Goal: Task Accomplishment & Management: Manage account settings

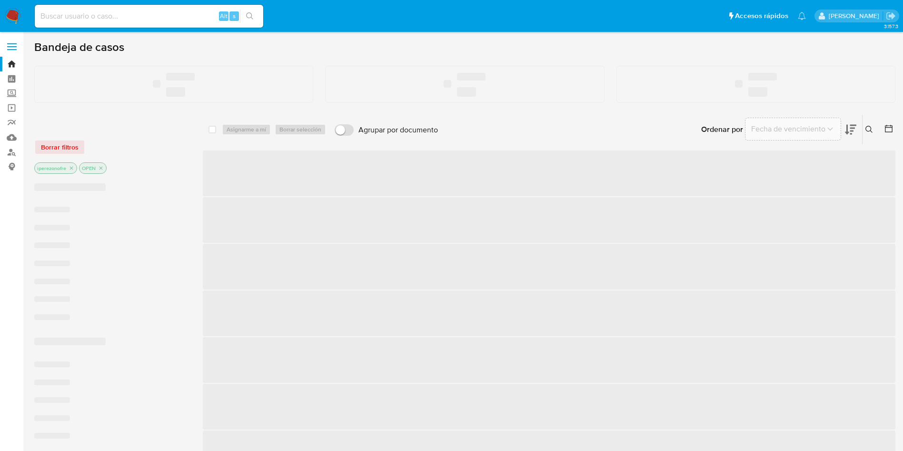
click at [176, 18] on input at bounding box center [149, 16] width 229 height 12
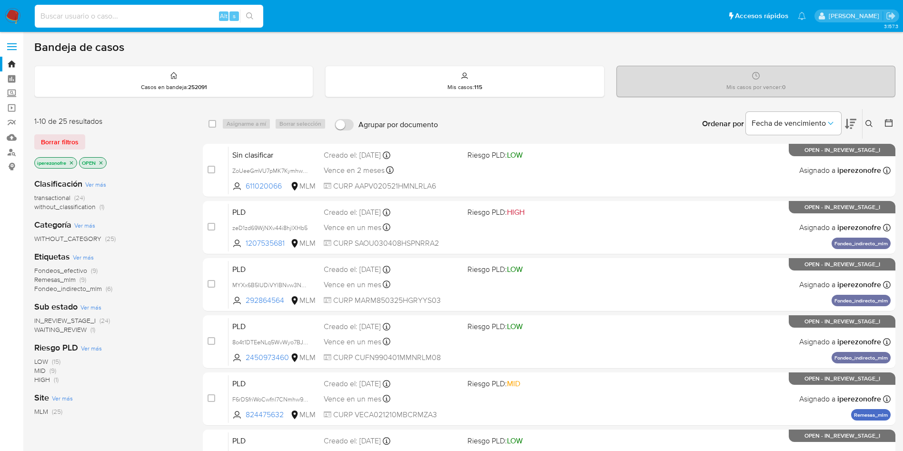
paste input "316021570"
type input "316021570"
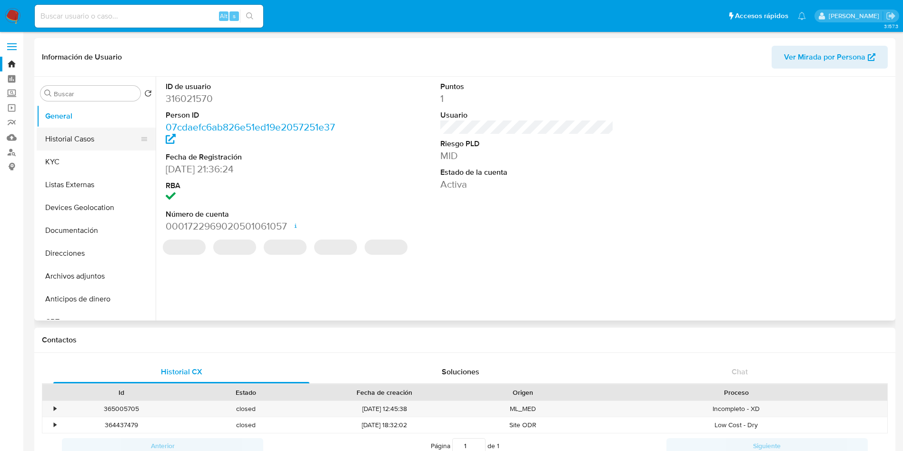
click at [95, 131] on button "Historial Casos" at bounding box center [92, 139] width 111 height 23
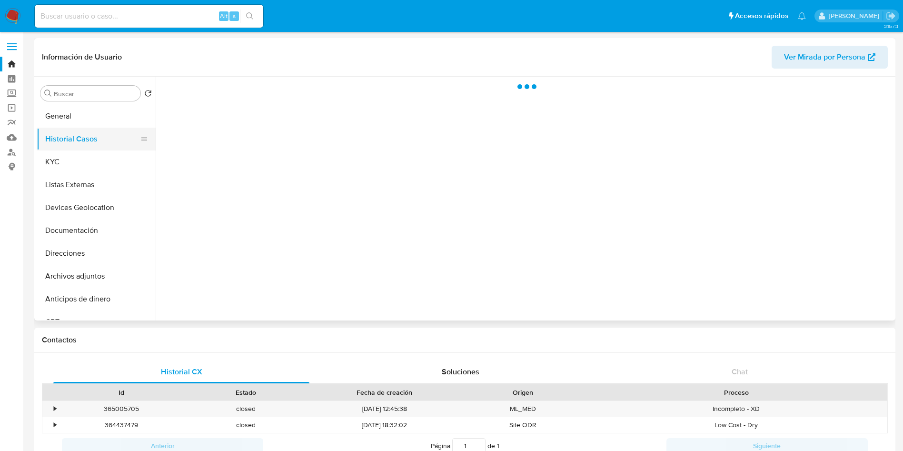
select select "10"
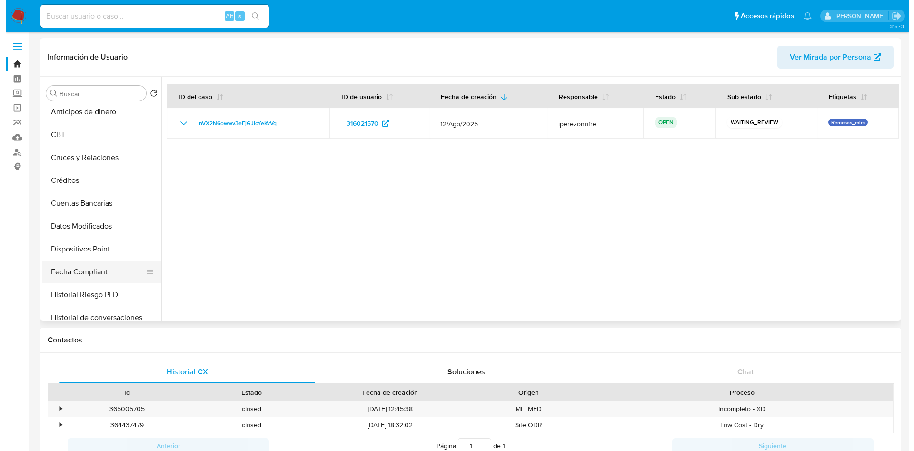
scroll to position [214, 0]
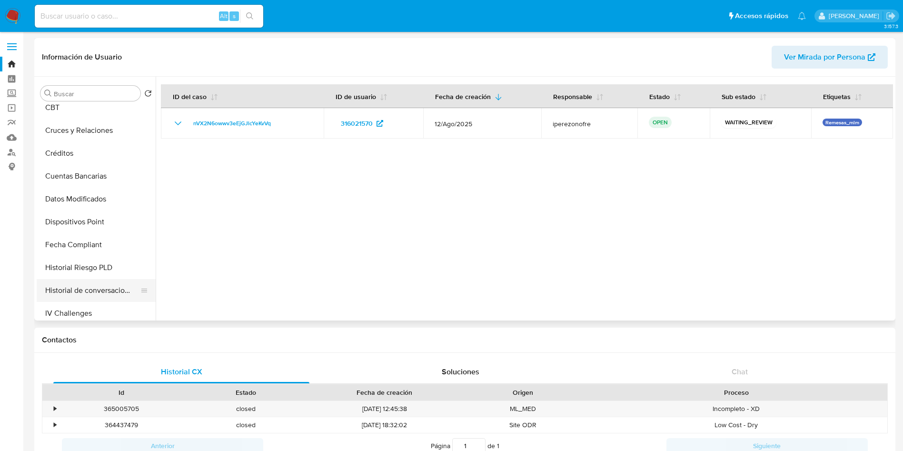
click at [111, 288] on button "Historial de conversaciones" at bounding box center [92, 290] width 111 height 23
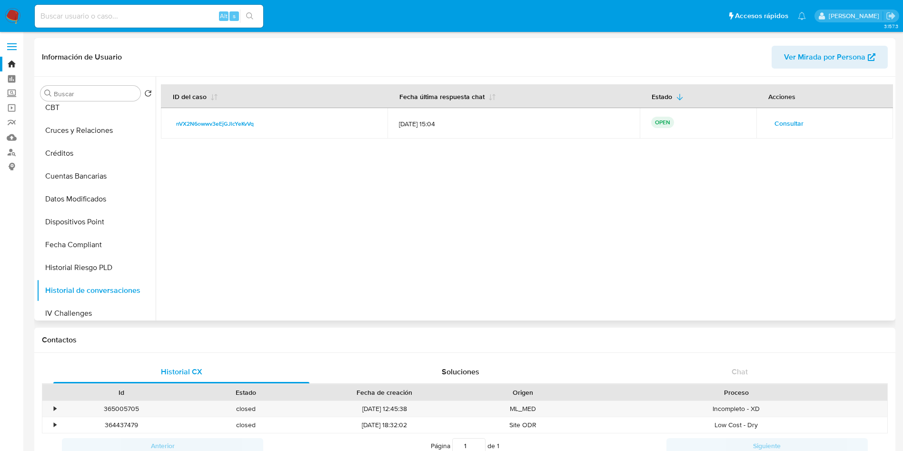
click at [783, 119] on span "Consultar" at bounding box center [789, 123] width 29 height 13
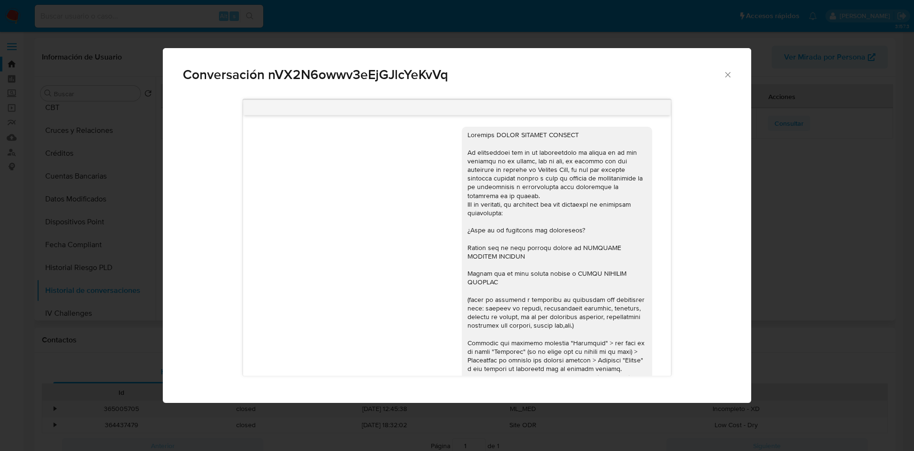
scroll to position [272, 0]
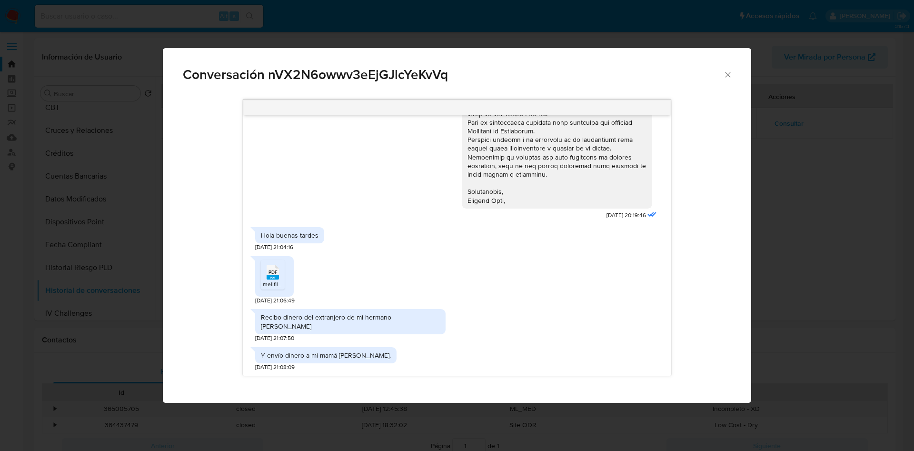
click at [727, 68] on div "Conversación nVX2N6owwv3eEjGJlcYeKvVq" at bounding box center [457, 70] width 588 height 45
click at [726, 70] on icon "Cerrar" at bounding box center [728, 75] width 10 height 10
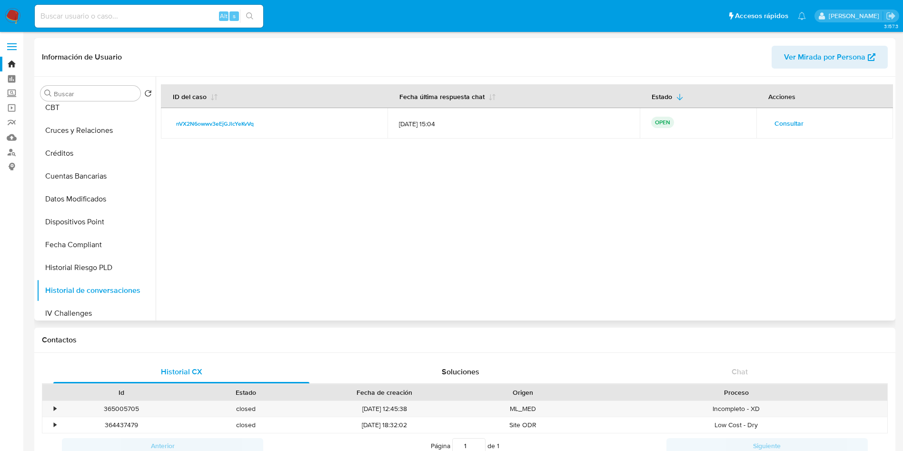
click at [354, 242] on div at bounding box center [524, 199] width 737 height 244
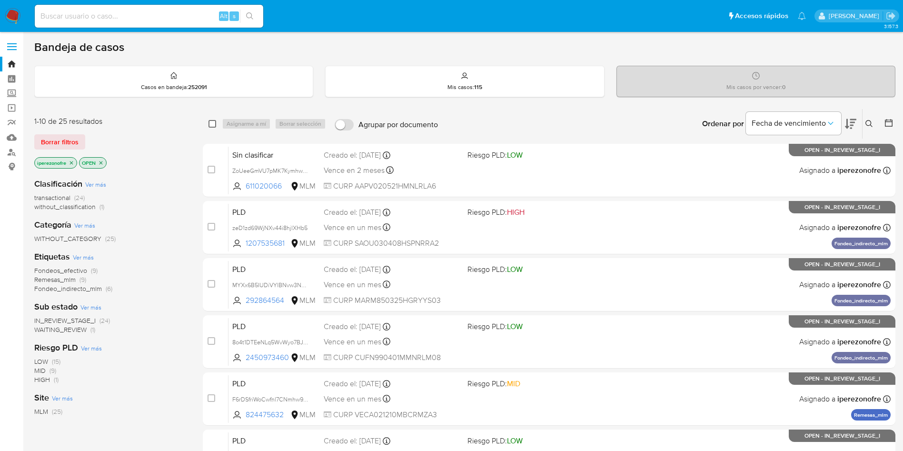
click at [209, 121] on input "checkbox" at bounding box center [213, 124] width 8 height 8
checkbox input "true"
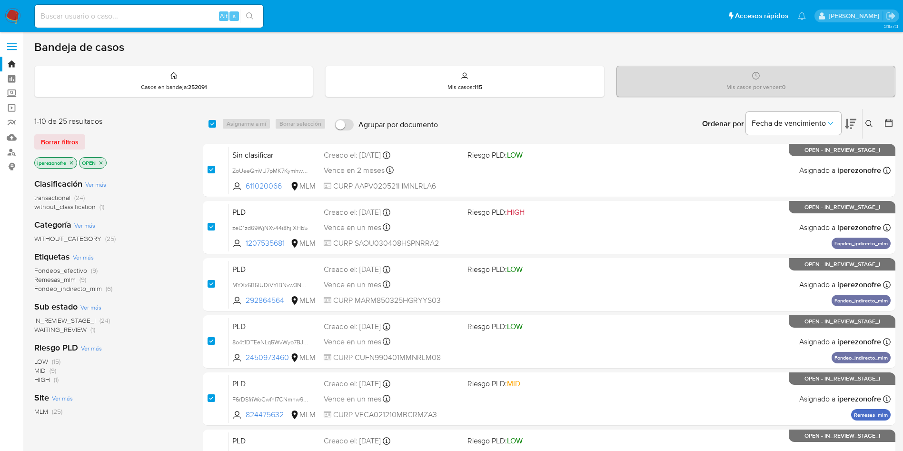
checkbox input "true"
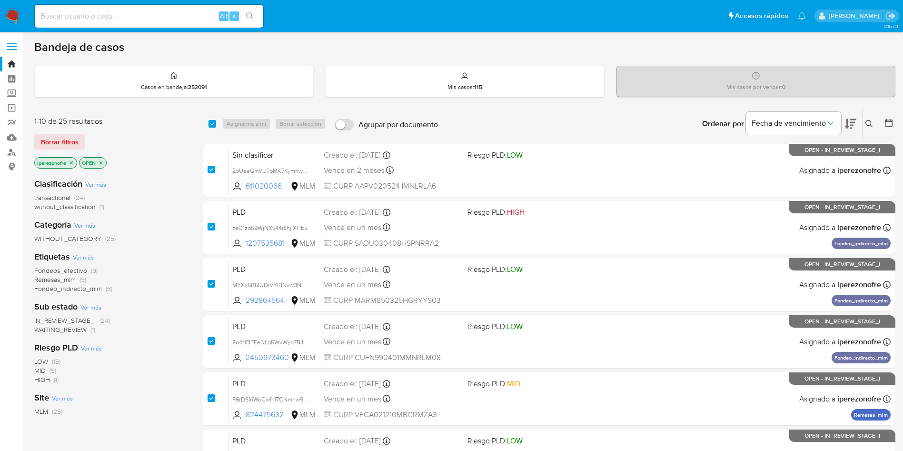
checkbox input "true"
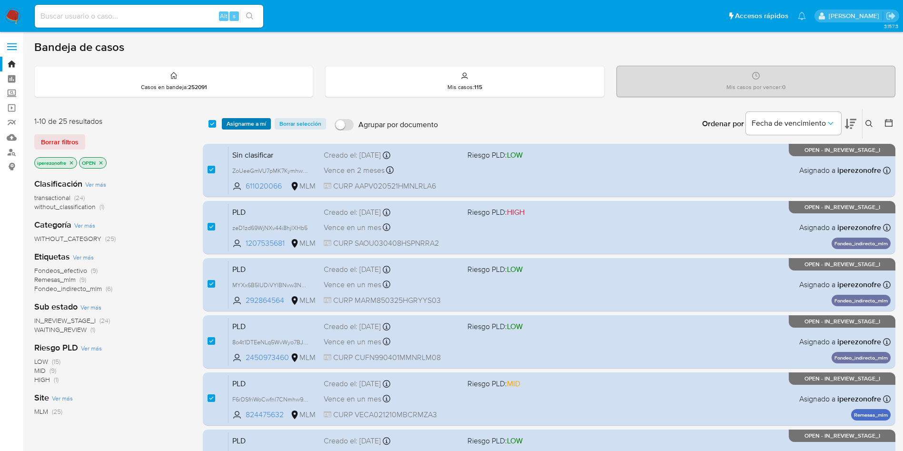
click at [244, 124] on span "Asignarme a mí" at bounding box center [247, 124] width 40 height 10
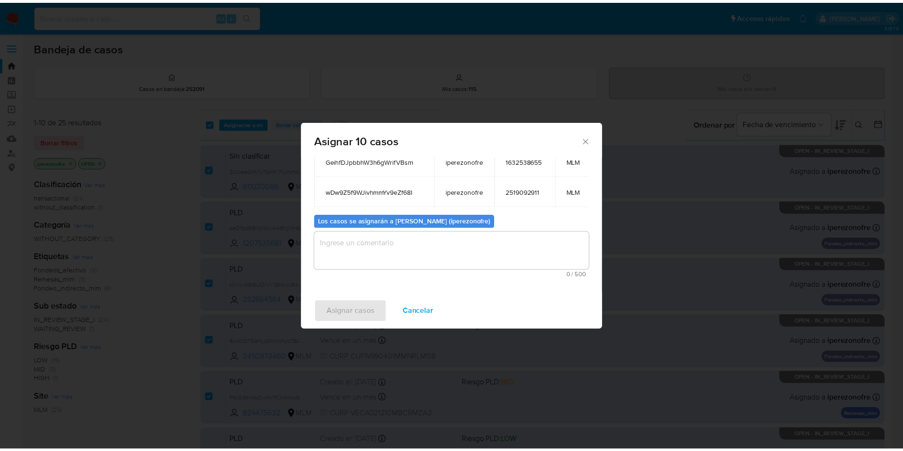
scroll to position [220, 0]
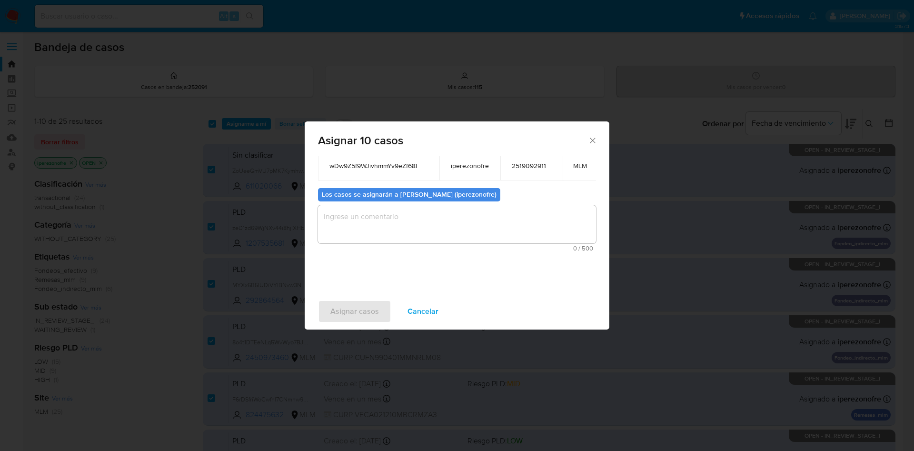
click at [423, 211] on textarea "assign-modal" at bounding box center [457, 224] width 278 height 38
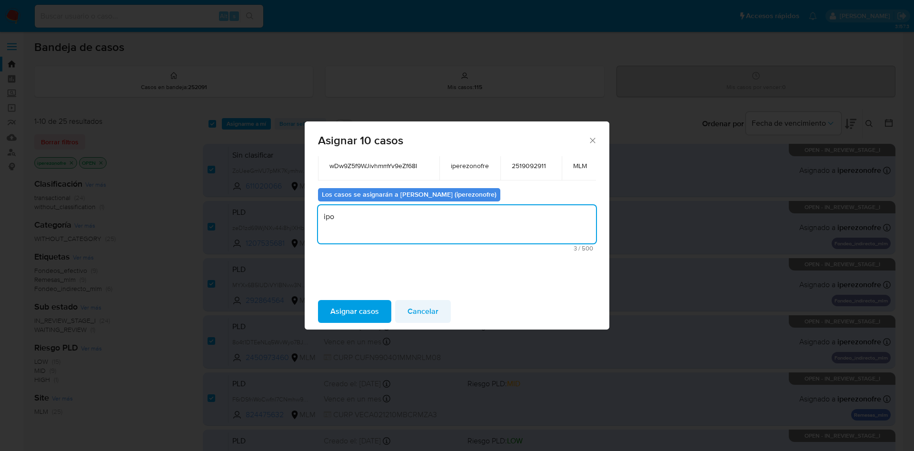
type textarea "ipo"
click at [417, 308] on span "Cancelar" at bounding box center [423, 311] width 31 height 21
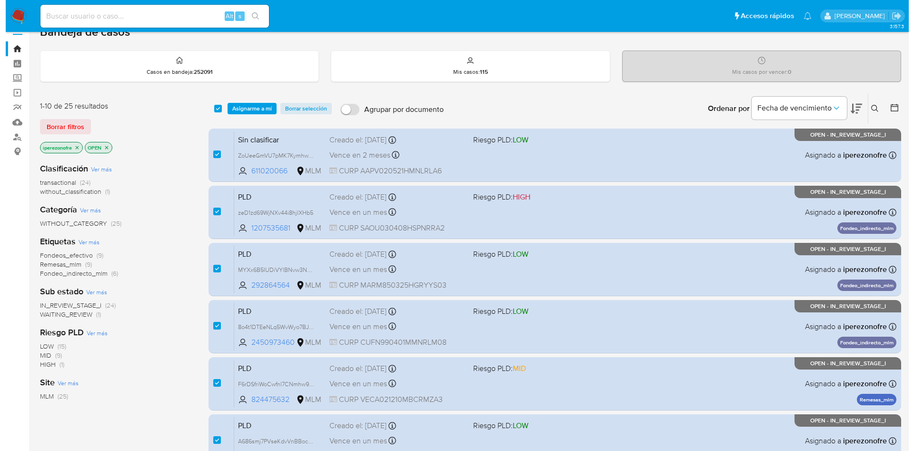
scroll to position [0, 0]
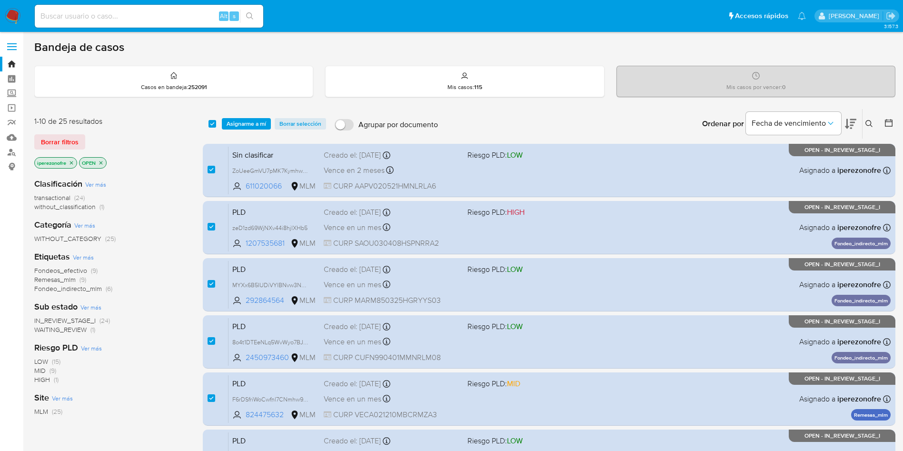
click at [871, 120] on icon at bounding box center [870, 124] width 8 height 8
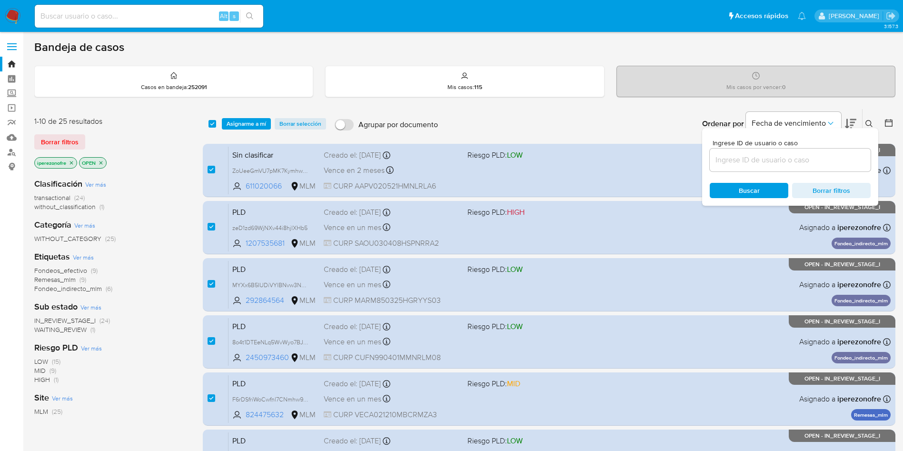
click at [752, 152] on div at bounding box center [790, 160] width 161 height 23
click at [754, 164] on input at bounding box center [790, 160] width 161 height 12
paste input "316021570"
type input "316021570"
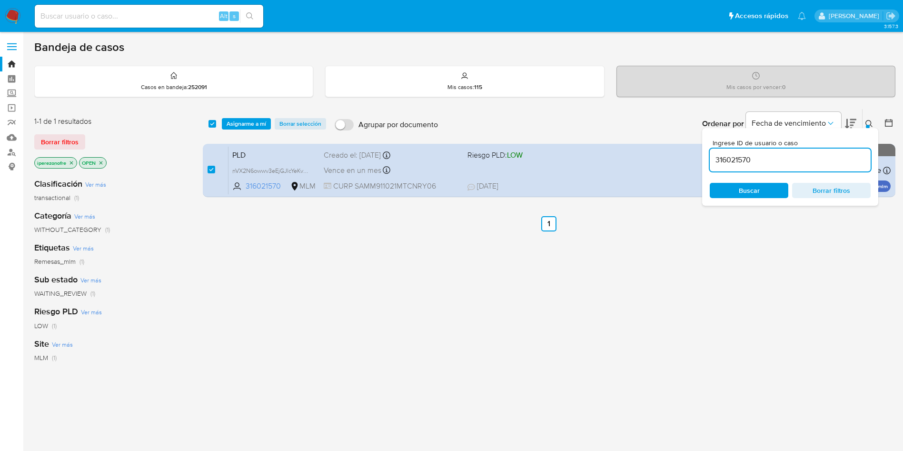
click at [241, 120] on span "Asignarme a mí" at bounding box center [247, 124] width 40 height 10
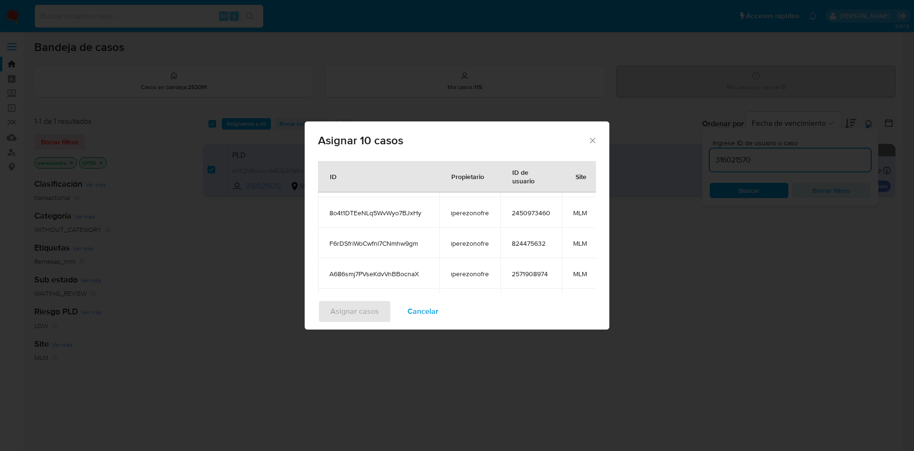
scroll to position [133, 0]
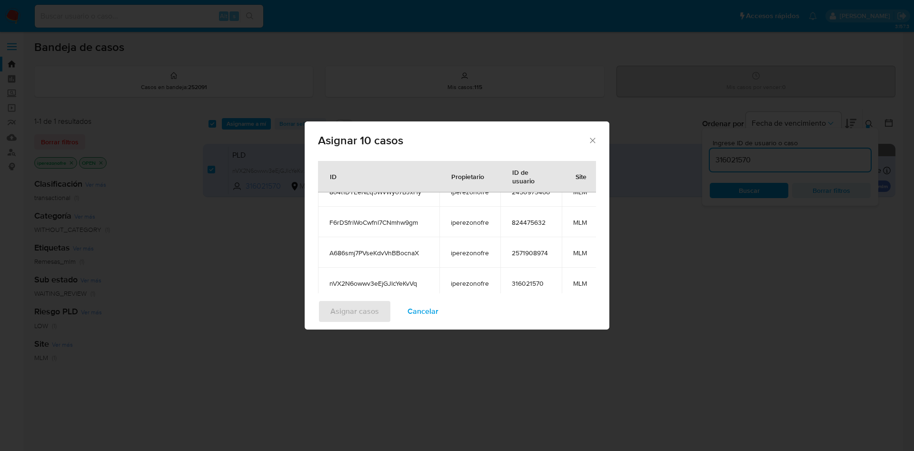
click at [431, 310] on span "Cancelar" at bounding box center [423, 311] width 31 height 21
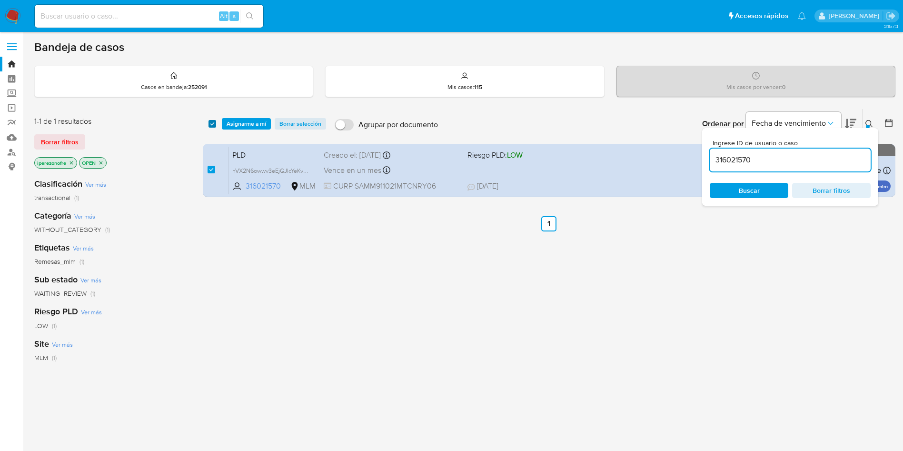
click at [213, 125] on input "checkbox" at bounding box center [213, 124] width 8 height 8
checkbox input "false"
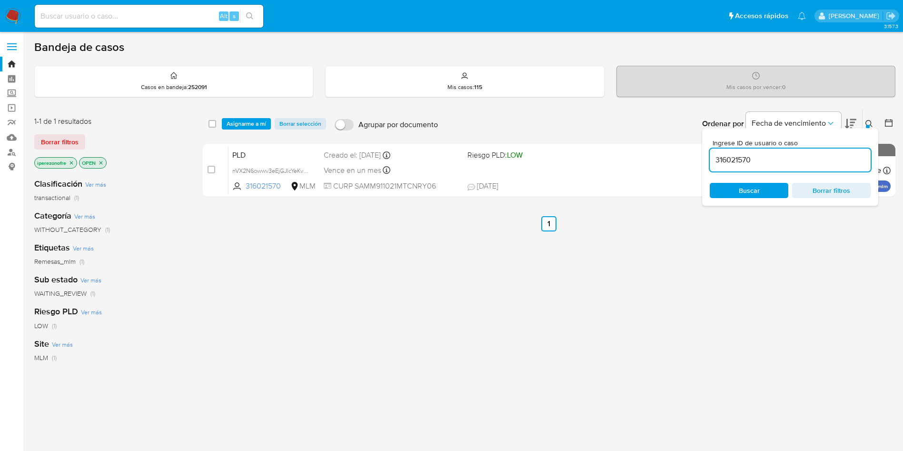
click at [289, 123] on span "Borrar selección" at bounding box center [300, 124] width 42 height 10
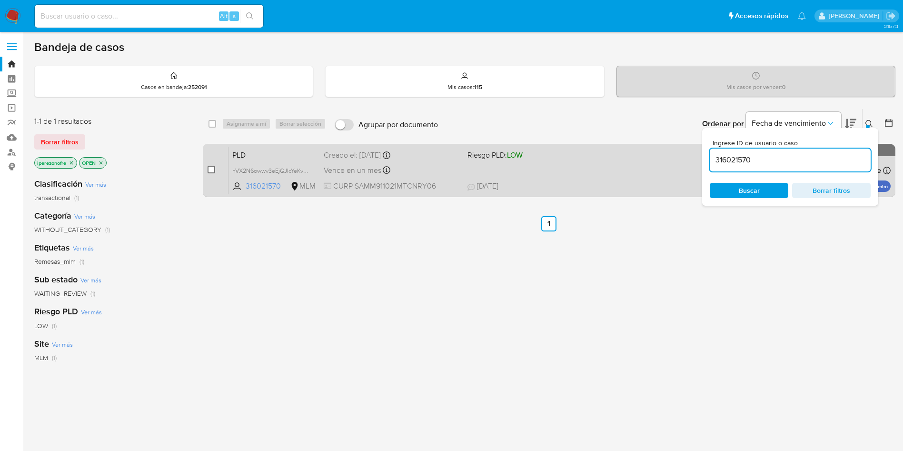
click at [212, 168] on input "checkbox" at bounding box center [212, 170] width 8 height 8
checkbox input "true"
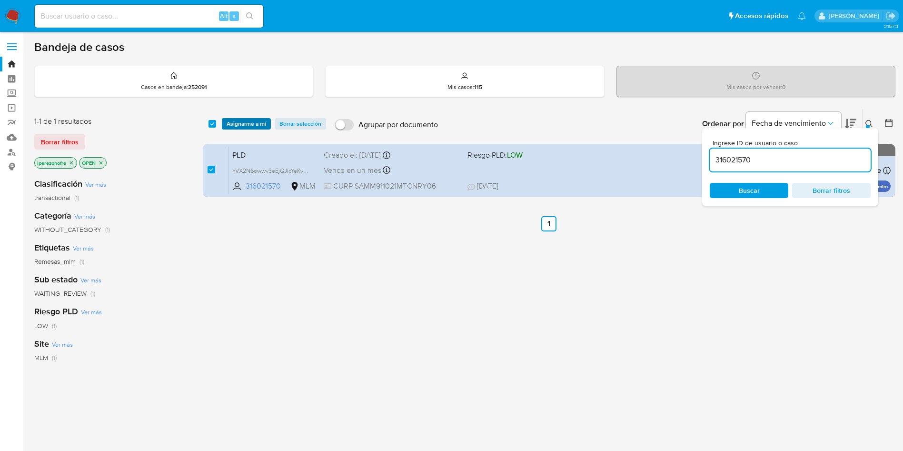
click at [246, 121] on span "Asignarme a mí" at bounding box center [247, 124] width 40 height 10
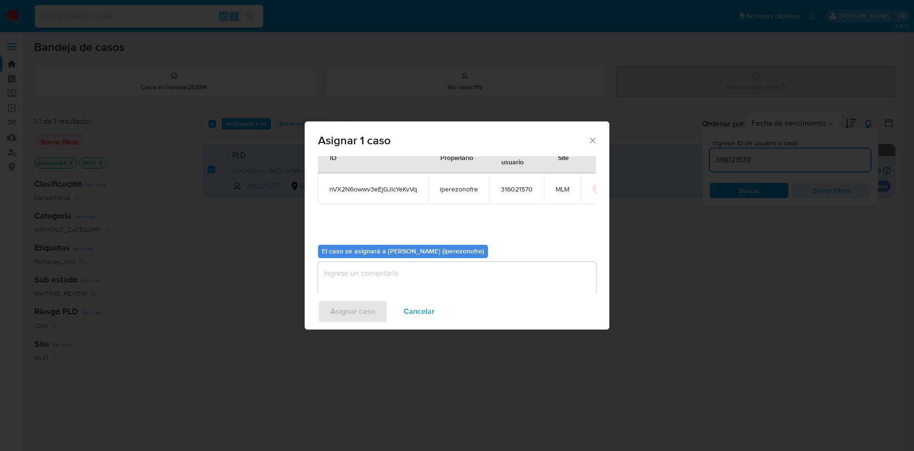
scroll to position [50, 0]
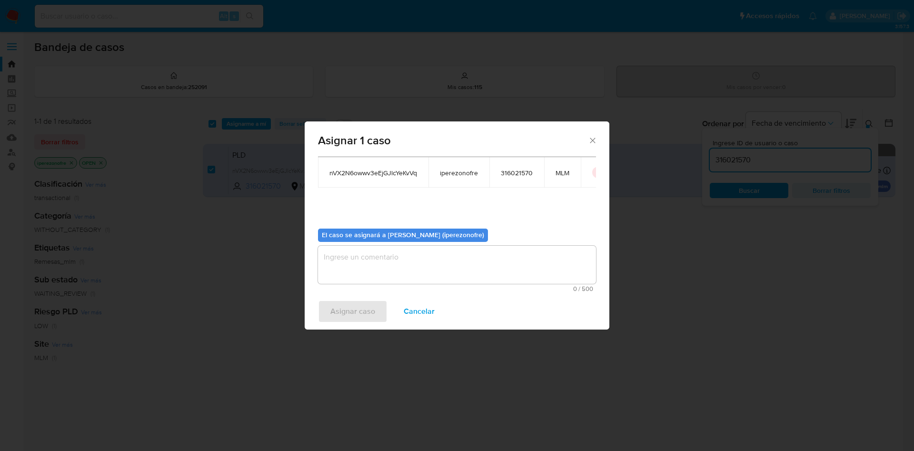
click at [407, 263] on textarea "assign-modal" at bounding box center [457, 265] width 278 height 38
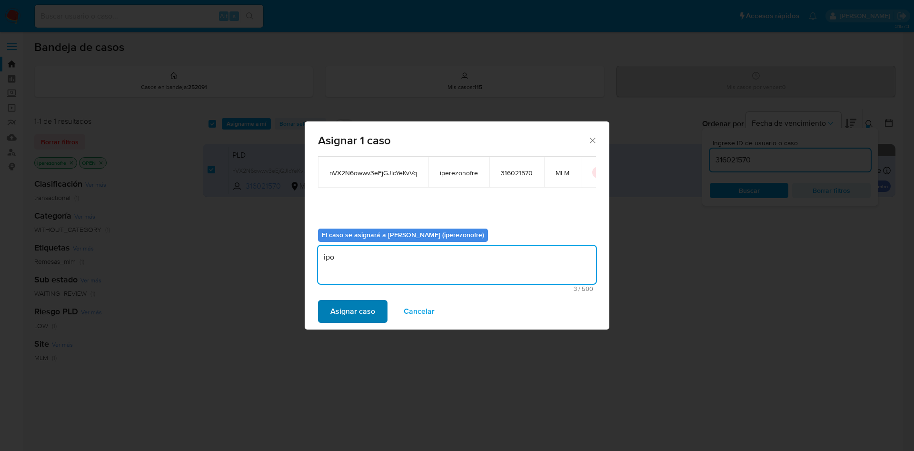
type textarea "ipo"
click at [347, 318] on span "Asignar caso" at bounding box center [352, 311] width 45 height 21
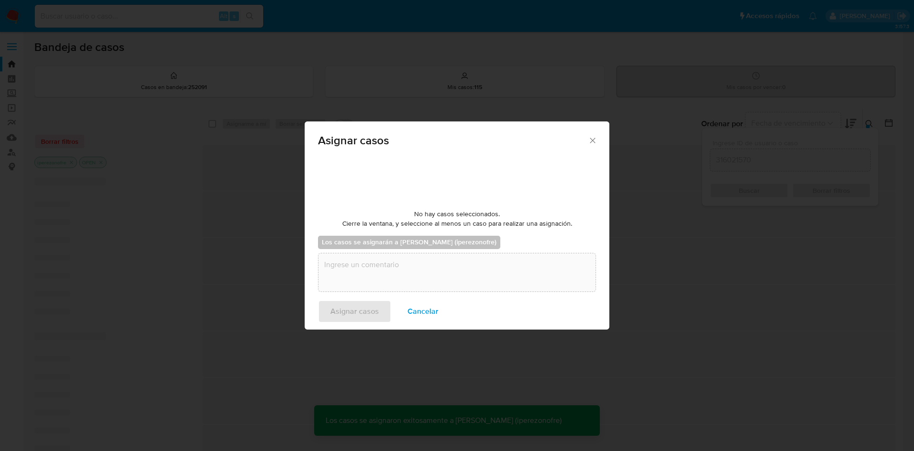
checkbox input "false"
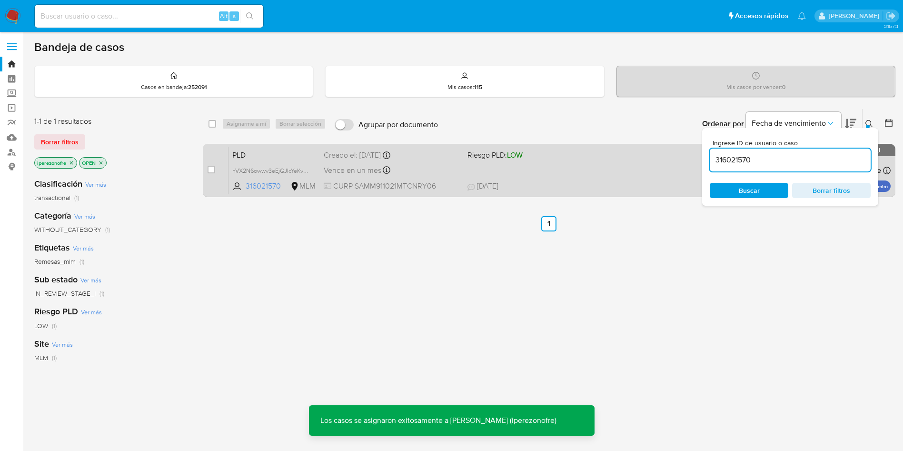
click at [562, 183] on span "04/09/2025 04/09/2025 15:04" at bounding box center [608, 186] width 280 height 10
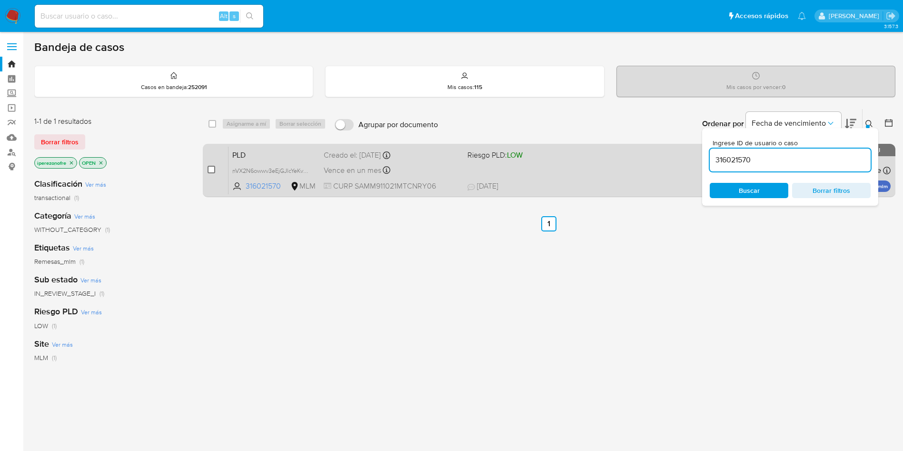
click at [211, 169] on input "checkbox" at bounding box center [212, 170] width 8 height 8
checkbox input "true"
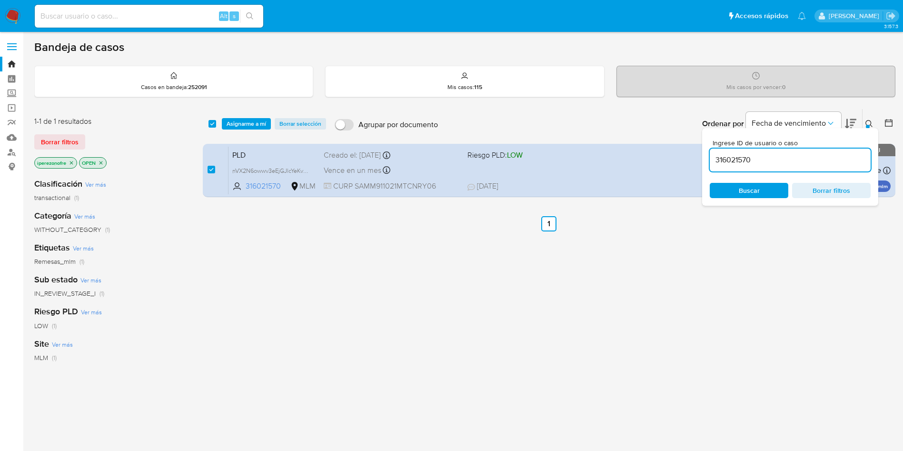
click at [252, 123] on span "Asignarme a mí" at bounding box center [247, 124] width 40 height 10
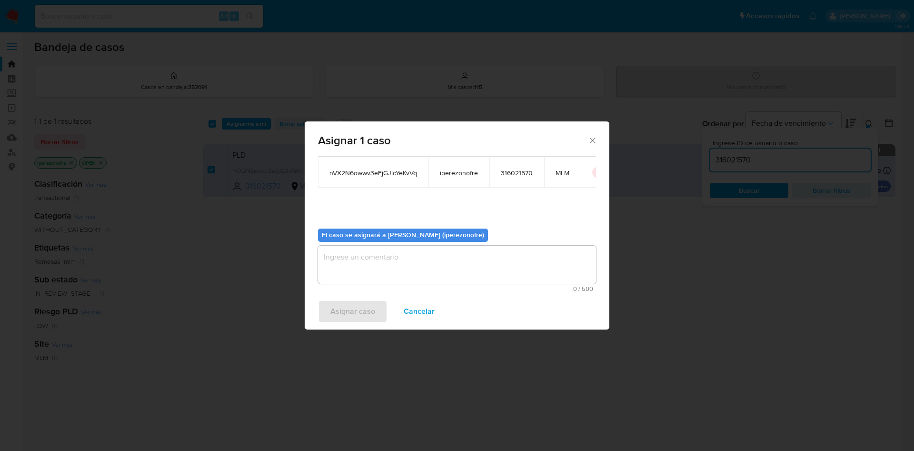
click at [408, 264] on textarea "assign-modal" at bounding box center [457, 265] width 278 height 38
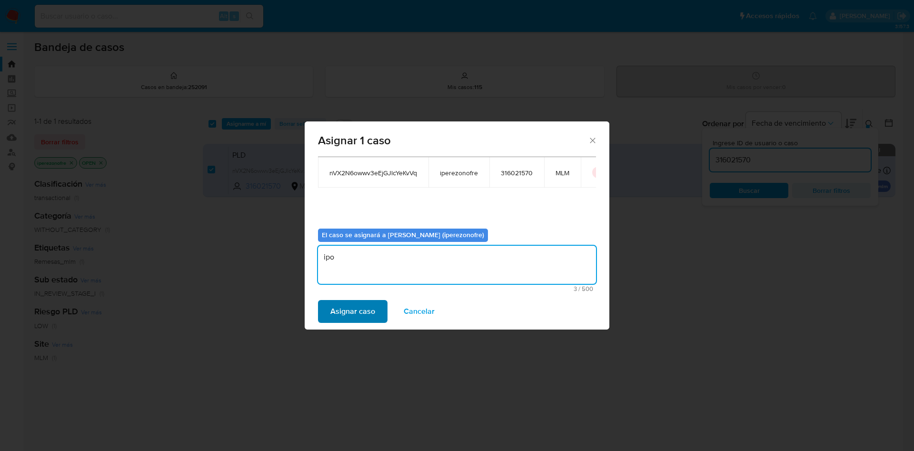
type textarea "ipo"
click at [355, 315] on span "Asignar caso" at bounding box center [352, 311] width 45 height 21
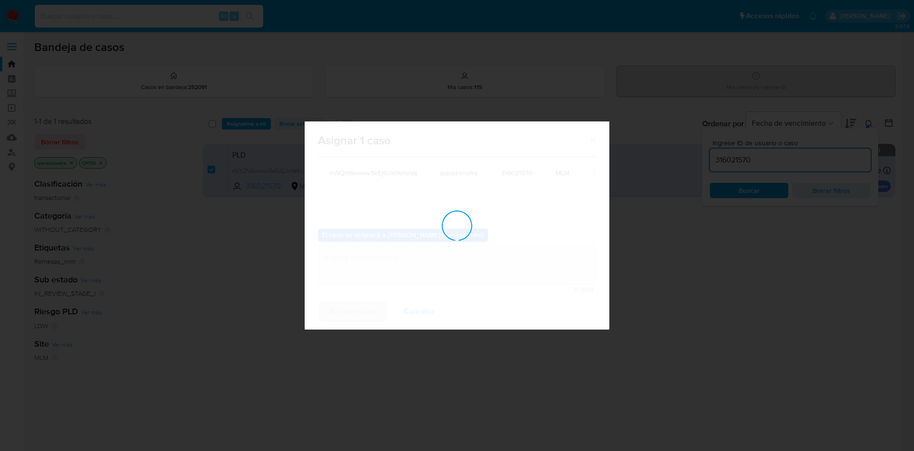
checkbox input "false"
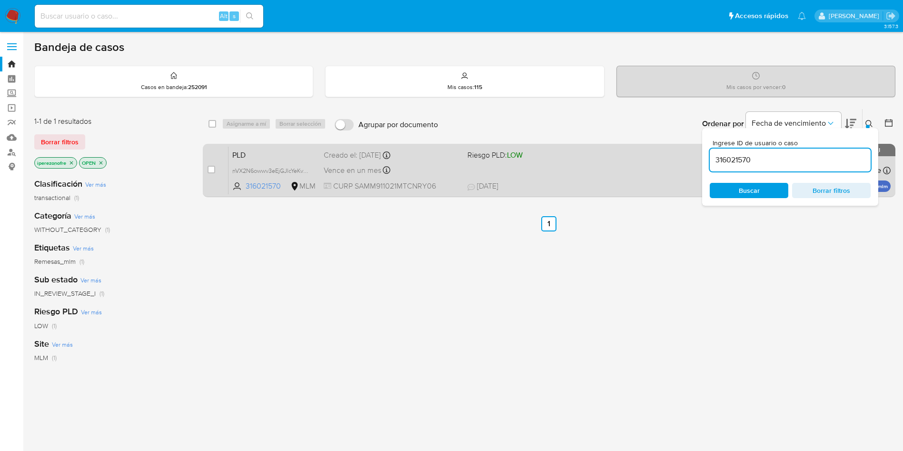
click at [561, 167] on div "PLD nVX2N6owwv3eEjGJlcYeKvVq 316021570 MLM Riesgo PLD: LOW Creado el: 12/08/202…" at bounding box center [560, 170] width 662 height 48
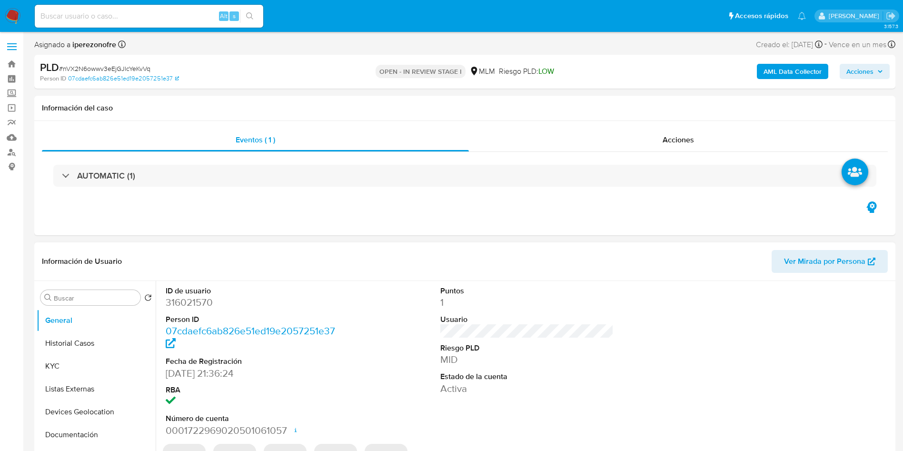
select select "10"
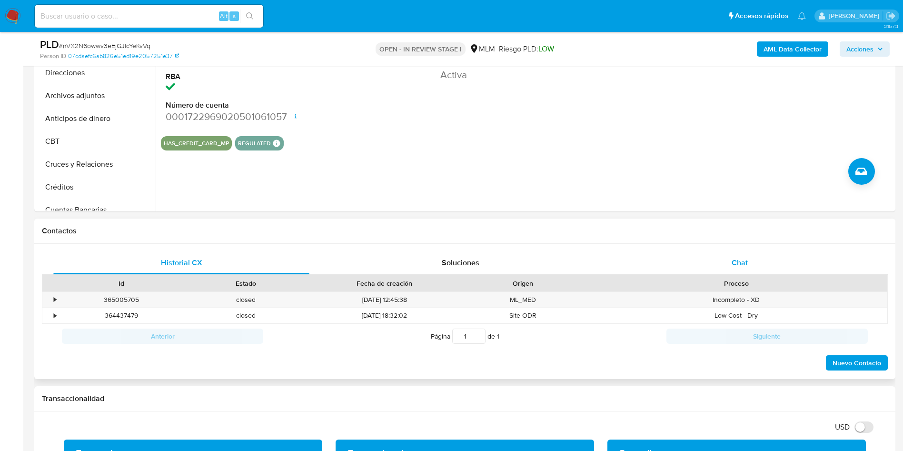
scroll to position [286, 0]
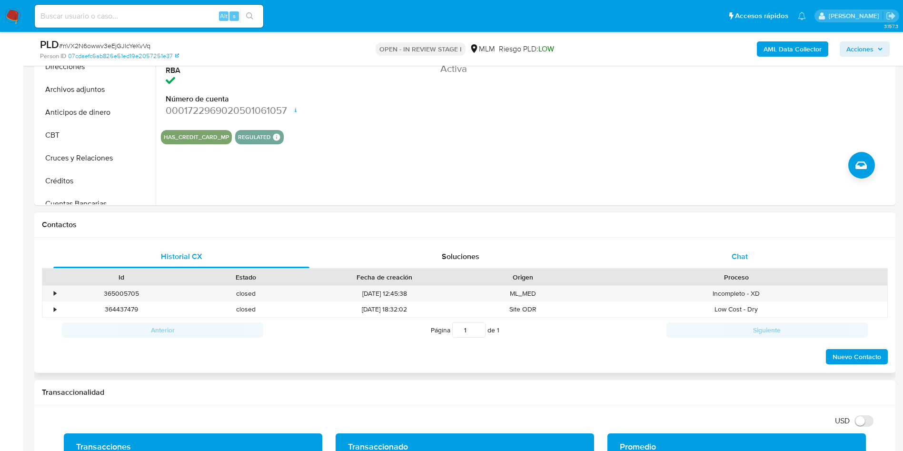
click at [740, 247] on div "Chat" at bounding box center [740, 256] width 256 height 23
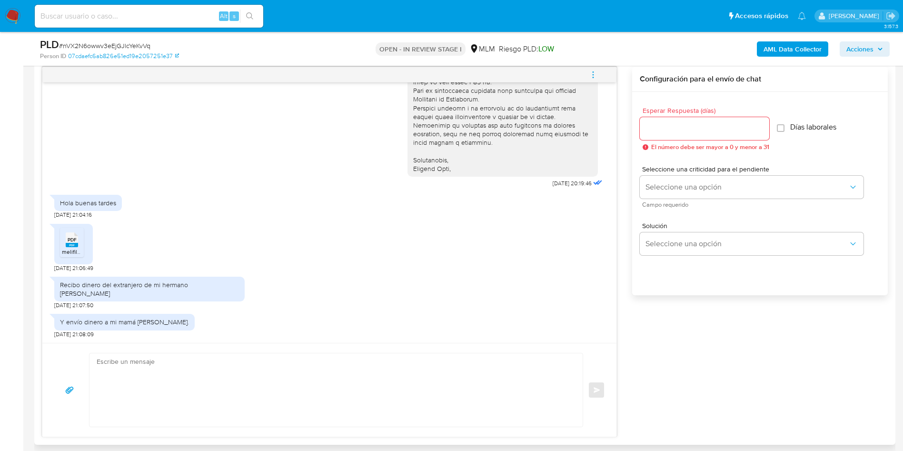
scroll to position [643, 0]
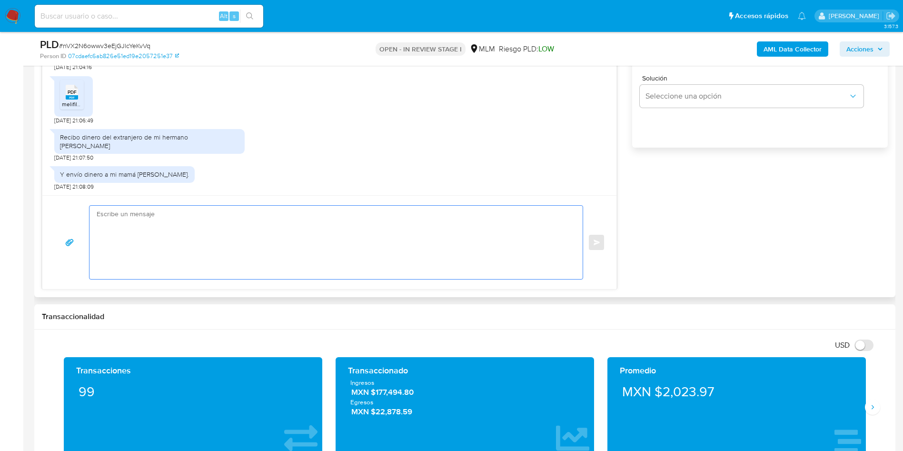
click at [209, 245] on textarea at bounding box center [334, 242] width 474 height 73
paste textarea "Agradecemos mucho tus respuestas. Para la institución es importante conocer a s…"
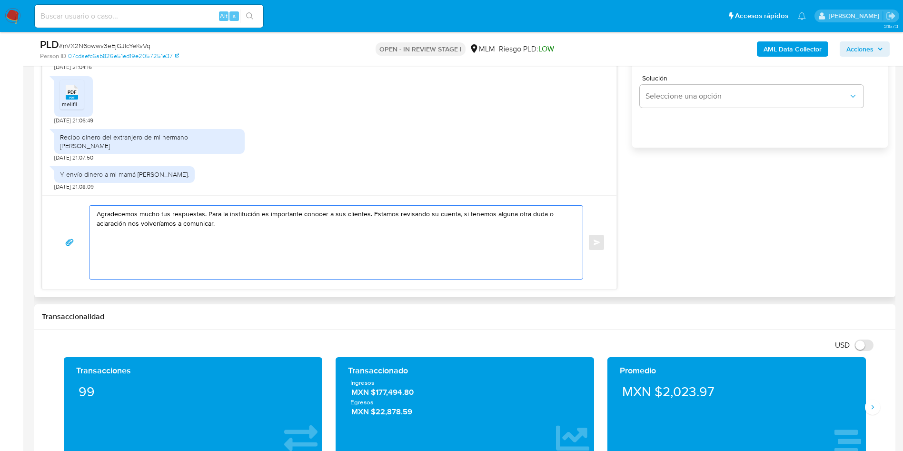
type textarea "Agradecemos mucho tus respuestas. Para la institución es importante conocer a s…"
click at [71, 100] on span "melifile4417502270021841388.pdf" at bounding box center [105, 104] width 86 height 8
click at [336, 252] on textarea "Agradecemos mucho tus respuestas. Para la institución es importante conocer a s…" at bounding box center [334, 242] width 474 height 73
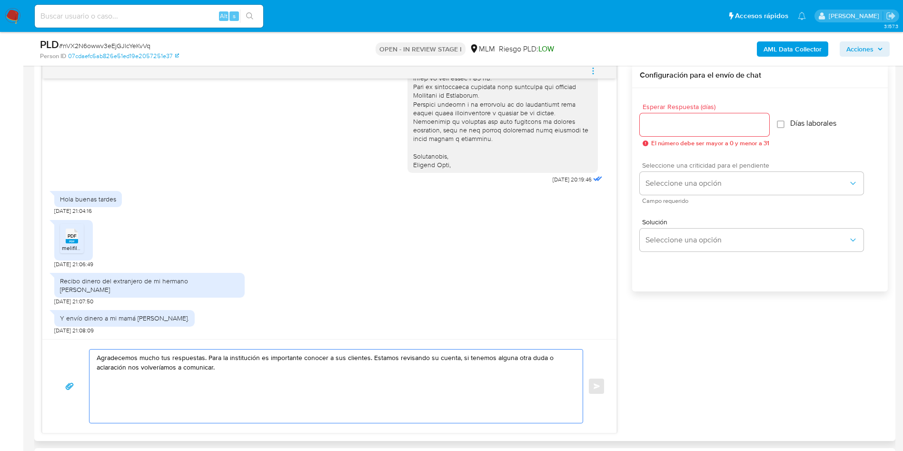
scroll to position [428, 0]
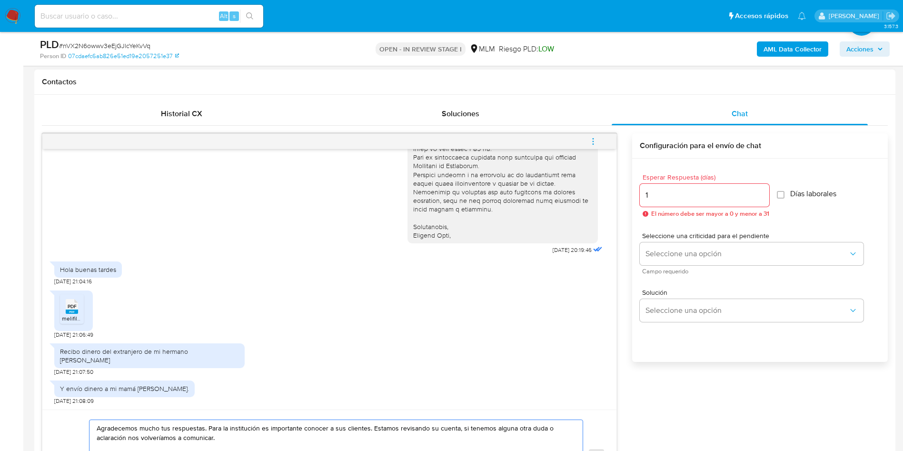
type input "1"
click at [761, 191] on input "1" at bounding box center [705, 195] width 130 height 12
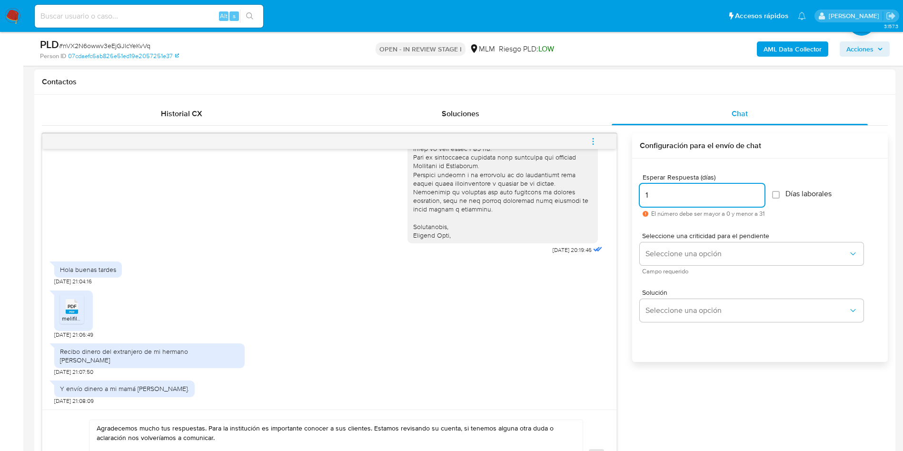
click at [758, 201] on input "1" at bounding box center [702, 195] width 125 height 12
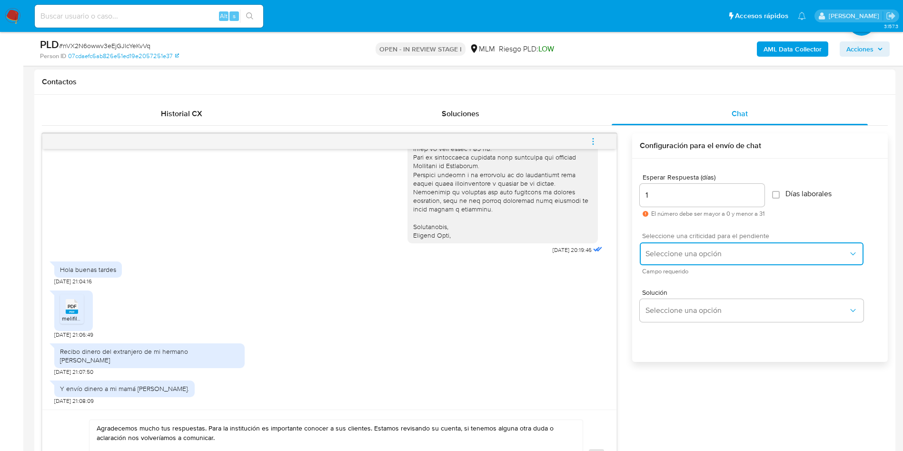
click at [851, 261] on button "Seleccione una opción" at bounding box center [752, 253] width 224 height 23
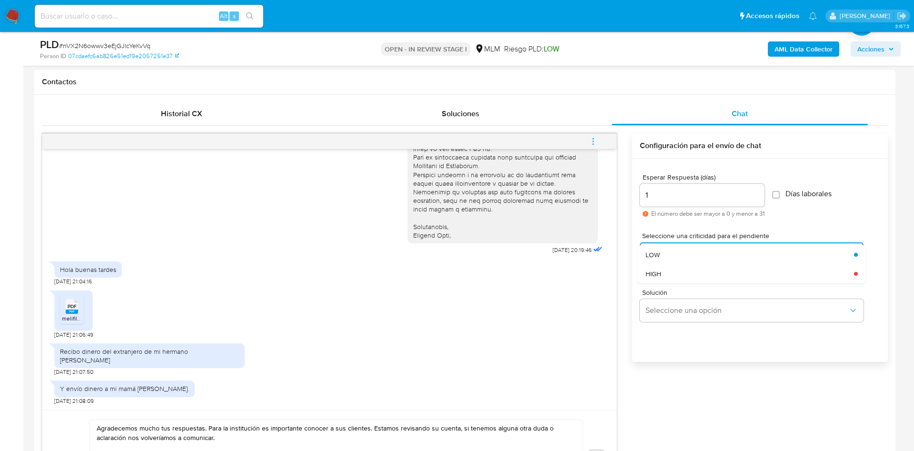
click at [692, 278] on div "HIGH" at bounding box center [750, 273] width 209 height 19
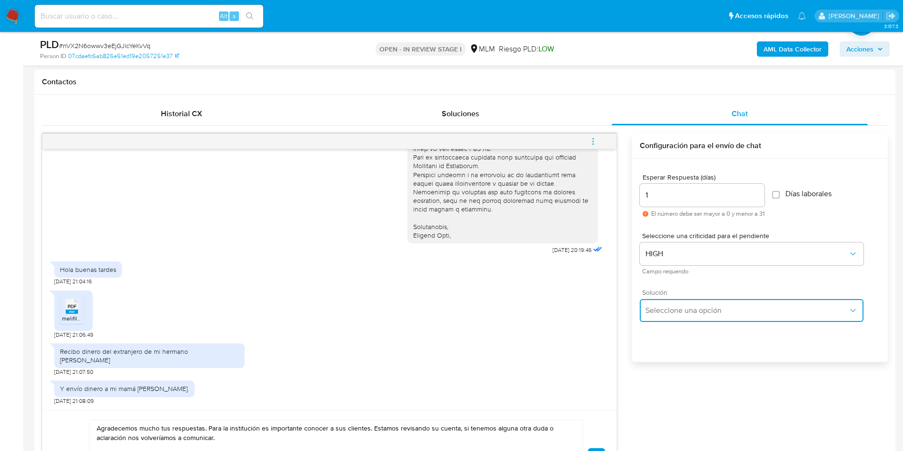
click at [791, 302] on button "Seleccione una opción" at bounding box center [752, 310] width 224 height 23
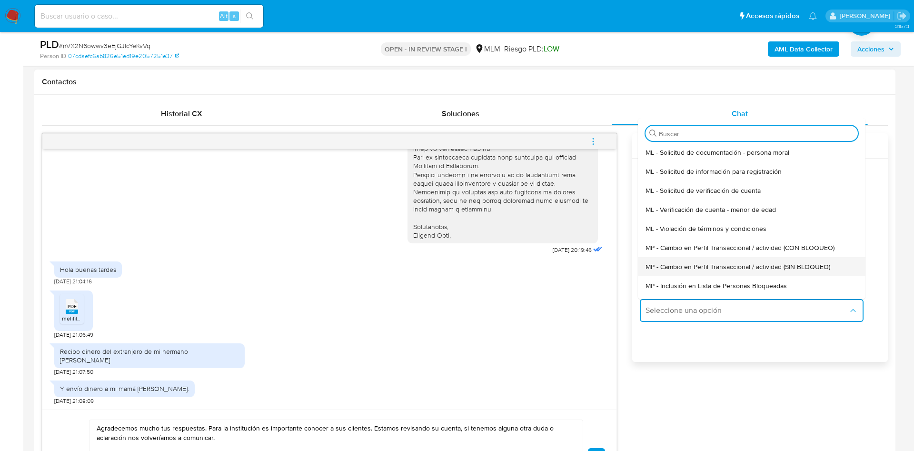
click at [795, 265] on span "MP - Cambio en Perfil Transaccional / actividad (SIN BLOQUEO)" at bounding box center [738, 266] width 185 height 9
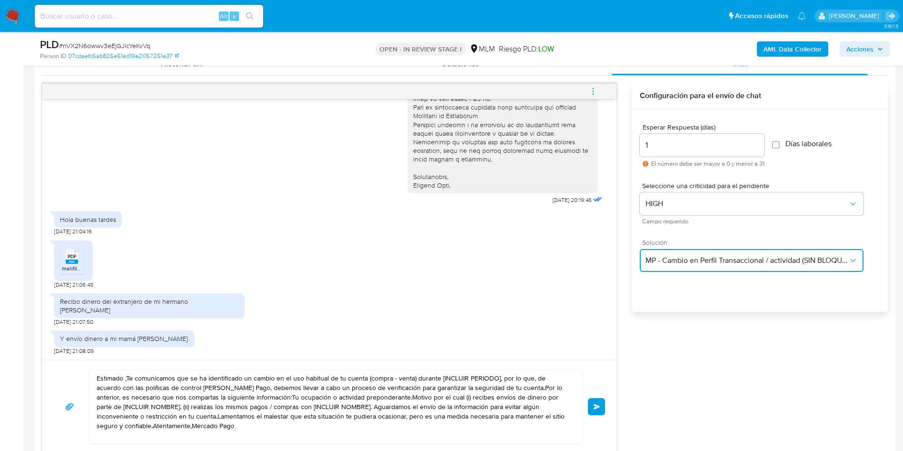
scroll to position [571, 0]
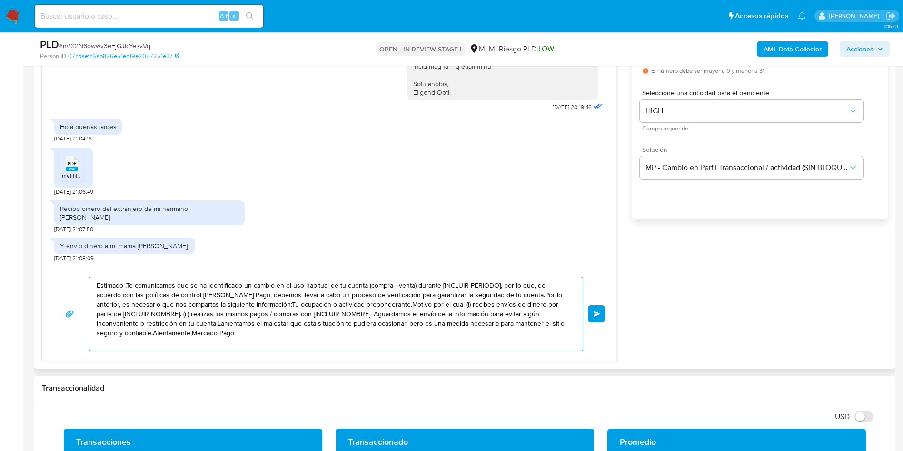
drag, startPoint x: 214, startPoint y: 338, endPoint x: 53, endPoint y: 275, distance: 172.1
click at [53, 275] on div "Estimado ,Te comunicamos que se ha identificado un cambio en el uso habitual de…" at bounding box center [329, 314] width 574 height 94
paste textarea "Agradecemos mucho tus respuestas. Para la institución es importante conocer a s…"
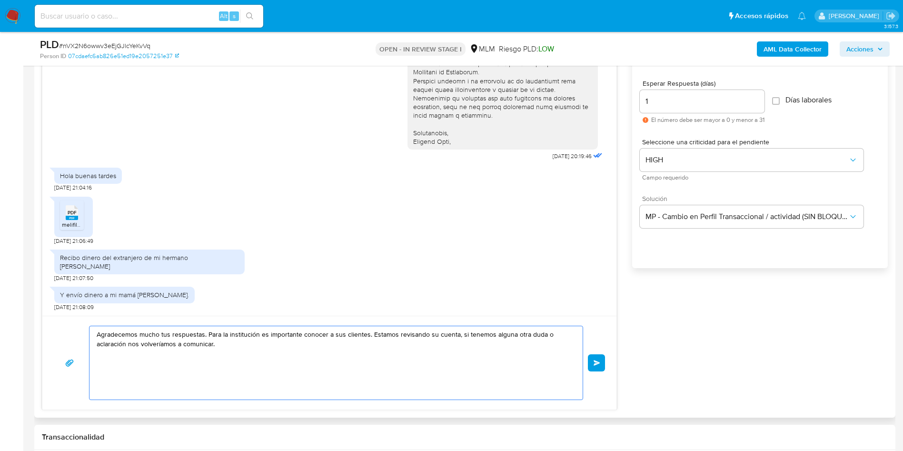
scroll to position [500, 0]
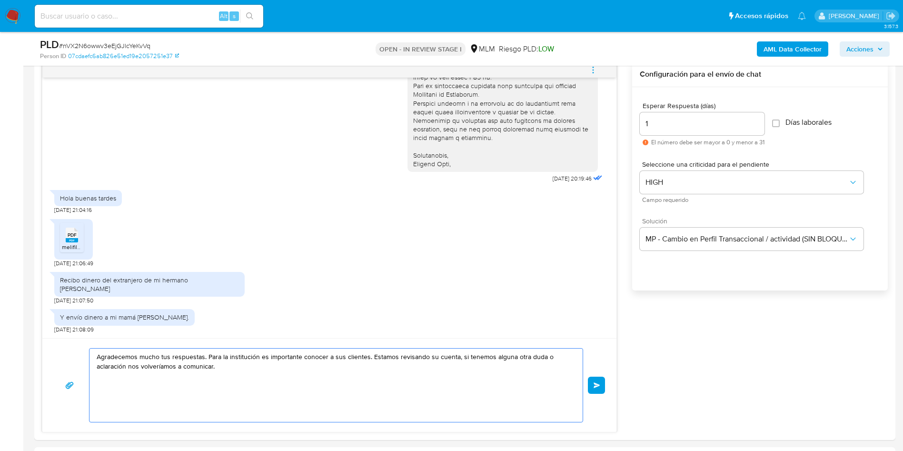
type textarea "Agradecemos mucho tus respuestas. Para la institución es importante conocer a s…"
click at [759, 129] on input "1" at bounding box center [702, 124] width 125 height 12
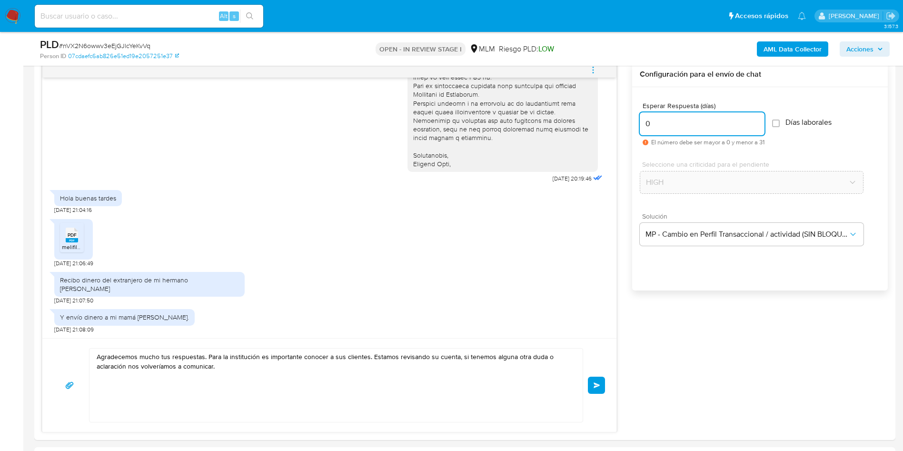
type input "0"
click at [761, 126] on input "0" at bounding box center [702, 124] width 125 height 12
click at [419, 391] on textarea "Agradecemos mucho tus respuestas. Para la institución es importante conocer a s…" at bounding box center [334, 385] width 474 height 73
click at [599, 379] on button "Enviar" at bounding box center [596, 385] width 17 height 17
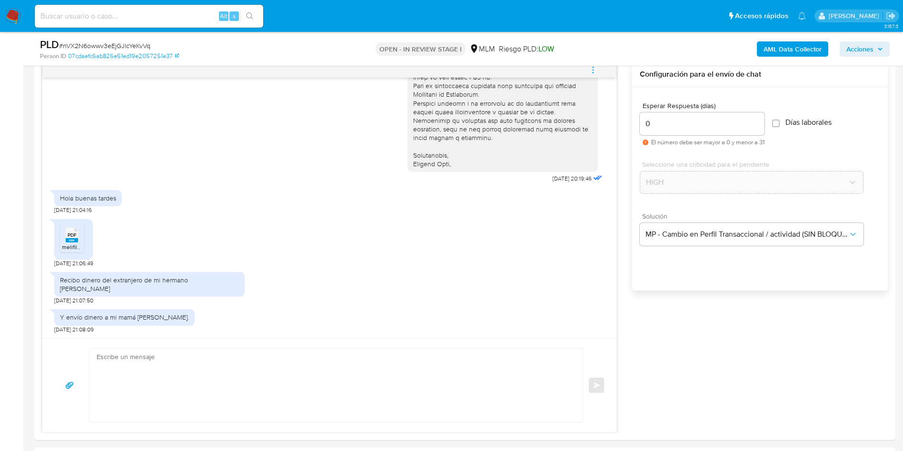
scroll to position [333, 0]
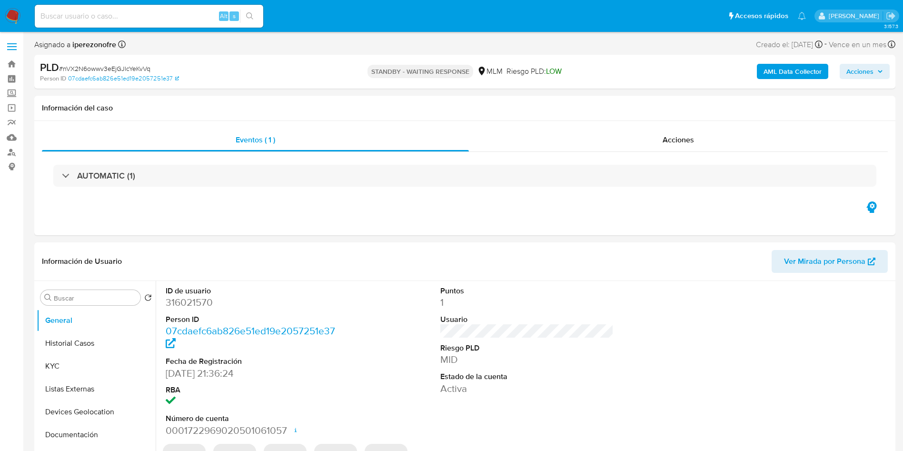
select select "10"
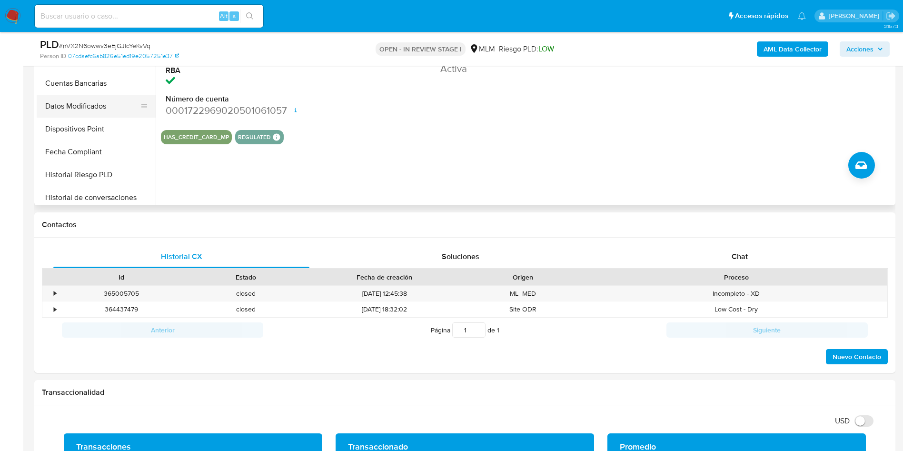
scroll to position [214, 0]
click at [101, 175] on button "Historial de conversaciones" at bounding box center [92, 175] width 111 height 23
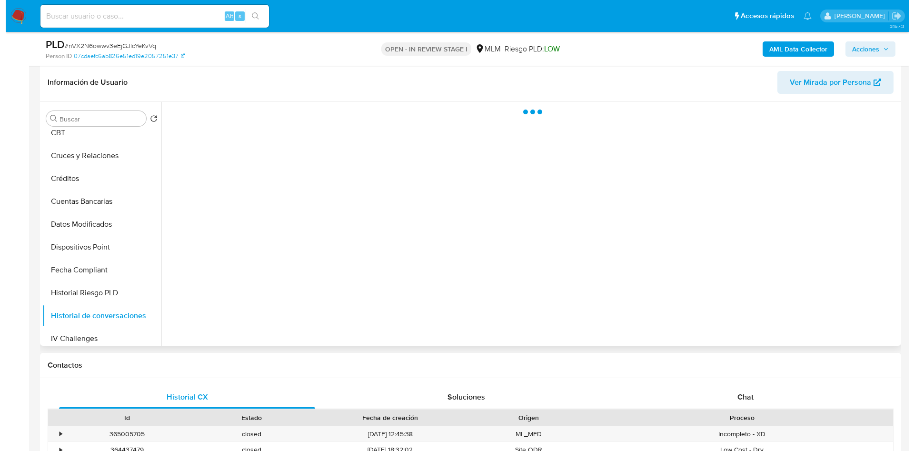
scroll to position [143, 0]
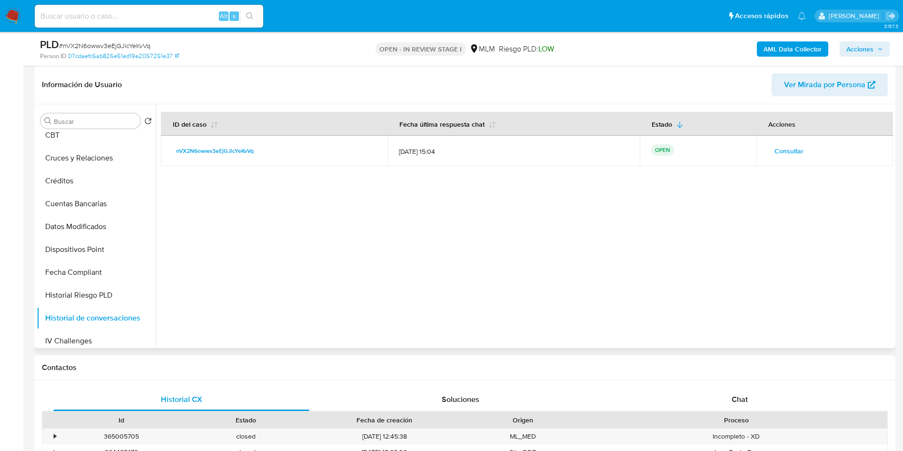
click at [785, 147] on span "Consultar" at bounding box center [789, 150] width 29 height 13
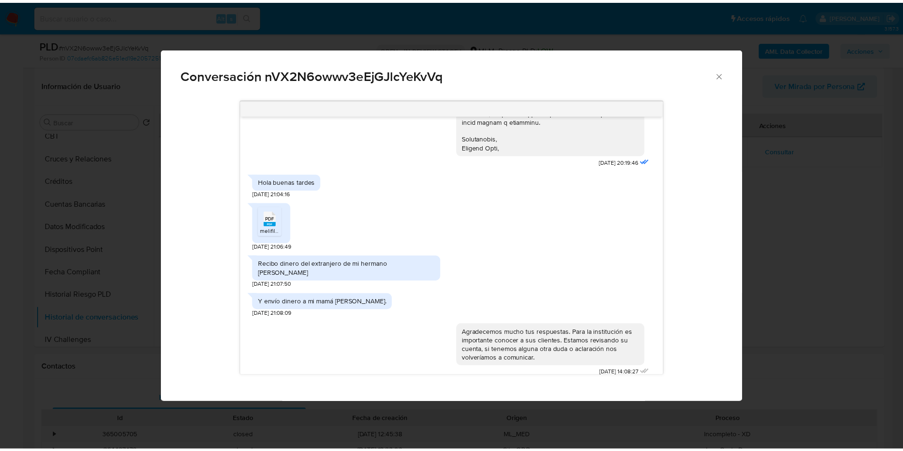
scroll to position [335, 0]
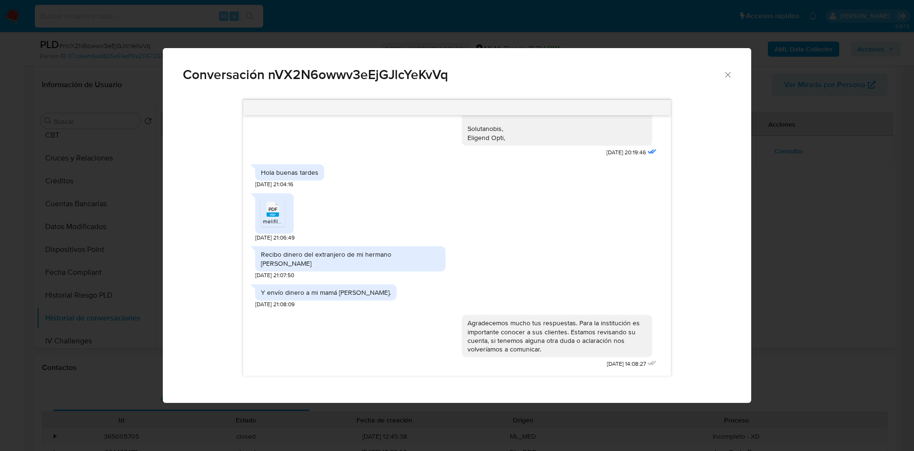
click at [428, 217] on div "PDF PDF melifile4417502270021841388.pdf 04/09/2025 21:06:49" at bounding box center [456, 215] width 403 height 53
click at [282, 259] on div "Recibo dinero del extranjero de mi hermano Ezequiel Sánchez Morales" at bounding box center [350, 258] width 179 height 17
drag, startPoint x: 262, startPoint y: 254, endPoint x: 333, endPoint y: 261, distance: 71.8
click at [333, 261] on div "Recibo dinero del extranjero de mi hermano Ezequiel Sánchez Morales" at bounding box center [350, 258] width 179 height 17
copy div "Recibo dinero del extranjero de mi hermano Ezequiel Sánchez Morales"
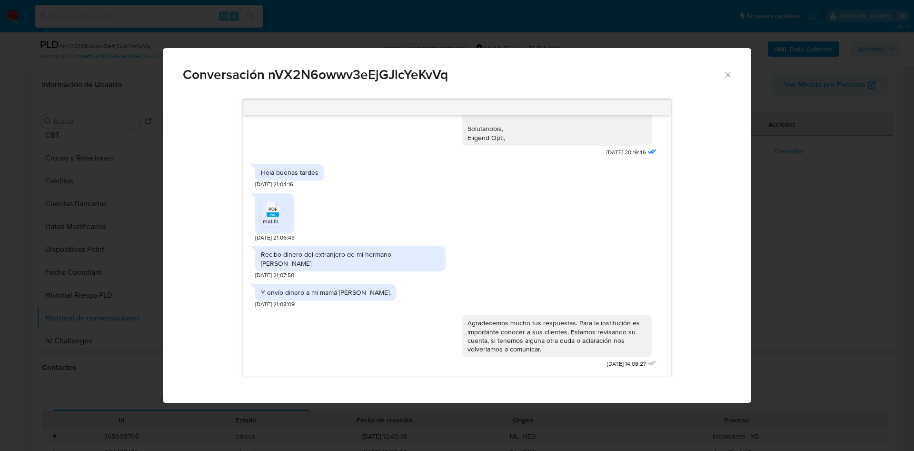
drag, startPoint x: 261, startPoint y: 291, endPoint x: 411, endPoint y: 288, distance: 150.5
click at [397, 288] on div "Y envío dinero a mi mamá matea Morales Cordova." at bounding box center [325, 292] width 141 height 16
copy div "Y envío dinero a mi mamá matea Morales Cordova."
click at [729, 70] on icon "Cerrar" at bounding box center [728, 75] width 10 height 10
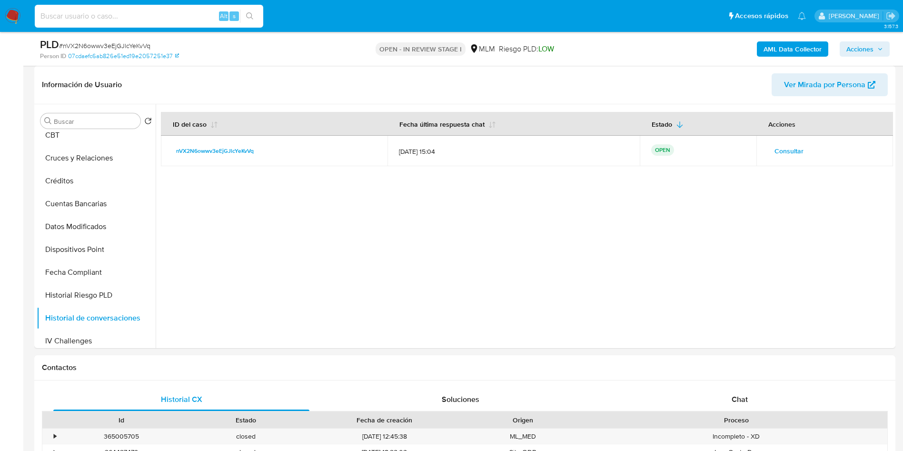
click at [84, 12] on input at bounding box center [149, 16] width 229 height 12
paste input "403744494"
type input "403744494"
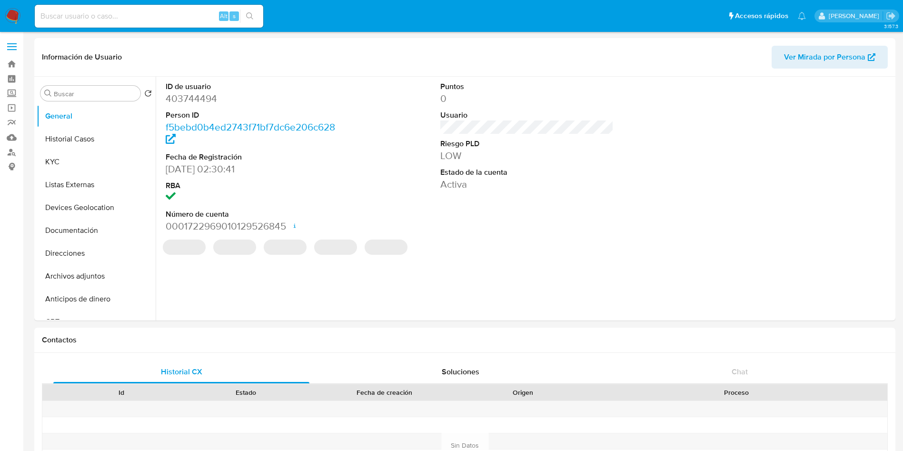
select select "10"
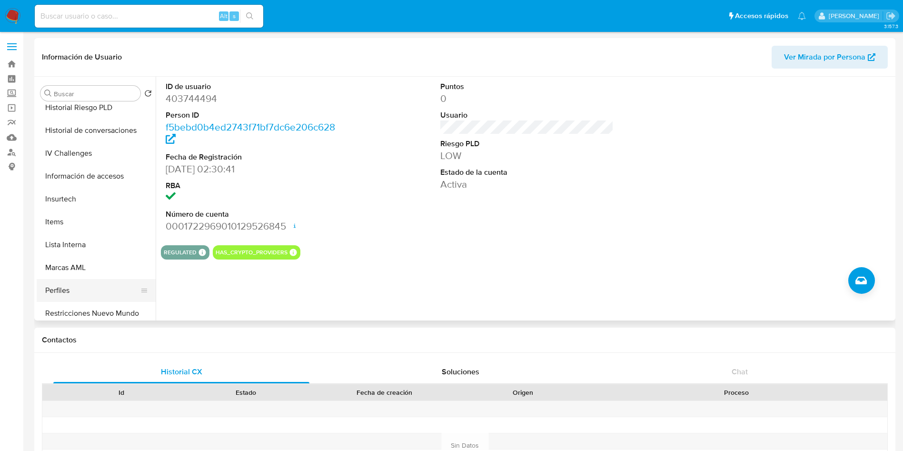
scroll to position [402, 0]
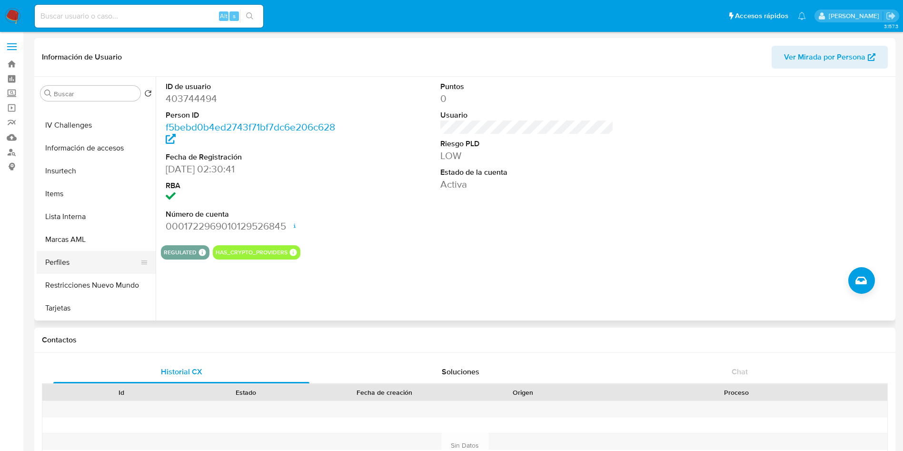
click at [128, 285] on button "Restricciones Nuevo Mundo" at bounding box center [96, 285] width 119 height 23
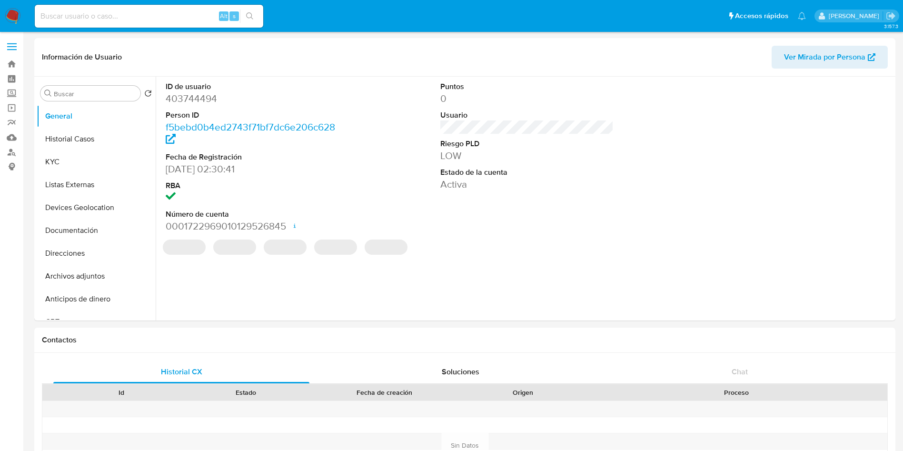
select select "10"
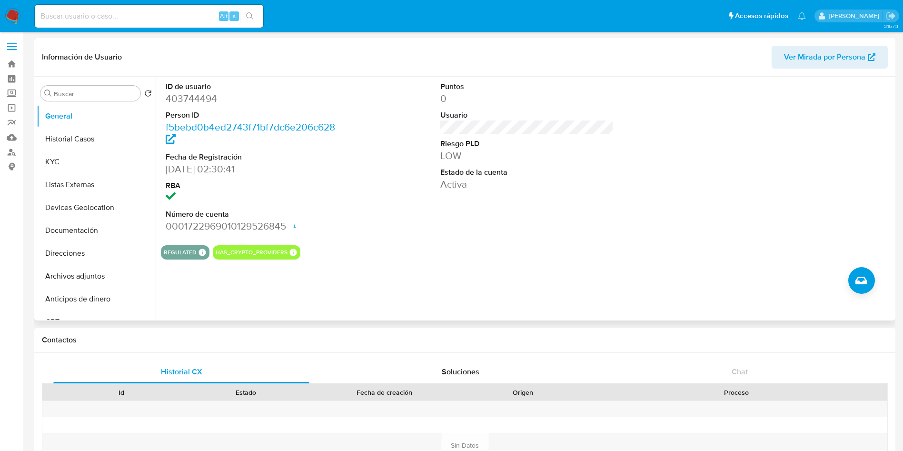
click at [493, 270] on div "ID de usuario 403744494 Person ID f5bebd0b4ed2743f71bf7dc6e206c628 Fecha de Reg…" at bounding box center [524, 199] width 737 height 244
drag, startPoint x: 367, startPoint y: 178, endPoint x: 291, endPoint y: 7, distance: 187.1
click at [360, 162] on div "ID de usuario 403744494 Person ID f5bebd0b4ed2743f71bf7dc6e206c628 Fecha de Reg…" at bounding box center [527, 157] width 732 height 161
click at [478, 288] on div "ID de usuario 403744494 Person ID f5bebd0b4ed2743f71bf7dc6e206c628 Fecha de Reg…" at bounding box center [524, 199] width 737 height 244
click at [77, 138] on button "Historial Casos" at bounding box center [92, 139] width 111 height 23
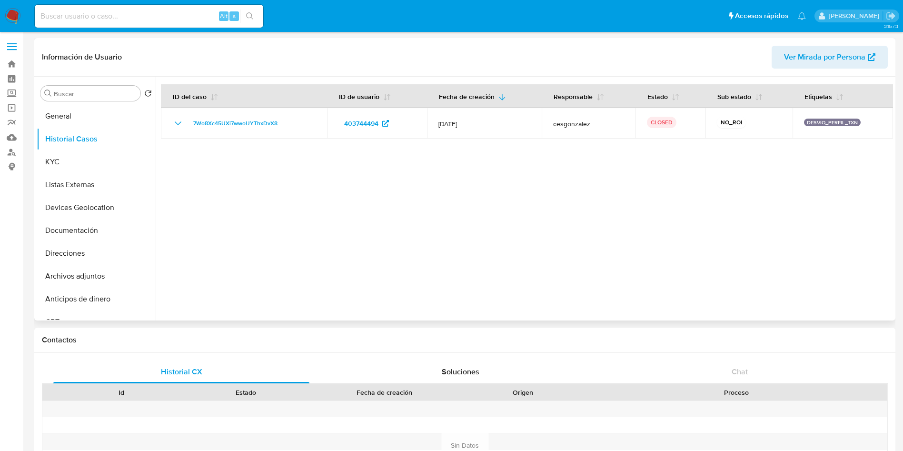
click at [438, 258] on div at bounding box center [524, 199] width 737 height 244
click at [60, 118] on button "General" at bounding box center [92, 116] width 111 height 23
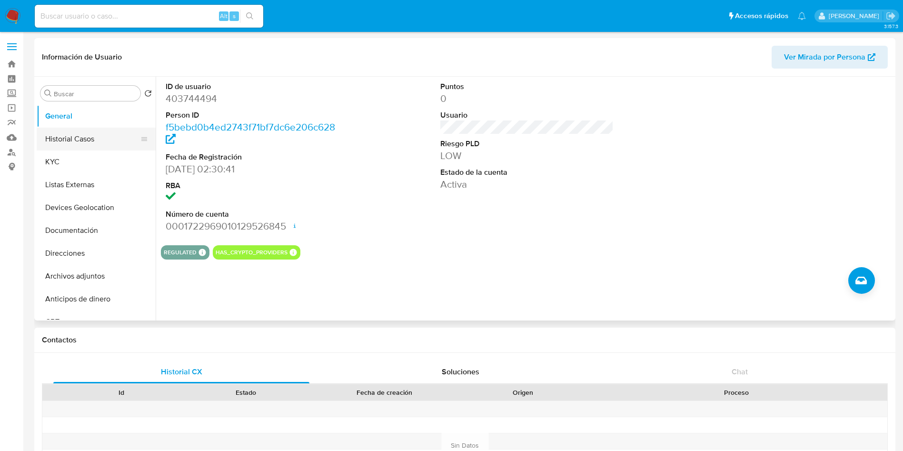
click at [61, 130] on button "Historial Casos" at bounding box center [92, 139] width 111 height 23
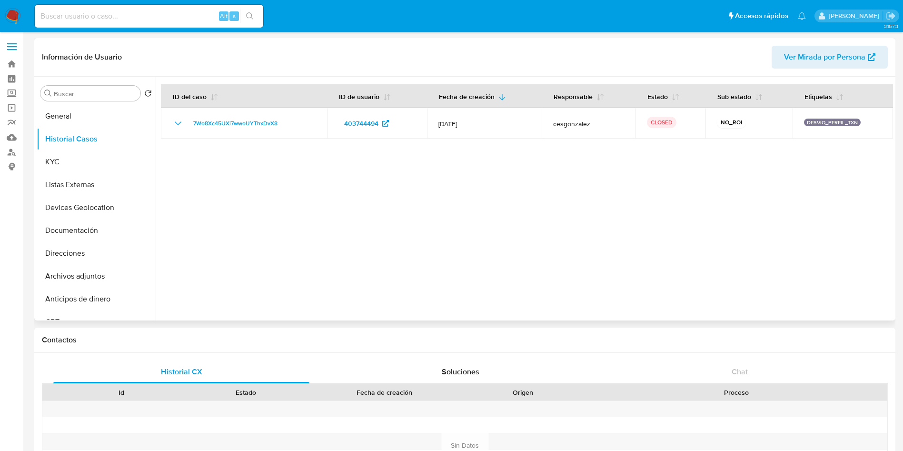
click at [322, 256] on div at bounding box center [524, 199] width 737 height 244
click at [522, 200] on div at bounding box center [524, 199] width 737 height 244
click at [498, 225] on div at bounding box center [524, 199] width 737 height 244
click at [166, 19] on input at bounding box center [149, 16] width 229 height 12
paste input "824475632"
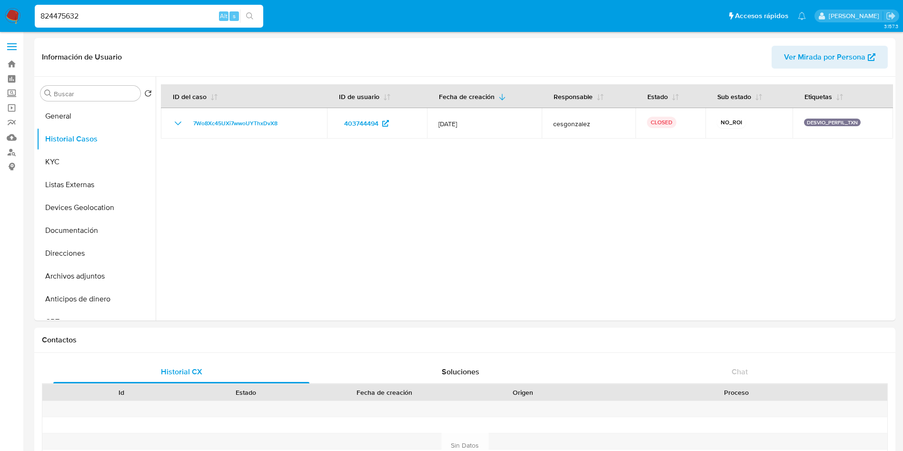
type input "824475632"
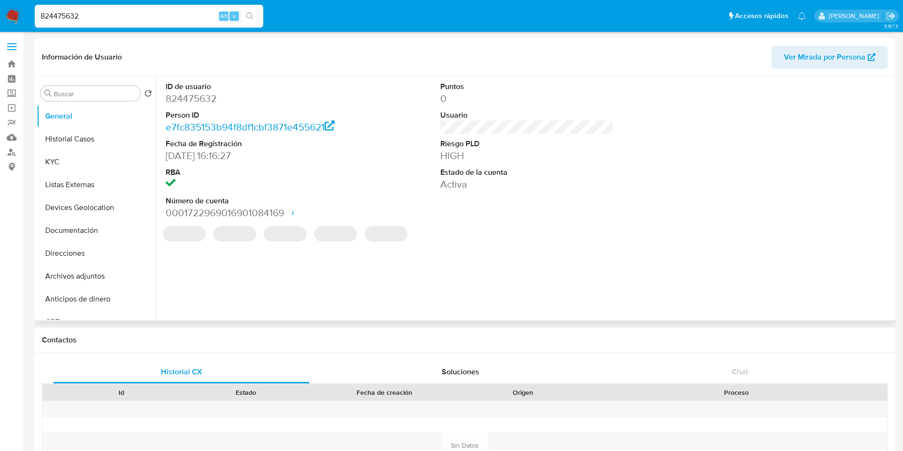
select select "10"
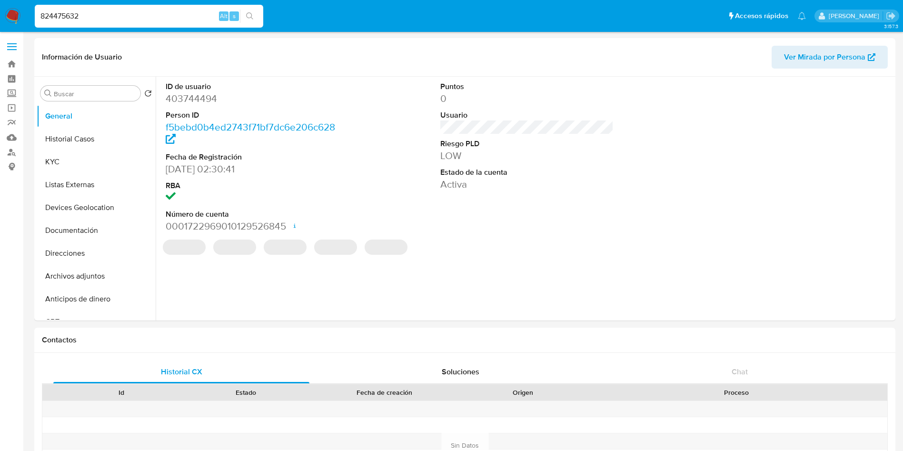
select select "10"
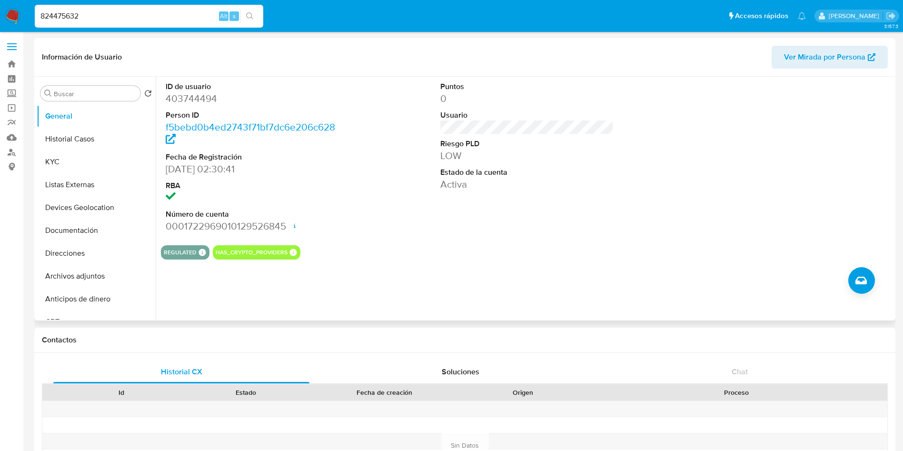
click at [206, 92] on dd "403744494" at bounding box center [253, 98] width 174 height 13
copy dd "403744494"
click at [117, 22] on input "824475632" at bounding box center [149, 16] width 229 height 12
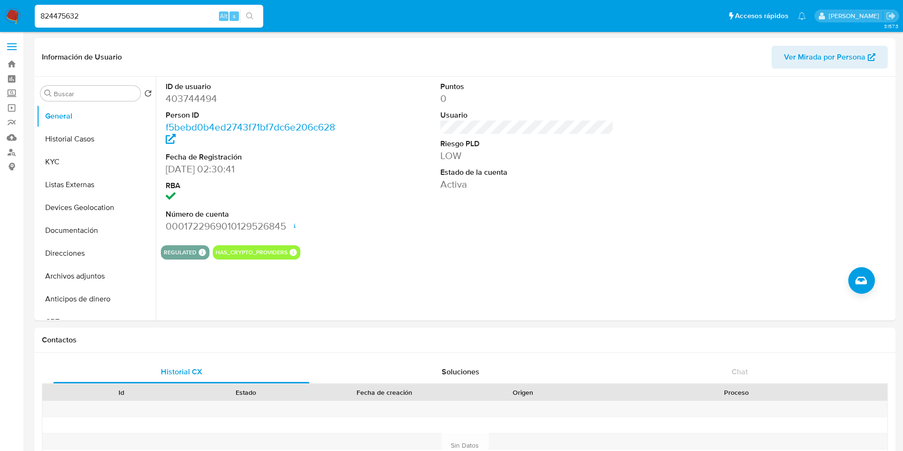
drag, startPoint x: 149, startPoint y: 20, endPoint x: 0, endPoint y: -6, distance: 151.6
click at [247, 14] on icon "search-icon" at bounding box center [249, 15] width 7 height 7
click at [70, 10] on input "824475632" at bounding box center [149, 16] width 229 height 12
click at [105, 10] on input "824475632" at bounding box center [149, 16] width 229 height 12
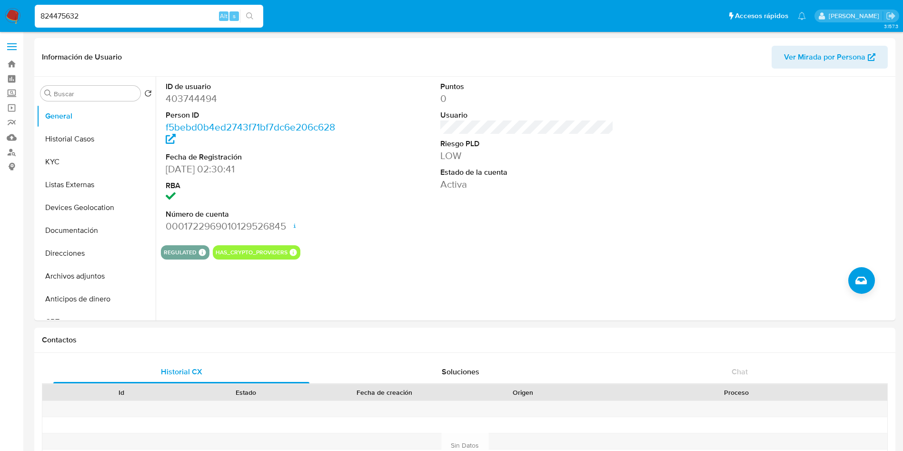
click at [14, 14] on img at bounding box center [13, 16] width 16 height 16
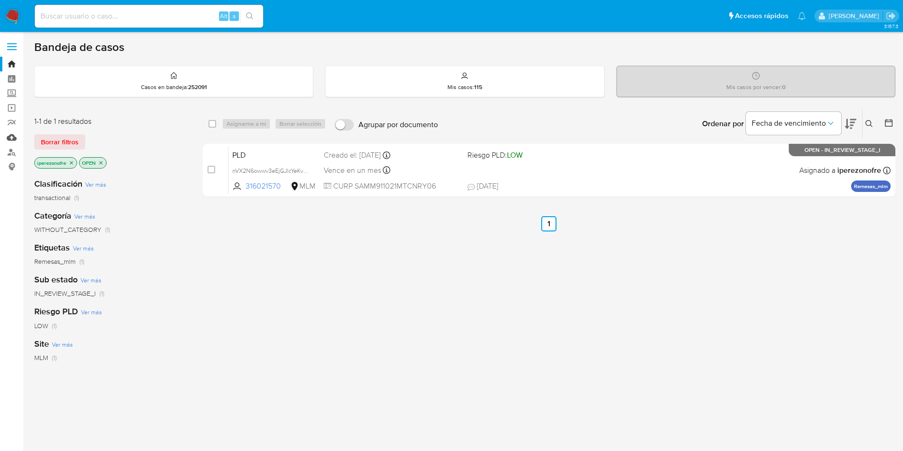
click at [10, 139] on link "Mulan" at bounding box center [56, 137] width 113 height 15
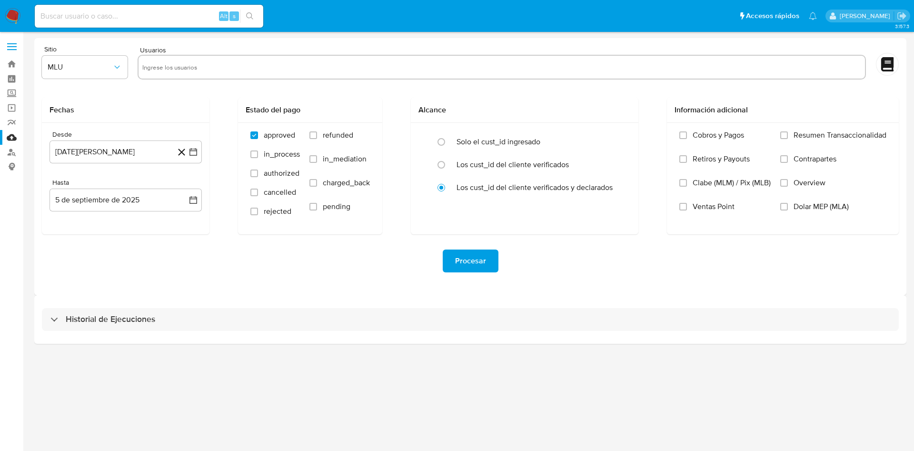
click at [211, 67] on input "text" at bounding box center [501, 67] width 719 height 15
paste input "824475632"
type input "824475632"
click at [117, 69] on icon "button" at bounding box center [117, 67] width 10 height 10
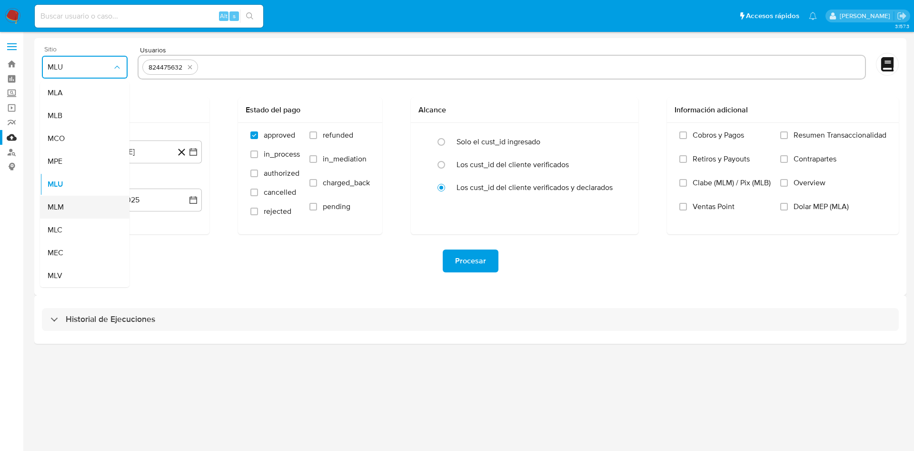
click at [76, 211] on div "MLM" at bounding box center [82, 207] width 69 height 23
click at [195, 151] on icon "button" at bounding box center [194, 152] width 10 height 10
click at [184, 189] on icon "Mes siguiente" at bounding box center [185, 186] width 4 height 7
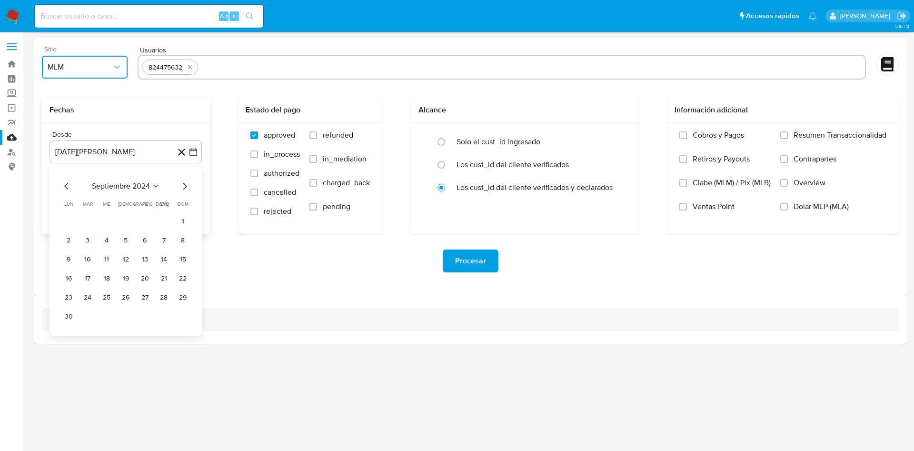
click at [184, 189] on icon "Mes siguiente" at bounding box center [185, 186] width 4 height 7
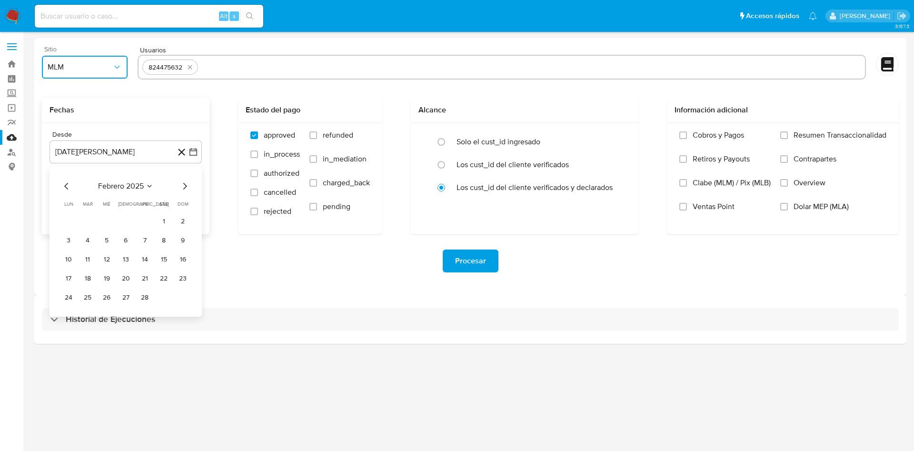
click at [184, 189] on icon "Mes siguiente" at bounding box center [185, 186] width 4 height 7
click at [90, 220] on button "1" at bounding box center [87, 221] width 15 height 15
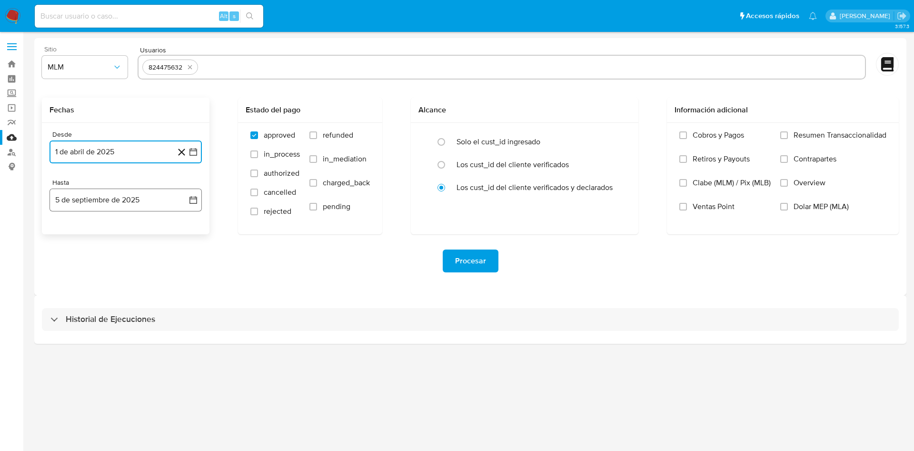
click at [194, 200] on icon "button" at bounding box center [194, 200] width 10 height 10
click at [64, 233] on icon "Mes anterior" at bounding box center [66, 234] width 11 height 11
click at [64, 232] on icon "Mes anterior" at bounding box center [66, 234] width 11 height 11
click at [184, 232] on icon "Mes siguiente" at bounding box center [184, 234] width 11 height 11
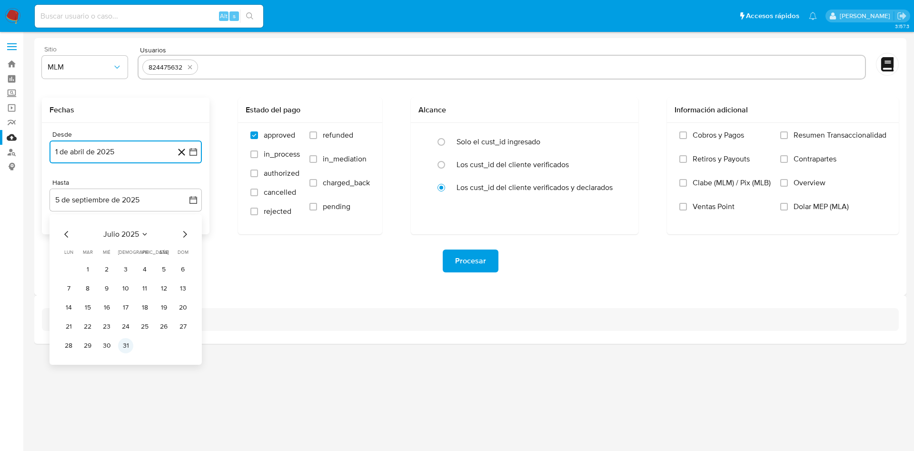
click at [129, 346] on button "31" at bounding box center [125, 345] width 15 height 15
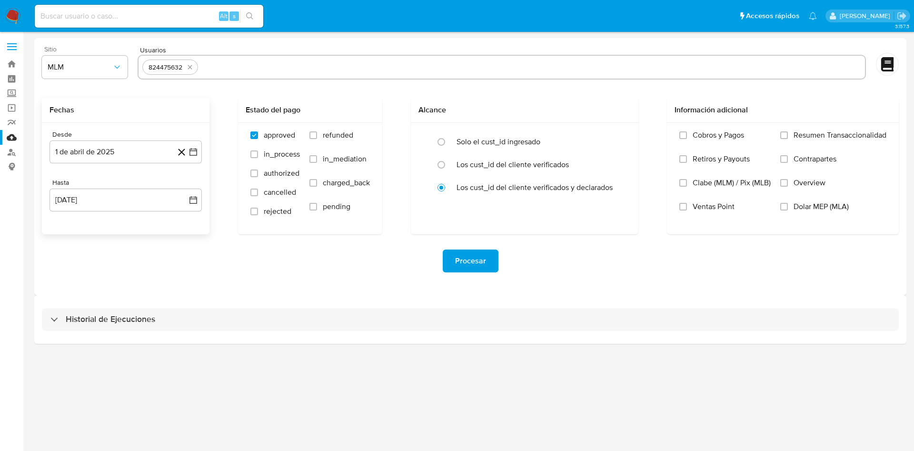
click at [421, 293] on div "Sitio MLM Usuarios 824475632 Fechas Desde [DATE][PERSON_NAME] [DATE] Hasta [DAT…" at bounding box center [470, 166] width 872 height 257
click at [786, 182] on input "Overview" at bounding box center [784, 183] width 8 height 8
click at [476, 257] on span "Procesar" at bounding box center [470, 260] width 31 height 21
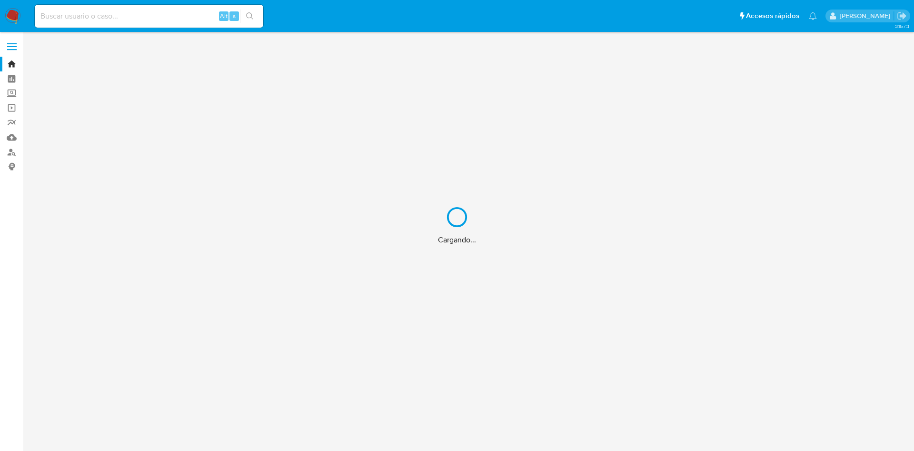
click at [112, 18] on div "Cargando..." at bounding box center [457, 225] width 914 height 451
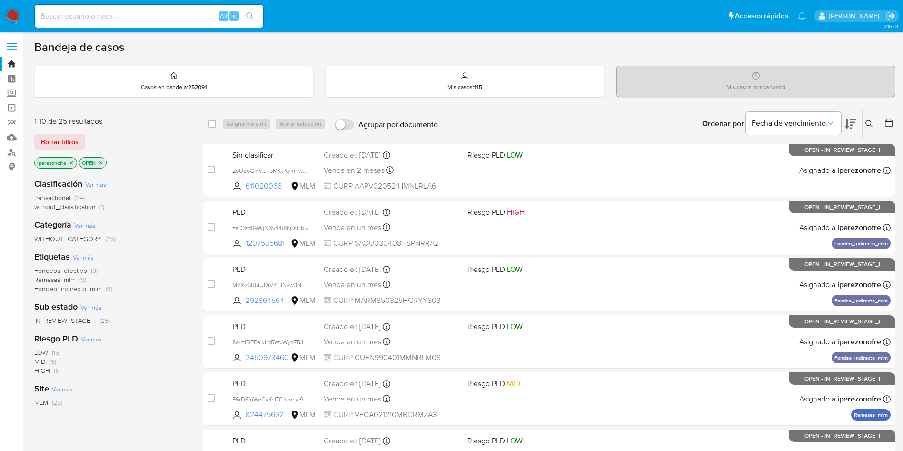
click at [112, 18] on input at bounding box center [149, 16] width 229 height 12
paste input "824475632"
type input "824475632"
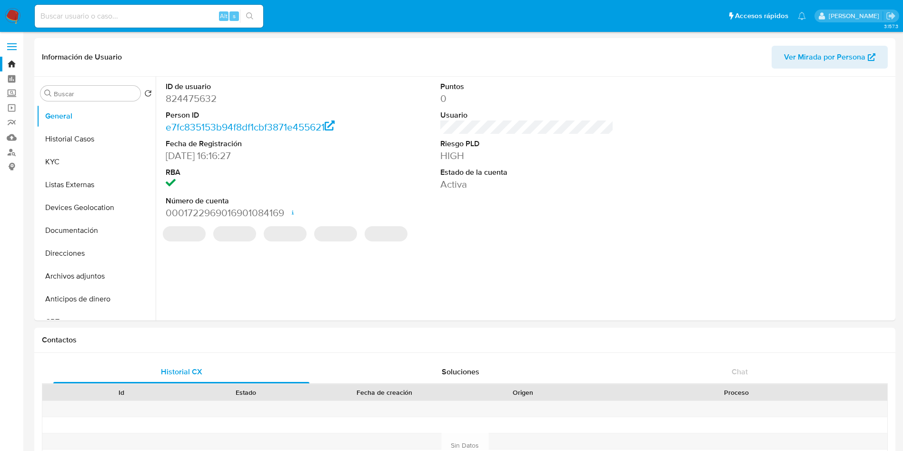
select select "10"
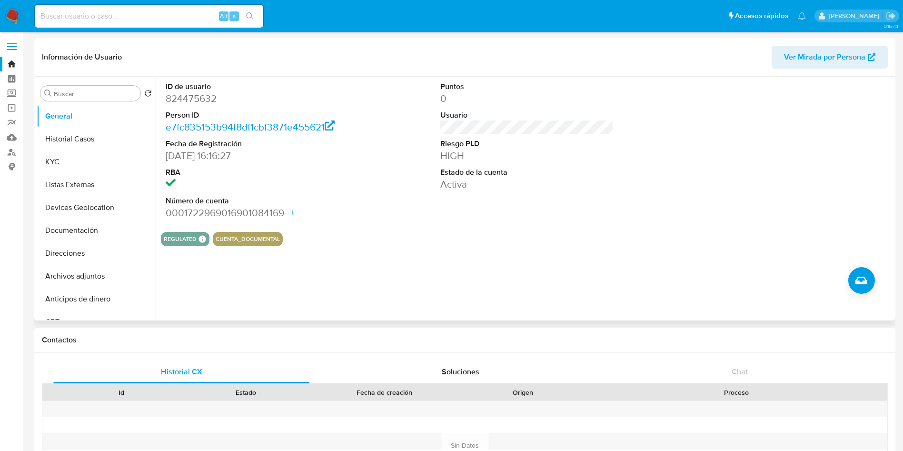
click at [747, 240] on div "REGULATED REGULATED MLM IFPE Evaluation Result COMPLIES User Regulated Date [DA…" at bounding box center [527, 239] width 732 height 14
click at [75, 136] on button "Historial Casos" at bounding box center [92, 139] width 111 height 23
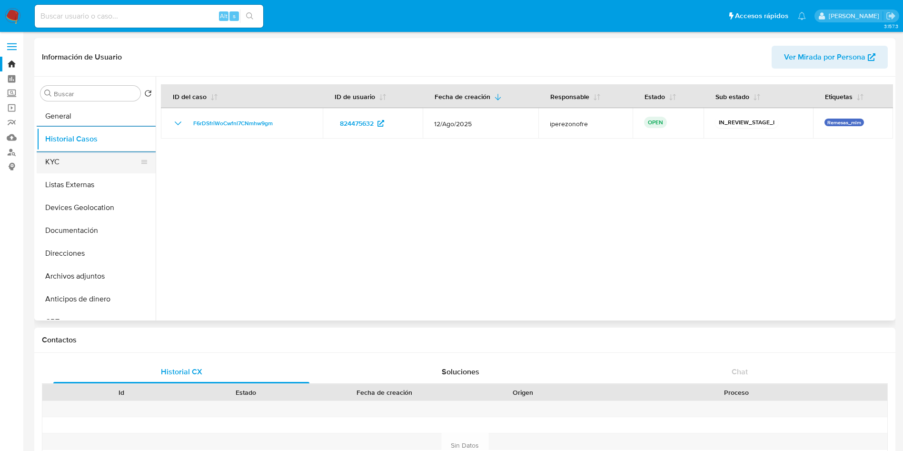
click at [79, 165] on button "KYC" at bounding box center [92, 161] width 111 height 23
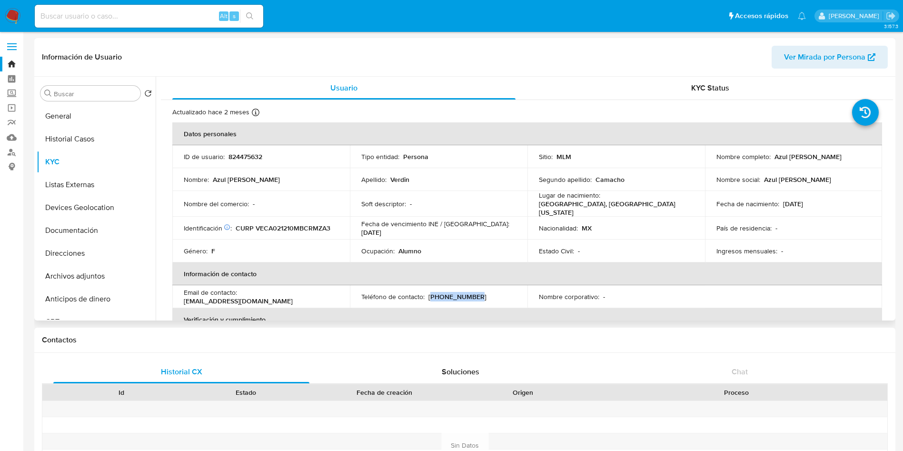
drag, startPoint x: 477, startPoint y: 297, endPoint x: 429, endPoint y: 294, distance: 47.7
click at [429, 294] on div "Teléfono de contacto : (322) 3228423" at bounding box center [438, 296] width 155 height 9
copy p "322) 3228423"
drag, startPoint x: 312, startPoint y: 295, endPoint x: 239, endPoint y: 294, distance: 72.8
click at [239, 294] on div "Email de contacto : a14312@universidad-une.com" at bounding box center [261, 296] width 155 height 17
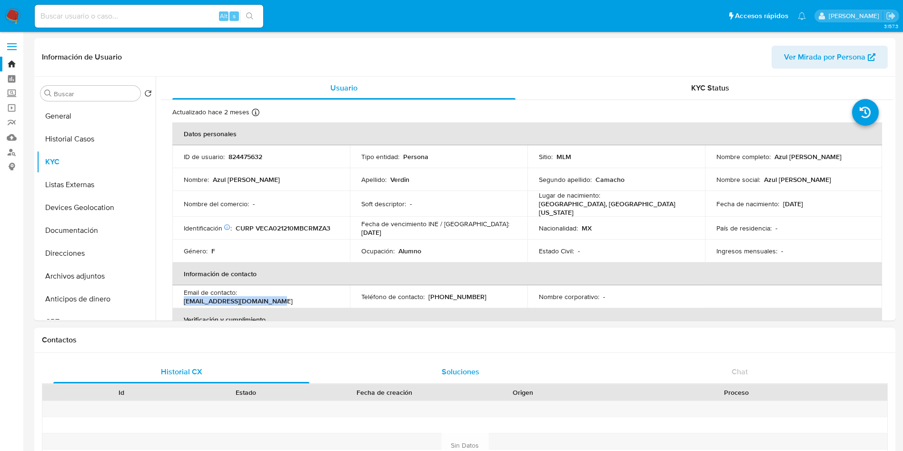
copy p "a14312@universidad-une.com"
drag, startPoint x: 244, startPoint y: 183, endPoint x: 256, endPoint y: 184, distance: 12.4
click at [256, 184] on td "Nombre : Azul Aracely" at bounding box center [261, 179] width 178 height 23
click at [406, 247] on p "Alumno" at bounding box center [410, 251] width 23 height 9
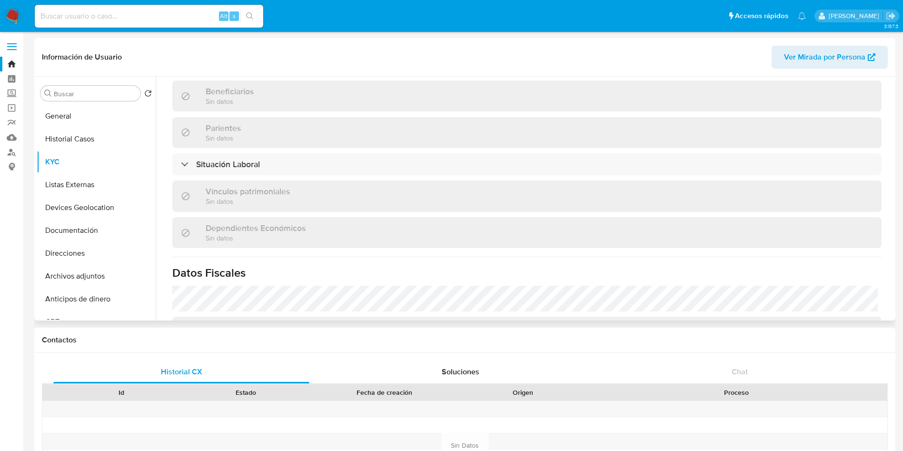
scroll to position [441, 0]
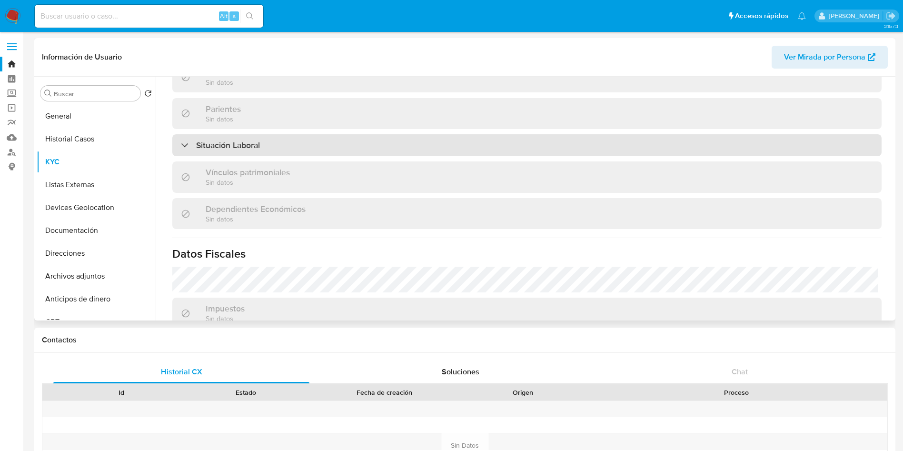
click at [347, 149] on div "Situación Laboral" at bounding box center [526, 145] width 709 height 22
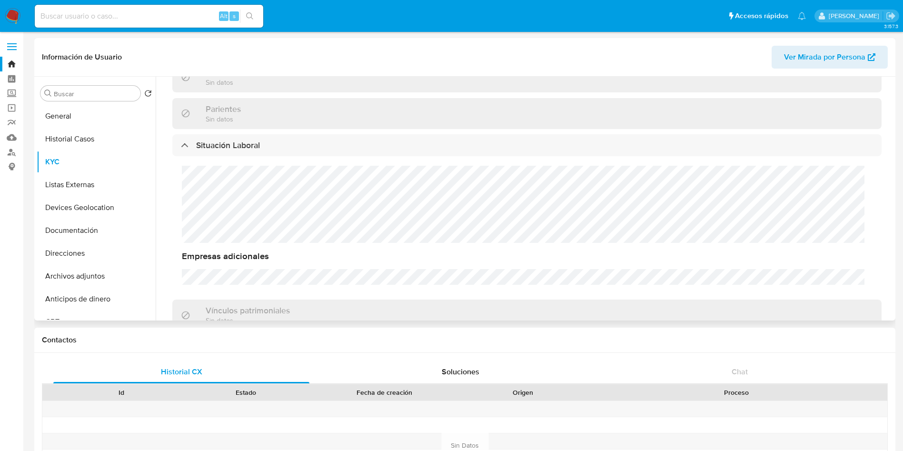
drag, startPoint x: 895, startPoint y: 205, endPoint x: 895, endPoint y: 231, distance: 26.2
click at [895, 231] on div "Buscar Volver al orden por defecto General Historial Casos KYC Listas Externas …" at bounding box center [464, 199] width 861 height 244
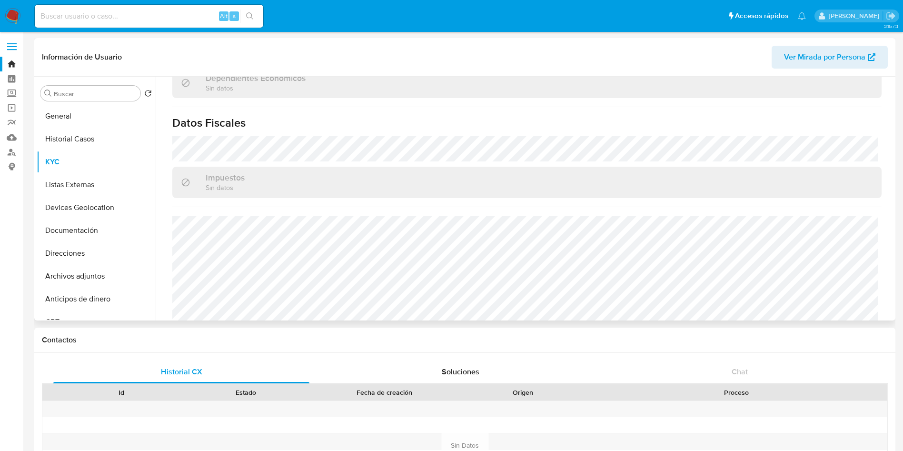
scroll to position [718, 0]
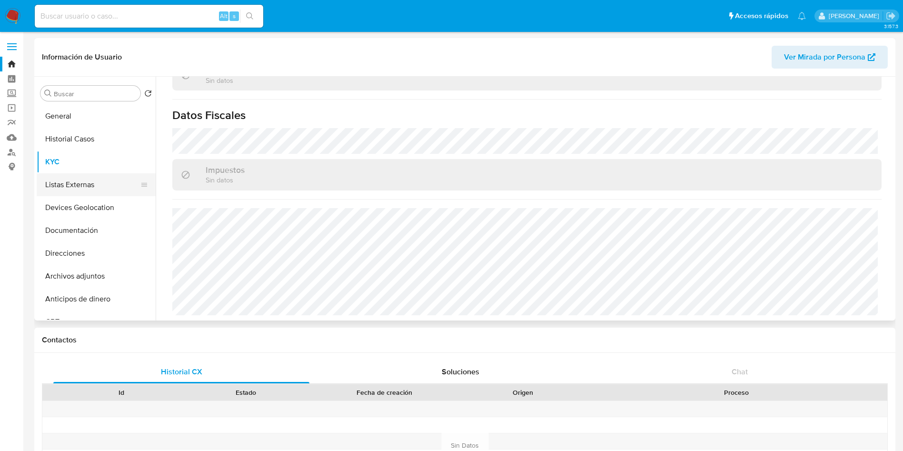
click at [80, 179] on button "Listas Externas" at bounding box center [92, 184] width 111 height 23
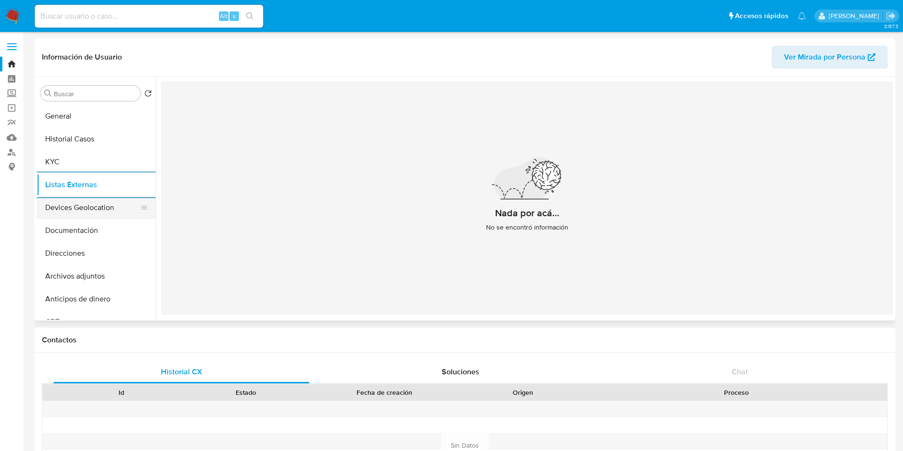
click at [77, 210] on button "Devices Geolocation" at bounding box center [92, 207] width 111 height 23
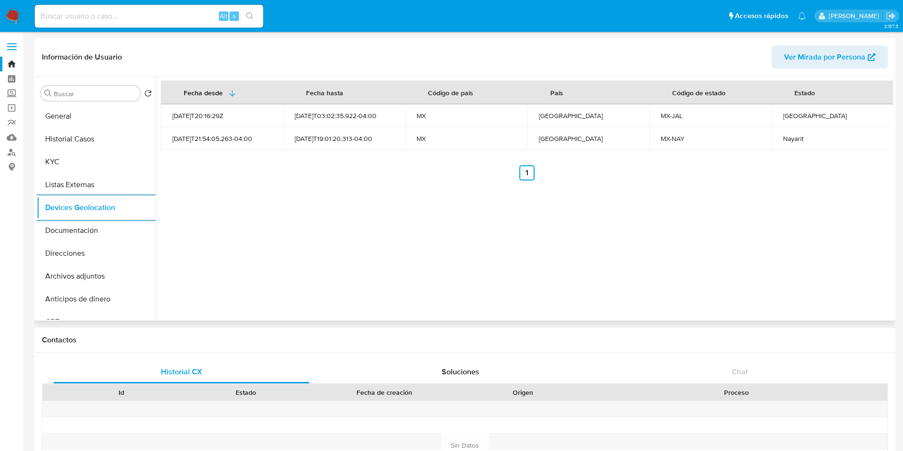
click at [785, 115] on div "Jalisco" at bounding box center [833, 115] width 100 height 9
copy div "Jalisco"
click at [787, 134] on div "Nayarit" at bounding box center [833, 138] width 100 height 9
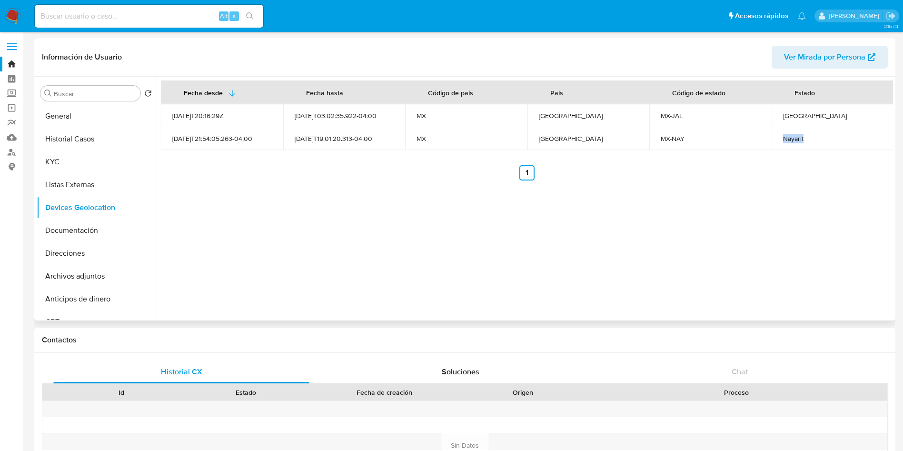
copy div "Nayarit"
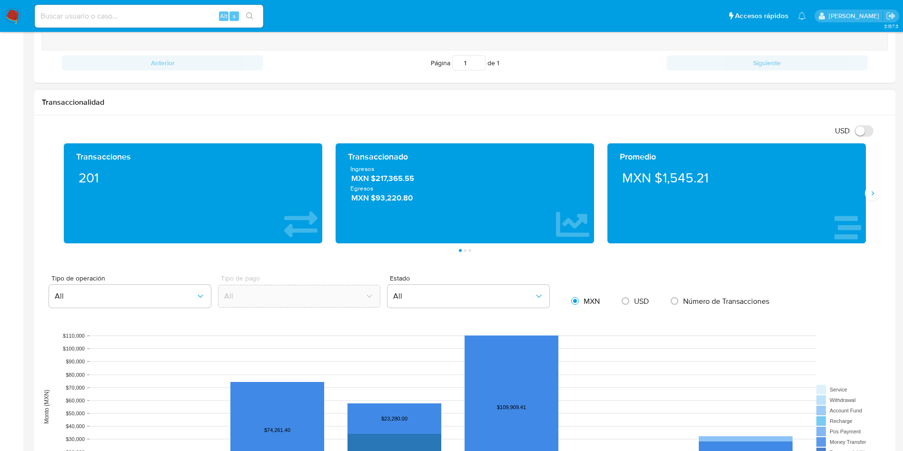
scroll to position [357, 0]
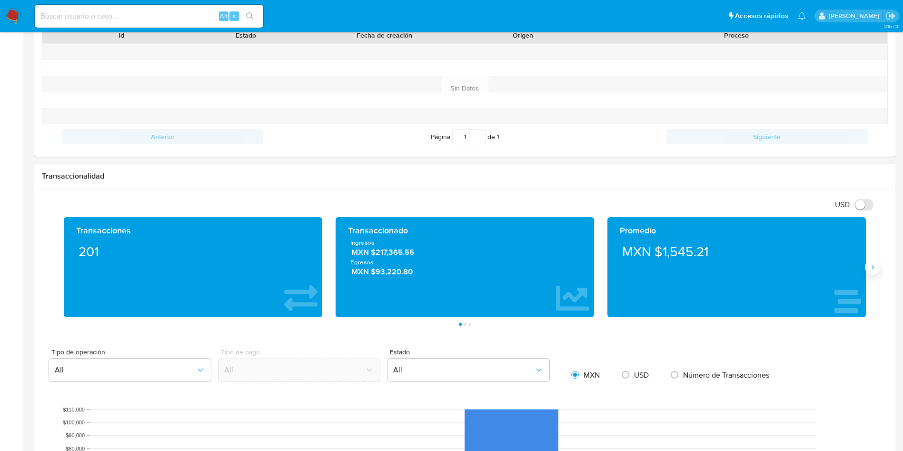
click at [869, 269] on icon "Siguiente" at bounding box center [873, 267] width 8 height 8
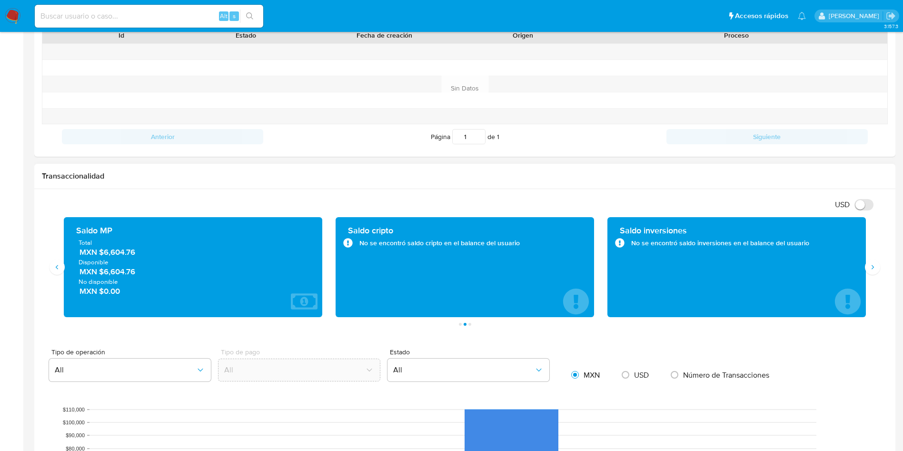
drag, startPoint x: 145, startPoint y: 254, endPoint x: 104, endPoint y: 254, distance: 40.9
click at [104, 254] on span "MXN $6,604.76" at bounding box center [194, 252] width 228 height 11
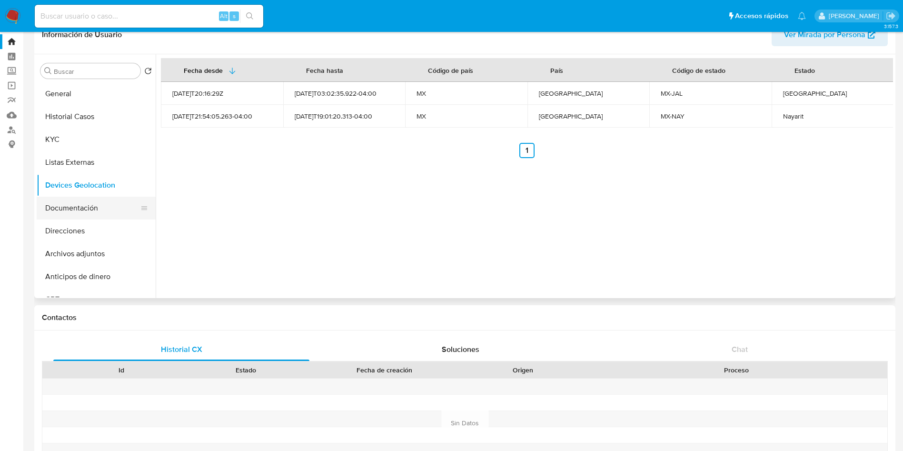
scroll to position [0, 0]
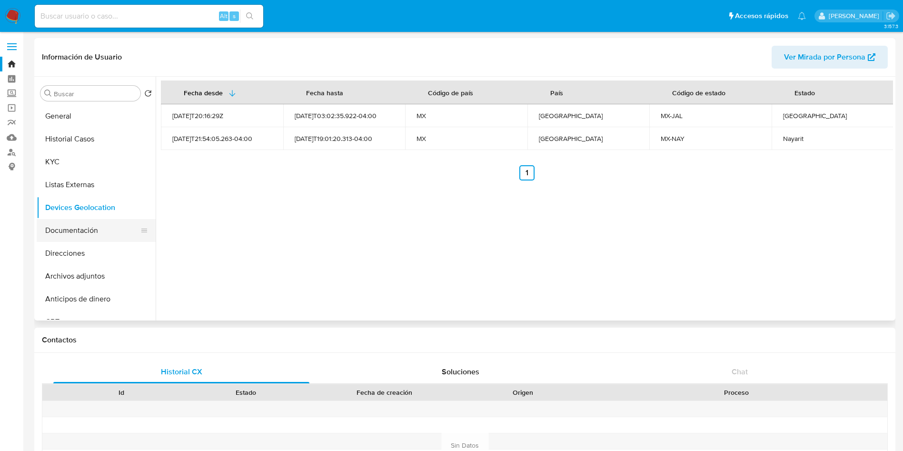
click at [81, 239] on button "Documentación" at bounding box center [92, 230] width 111 height 23
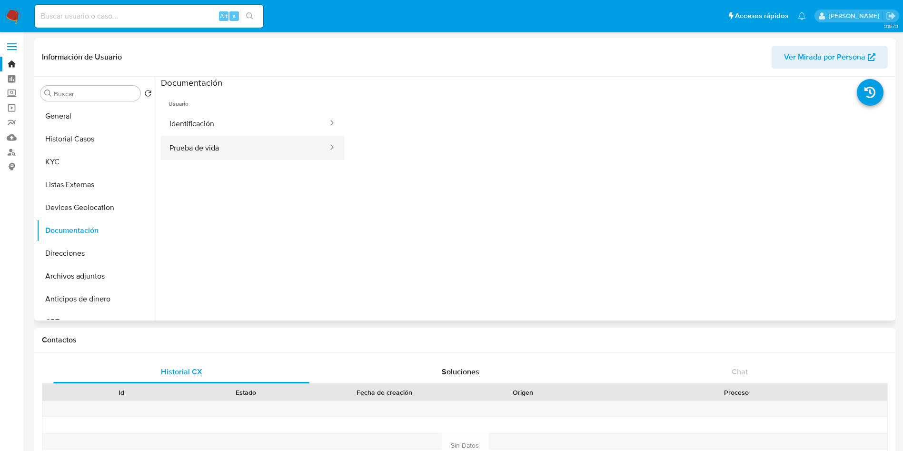
click at [255, 149] on button "Prueba de vida" at bounding box center [245, 148] width 168 height 24
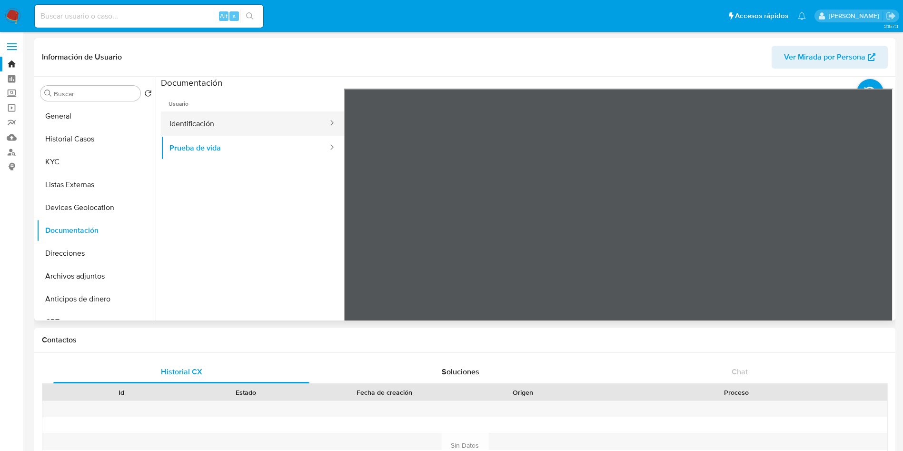
click at [245, 132] on button "Identificación" at bounding box center [245, 123] width 168 height 24
click at [873, 242] on icon at bounding box center [881, 243] width 19 height 19
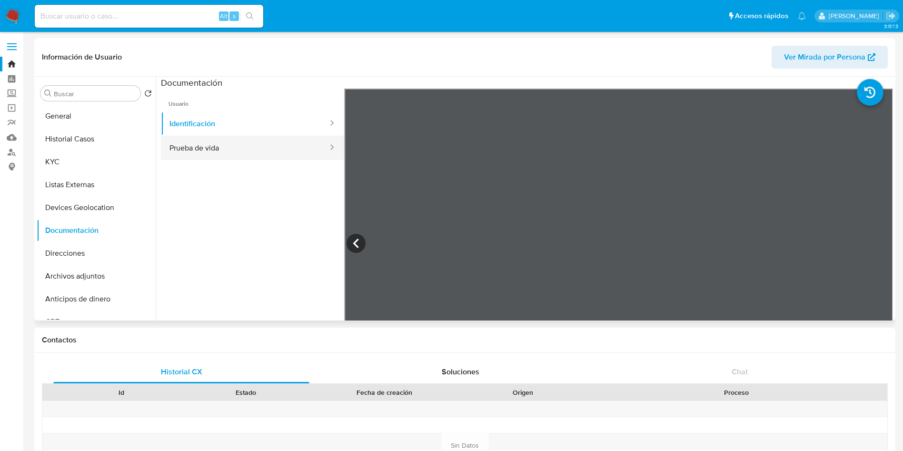
click at [201, 146] on button "Prueba de vida" at bounding box center [245, 148] width 168 height 24
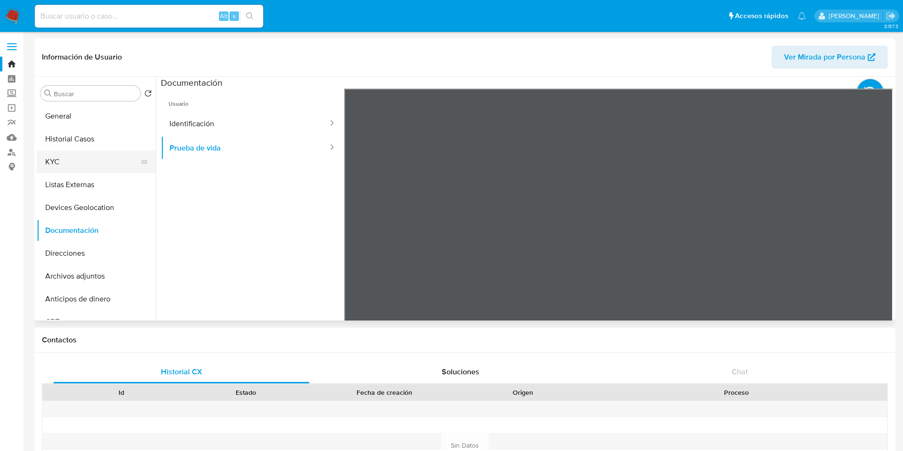
click at [87, 152] on button "KYC" at bounding box center [92, 161] width 111 height 23
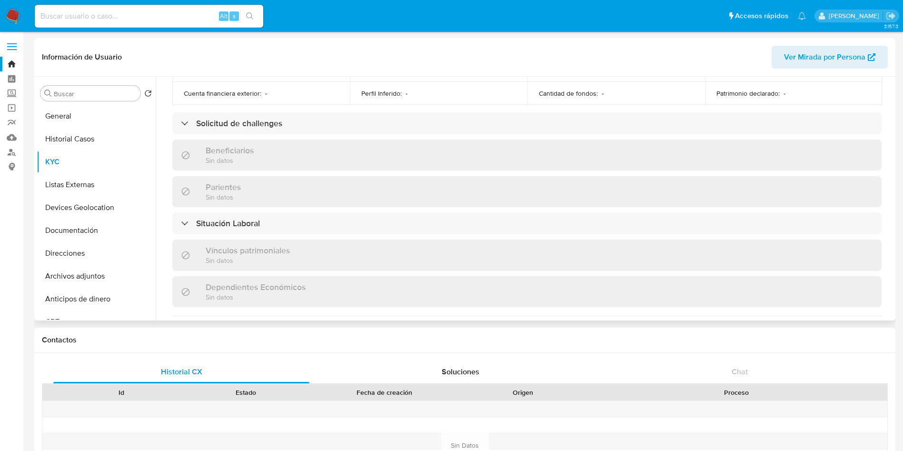
scroll to position [580, 0]
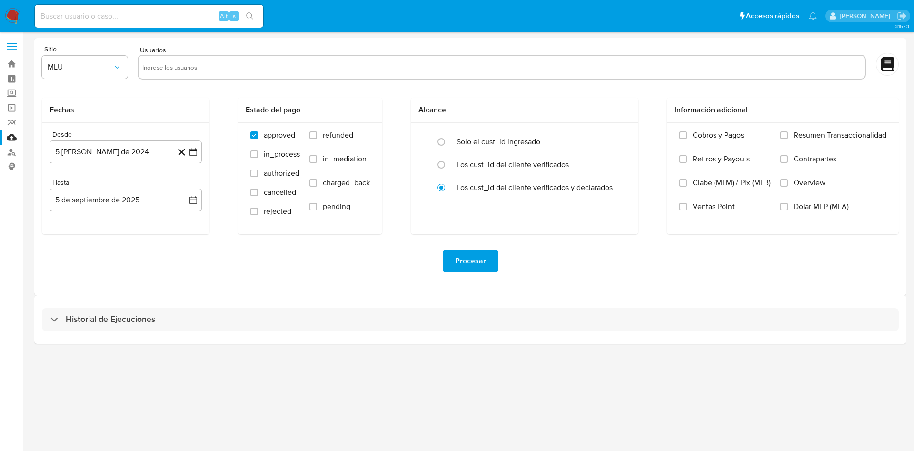
click at [265, 259] on div "Procesar" at bounding box center [470, 260] width 857 height 23
click at [9, 95] on label "Screening" at bounding box center [56, 93] width 113 height 15
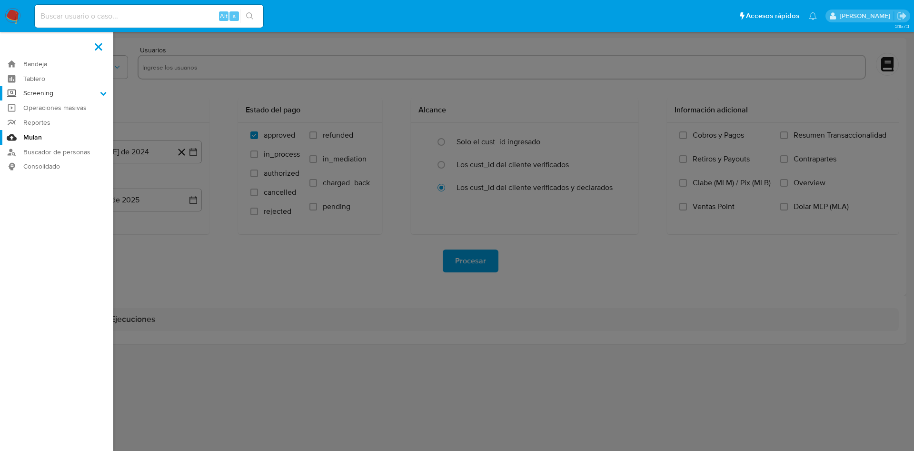
click at [0, 0] on input "Screening" at bounding box center [0, 0] width 0 height 0
click at [43, 128] on link "Herramientas" at bounding box center [56, 131] width 113 height 12
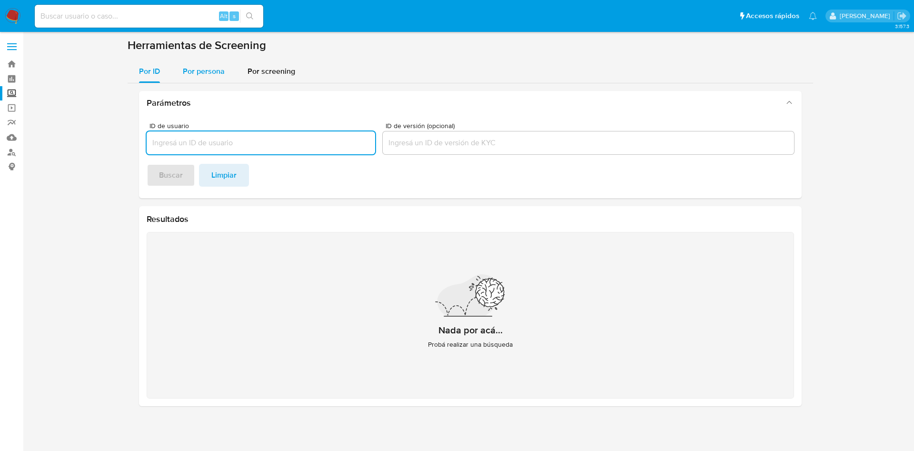
click at [193, 69] on span "Por persona" at bounding box center [204, 71] width 42 height 11
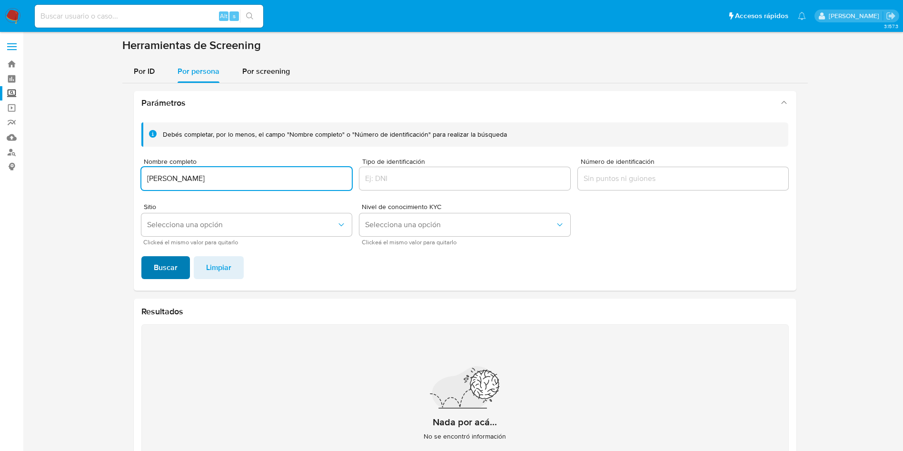
type input "[PERSON_NAME]"
click at [156, 273] on span "Buscar" at bounding box center [166, 267] width 24 height 21
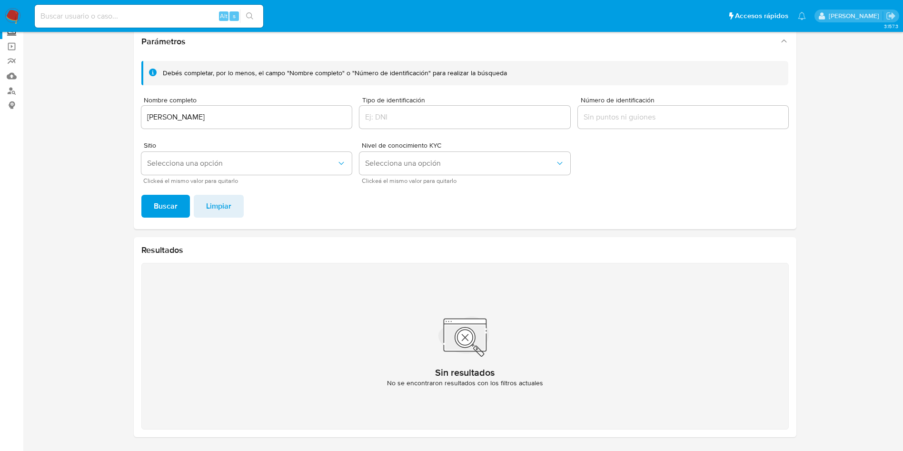
drag, startPoint x: 216, startPoint y: 114, endPoint x: 120, endPoint y: 92, distance: 97.6
click at [120, 92] on section at bounding box center [464, 211] width 861 height 468
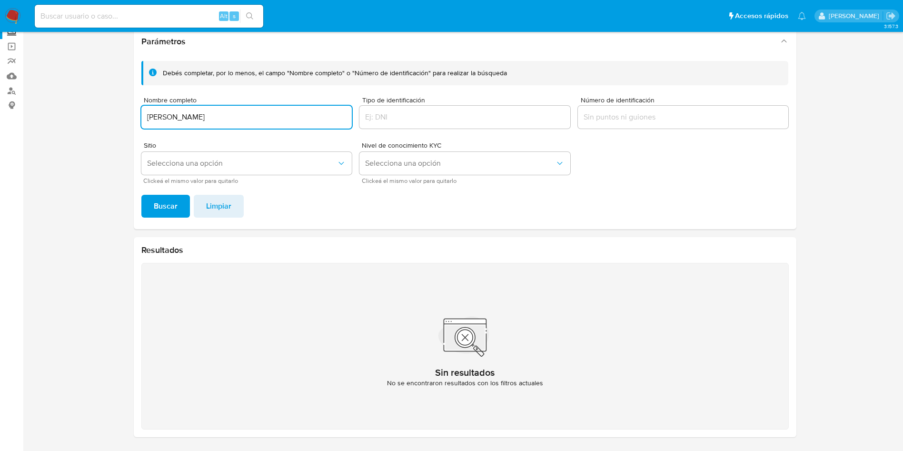
drag, startPoint x: 204, startPoint y: 118, endPoint x: 287, endPoint y: 118, distance: 82.8
click at [205, 118] on input "[PERSON_NAME]" at bounding box center [246, 117] width 211 height 12
click at [170, 111] on input "[PERSON_NAME]" at bounding box center [246, 117] width 211 height 12
drag, startPoint x: 147, startPoint y: 118, endPoint x: 224, endPoint y: 116, distance: 76.7
click at [223, 116] on input "[PERSON_NAME]" at bounding box center [246, 117] width 211 height 12
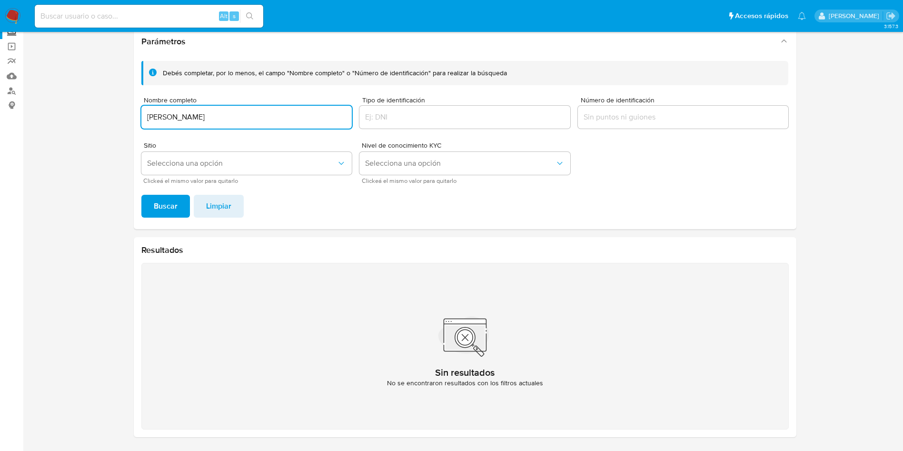
paste input "[PERSON_NAME]"
type input "[PERSON_NAME]"
click at [141, 195] on button "Buscar" at bounding box center [165, 206] width 49 height 23
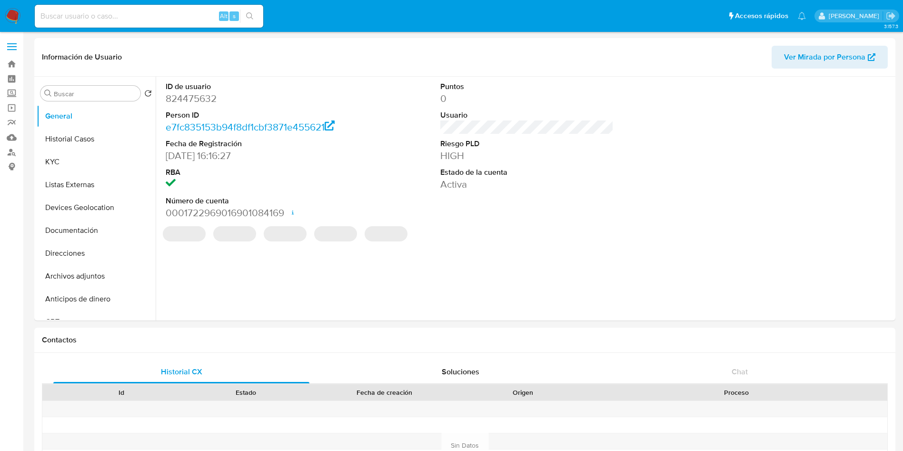
select select "10"
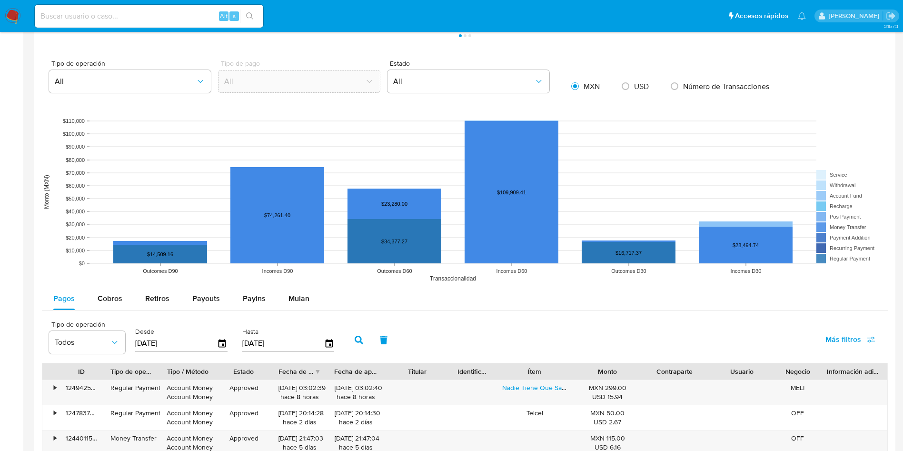
scroll to position [643, 0]
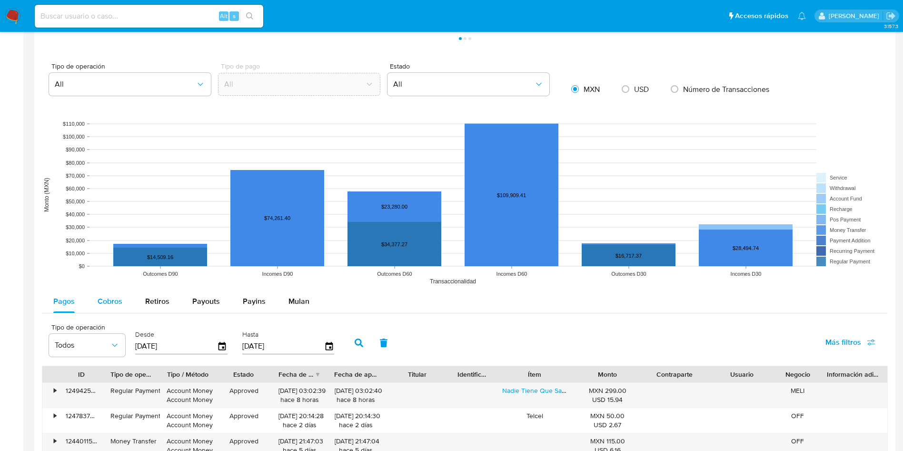
click at [107, 295] on div "Cobros" at bounding box center [110, 301] width 25 height 23
select select "10"
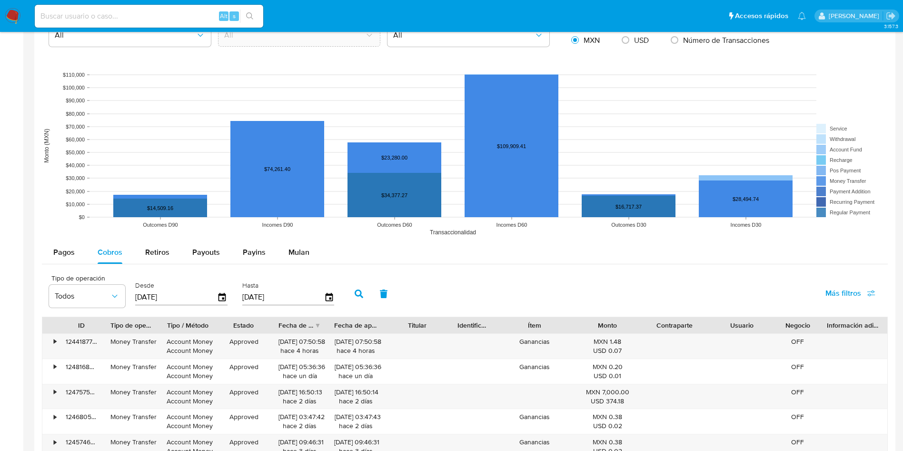
scroll to position [786, 0]
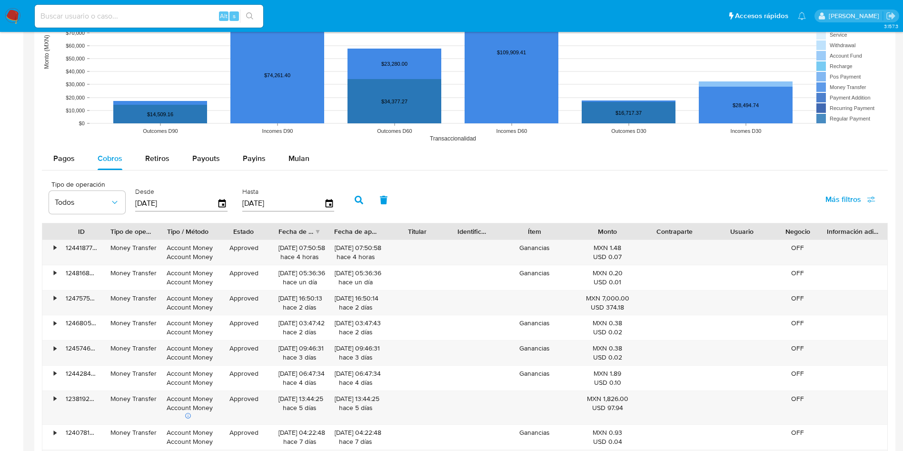
click at [224, 209] on div "[DATE]" at bounding box center [181, 203] width 92 height 15
click at [224, 203] on icon "button" at bounding box center [222, 203] width 17 height 17
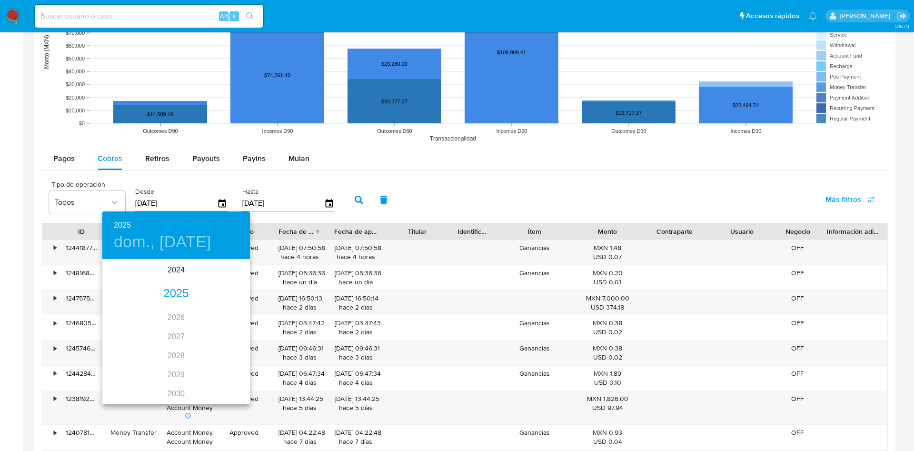
click at [172, 241] on h4 "dom., jun. 8" at bounding box center [163, 242] width 98 height 20
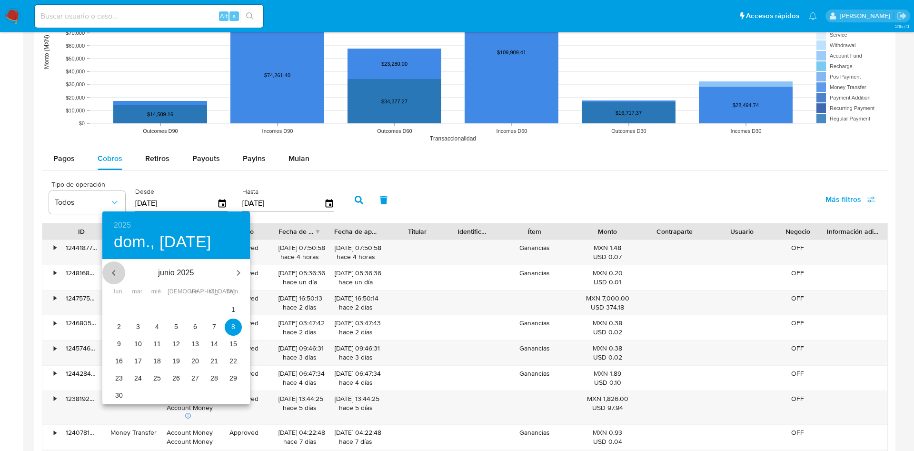
click at [114, 271] on icon "button" at bounding box center [113, 273] width 3 height 6
click at [139, 308] on span "1" at bounding box center [138, 310] width 17 height 10
type input "01/04/2025"
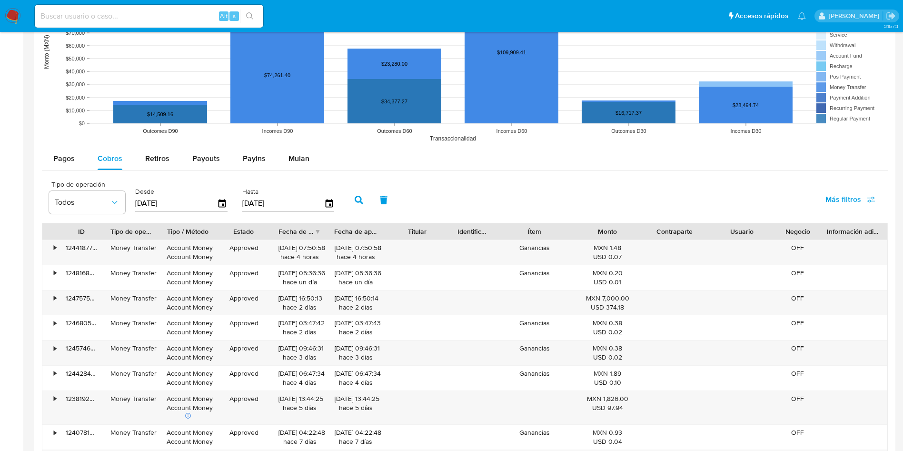
click at [357, 194] on button "button" at bounding box center [359, 200] width 25 height 23
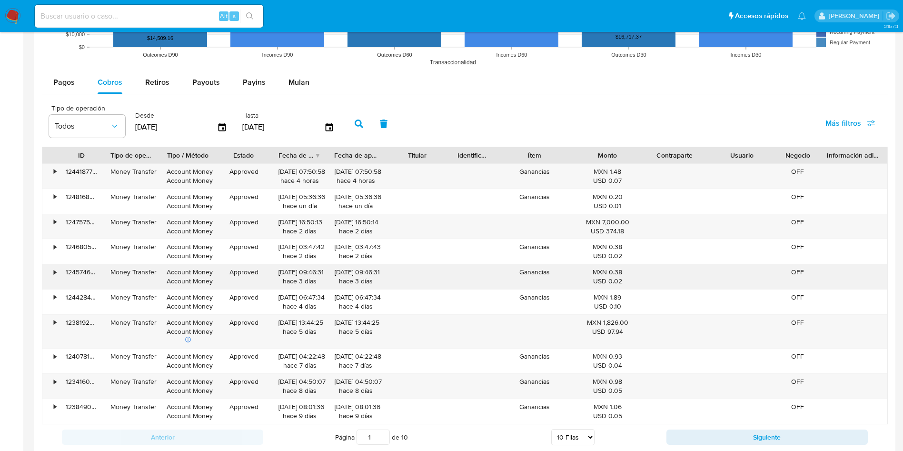
scroll to position [1000, 0]
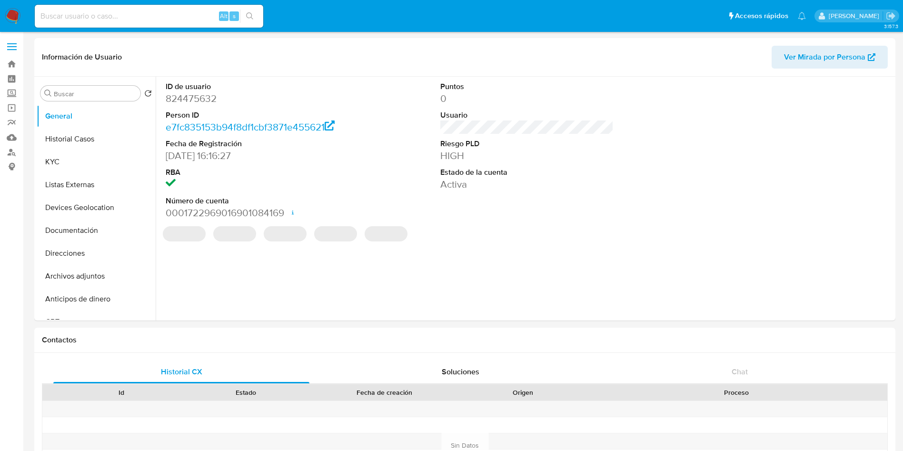
select select "10"
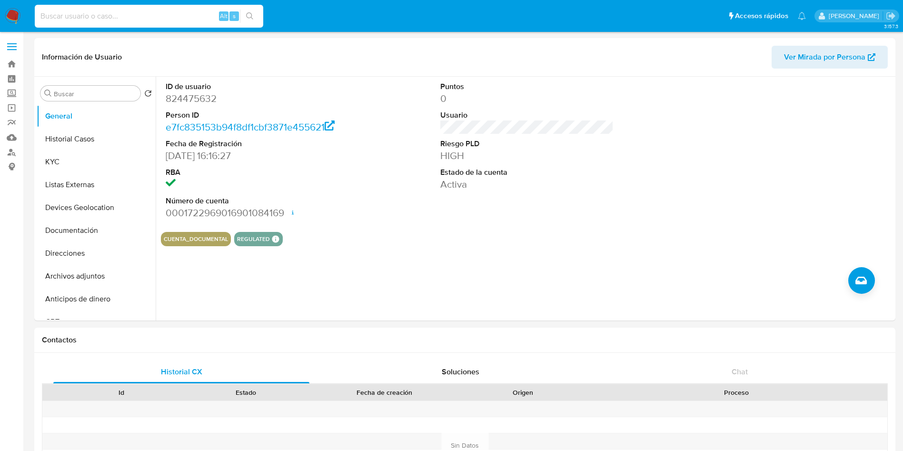
click at [191, 14] on input at bounding box center [149, 16] width 229 height 12
paste input "1682003422"
type input "1682003422"
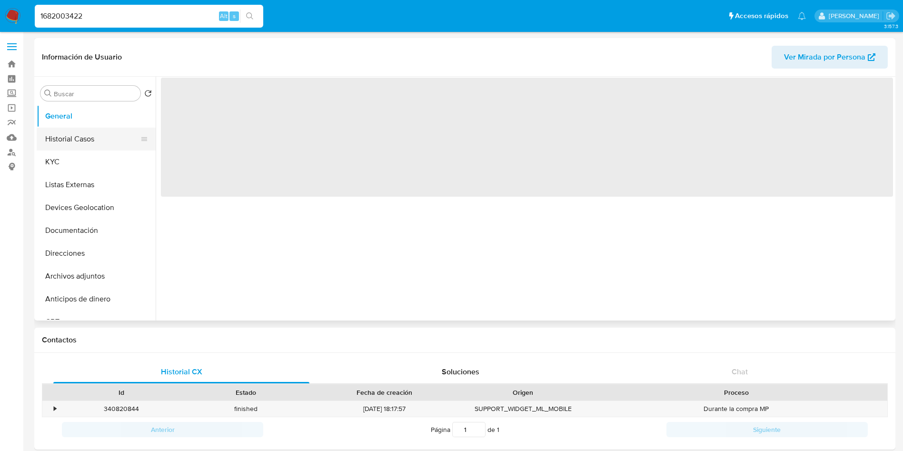
click at [92, 138] on button "Historial Casos" at bounding box center [92, 139] width 111 height 23
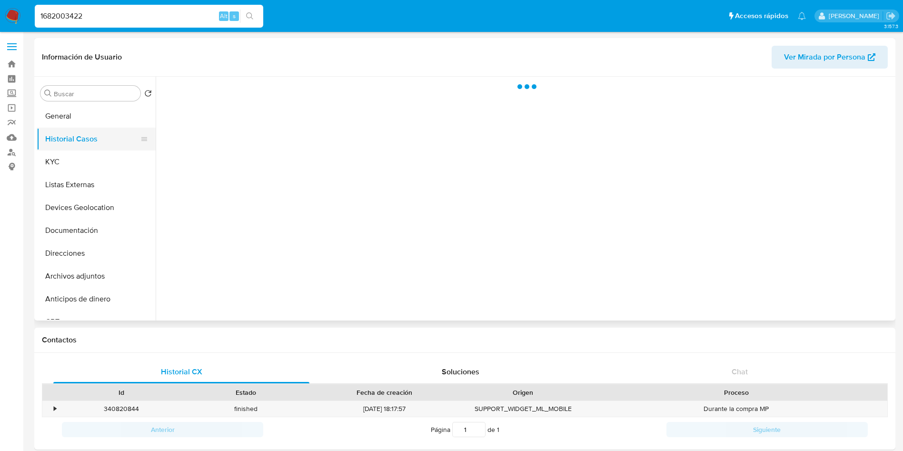
select select "10"
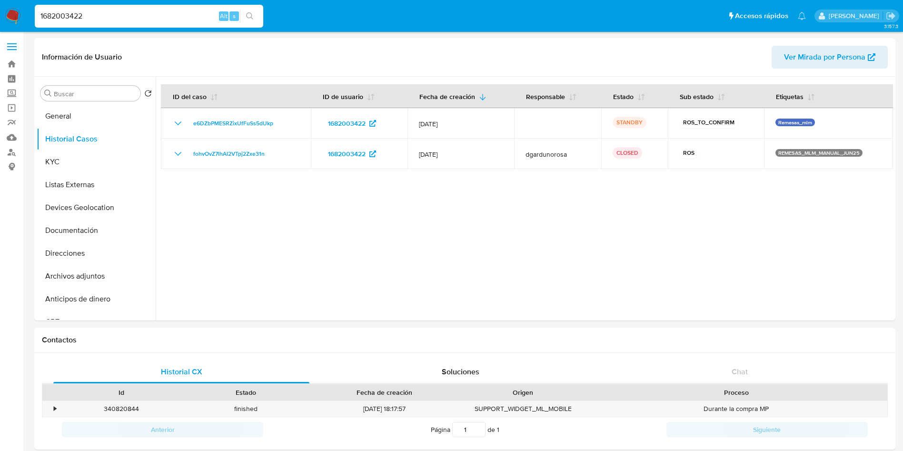
click at [120, 19] on input "1682003422" at bounding box center [149, 16] width 229 height 12
drag, startPoint x: 114, startPoint y: 18, endPoint x: 0, endPoint y: 5, distance: 114.5
click at [0, 5] on nav "Pausado Ver notificaciones 1682003422 Alt s Accesos rápidos Presiona las siguie…" at bounding box center [451, 16] width 903 height 32
paste input "735861314"
type input "1735861314"
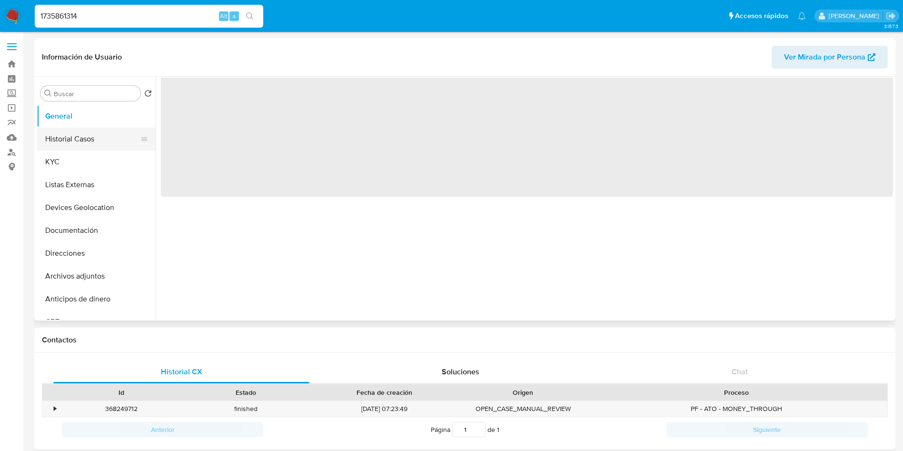
click at [74, 134] on button "Historial Casos" at bounding box center [92, 139] width 111 height 23
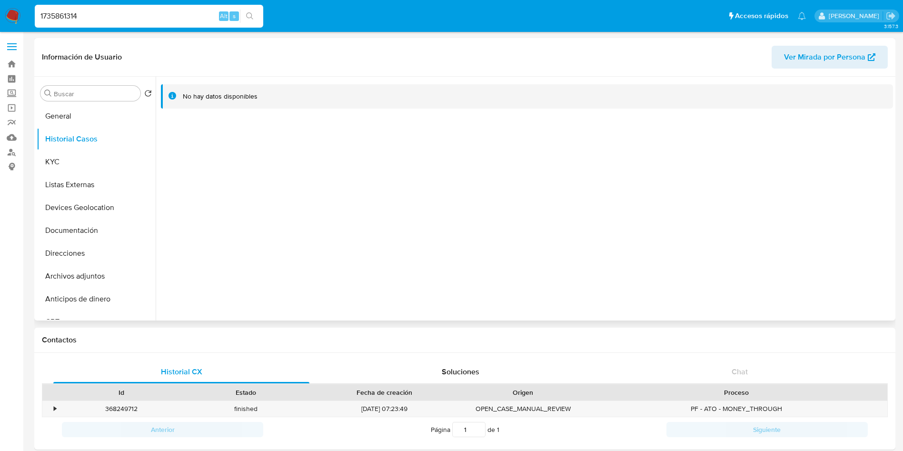
select select "10"
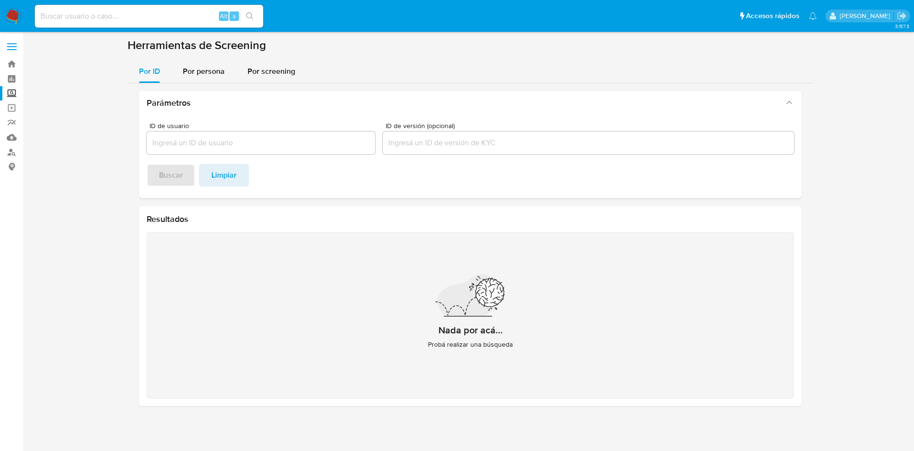
drag, startPoint x: 214, startPoint y: 61, endPoint x: 216, endPoint y: 84, distance: 22.9
click at [213, 62] on div "Por persona" at bounding box center [204, 71] width 42 height 23
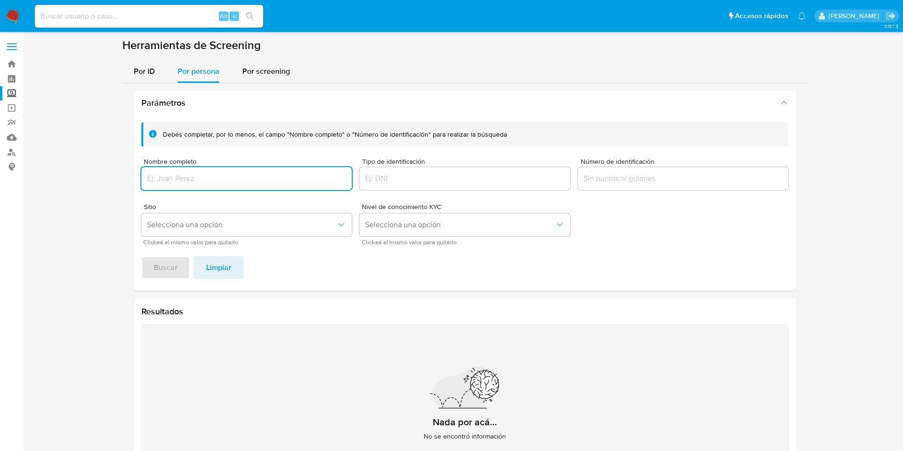
click at [247, 175] on input "Nombre completo" at bounding box center [246, 178] width 211 height 12
type input "MA DEL [PERSON_NAME]"
click at [141, 256] on button "Buscar" at bounding box center [165, 267] width 49 height 23
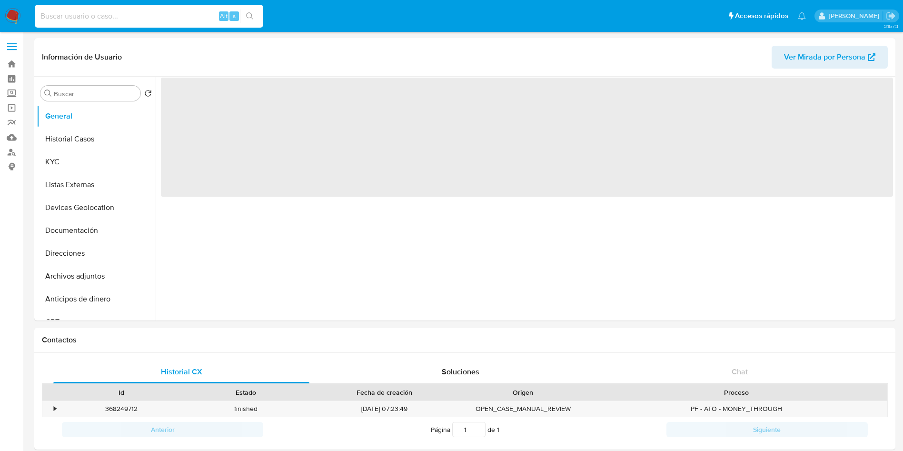
click at [178, 18] on input at bounding box center [149, 16] width 229 height 12
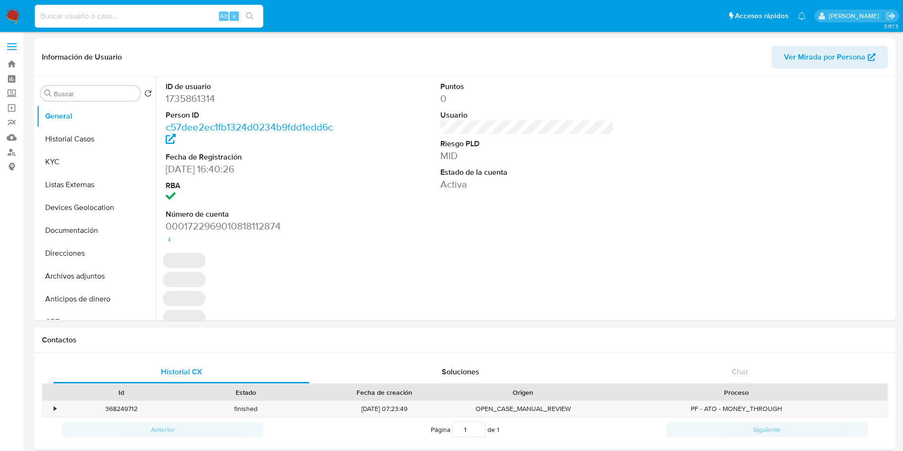
select select "10"
paste input "1682003422"
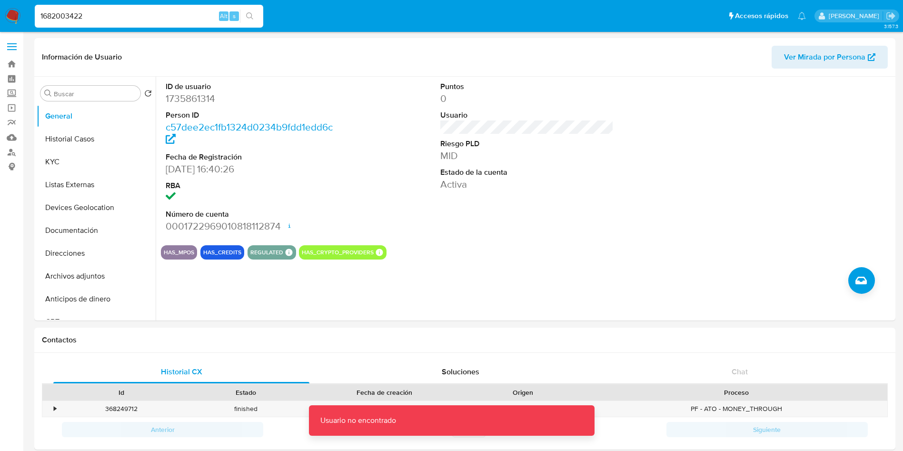
click at [178, 18] on input "1682003422" at bounding box center [149, 16] width 229 height 12
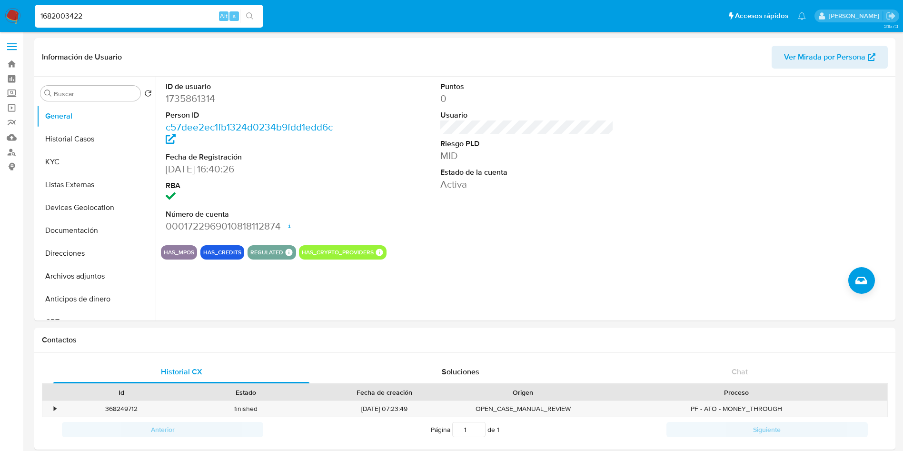
type input "1682003422"
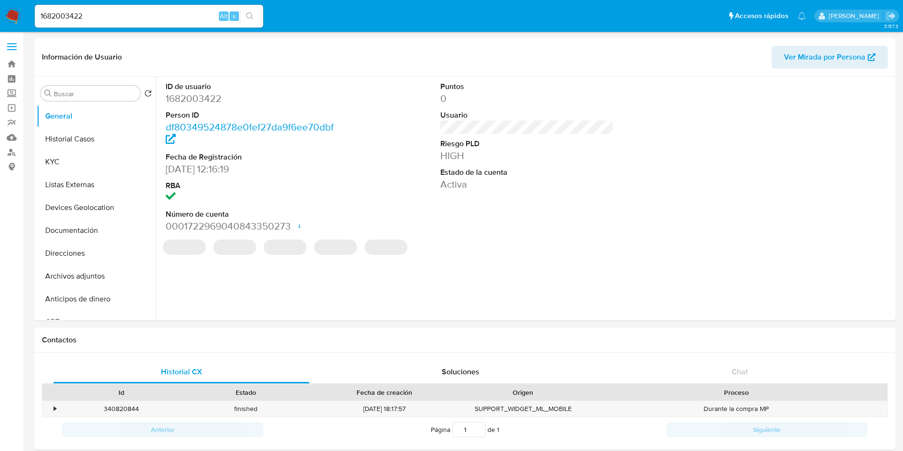
select select "10"
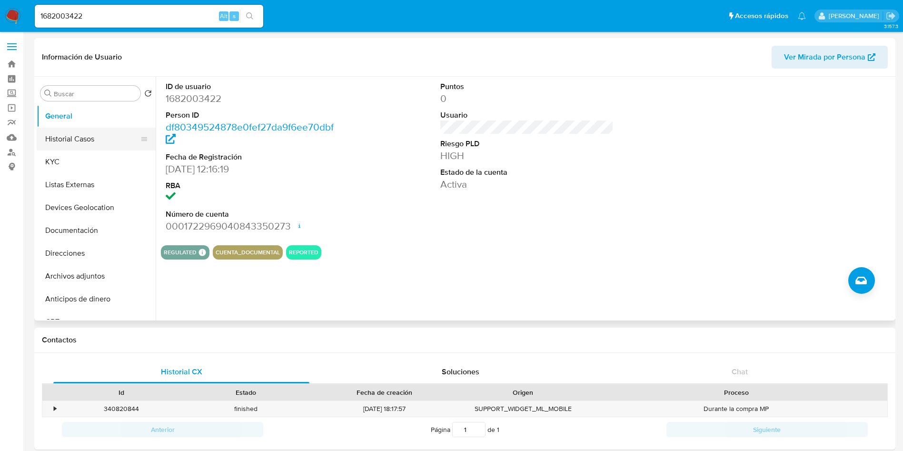
click at [107, 136] on button "Historial Casos" at bounding box center [92, 139] width 111 height 23
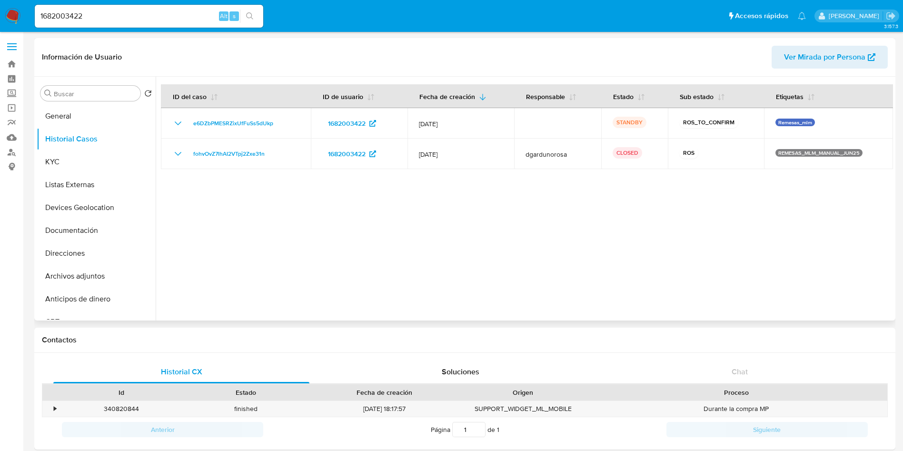
click at [732, 259] on div at bounding box center [524, 199] width 737 height 244
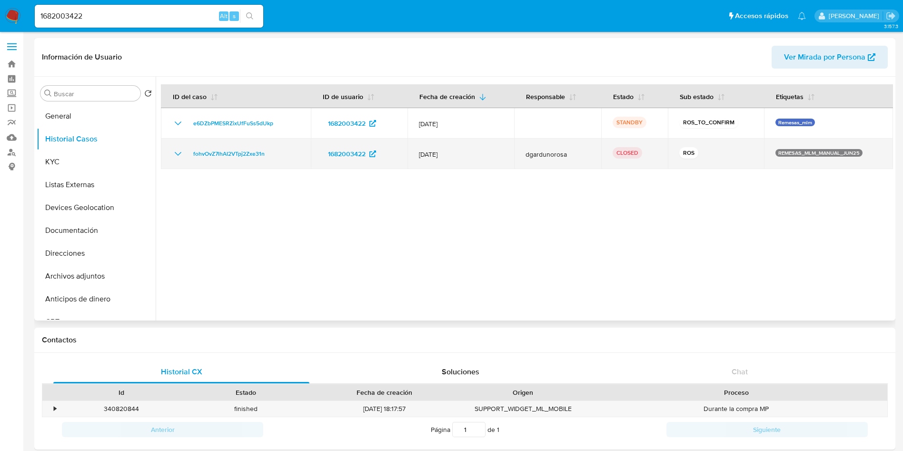
drag, startPoint x: 417, startPoint y: 153, endPoint x: 478, endPoint y: 157, distance: 61.6
click at [478, 157] on td "[DATE]" at bounding box center [461, 154] width 107 height 30
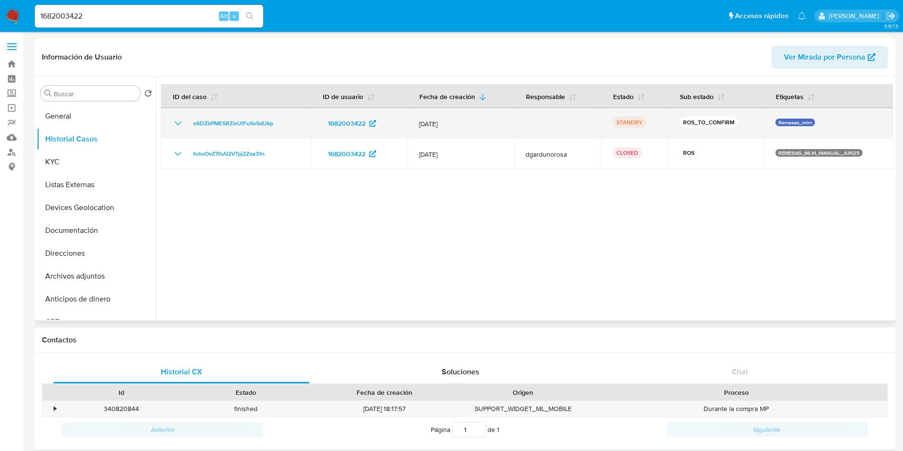
drag, startPoint x: 416, startPoint y: 122, endPoint x: 461, endPoint y: 125, distance: 45.3
click at [460, 125] on td "[DATE]" at bounding box center [461, 123] width 107 height 30
click at [181, 118] on icon "Mostrar/Ocultar" at bounding box center [177, 123] width 11 height 11
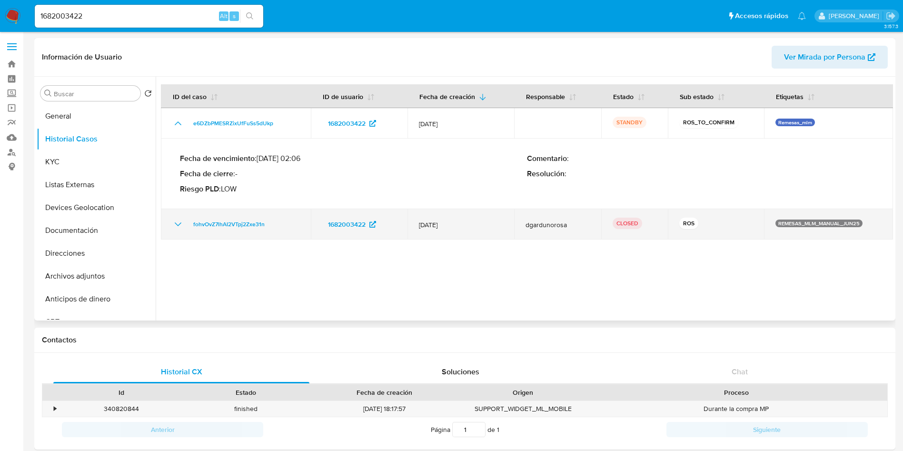
click at [176, 219] on icon "Mostrar/Ocultar" at bounding box center [177, 224] width 11 height 11
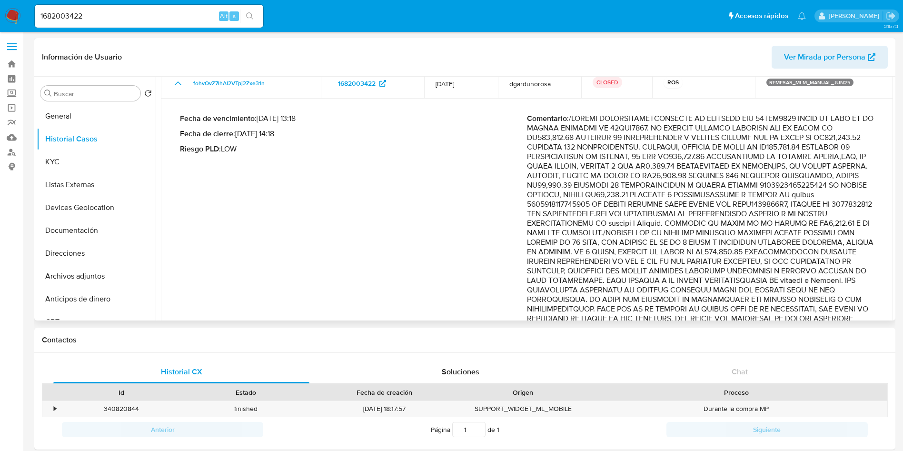
scroll to position [207, 0]
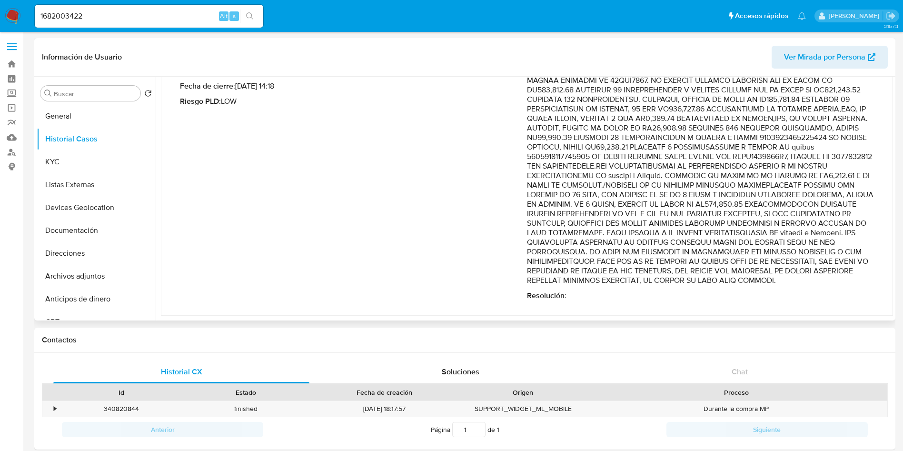
drag, startPoint x: 770, startPoint y: 222, endPoint x: 820, endPoint y: 235, distance: 51.6
click at [769, 222] on p "Comentario :" at bounding box center [700, 175] width 347 height 219
drag, startPoint x: 528, startPoint y: 117, endPoint x: 839, endPoint y: 120, distance: 311.4
click at [839, 120] on p "Comentario :" at bounding box center [700, 175] width 347 height 219
click at [592, 108] on p "Comentario :" at bounding box center [700, 175] width 347 height 219
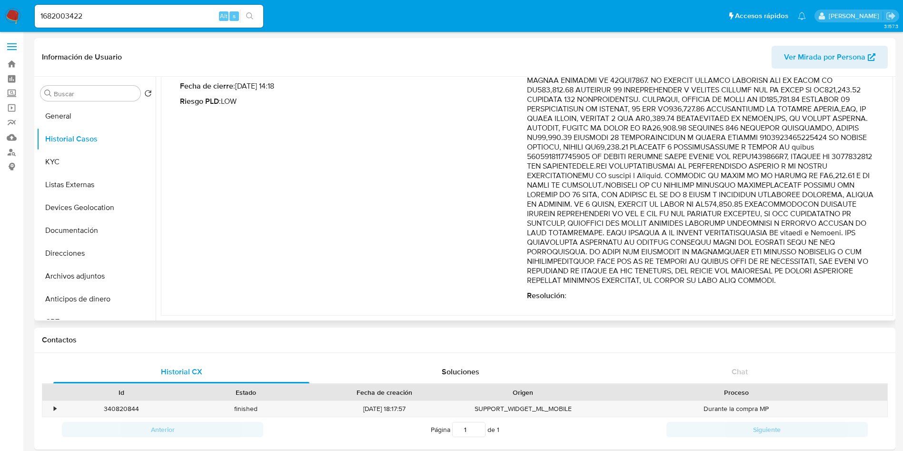
drag, startPoint x: 586, startPoint y: 105, endPoint x: 587, endPoint y: 122, distance: 17.2
click at [587, 122] on p "Comentario :" at bounding box center [700, 175] width 347 height 219
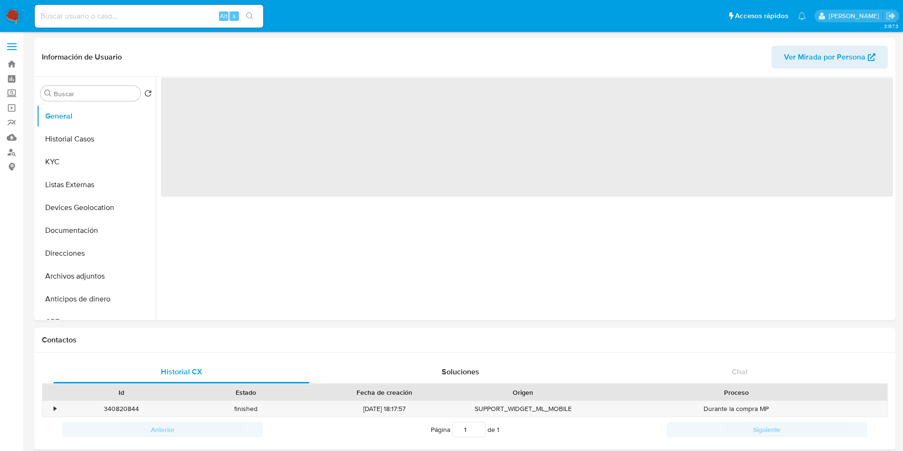
click at [189, 16] on input at bounding box center [149, 16] width 229 height 12
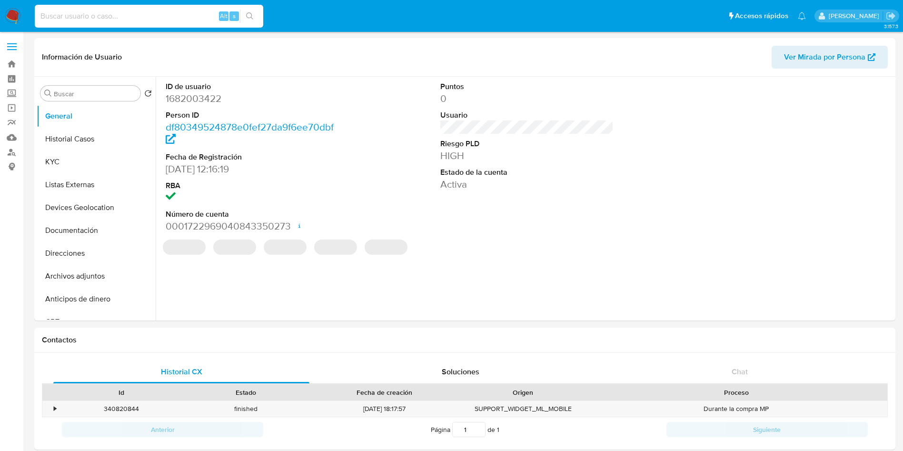
paste input "1682003422"
type input "1682003422"
select select "10"
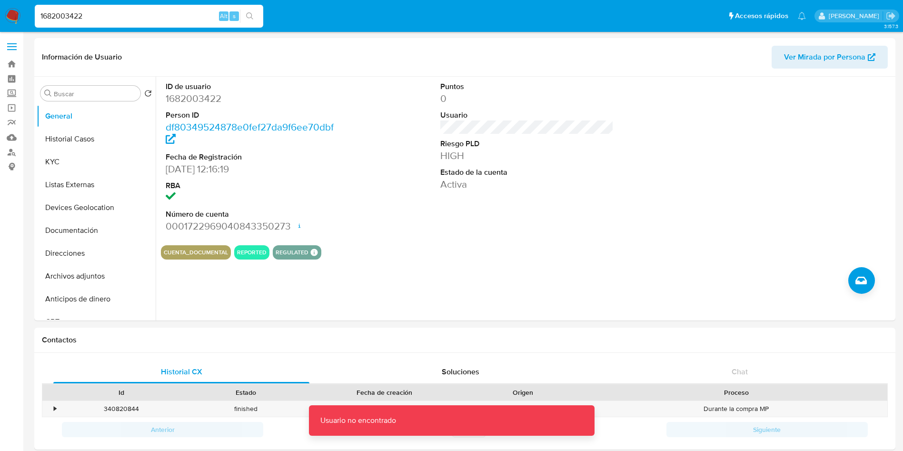
click at [189, 16] on input "1682003422" at bounding box center [149, 16] width 229 height 12
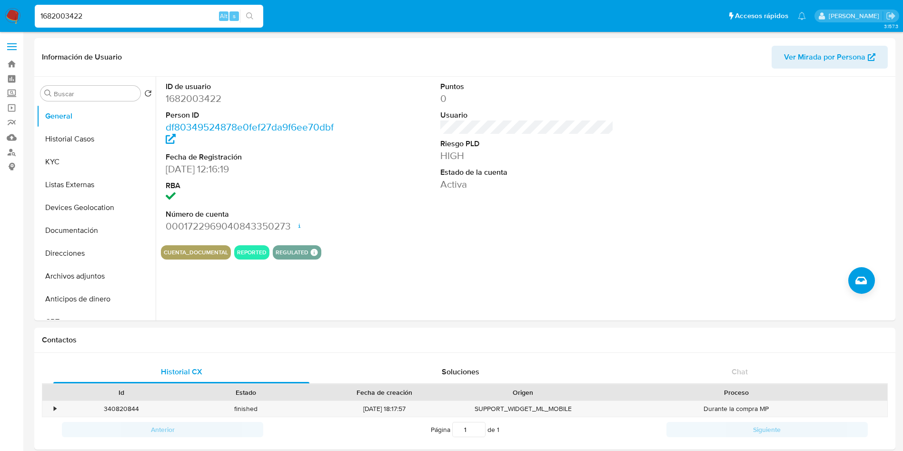
type input "1682003422"
click at [78, 137] on button "Historial Casos" at bounding box center [92, 139] width 111 height 23
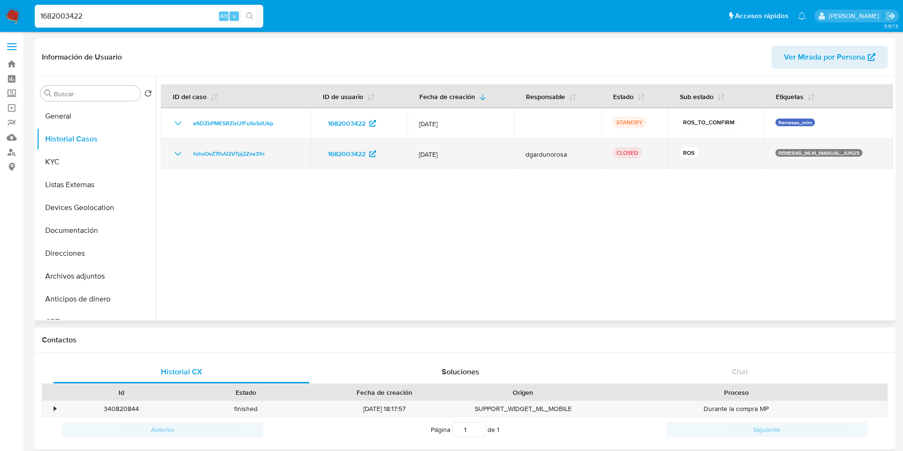
click at [179, 151] on icon "Mostrar/Ocultar" at bounding box center [177, 153] width 11 height 11
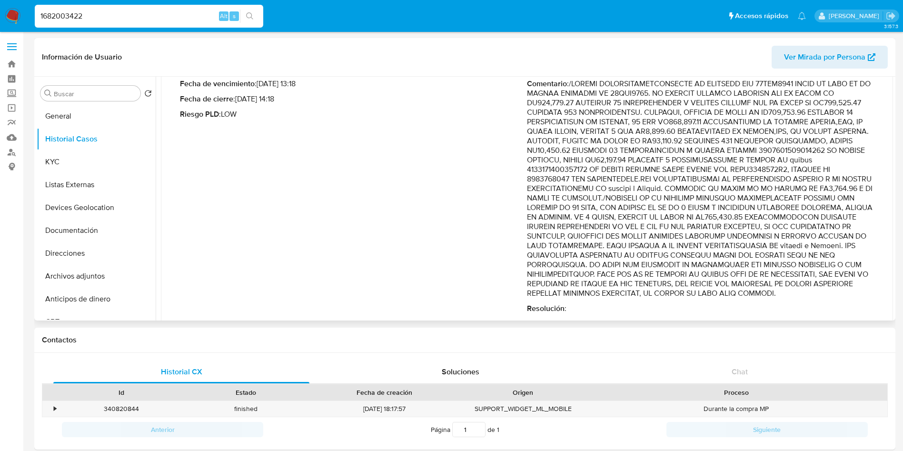
scroll to position [136, 0]
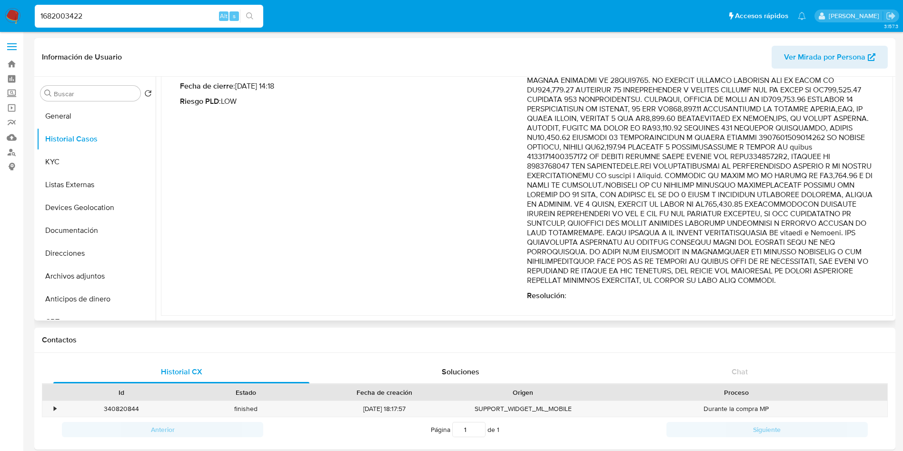
drag, startPoint x: 585, startPoint y: 108, endPoint x: 672, endPoint y: 260, distance: 175.9
click at [587, 117] on p "Comentario :" at bounding box center [700, 175] width 347 height 219
click at [92, 163] on button "KYC" at bounding box center [92, 161] width 111 height 23
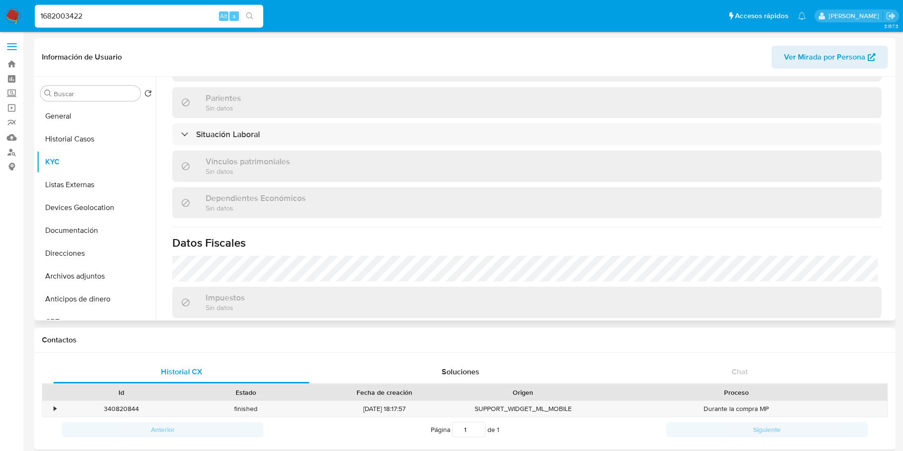
scroll to position [468, 0]
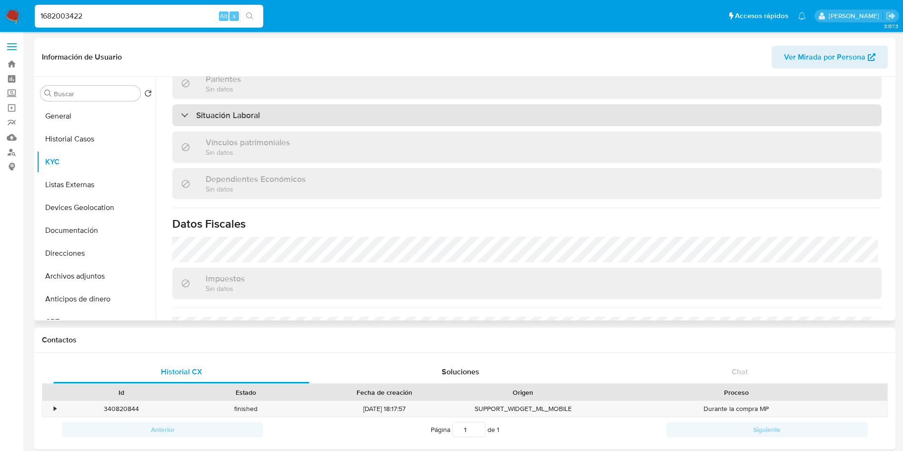
click at [316, 114] on div "Situación Laboral" at bounding box center [526, 115] width 709 height 22
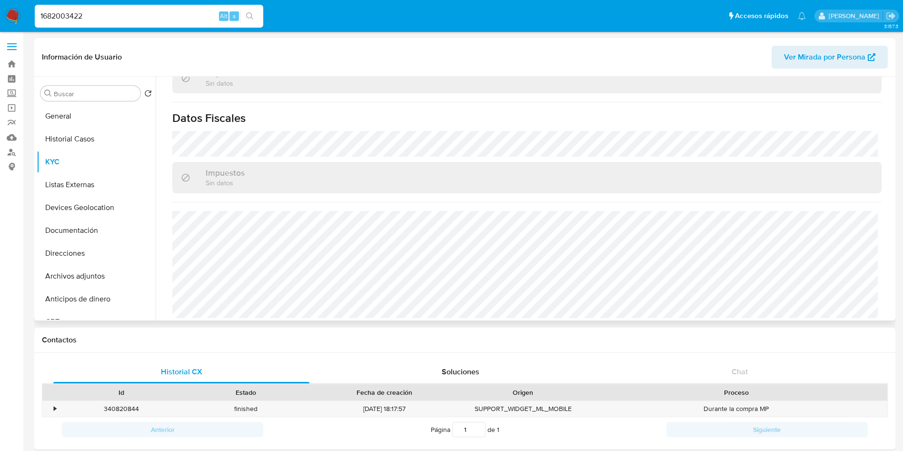
scroll to position [718, 0]
click at [83, 179] on button "Listas Externas" at bounding box center [92, 184] width 111 height 23
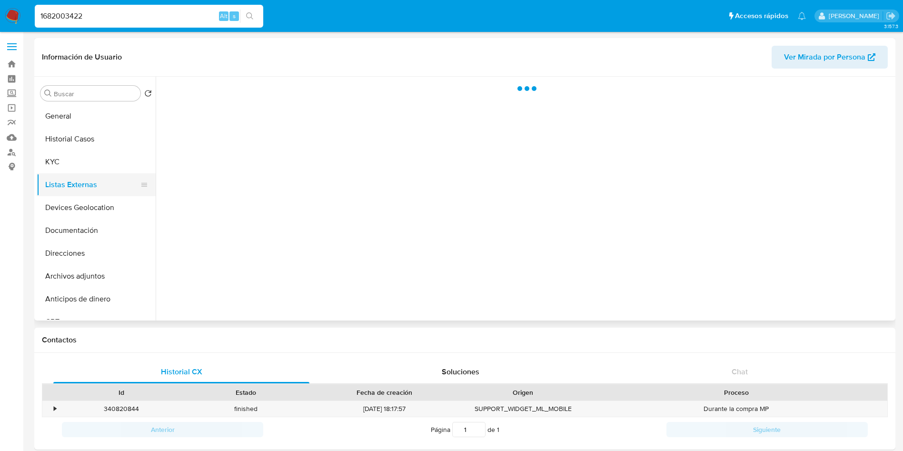
scroll to position [0, 0]
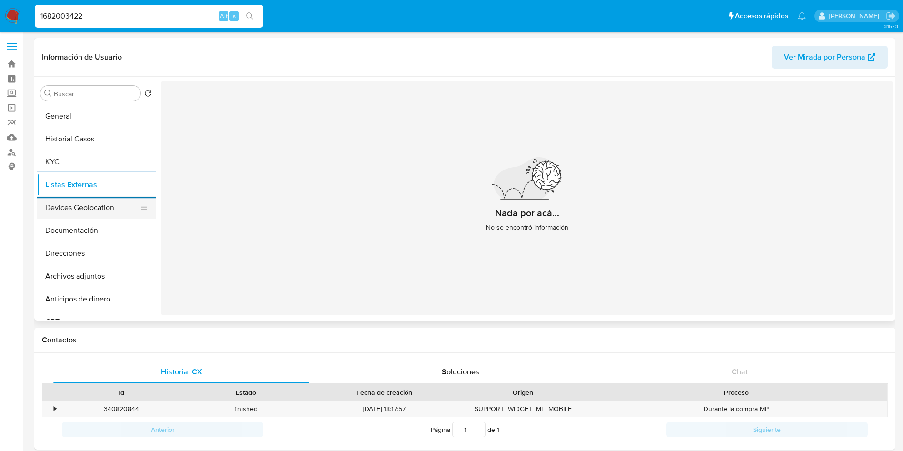
drag, startPoint x: 90, startPoint y: 204, endPoint x: 334, endPoint y: 193, distance: 245.0
click at [90, 205] on button "Devices Geolocation" at bounding box center [96, 207] width 119 height 23
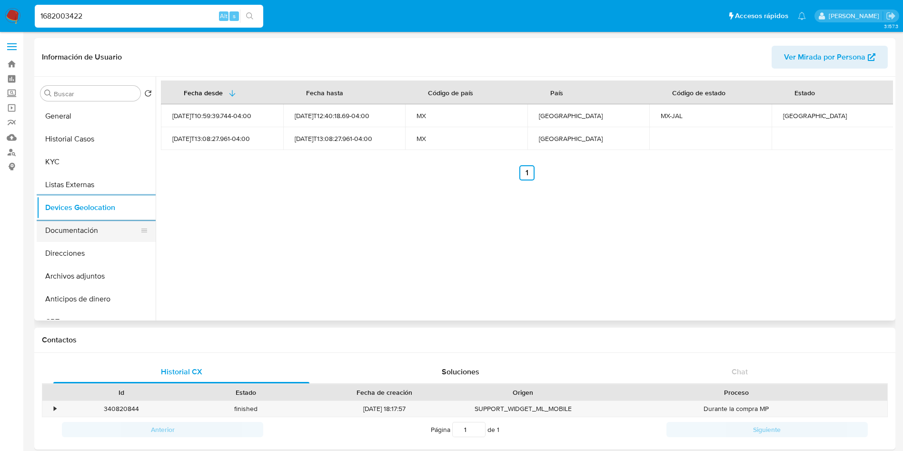
click at [100, 223] on button "Documentación" at bounding box center [92, 230] width 111 height 23
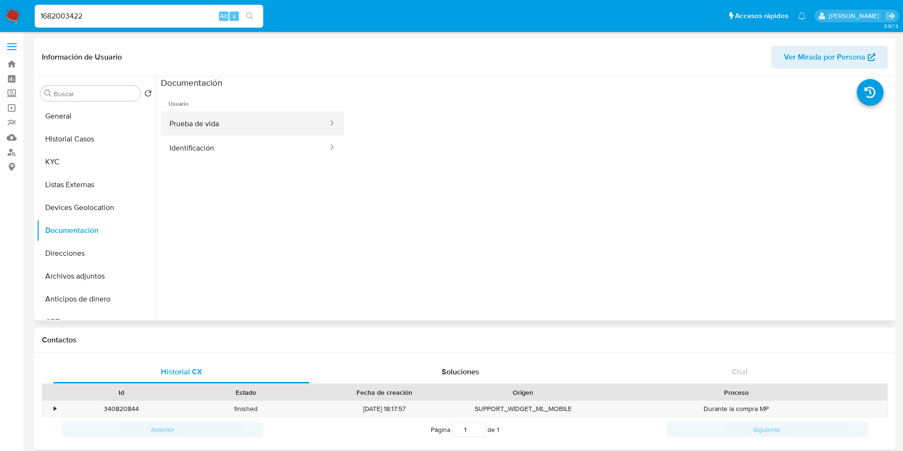
click at [231, 112] on button "Prueba de vida" at bounding box center [245, 123] width 168 height 24
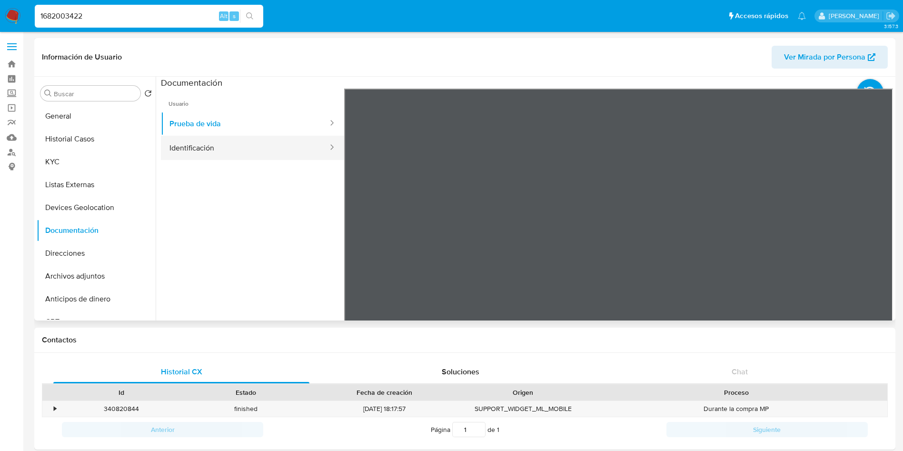
click at [225, 152] on button "Identificación" at bounding box center [245, 148] width 168 height 24
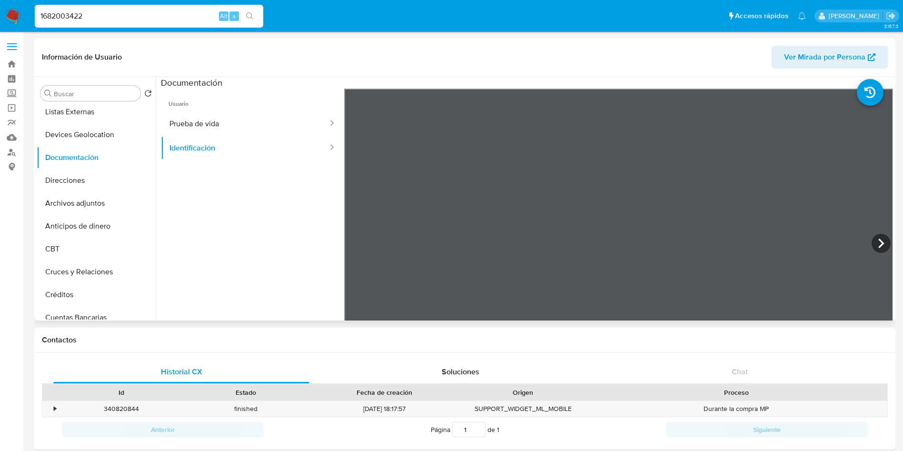
scroll to position [402, 0]
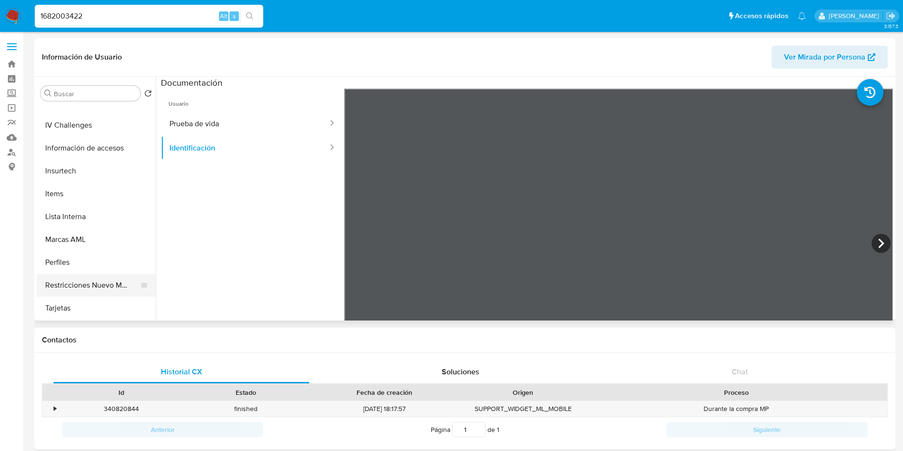
click at [120, 281] on button "Restricciones Nuevo Mundo" at bounding box center [92, 285] width 111 height 23
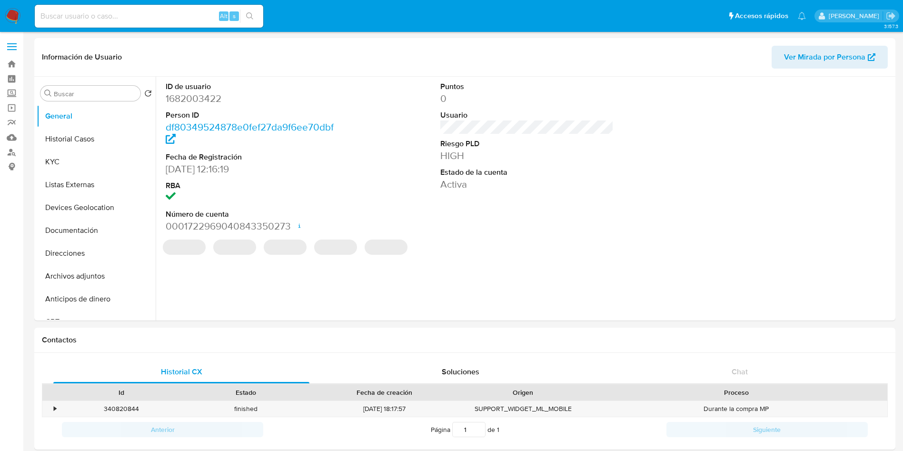
drag, startPoint x: 13, startPoint y: 5, endPoint x: 4, endPoint y: 15, distance: 13.8
click at [12, 5] on nav "Pausado Ver notificaciones Alt s Accesos rápidos Presiona las siguientes teclas…" at bounding box center [451, 16] width 903 height 32
select select "10"
click at [9, 15] on img at bounding box center [13, 16] width 16 height 16
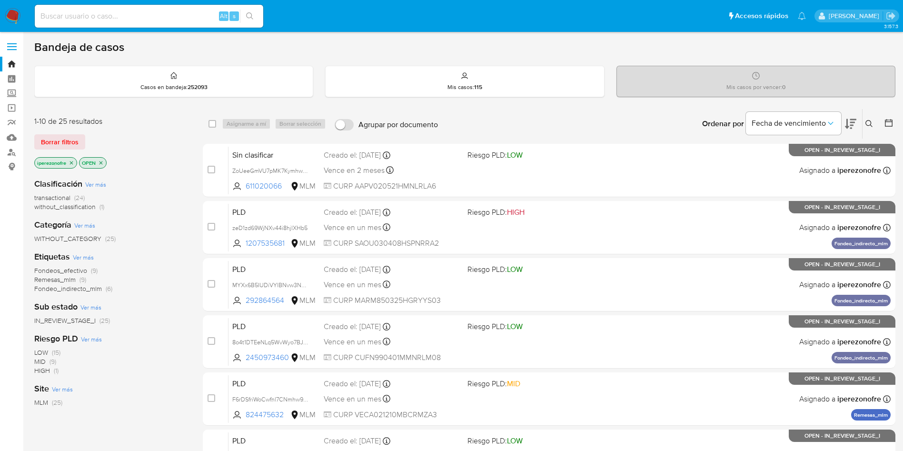
click at [868, 120] on icon at bounding box center [869, 123] width 7 height 7
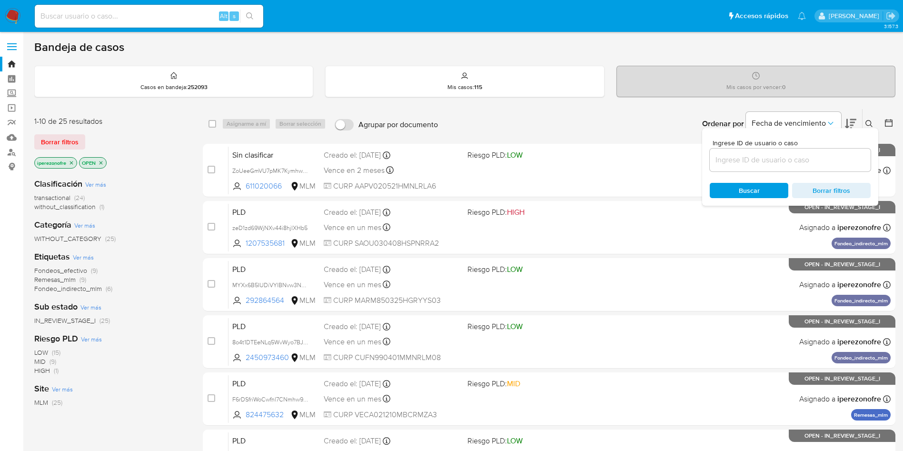
click at [760, 160] on input at bounding box center [790, 160] width 161 height 12
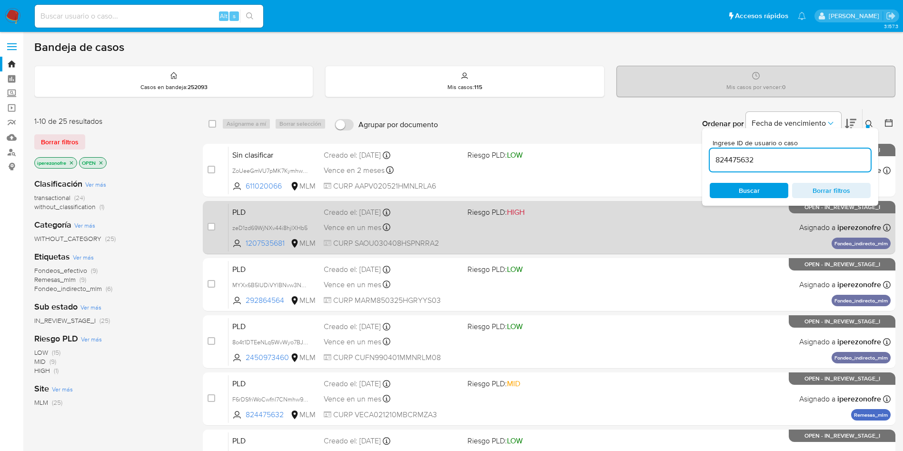
type input "824475632"
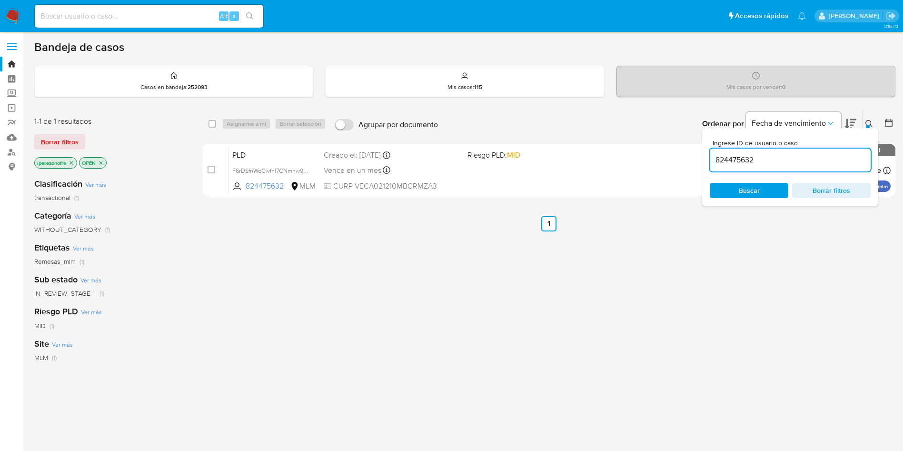
click at [764, 187] on span "Buscar" at bounding box center [749, 190] width 65 height 13
click at [868, 120] on icon at bounding box center [869, 123] width 7 height 7
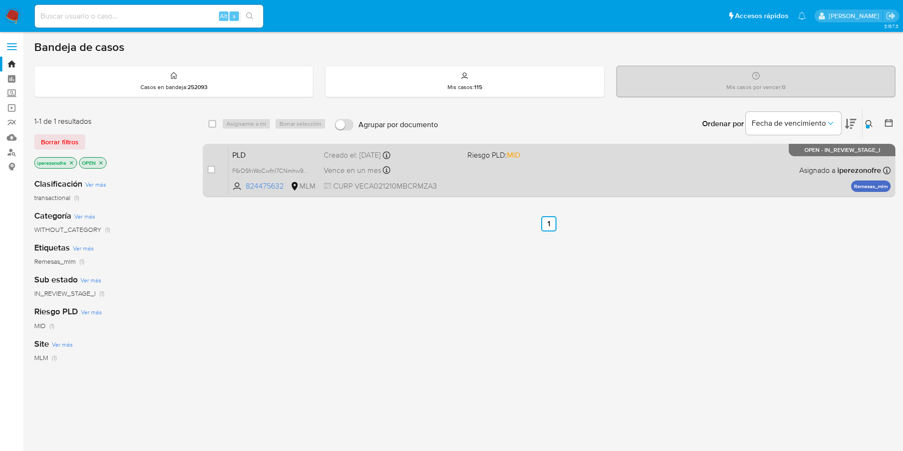
click at [590, 172] on div "PLD F6rDSfriWoCwfnl7CNmhw9gm 824475632 MLM Riesgo PLD: MID Creado el: 12/08/202…" at bounding box center [560, 170] width 662 height 48
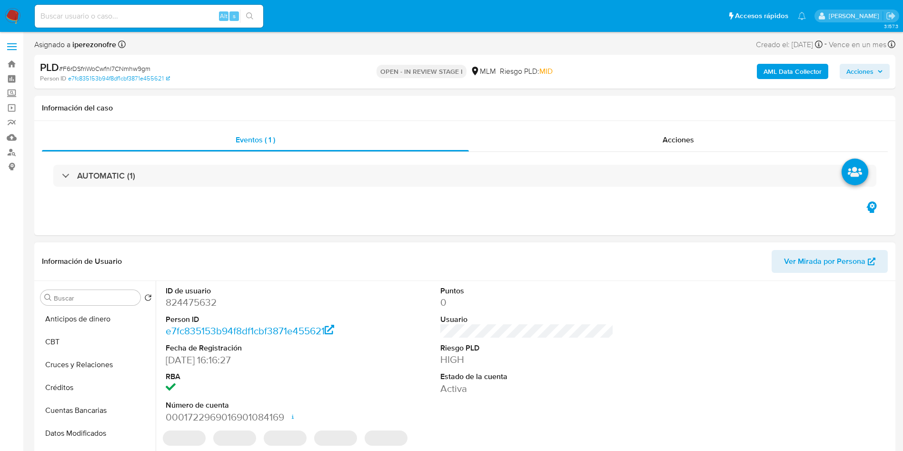
select select "10"
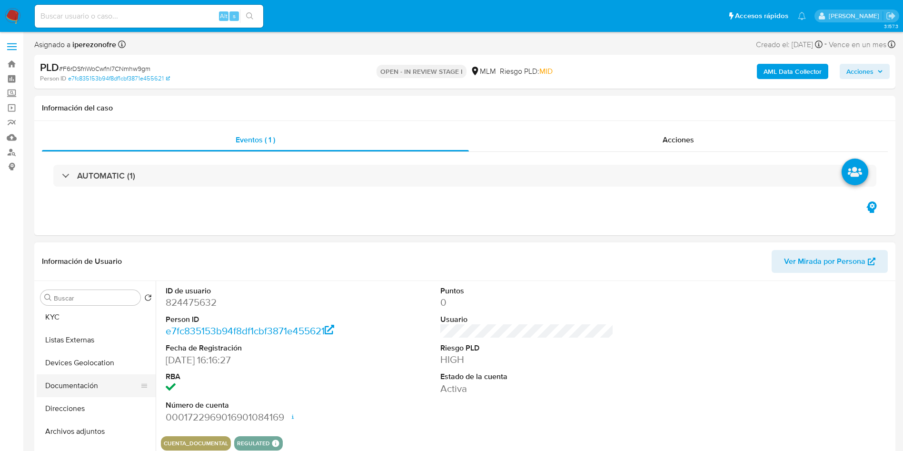
scroll to position [71, 0]
click at [91, 406] on button "Archivos adjuntos" at bounding box center [92, 409] width 111 height 23
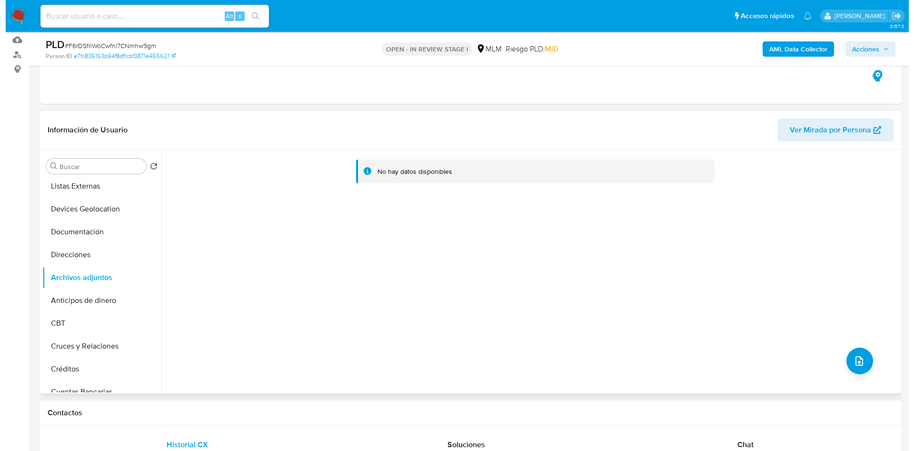
scroll to position [143, 0]
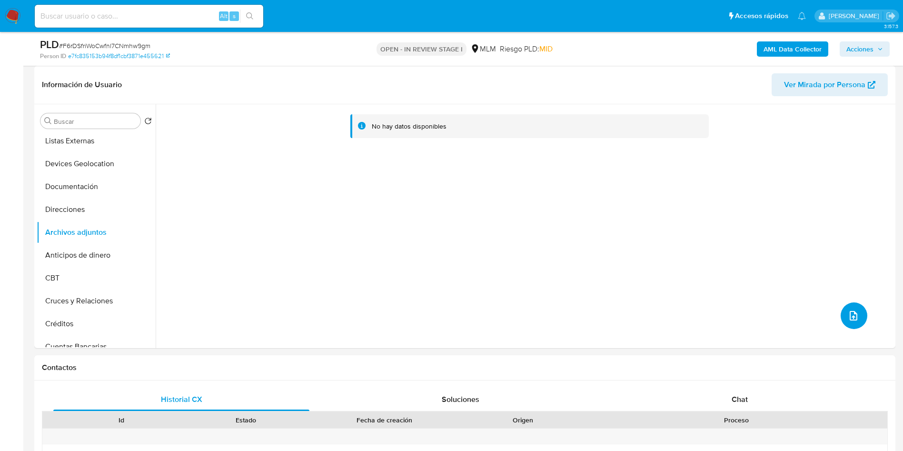
click at [850, 317] on icon "upload-file" at bounding box center [854, 316] width 8 height 10
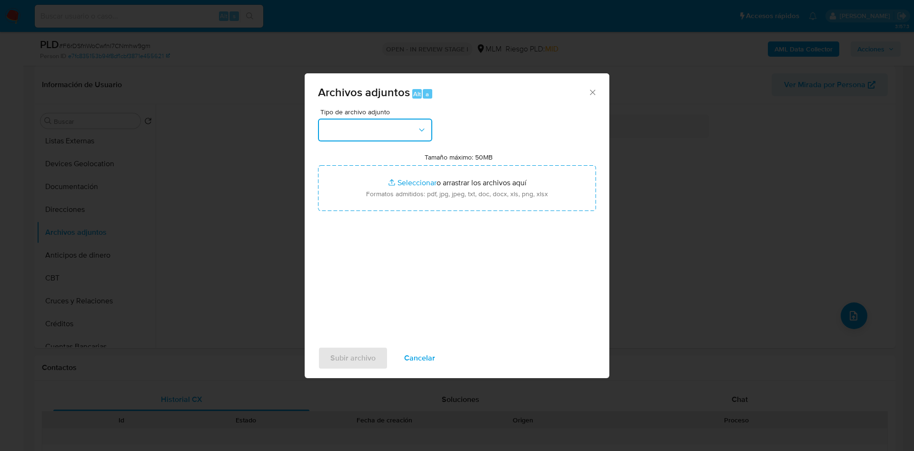
click at [418, 130] on icon "button" at bounding box center [422, 130] width 10 height 10
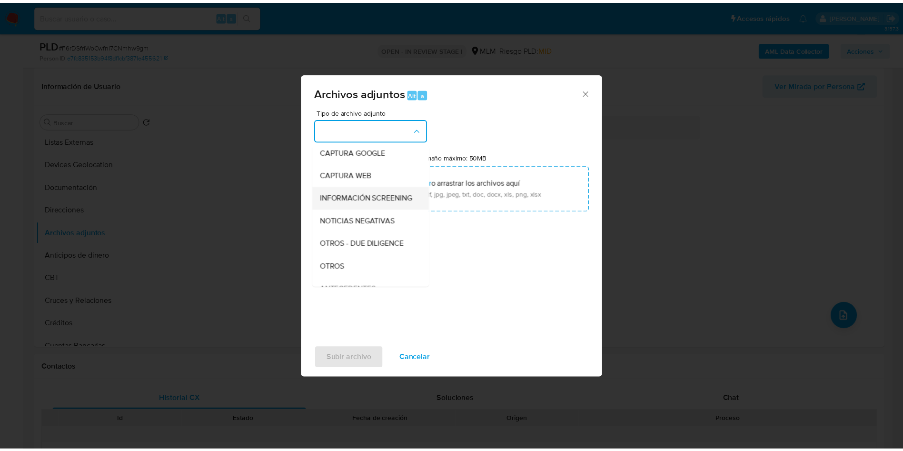
scroll to position [71, 0]
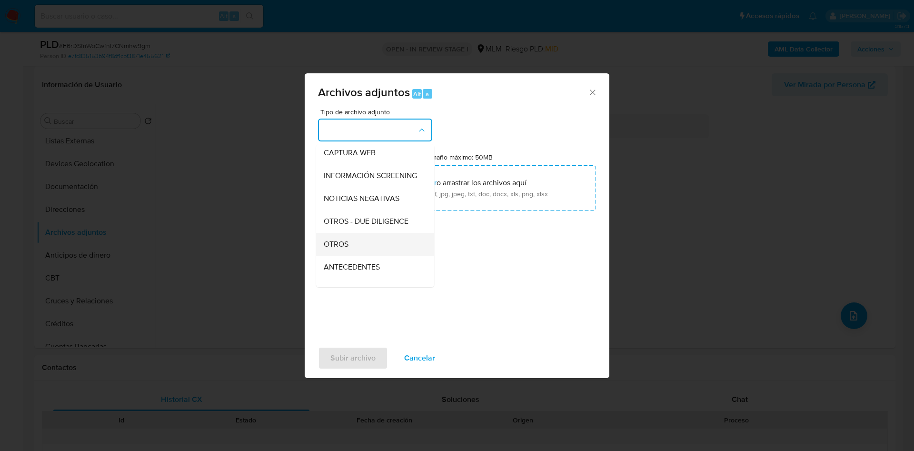
click at [354, 250] on div "OTROS" at bounding box center [372, 244] width 97 height 23
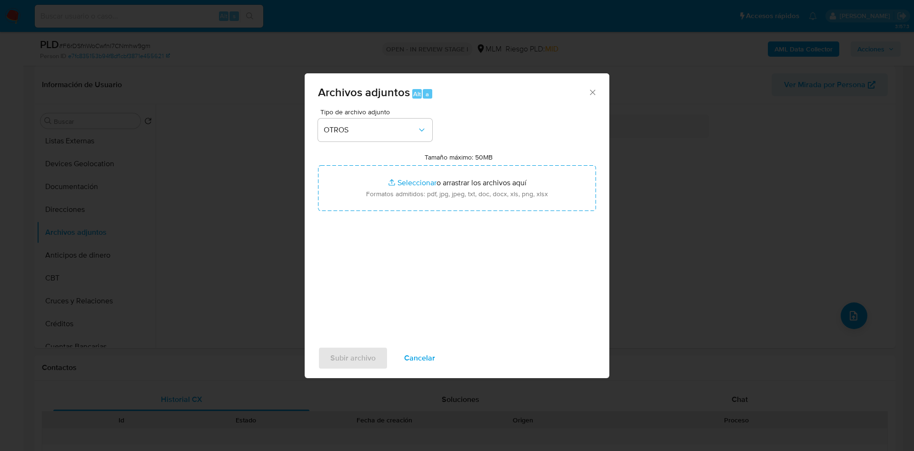
click at [530, 279] on div "Tipo de archivo adjunto OTROS Tamaño máximo: 50MB Seleccionar archivos Seleccio…" at bounding box center [457, 221] width 278 height 225
click at [342, 354] on span "Subir archivo" at bounding box center [352, 358] width 45 height 21
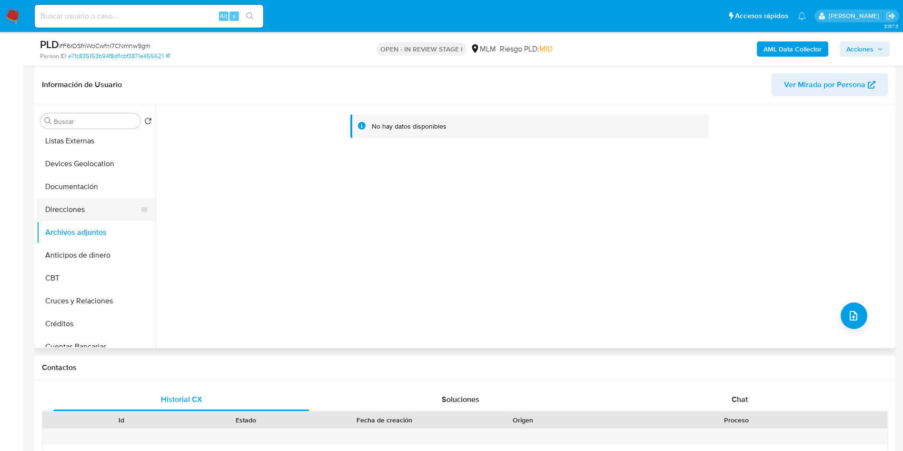
click at [87, 208] on button "Direcciones" at bounding box center [92, 209] width 111 height 23
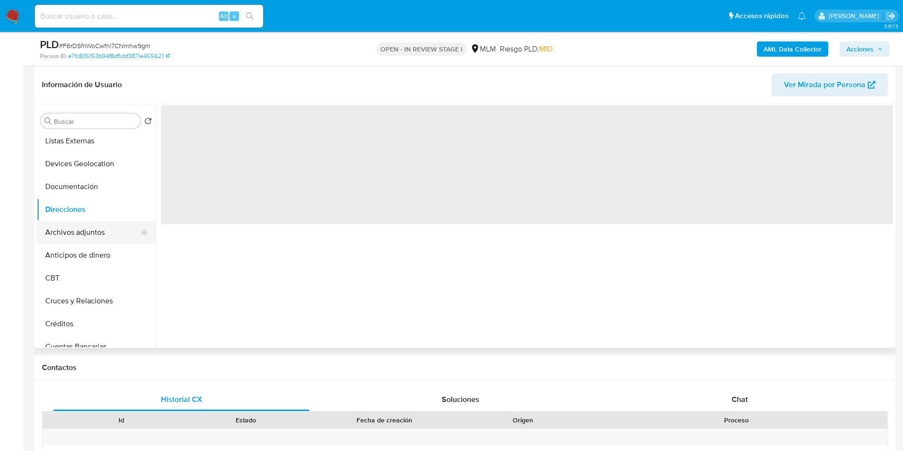
click at [88, 235] on button "Archivos adjuntos" at bounding box center [92, 232] width 111 height 23
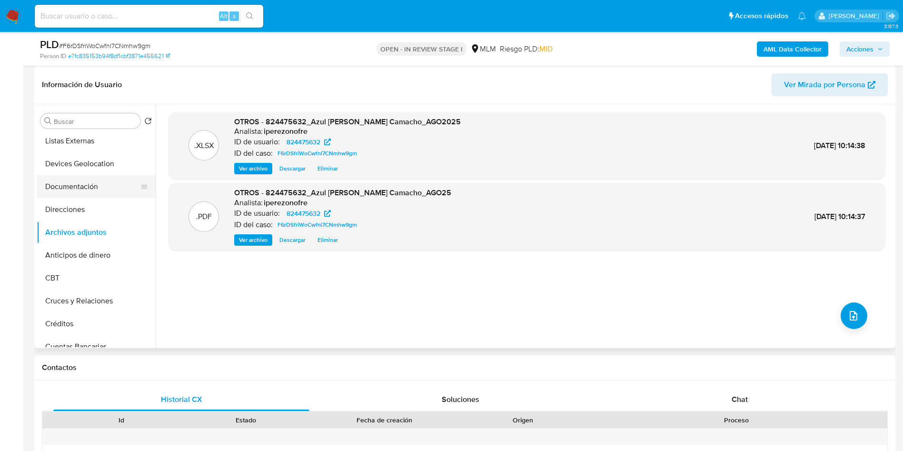
scroll to position [0, 0]
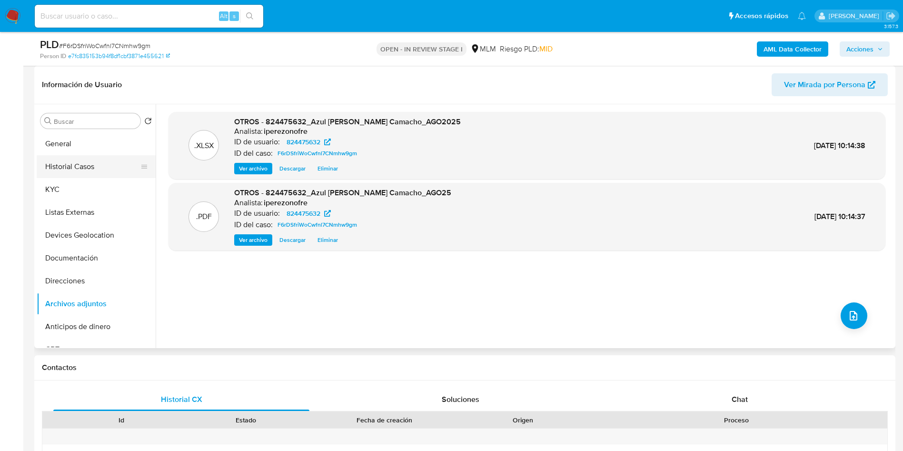
click at [87, 170] on button "Historial Casos" at bounding box center [92, 166] width 111 height 23
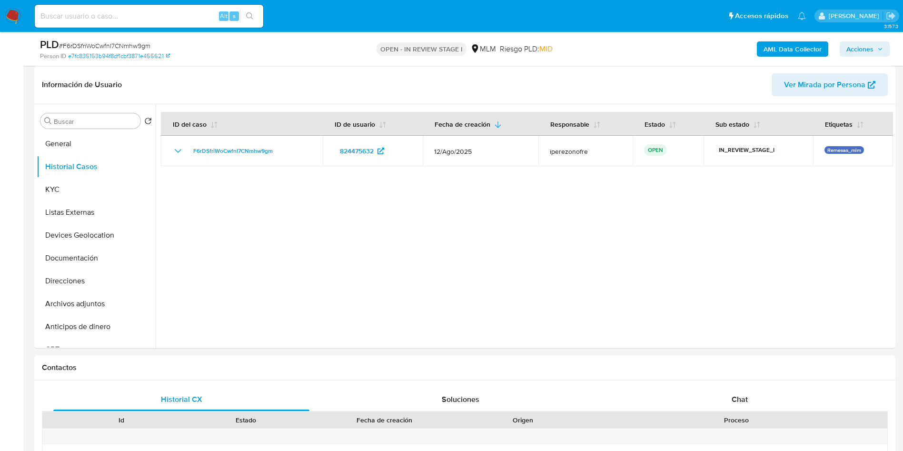
click at [867, 50] on span "Acciones" at bounding box center [860, 48] width 27 height 15
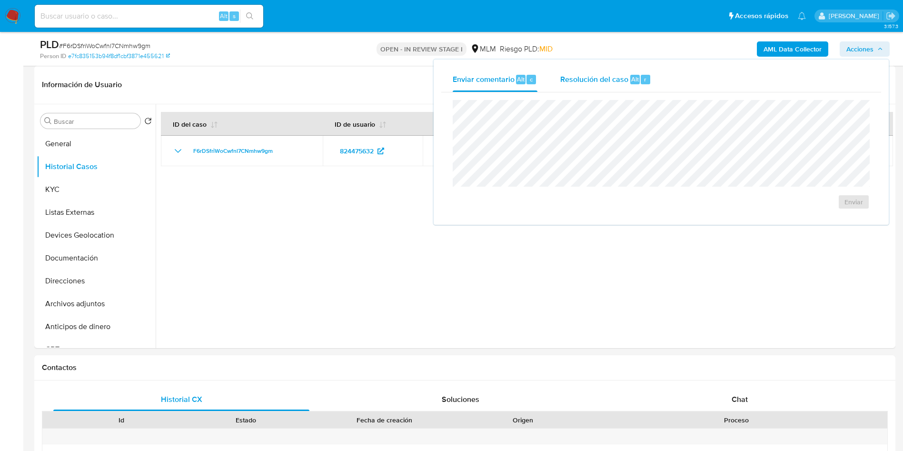
click at [588, 85] on div "Resolución del caso Alt r" at bounding box center [605, 79] width 91 height 25
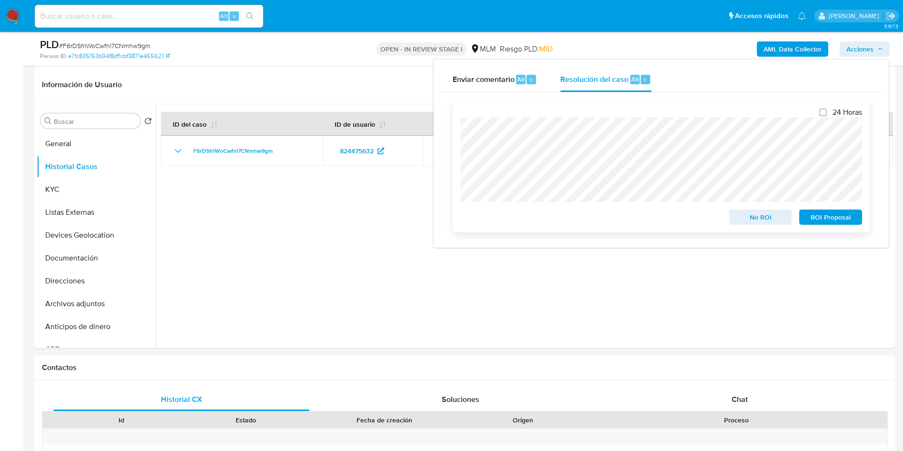
click at [841, 224] on span "ROI Proposal" at bounding box center [831, 216] width 50 height 13
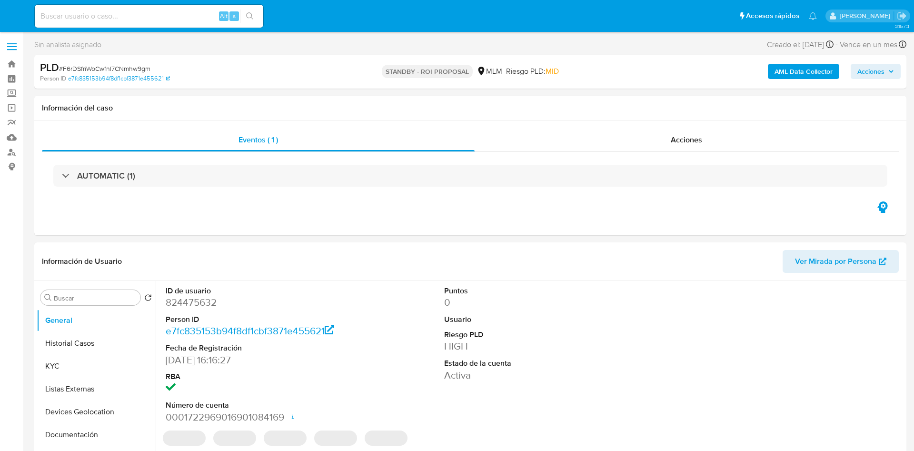
select select "10"
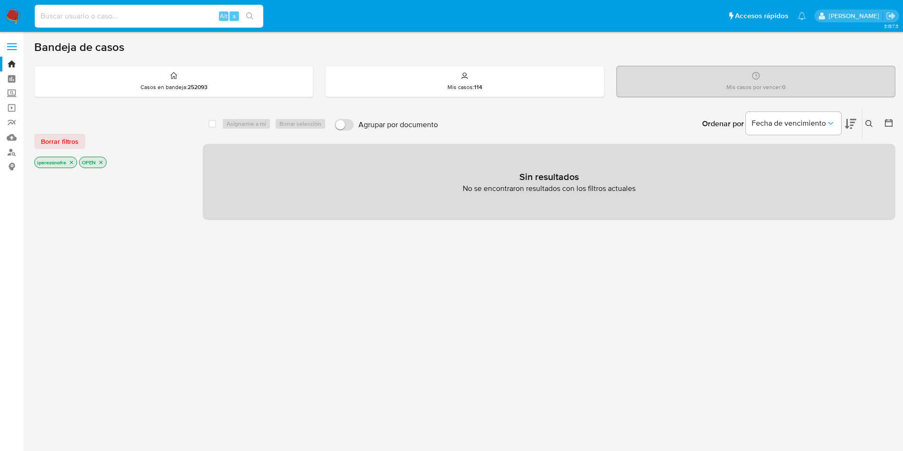
click at [141, 10] on input at bounding box center [149, 16] width 229 height 12
paste input "316021570"
type input "316021570"
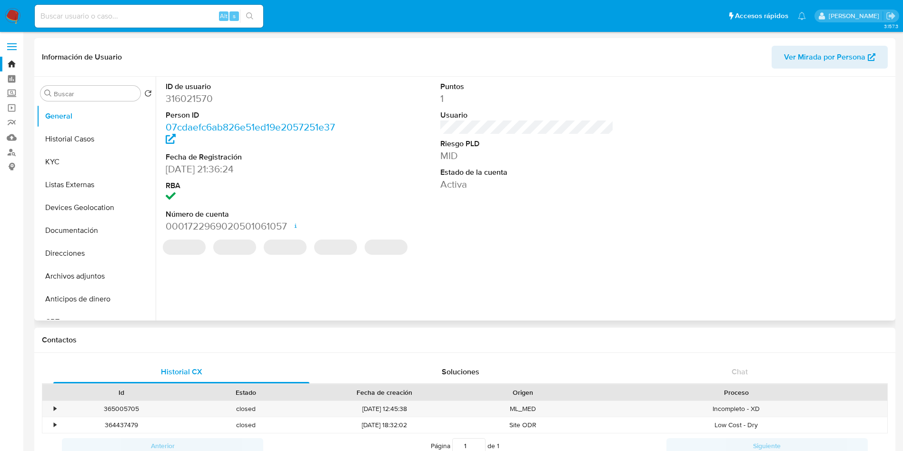
select select "10"
click at [530, 241] on section "ID de usuario 316021570 Person ID 07cdaefc6ab826e51ed19e2057251e37 Fecha de Reg…" at bounding box center [527, 168] width 732 height 183
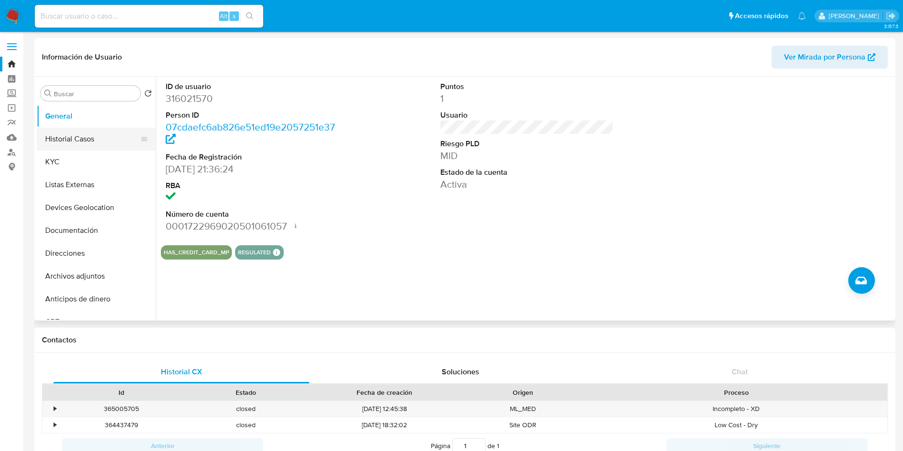
click at [72, 135] on button "Historial Casos" at bounding box center [92, 139] width 111 height 23
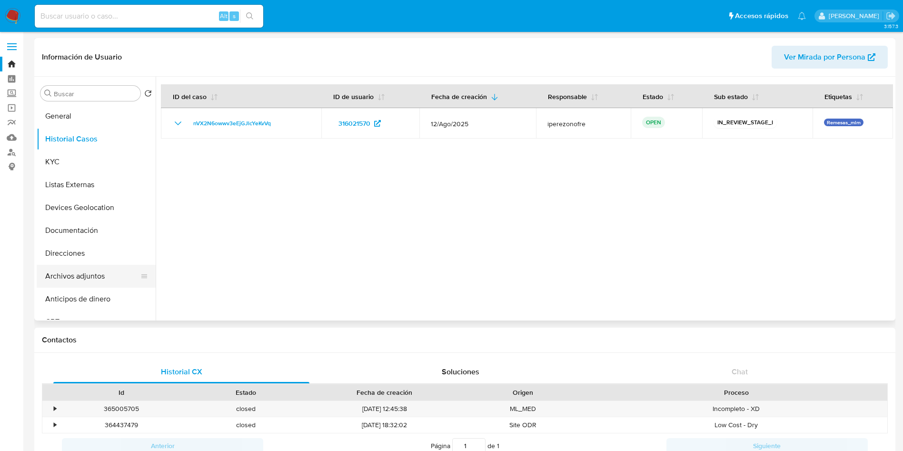
click at [92, 269] on button "Archivos adjuntos" at bounding box center [92, 276] width 111 height 23
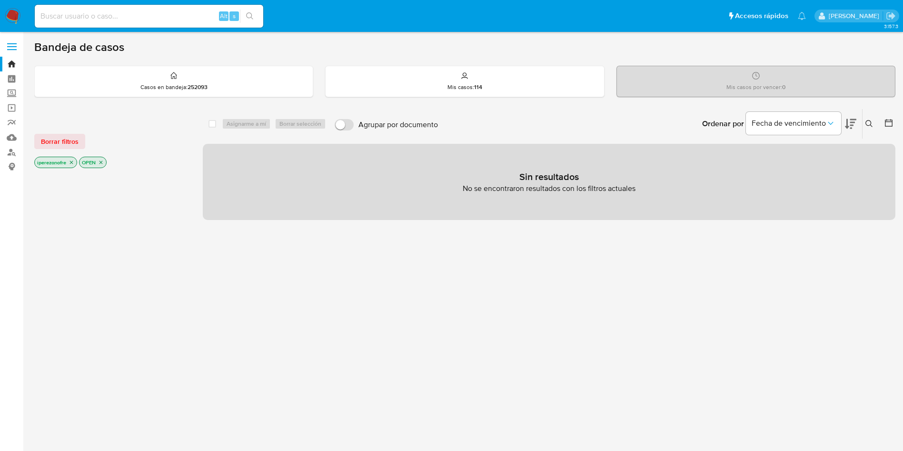
click at [870, 121] on icon at bounding box center [870, 124] width 8 height 8
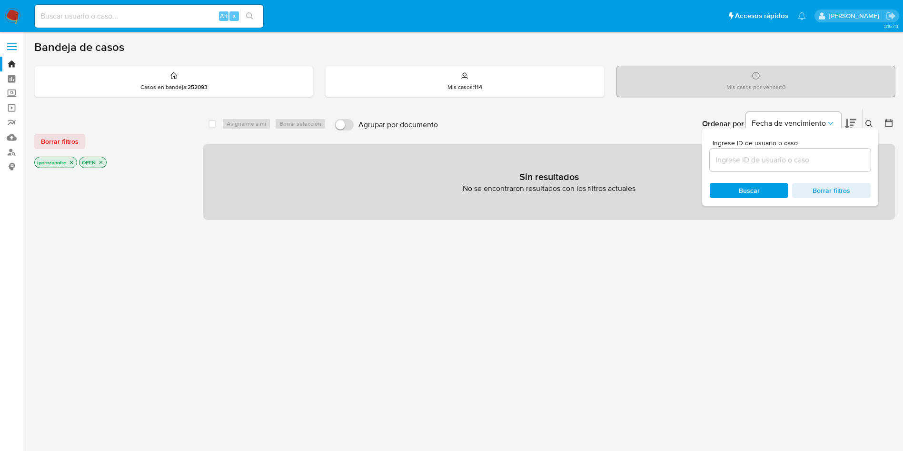
click at [740, 161] on input at bounding box center [790, 160] width 161 height 12
type input "316021570"
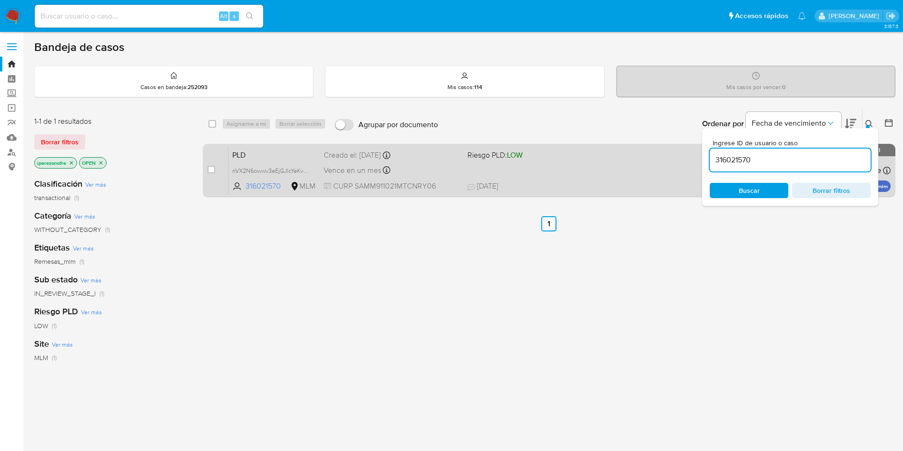
click at [470, 170] on div "PLD nVX2N6owwv3eEjGJlcYeKvVq 316021570 MLM Riesgo PLD: LOW Creado el: [DATE] Cr…" at bounding box center [560, 170] width 662 height 48
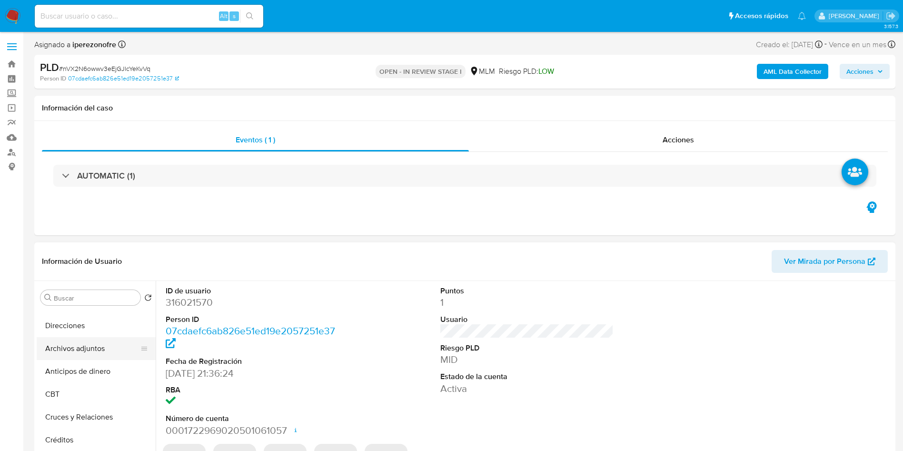
scroll to position [143, 0]
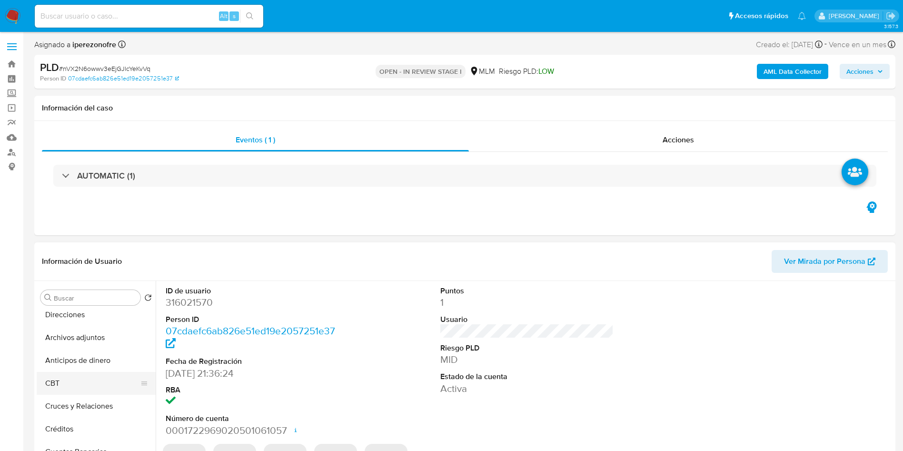
select select "10"
click at [86, 329] on button "Archivos adjuntos" at bounding box center [92, 337] width 111 height 23
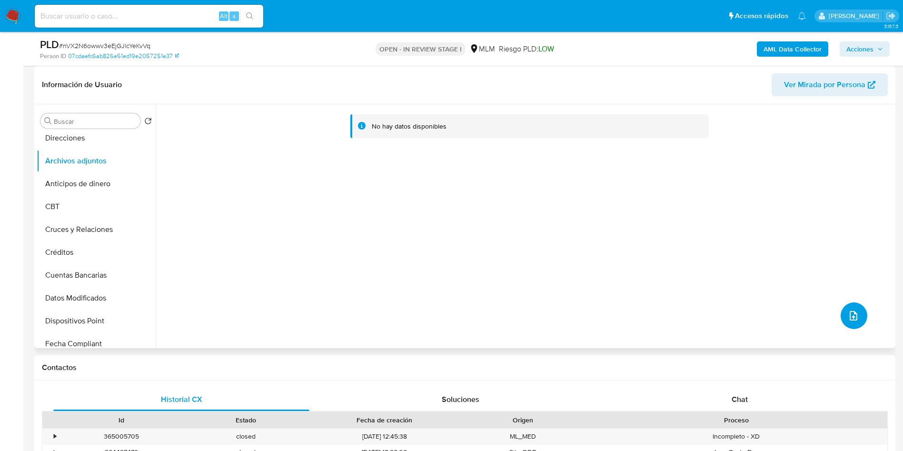
click at [852, 313] on icon "upload-file" at bounding box center [853, 315] width 11 height 11
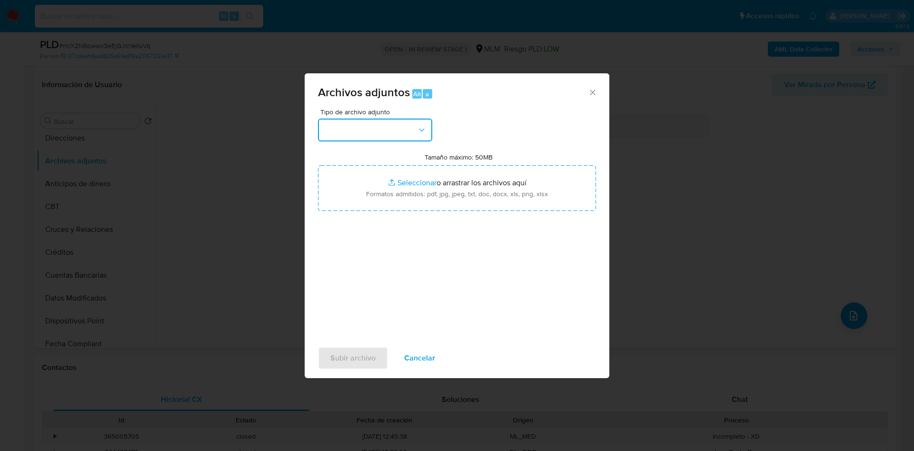
click at [380, 131] on button "button" at bounding box center [375, 130] width 114 height 23
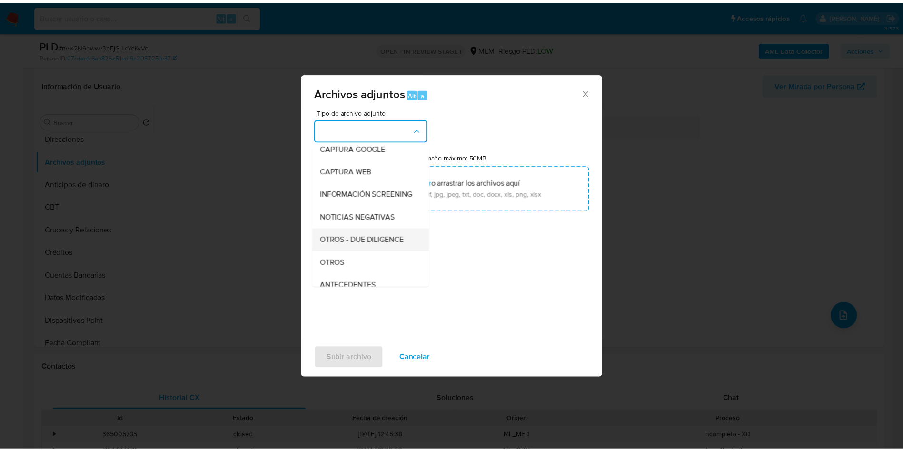
scroll to position [71, 0]
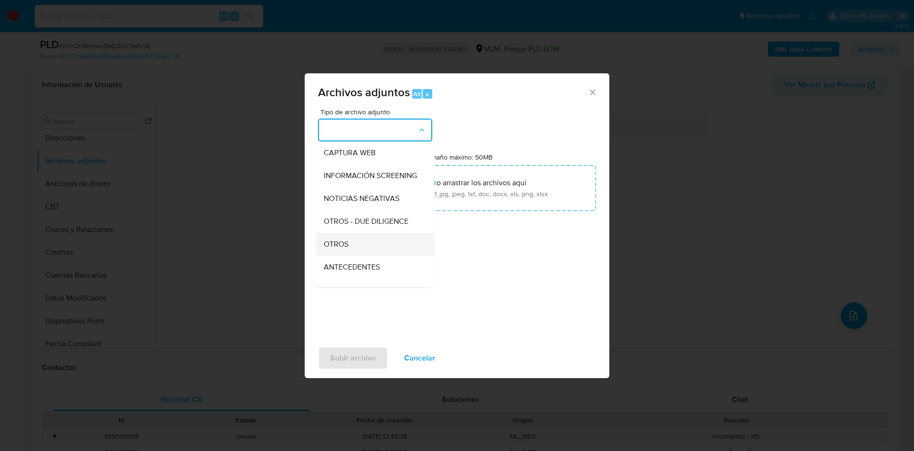
click at [358, 253] on div "OTROS" at bounding box center [372, 244] width 97 height 23
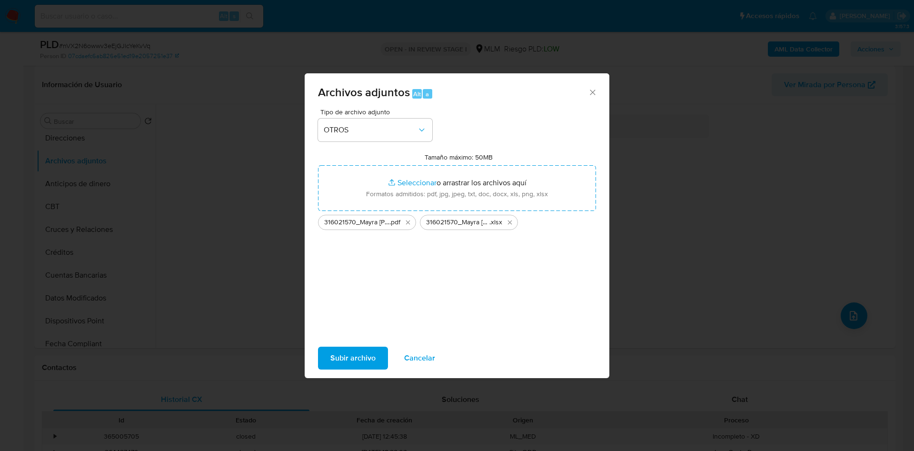
click at [571, 319] on div "Tipo de archivo adjunto OTROS Tamaño máximo: 50MB Seleccionar archivos Seleccio…" at bounding box center [457, 221] width 278 height 225
click at [349, 356] on span "Subir archivo" at bounding box center [352, 358] width 45 height 21
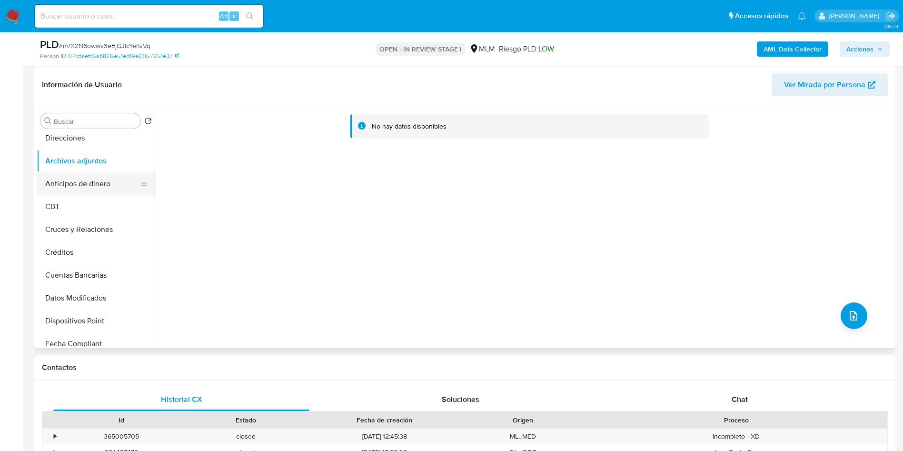
drag, startPoint x: 79, startPoint y: 182, endPoint x: 91, endPoint y: 140, distance: 44.1
click at [79, 182] on button "Anticipos de dinero" at bounding box center [96, 183] width 119 height 23
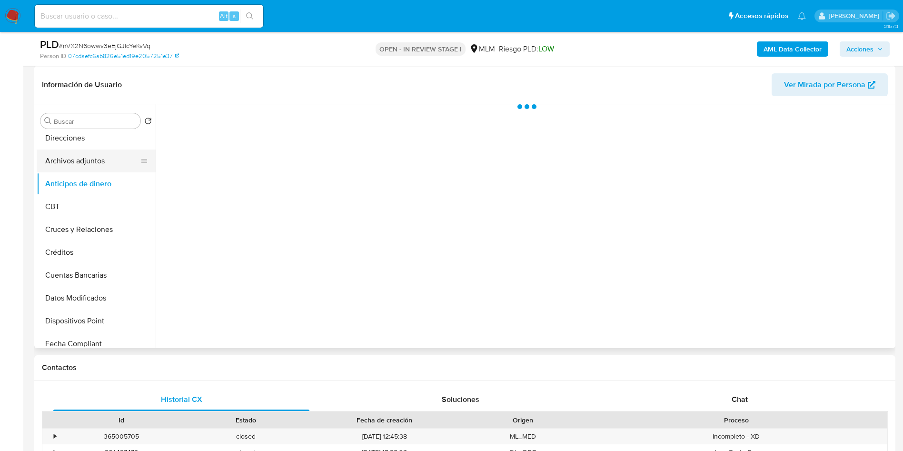
click at [88, 161] on button "Archivos adjuntos" at bounding box center [92, 160] width 111 height 23
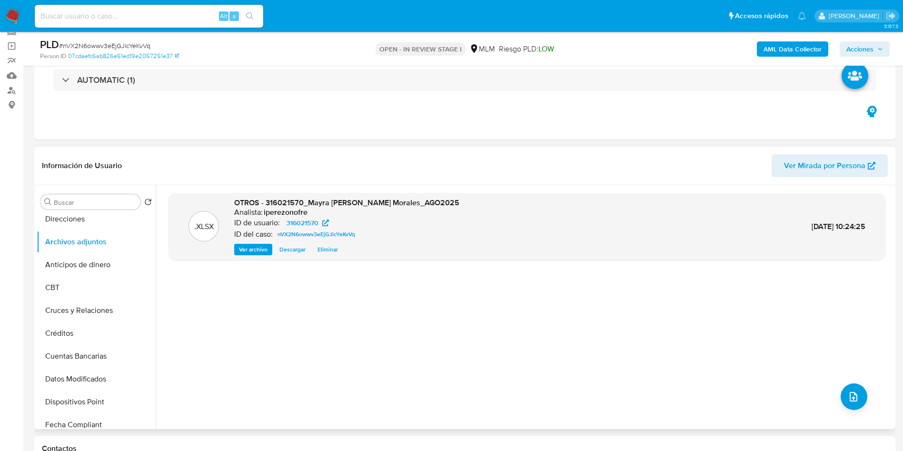
scroll to position [143, 0]
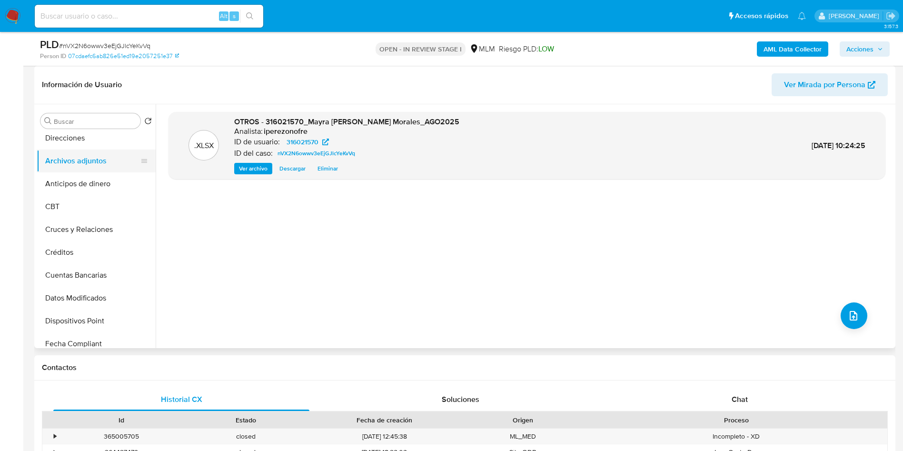
click at [73, 162] on button "Archivos adjuntos" at bounding box center [92, 160] width 111 height 23
click at [74, 177] on button "Anticipos de dinero" at bounding box center [92, 183] width 111 height 23
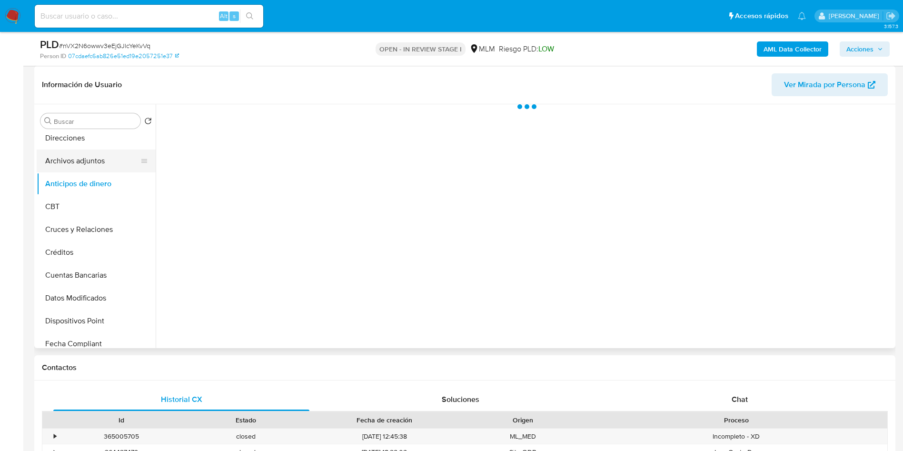
click at [76, 157] on button "Archivos adjuntos" at bounding box center [92, 160] width 111 height 23
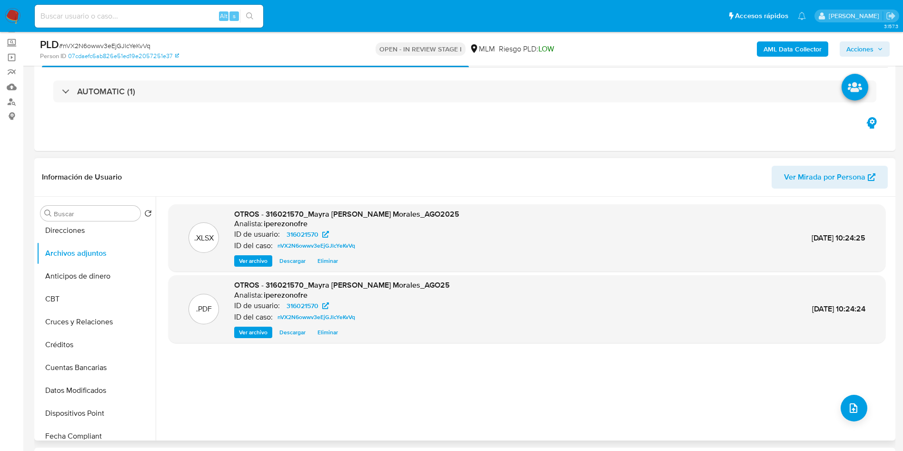
scroll to position [0, 0]
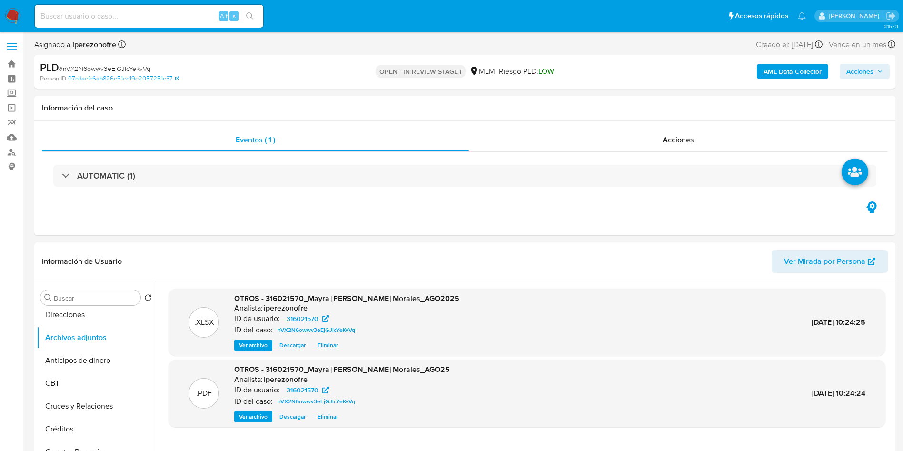
click at [866, 59] on div "PLD # nVX2N6owwv3eEjGJlcYeKvVq Person ID 07cdaefc6ab826e51ed19e2057251e37 OPEN …" at bounding box center [464, 72] width 861 height 34
click at [873, 77] on span "Acciones" at bounding box center [860, 71] width 27 height 15
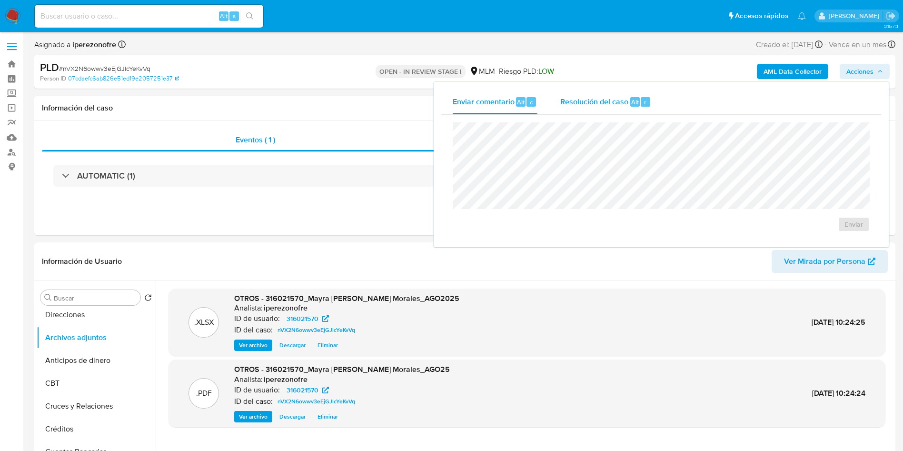
click at [587, 94] on div "Resolución del caso Alt r" at bounding box center [605, 102] width 91 height 25
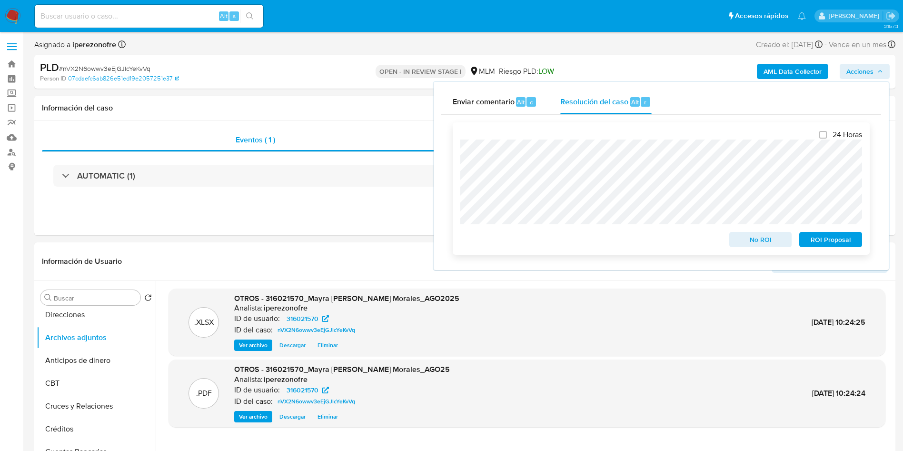
click at [746, 242] on span "No ROI" at bounding box center [761, 239] width 50 height 13
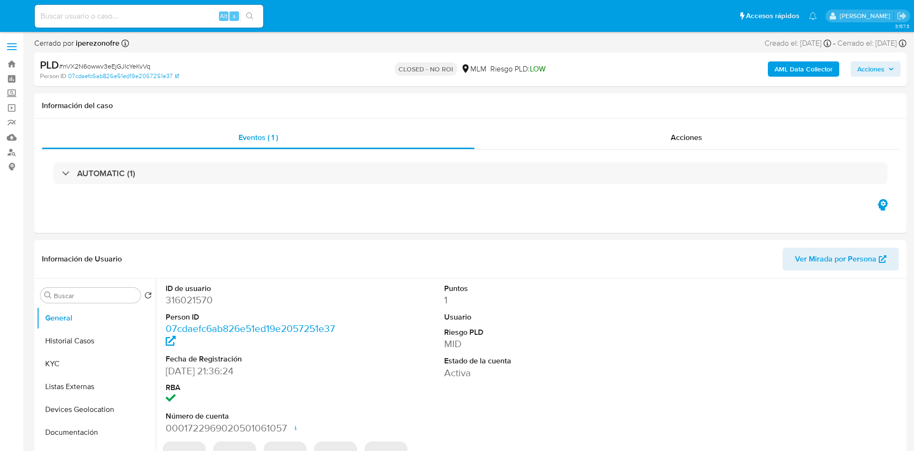
select select "10"
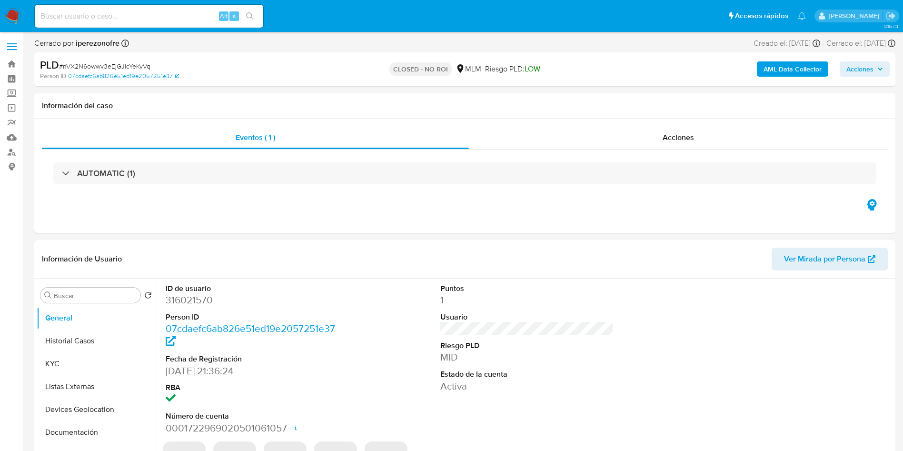
click at [170, 15] on input at bounding box center [149, 16] width 229 height 12
select select "10"
paste input "1021491318"
type input "1021491318"
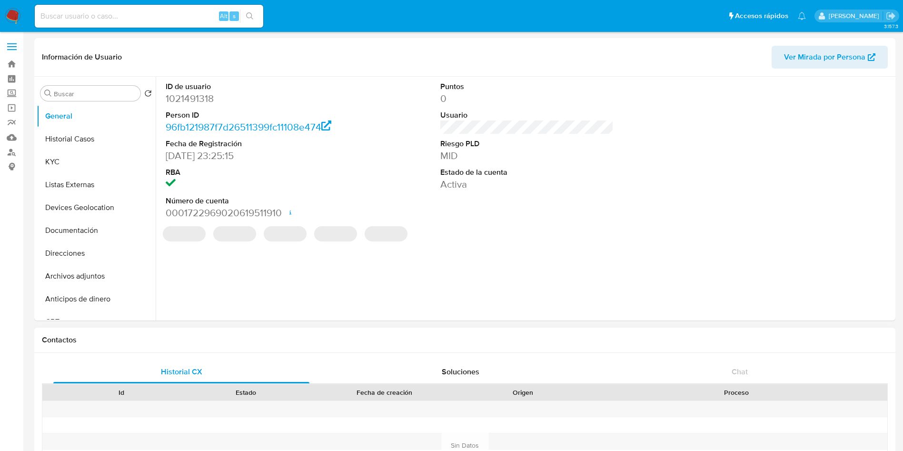
select select "10"
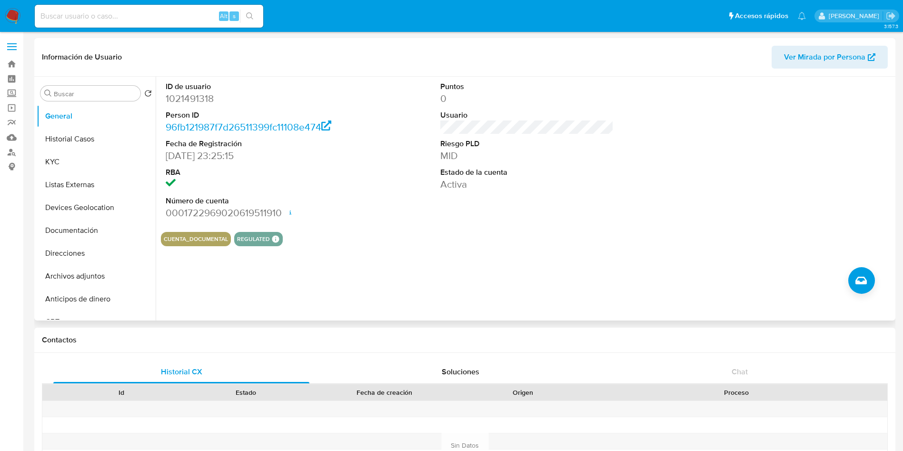
click at [562, 238] on div "CUENTA_DOCUMENTAL REGULATED REGULATED MLM IFPE Evaluation Result COMPLIES User …" at bounding box center [527, 239] width 732 height 14
drag, startPoint x: 90, startPoint y: 126, endPoint x: 107, endPoint y: 131, distance: 17.9
click at [92, 124] on button "General" at bounding box center [96, 116] width 119 height 23
click at [88, 133] on button "Historial Casos" at bounding box center [92, 139] width 111 height 23
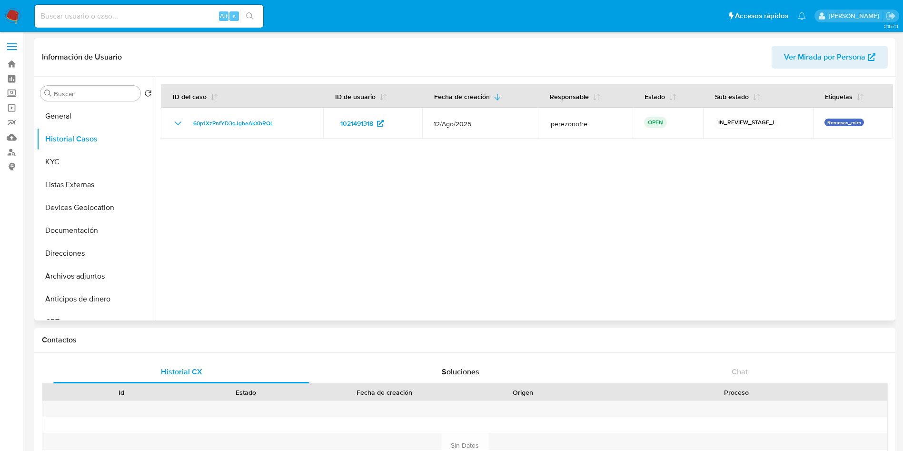
click at [640, 230] on div at bounding box center [524, 199] width 737 height 244
click at [93, 163] on button "KYC" at bounding box center [92, 161] width 111 height 23
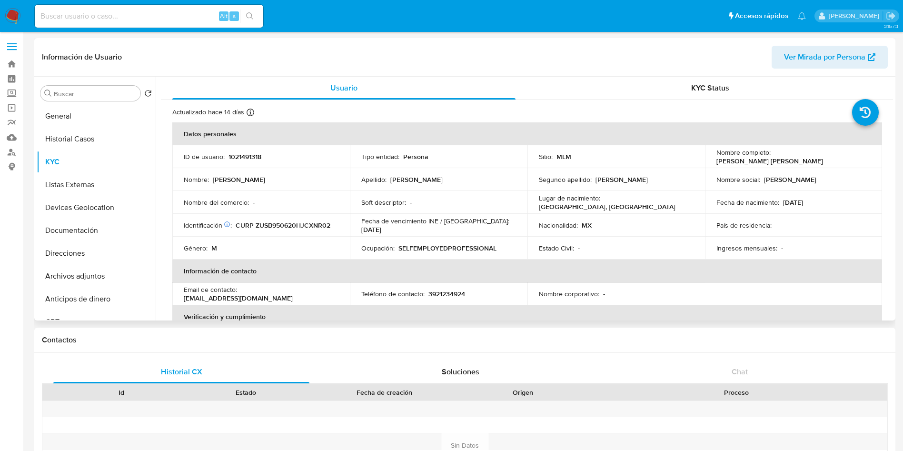
drag, startPoint x: 285, startPoint y: 311, endPoint x: 327, endPoint y: 294, distance: 45.5
click at [287, 311] on th "Verificación y cumplimiento" at bounding box center [527, 316] width 710 height 23
drag, startPoint x: 338, startPoint y: 294, endPoint x: 245, endPoint y: 293, distance: 92.9
click at [245, 293] on td "Email de contacto : [EMAIL_ADDRESS][DOMAIN_NAME]" at bounding box center [261, 293] width 178 height 23
copy p "[EMAIL_ADDRESS][DOMAIN_NAME]"
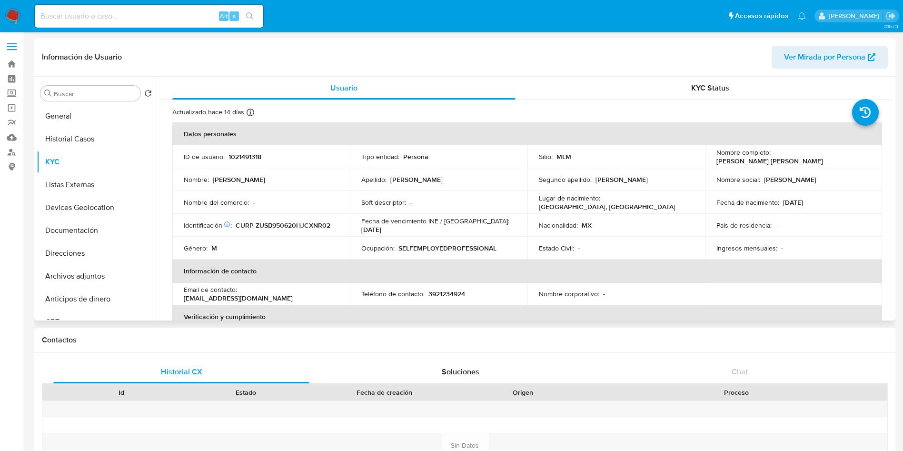
click at [464, 294] on p "3921234924" at bounding box center [446, 293] width 37 height 9
click at [446, 292] on p "3921234924" at bounding box center [446, 293] width 37 height 9
copy p "3921234924"
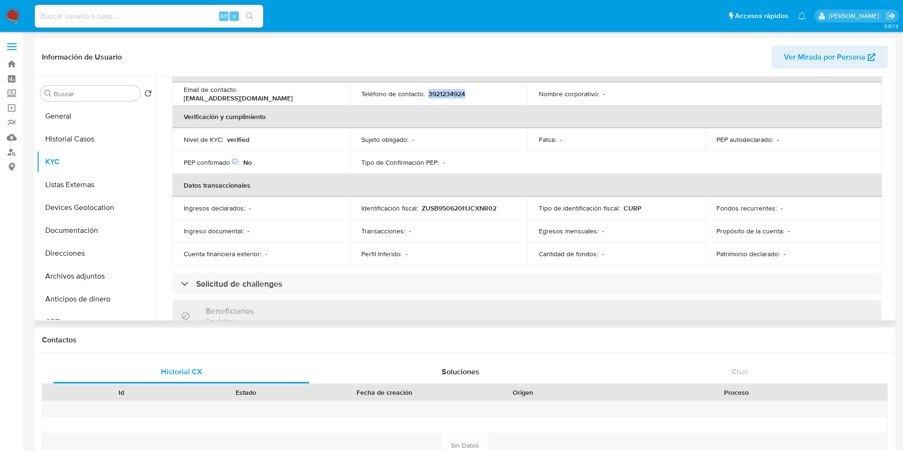
scroll to position [221, 0]
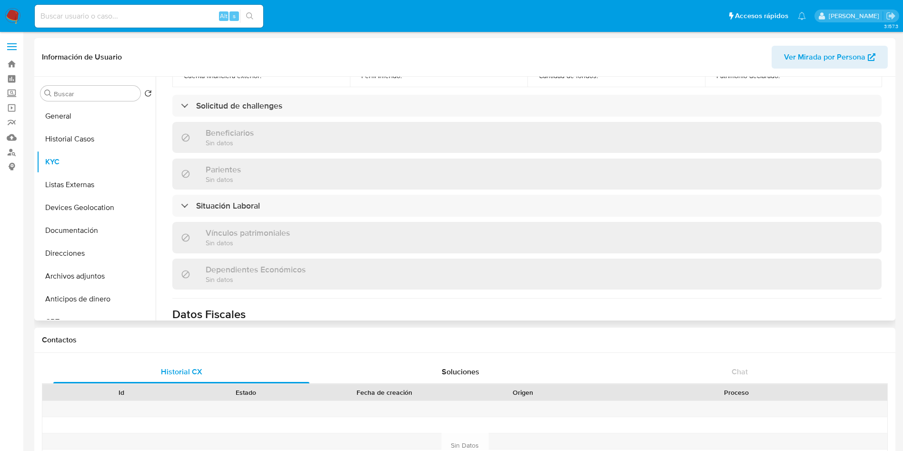
scroll to position [377, 0]
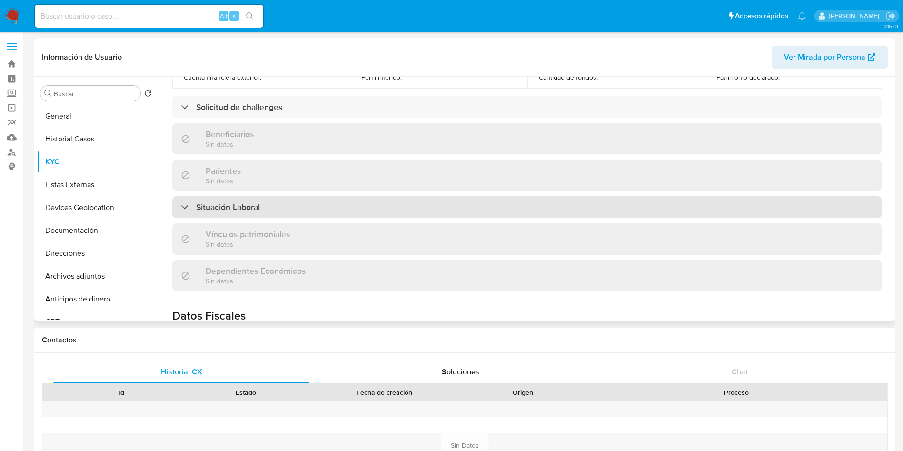
click at [299, 206] on div "Situación Laboral" at bounding box center [526, 207] width 709 height 22
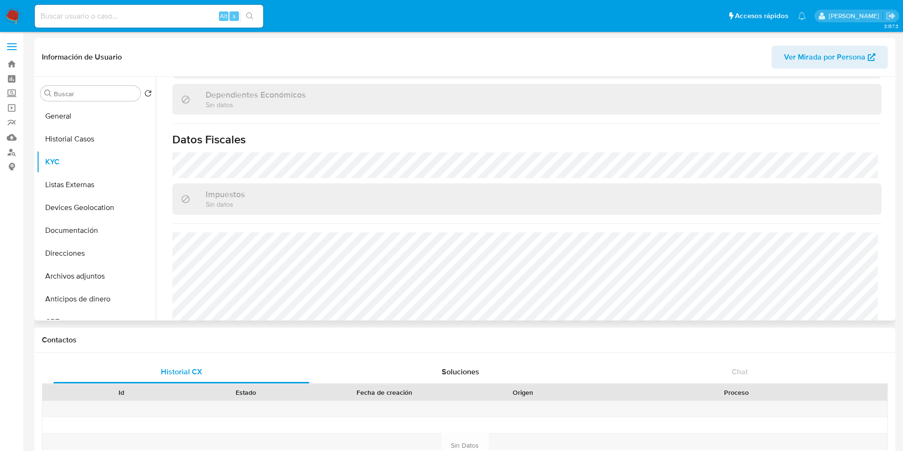
scroll to position [718, 0]
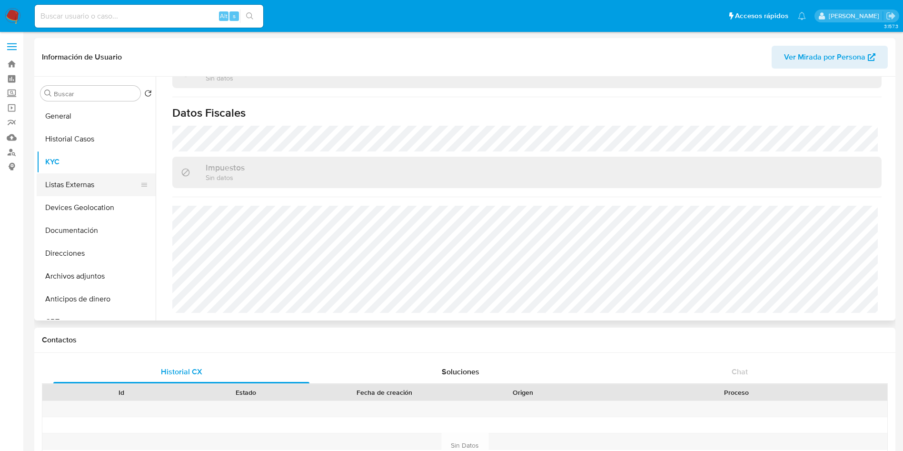
click at [77, 180] on button "Listas Externas" at bounding box center [92, 184] width 111 height 23
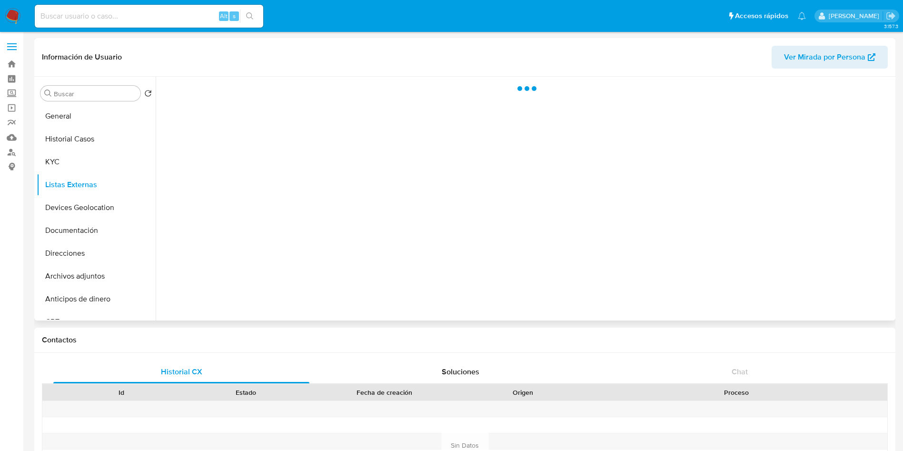
scroll to position [0, 0]
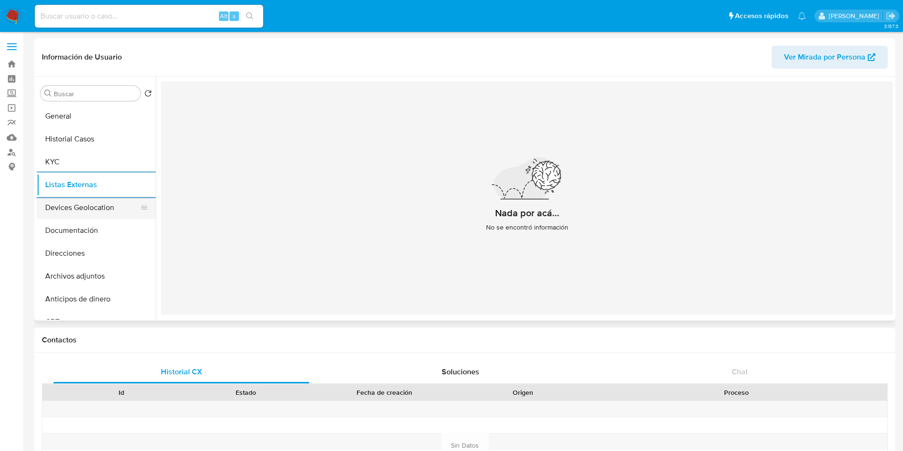
click at [77, 206] on button "Devices Geolocation" at bounding box center [92, 207] width 111 height 23
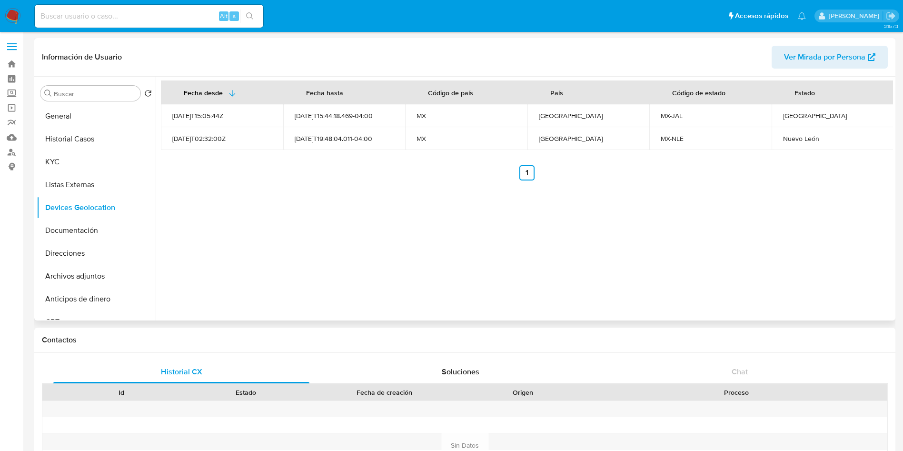
click at [788, 114] on div "Jalisco" at bounding box center [833, 115] width 100 height 9
copy div "Jalisco"
click at [663, 172] on ul "Anterior 1 Siguiente" at bounding box center [527, 172] width 732 height 15
click at [81, 174] on button "Listas Externas" at bounding box center [92, 184] width 111 height 23
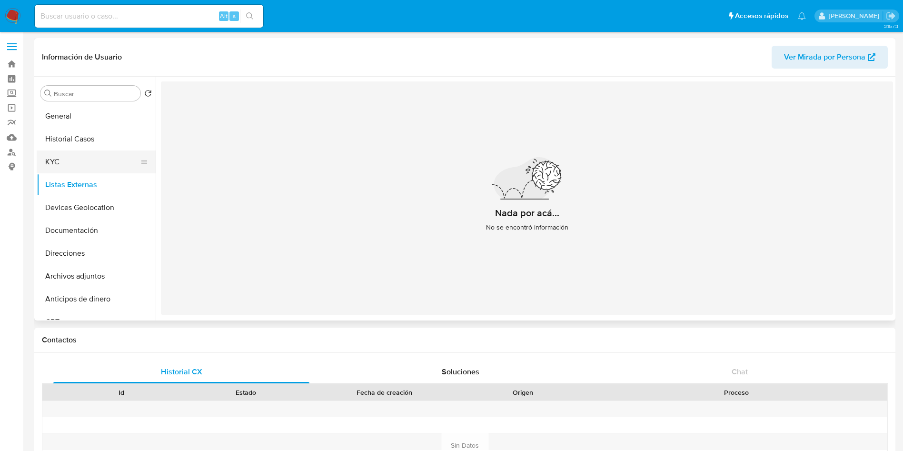
drag, startPoint x: 38, startPoint y: 154, endPoint x: 45, endPoint y: 154, distance: 6.7
click at [39, 154] on button "KYC" at bounding box center [92, 161] width 111 height 23
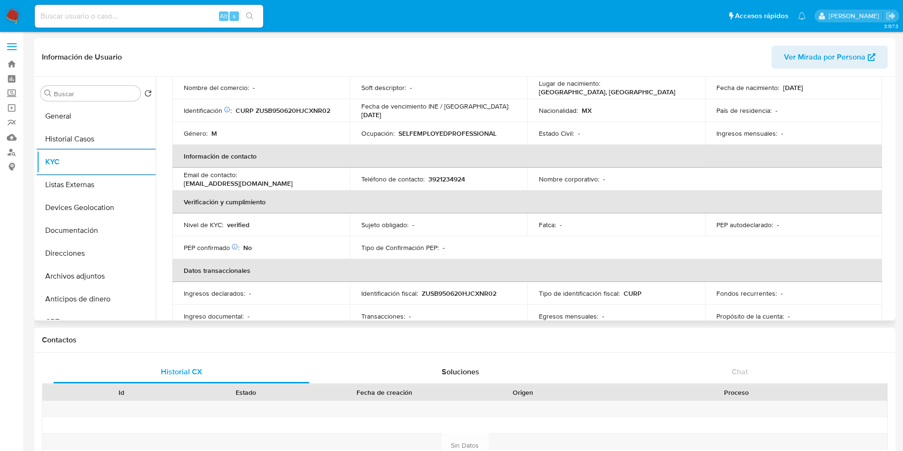
scroll to position [214, 0]
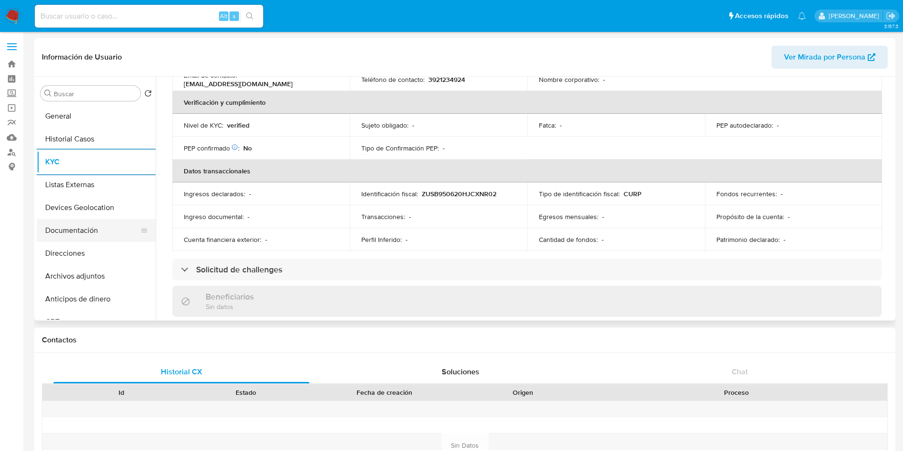
click at [78, 222] on button "Documentación" at bounding box center [92, 230] width 111 height 23
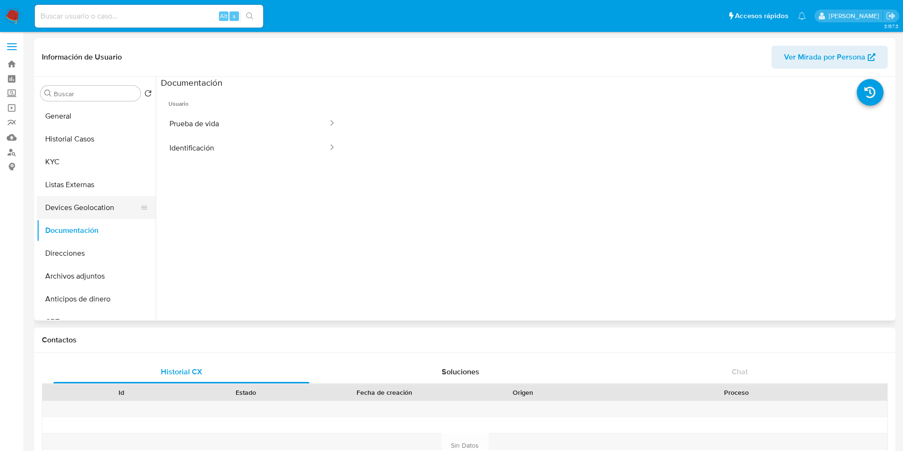
click at [84, 205] on button "Devices Geolocation" at bounding box center [92, 207] width 111 height 23
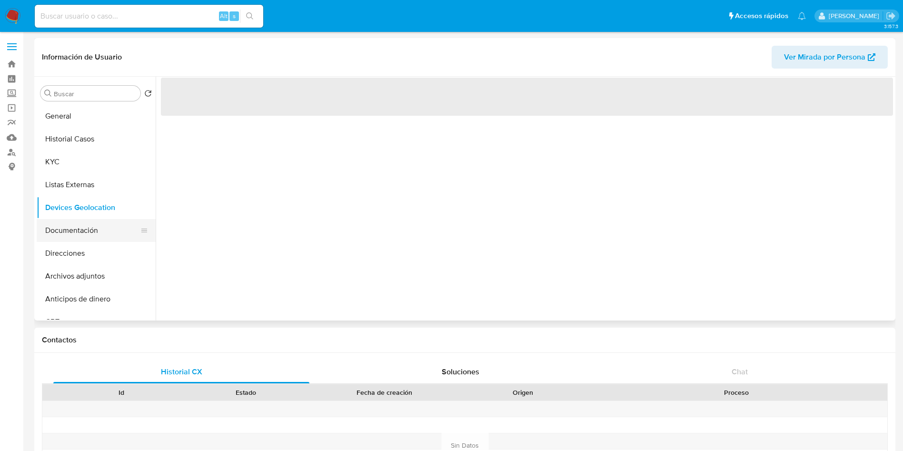
click at [85, 229] on button "Documentación" at bounding box center [92, 230] width 111 height 23
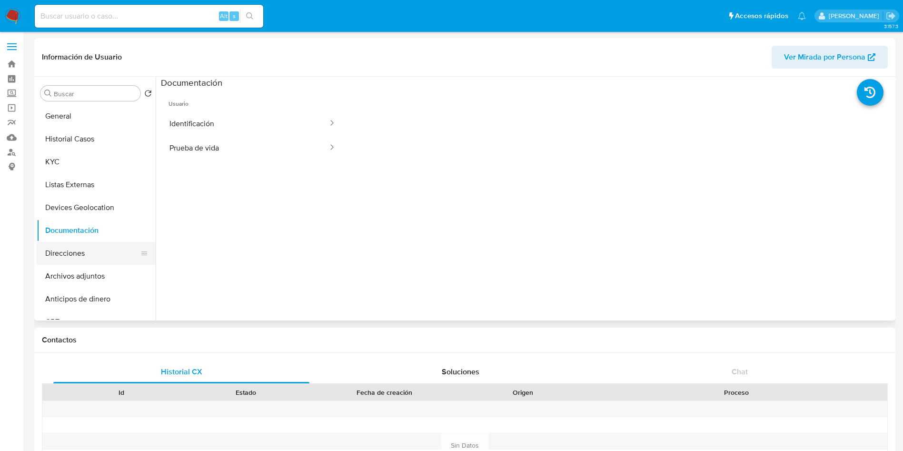
click at [91, 250] on button "Direcciones" at bounding box center [92, 253] width 111 height 23
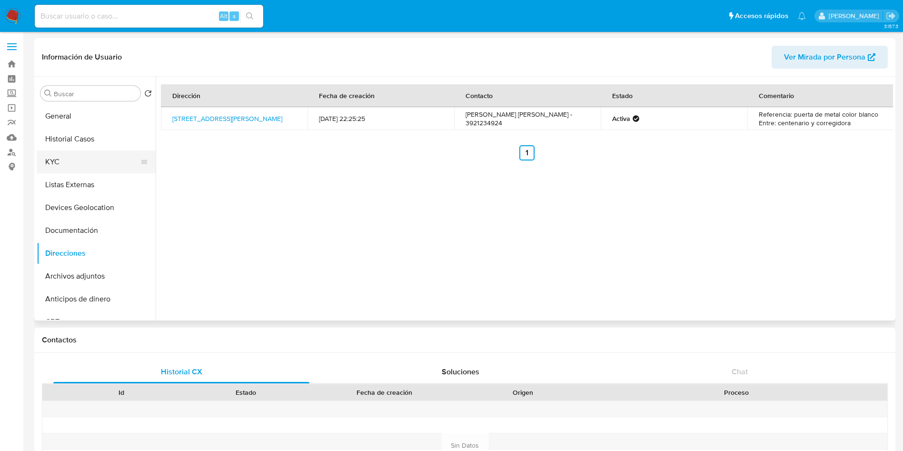
click at [71, 160] on button "KYC" at bounding box center [92, 161] width 111 height 23
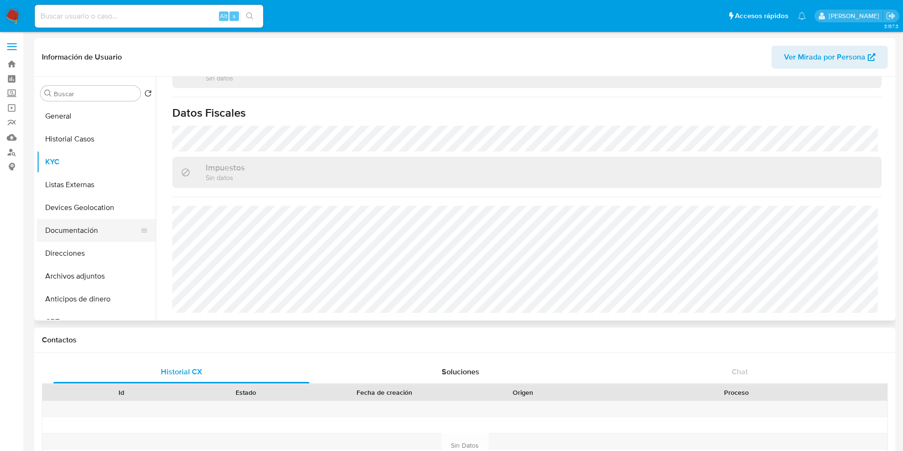
click at [93, 237] on button "Documentación" at bounding box center [92, 230] width 111 height 23
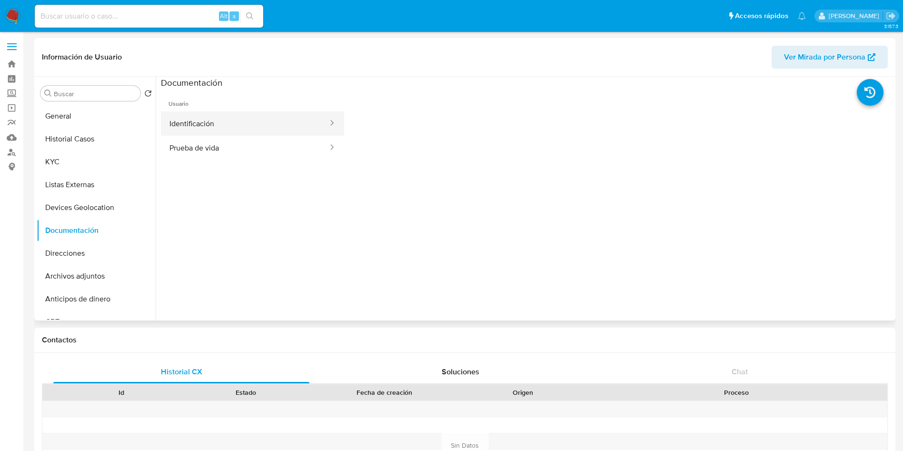
click at [244, 121] on button "Identificación" at bounding box center [245, 123] width 168 height 24
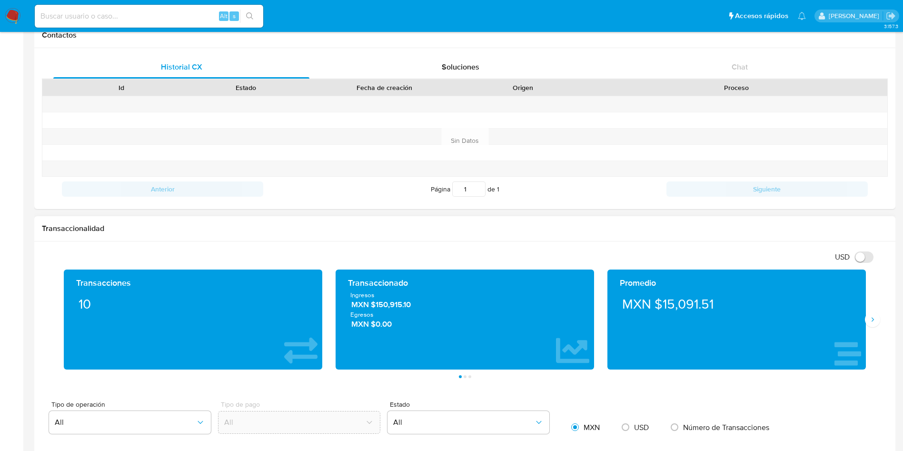
scroll to position [357, 0]
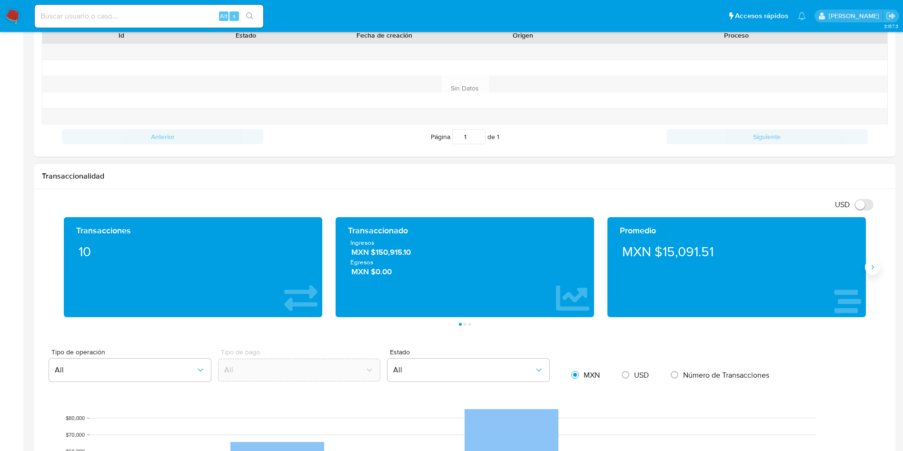
click at [872, 266] on icon "Siguiente" at bounding box center [873, 267] width 8 height 8
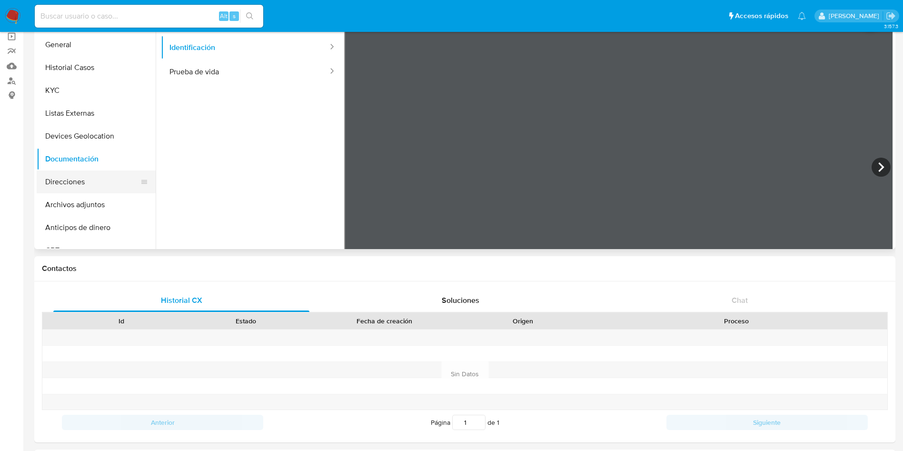
scroll to position [0, 0]
click at [879, 175] on icon at bounding box center [881, 171] width 19 height 19
click at [199, 79] on button "Prueba de vida" at bounding box center [245, 76] width 168 height 24
click at [141, 13] on input at bounding box center [149, 16] width 229 height 12
paste input "403744494"
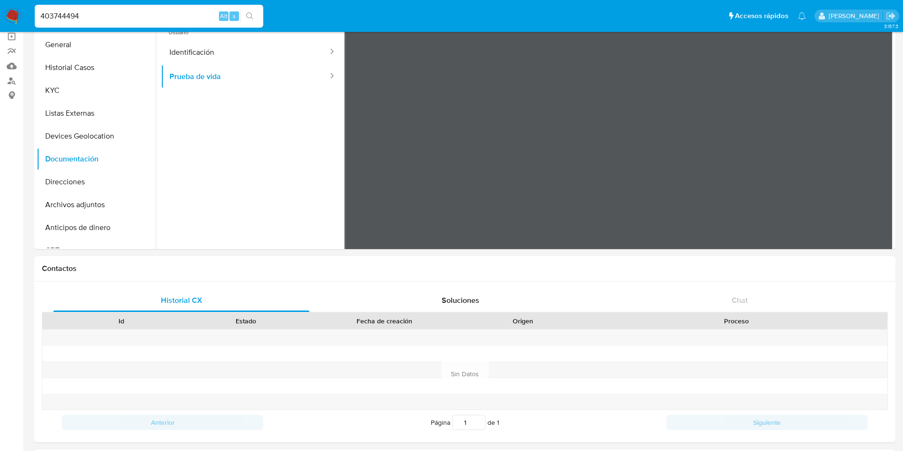
type input "403744494"
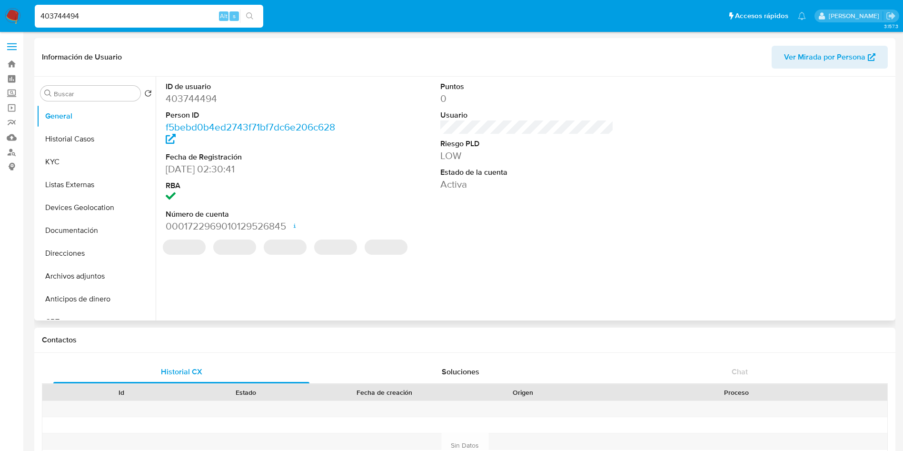
select select "10"
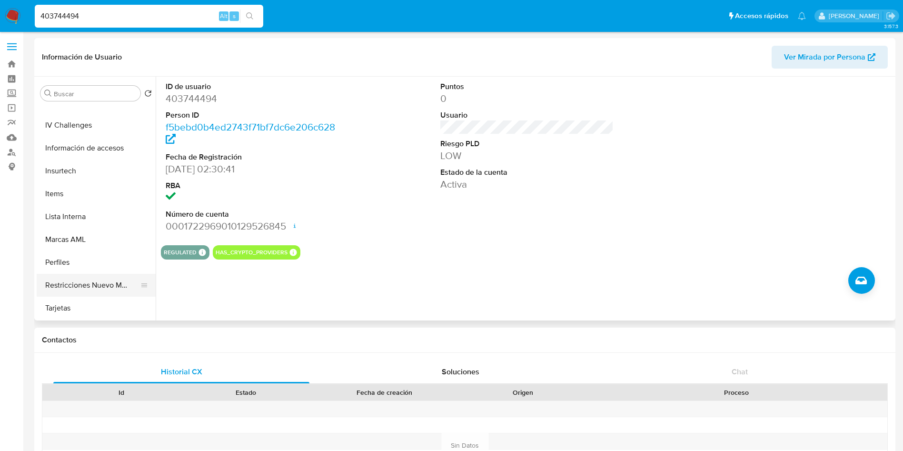
click at [96, 292] on button "Restricciones Nuevo Mundo" at bounding box center [92, 285] width 111 height 23
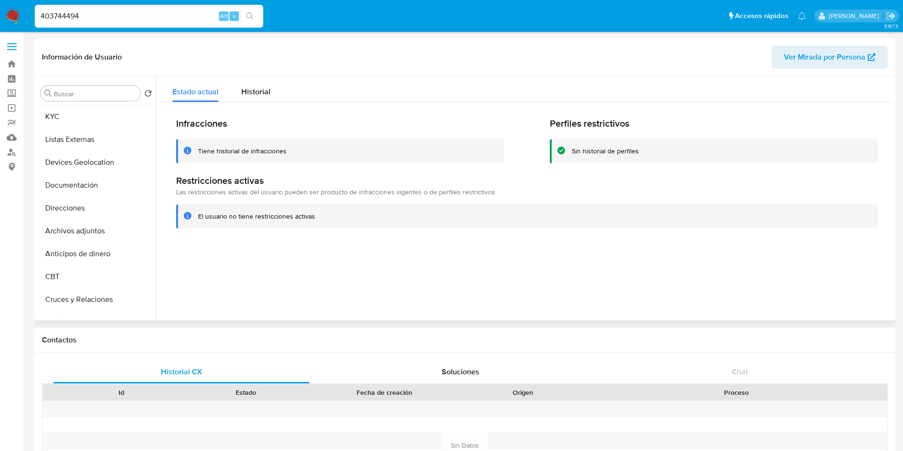
scroll to position [0, 0]
click at [80, 120] on button "General" at bounding box center [92, 116] width 111 height 23
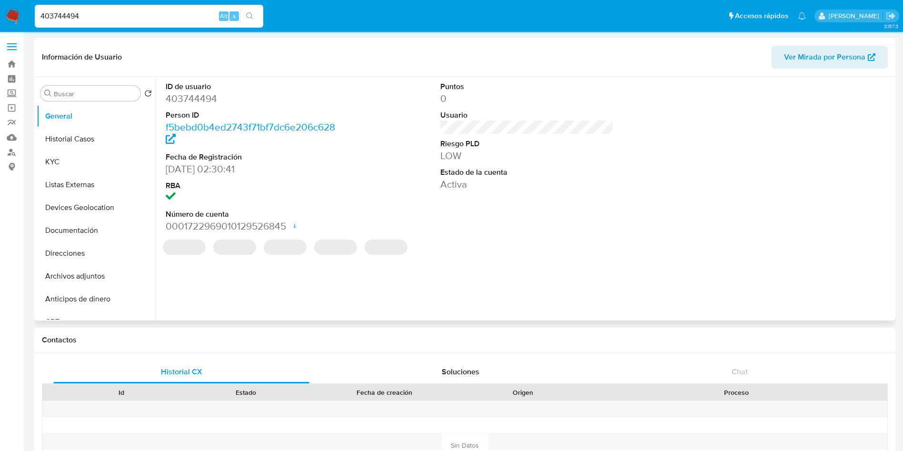
click at [205, 98] on dd "403744494" at bounding box center [253, 98] width 174 height 13
copy dd "403744494"
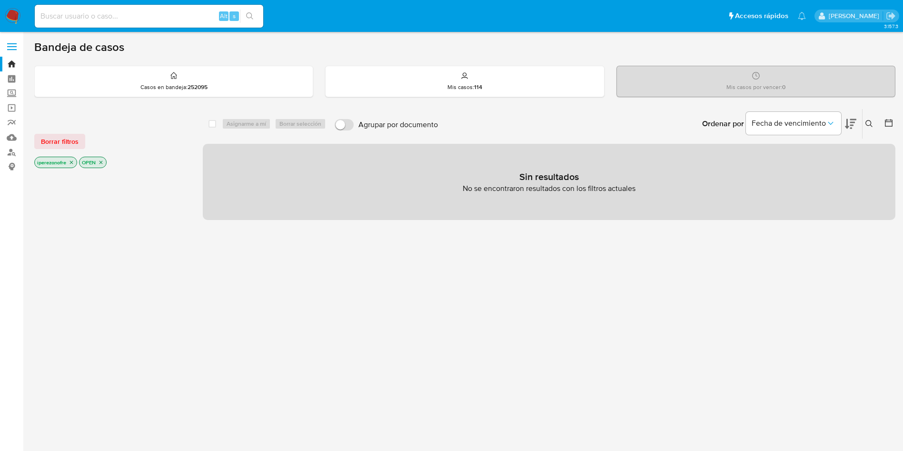
click at [868, 119] on button at bounding box center [871, 123] width 16 height 11
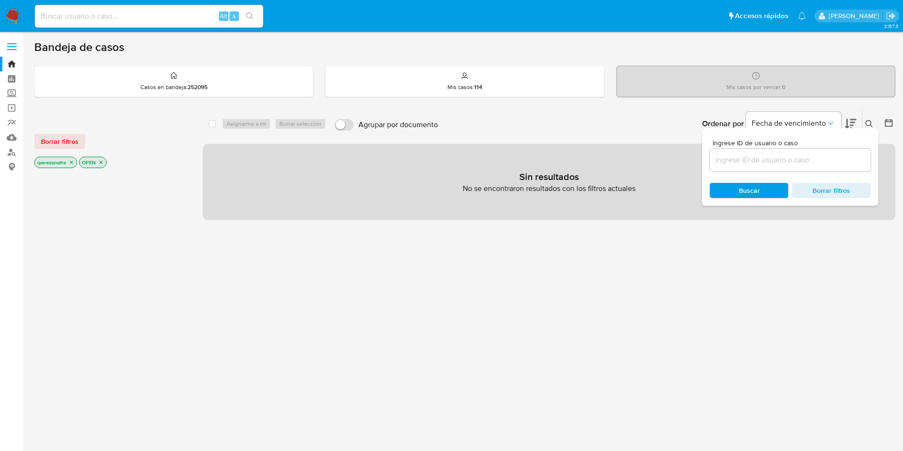
click at [762, 161] on input at bounding box center [790, 160] width 161 height 12
type input "611020066"
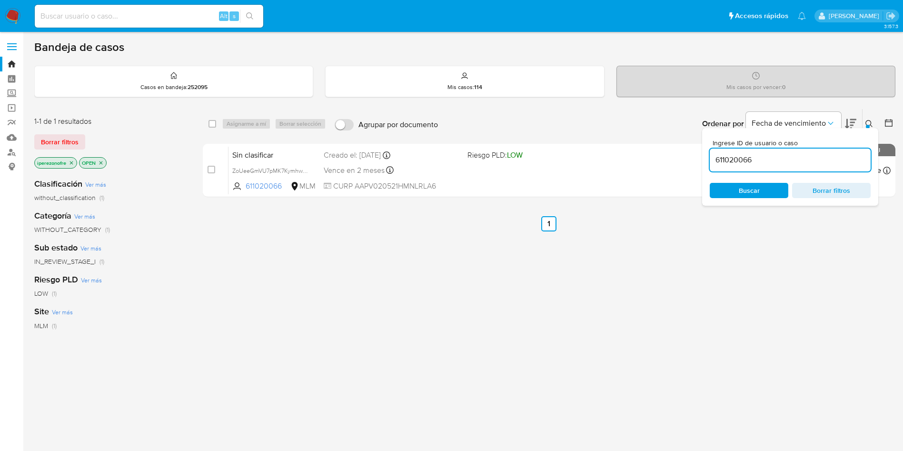
click at [869, 121] on icon at bounding box center [870, 124] width 8 height 8
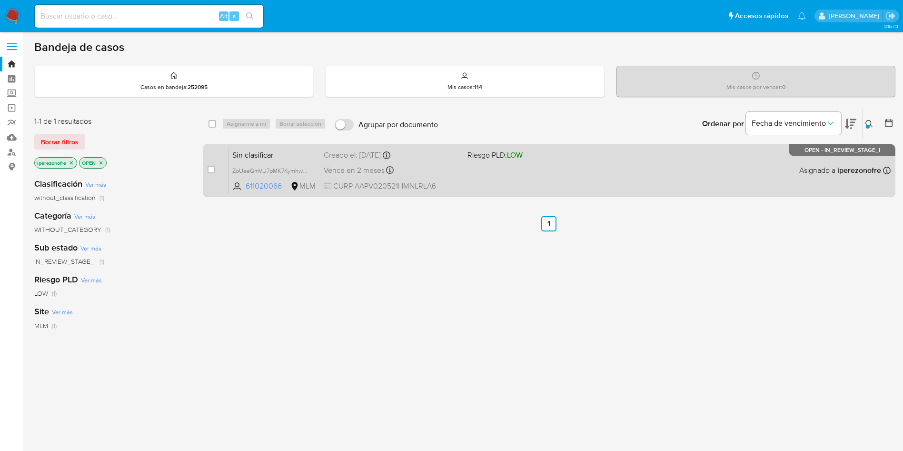
click at [451, 172] on div "Vence en 2 meses Vence el [DATE] 12:41:14" at bounding box center [392, 170] width 136 height 13
click at [210, 170] on input "checkbox" at bounding box center [212, 170] width 8 height 8
checkbox input "true"
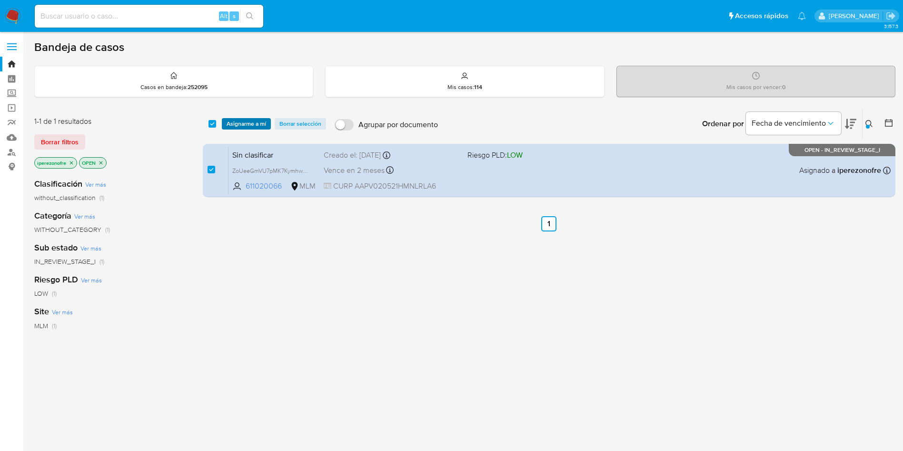
click at [236, 121] on span "Asignarme a mí" at bounding box center [247, 124] width 40 height 10
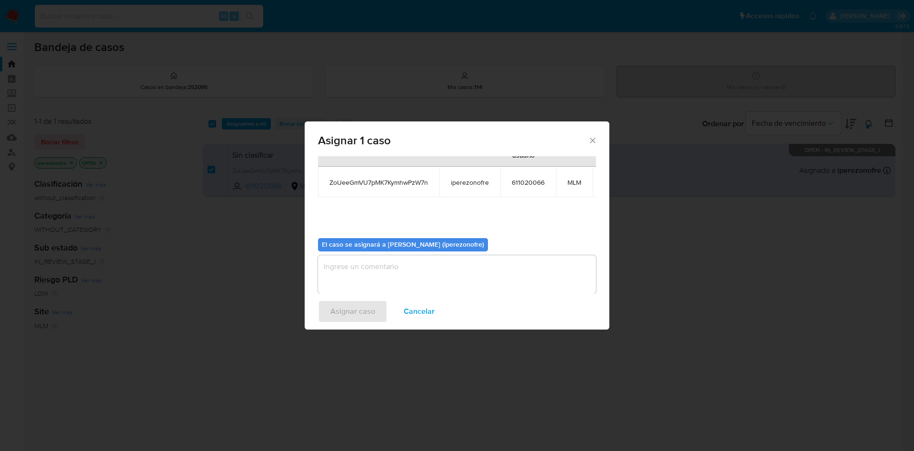
scroll to position [60, 0]
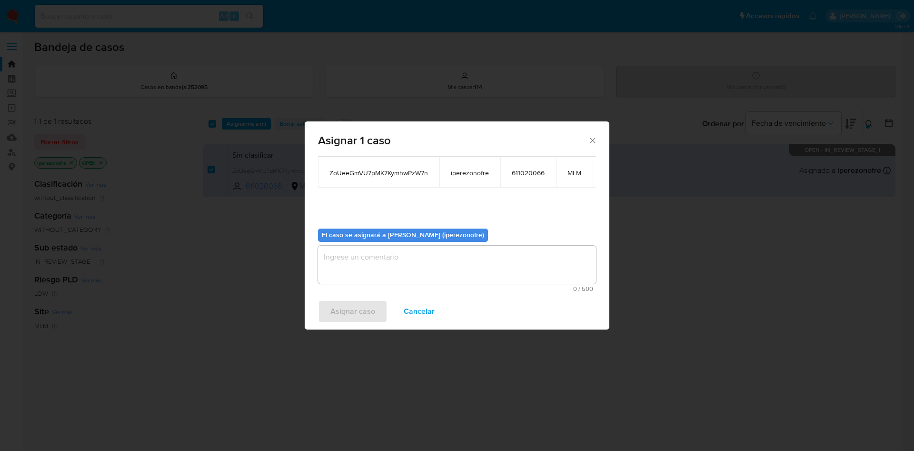
click at [471, 248] on textarea "assign-modal" at bounding box center [457, 265] width 278 height 38
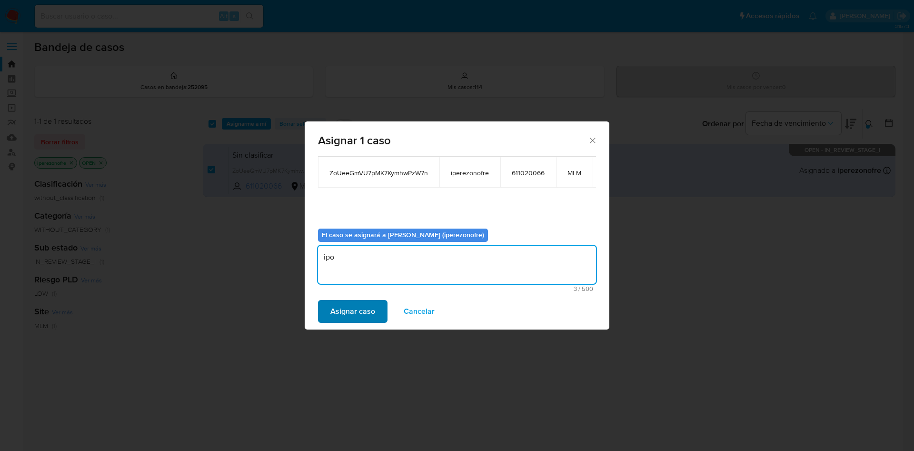
type textarea "ipo"
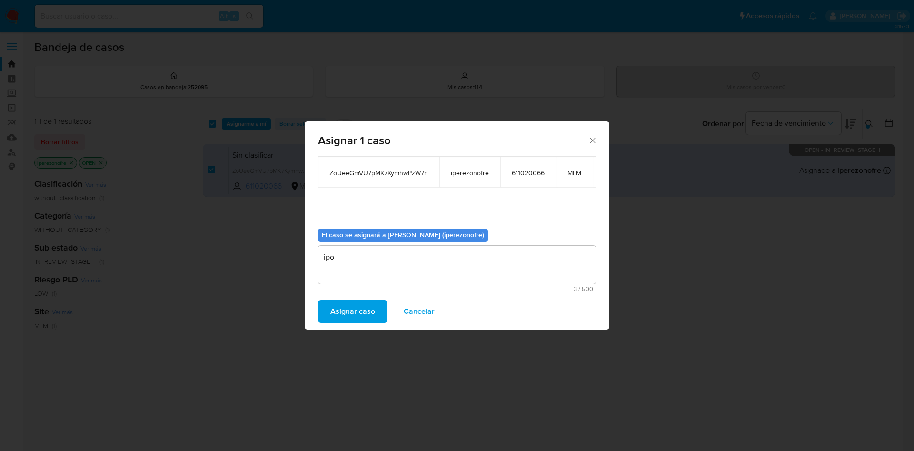
click at [357, 307] on span "Asignar caso" at bounding box center [352, 311] width 45 height 21
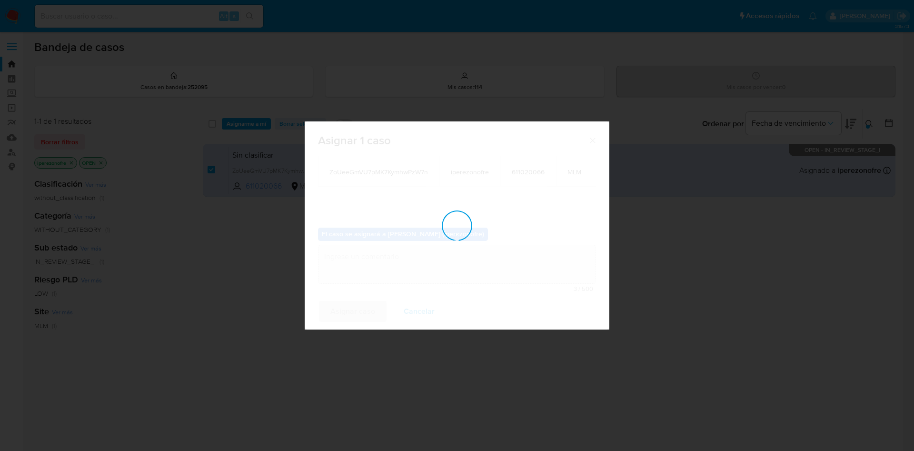
checkbox input "false"
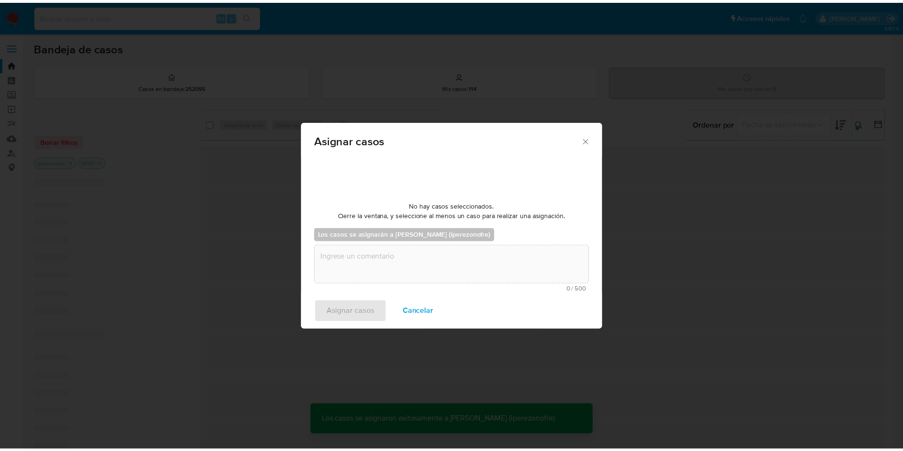
scroll to position [58, 0]
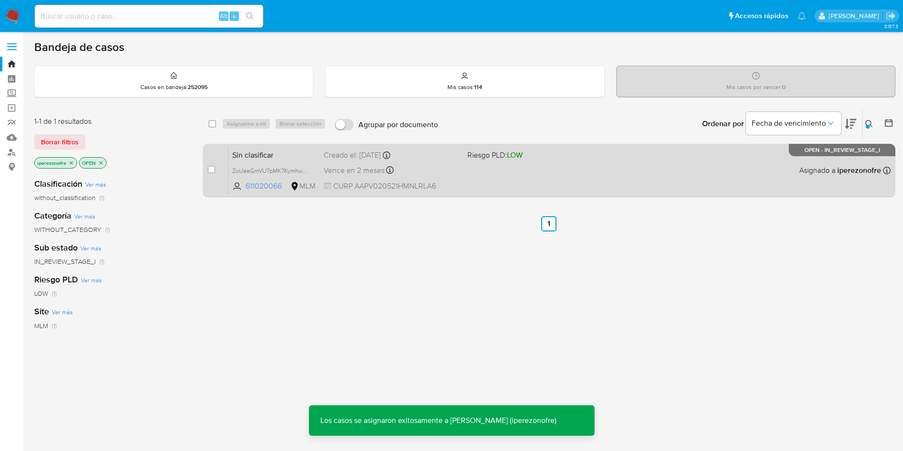
click at [468, 178] on div "Sin clasificar ZoUeeGmVU7pMK7KymhwPzW7n 611020066 MLM Riesgo PLD: LOW Creado el…" at bounding box center [560, 170] width 662 height 48
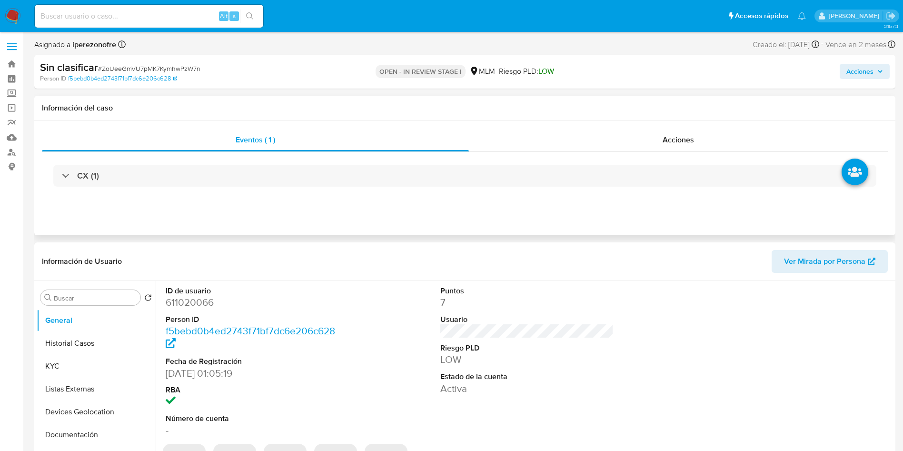
select select "10"
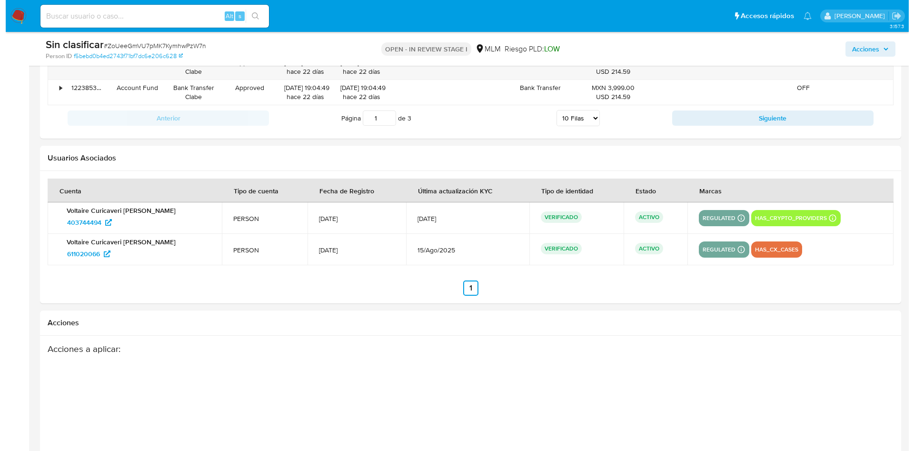
scroll to position [1518, 0]
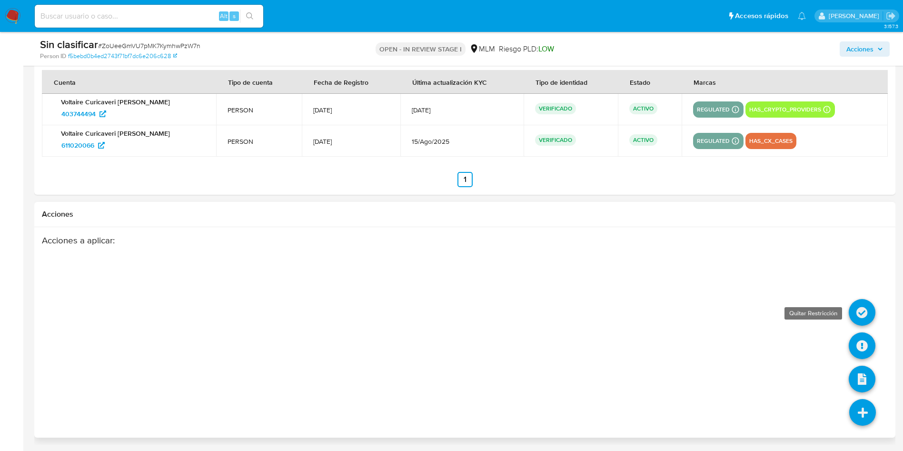
click at [863, 314] on icon at bounding box center [862, 312] width 27 height 27
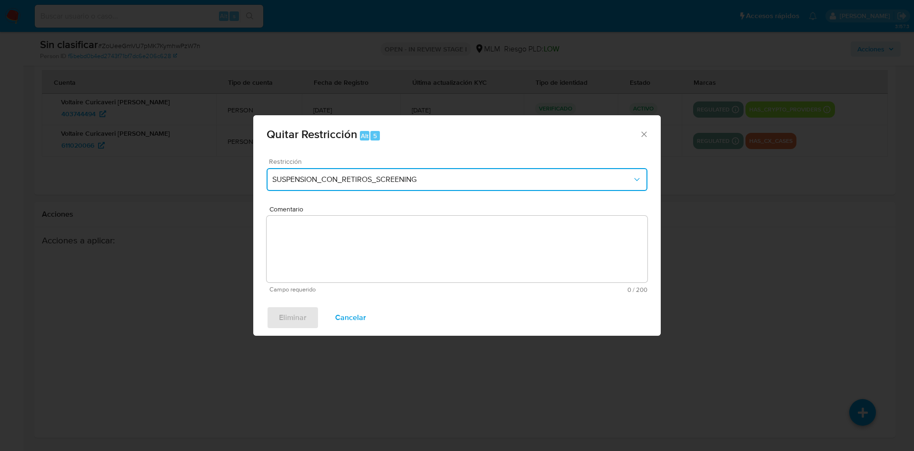
click at [361, 180] on span "SUSPENSION_CON_RETIROS_SCREENING" at bounding box center [452, 180] width 360 height 10
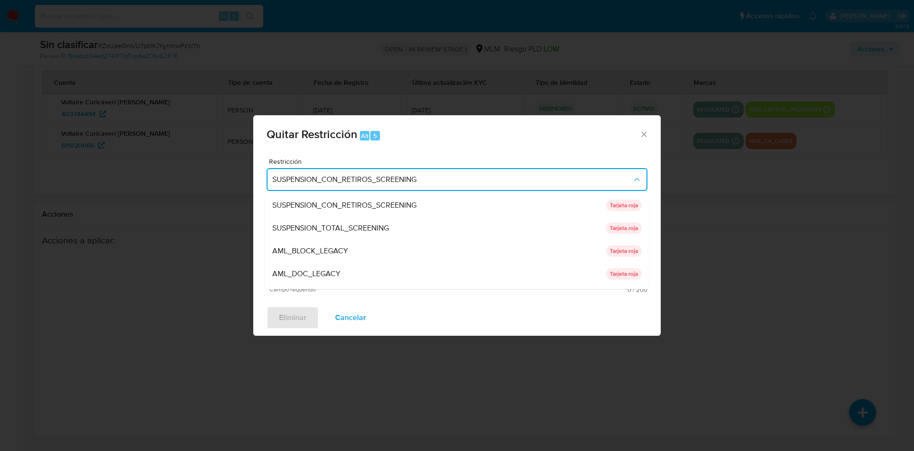
click at [344, 246] on span "AML_BLOCK_LEGACY" at bounding box center [310, 251] width 76 height 10
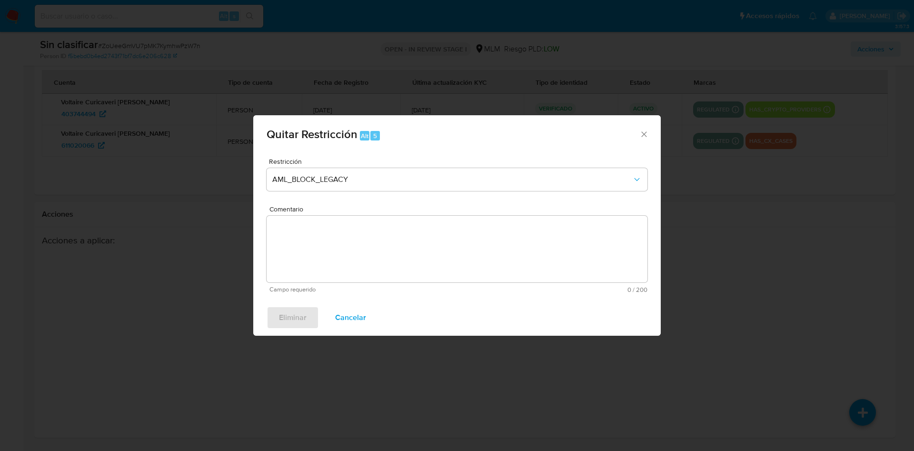
click at [440, 262] on textarea "Comentario" at bounding box center [457, 249] width 381 height 67
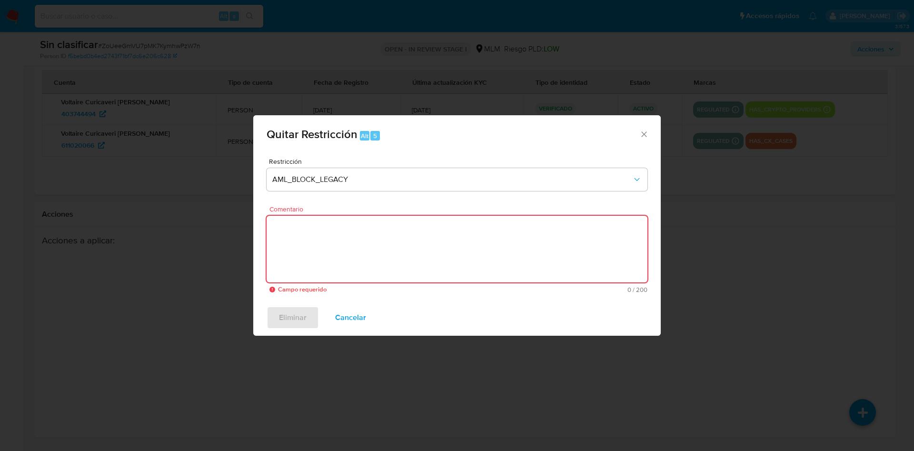
paste textarea "SE VALIDA EN LISTAS NEGRAS Y FUENTES ABIERTAS SIN COINCIDENCIAS NEGATIVAS, CON …"
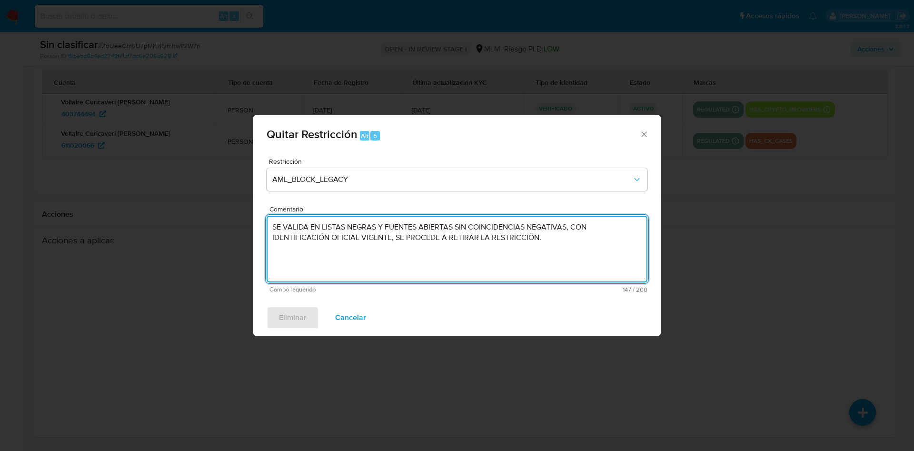
type textarea "SE VALIDA EN LISTAS NEGRAS Y FUENTES ABIERTAS SIN COINCIDENCIAS NEGATIVAS, CON …"
click at [469, 316] on div "Eliminar Cancelar" at bounding box center [457, 317] width 408 height 36
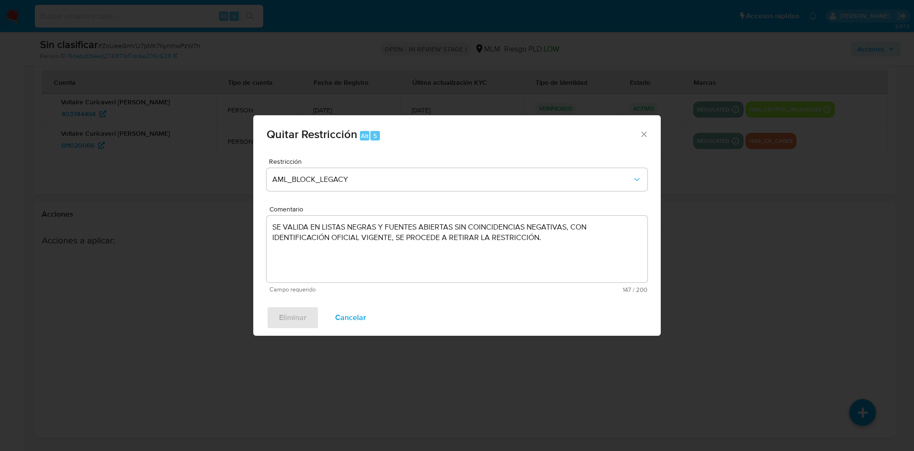
click at [298, 319] on div "Eliminar Cancelar" at bounding box center [457, 317] width 408 height 36
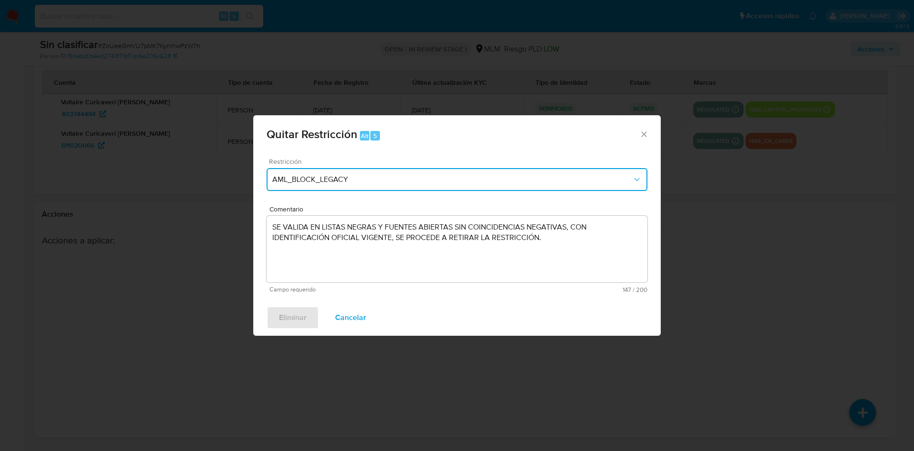
click at [384, 186] on button "AML_BLOCK_LEGACY" at bounding box center [457, 179] width 381 height 23
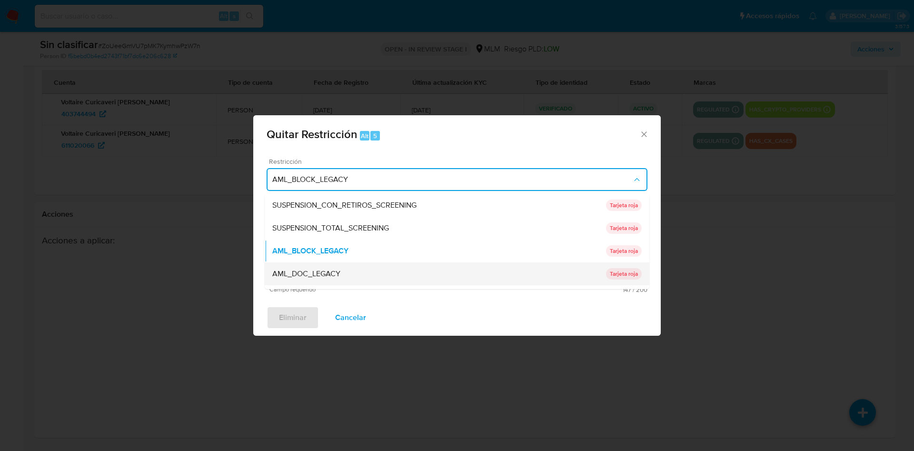
click at [308, 272] on span "AML_DOC_LEGACY" at bounding box center [306, 274] width 68 height 10
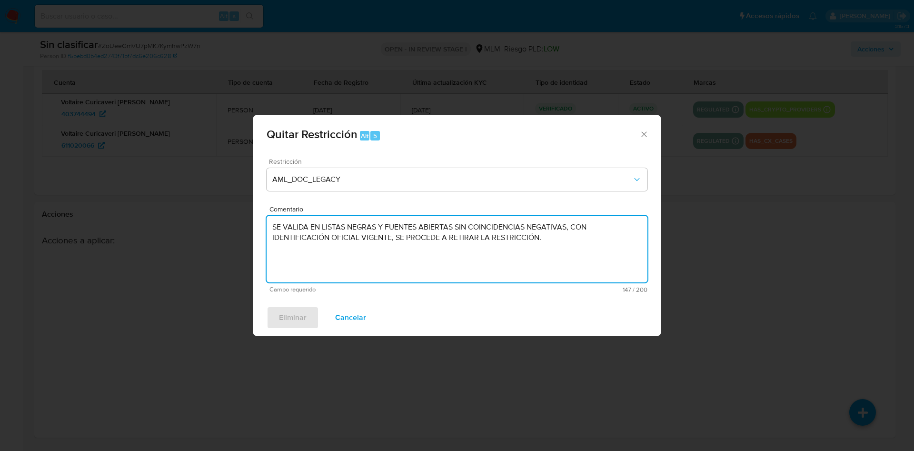
click at [349, 269] on textarea "SE VALIDA EN LISTAS NEGRAS Y FUENTES ABIERTAS SIN COINCIDENCIAS NEGATIVAS, CON …" at bounding box center [457, 249] width 381 height 67
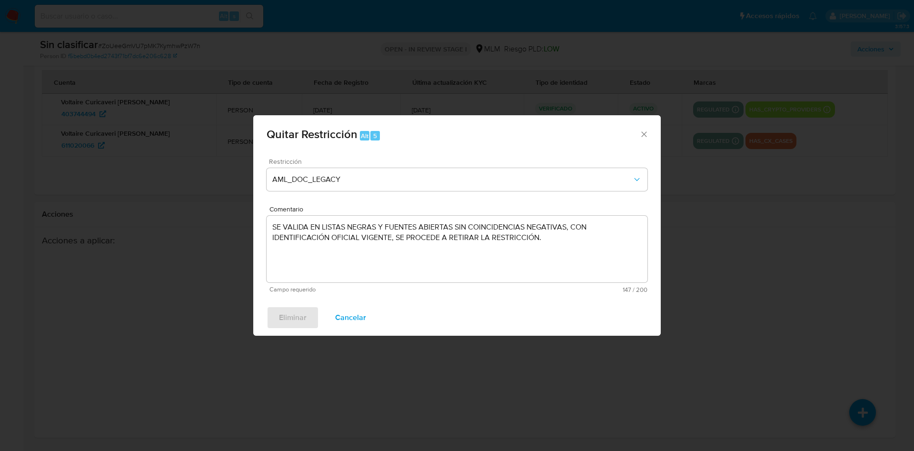
click at [291, 313] on div "Eliminar Cancelar" at bounding box center [457, 317] width 408 height 36
click at [580, 235] on textarea "SE VALIDA EN LISTAS NEGRAS Y FUENTES ABIERTAS SIN COINCIDENCIAS NEGATIVAS, CON …" at bounding box center [457, 249] width 381 height 67
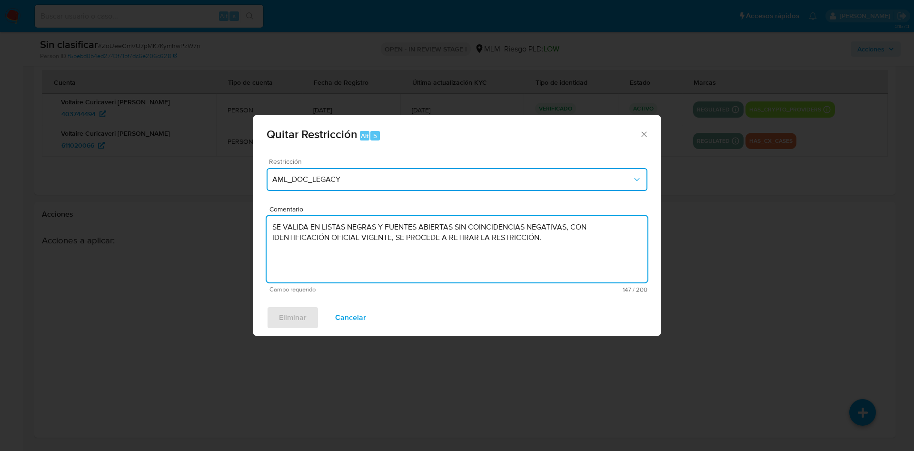
click at [382, 182] on span "AML_DOC_LEGACY" at bounding box center [452, 180] width 360 height 10
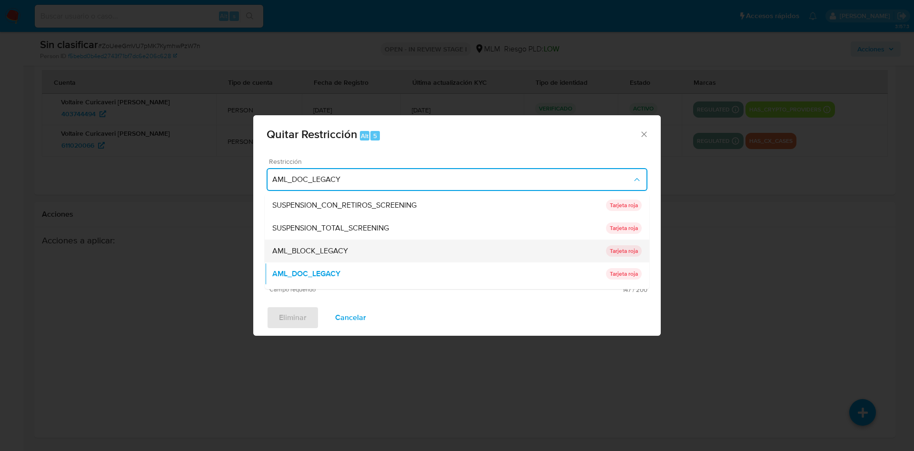
click at [355, 253] on div "AML_BLOCK_LEGACY" at bounding box center [439, 250] width 334 height 23
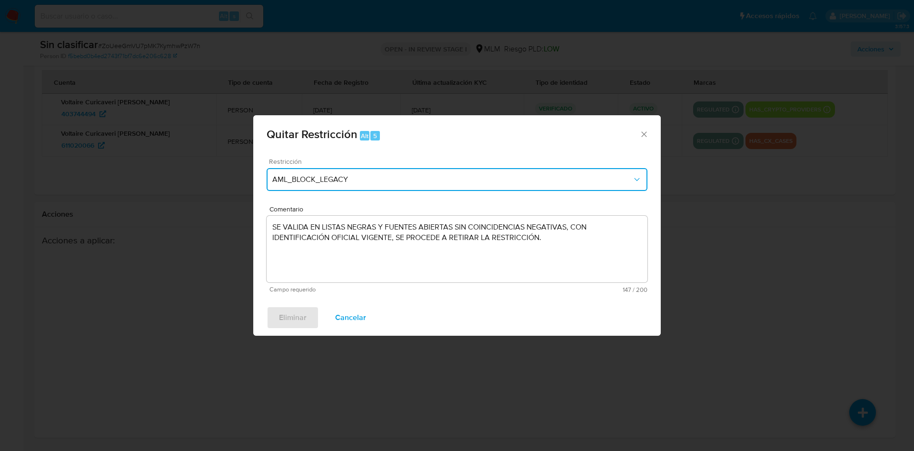
click at [388, 171] on button "AML_BLOCK_LEGACY" at bounding box center [457, 179] width 381 height 23
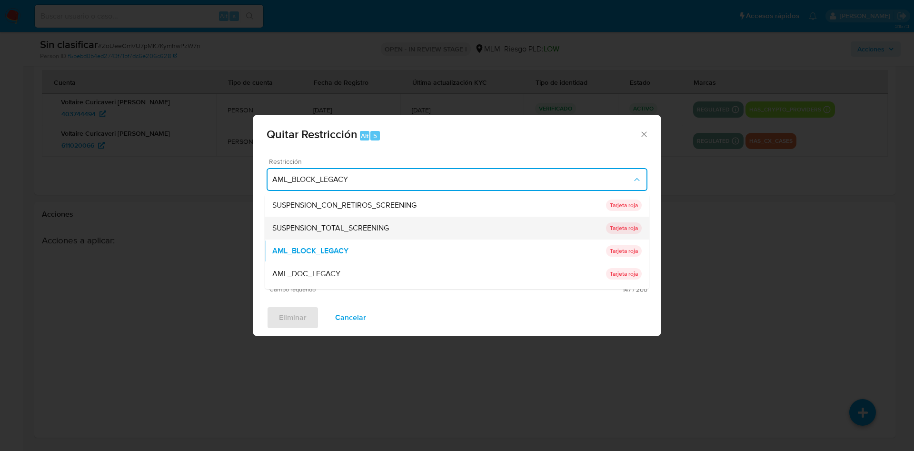
click at [395, 222] on div "SUSPENSION_TOTAL_SCREENING" at bounding box center [439, 228] width 334 height 23
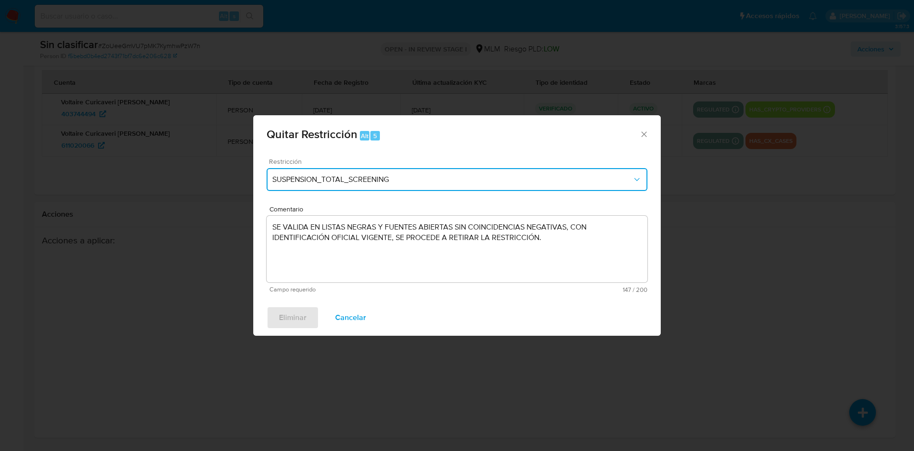
click at [400, 174] on button "SUSPENSION_TOTAL_SCREENING" at bounding box center [457, 179] width 381 height 23
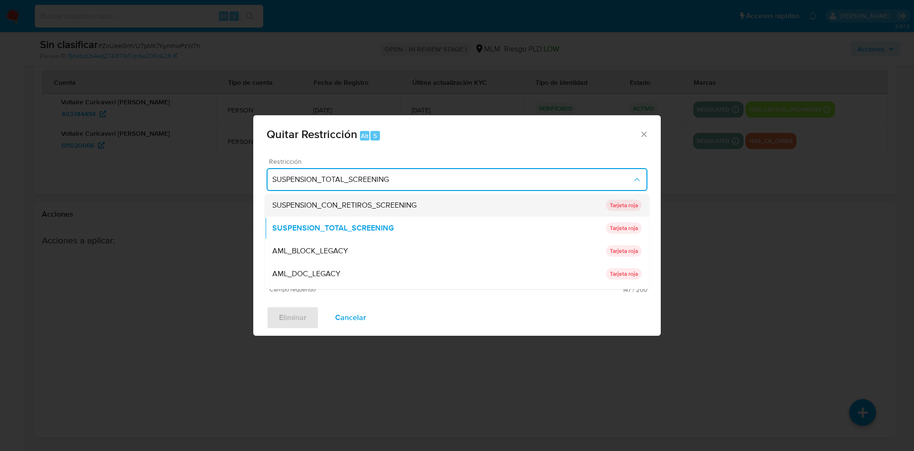
click at [405, 205] on span "SUSPENSION_CON_RETIROS_SCREENING" at bounding box center [344, 205] width 144 height 10
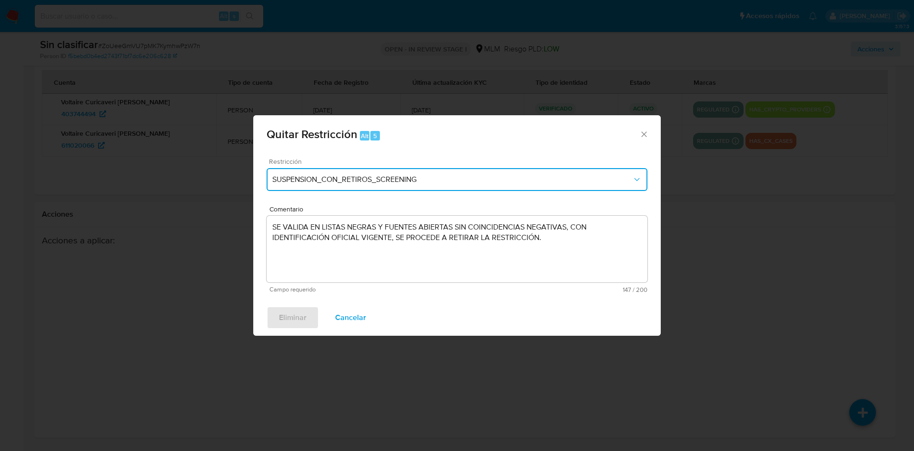
click at [417, 175] on span "SUSPENSION_CON_RETIROS_SCREENING" at bounding box center [452, 180] width 360 height 10
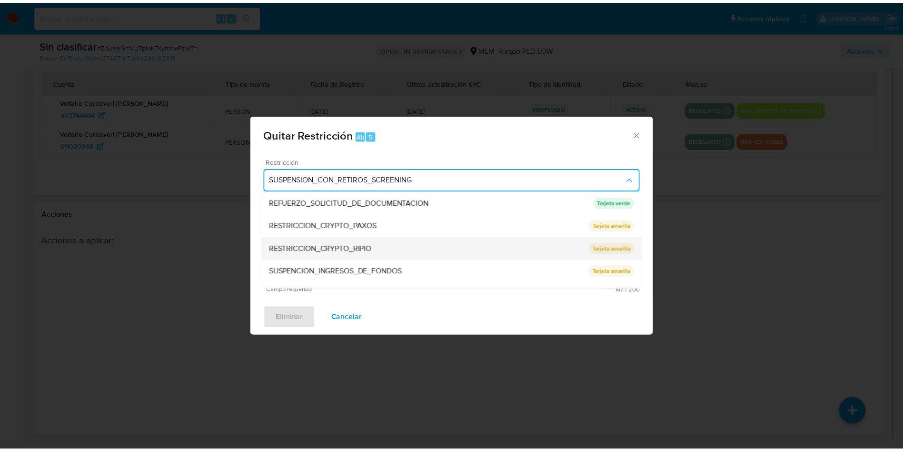
scroll to position [133, 0]
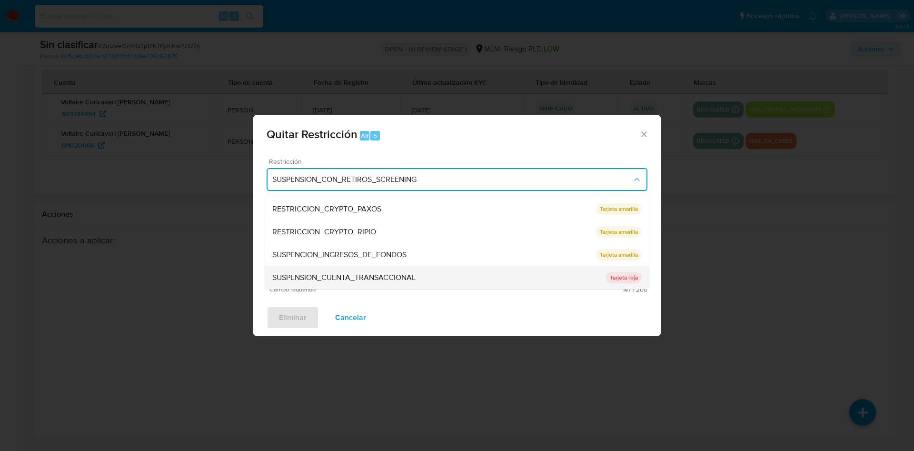
click at [439, 274] on div "SUSPENSION_CUENTA_TRANSACCIONAL" at bounding box center [439, 277] width 334 height 23
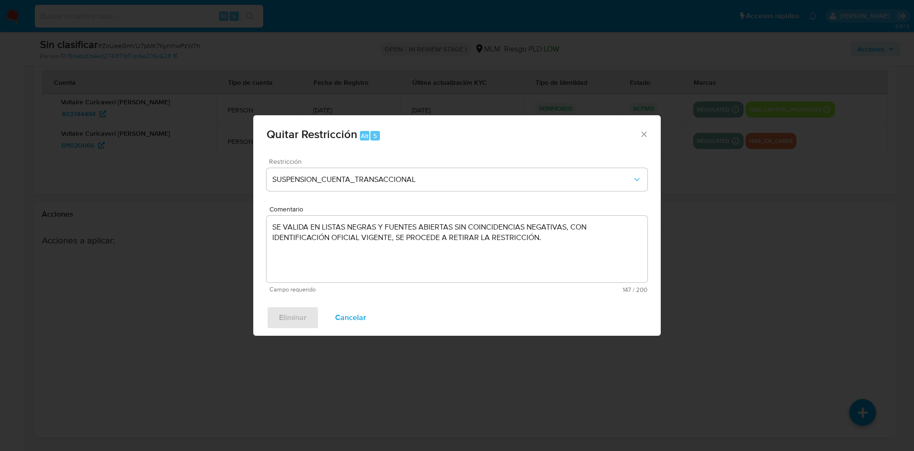
click at [644, 133] on icon "Cerrar ventana" at bounding box center [644, 135] width 10 height 10
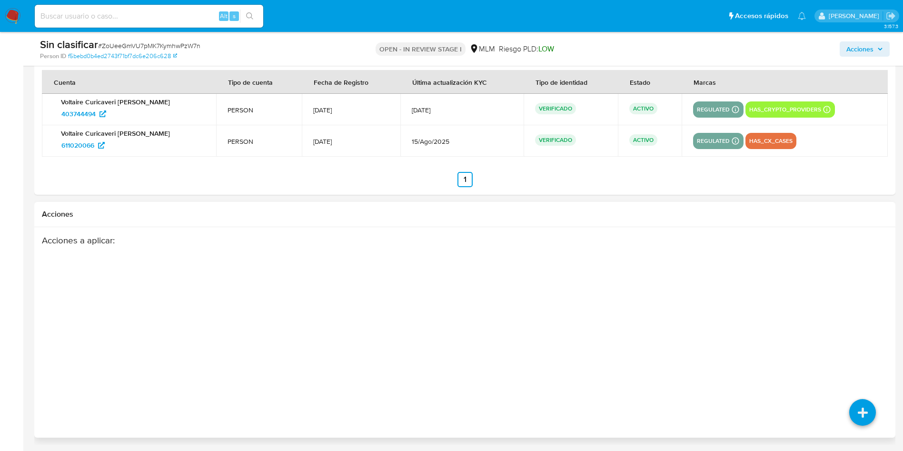
click at [314, 264] on div "Acciones a aplicar :" at bounding box center [418, 311] width 753 height 152
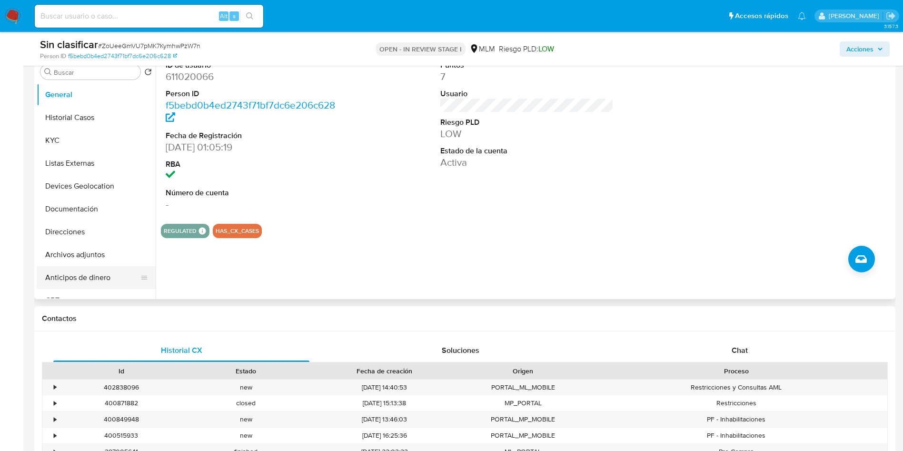
scroll to position [214, 0]
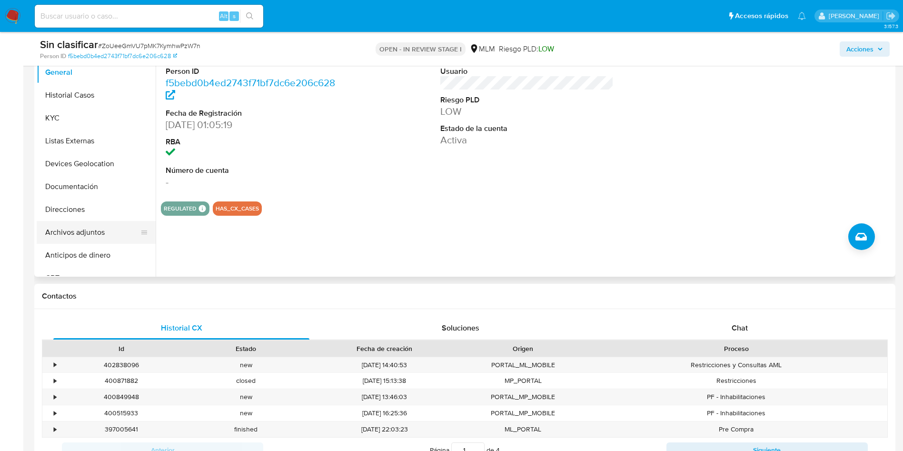
click at [91, 232] on button "Archivos adjuntos" at bounding box center [92, 232] width 111 height 23
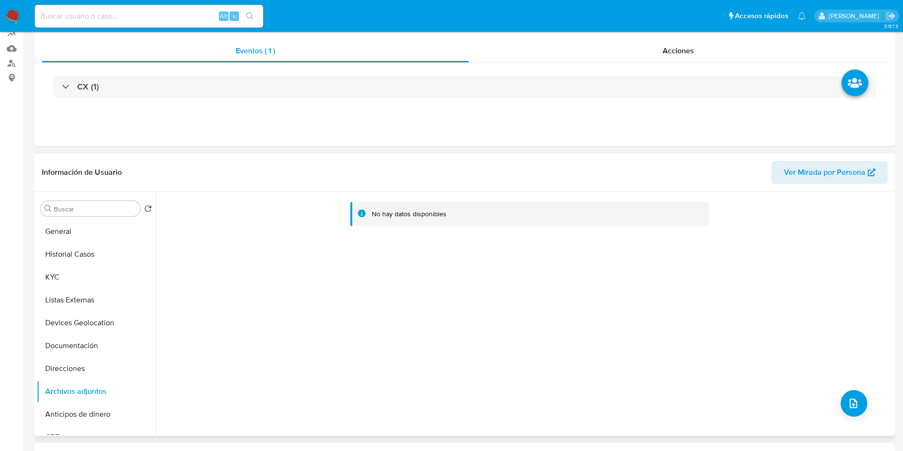
scroll to position [0, 0]
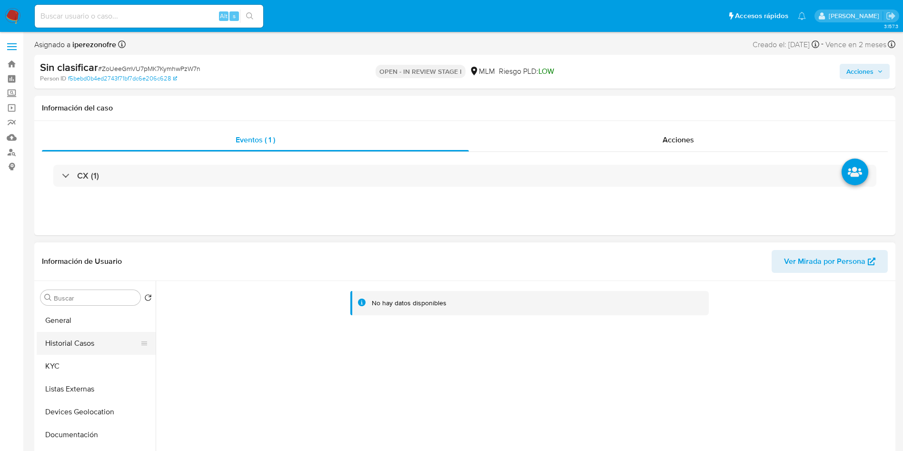
click at [87, 337] on button "Historial Casos" at bounding box center [92, 343] width 111 height 23
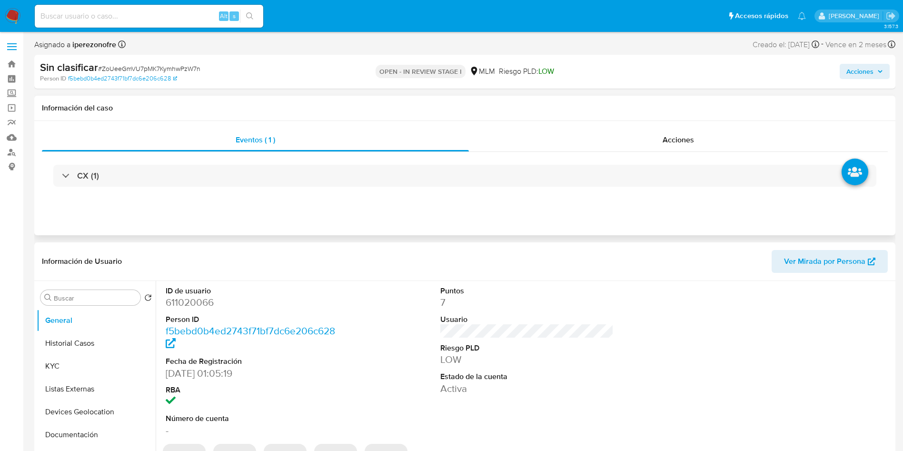
select select "10"
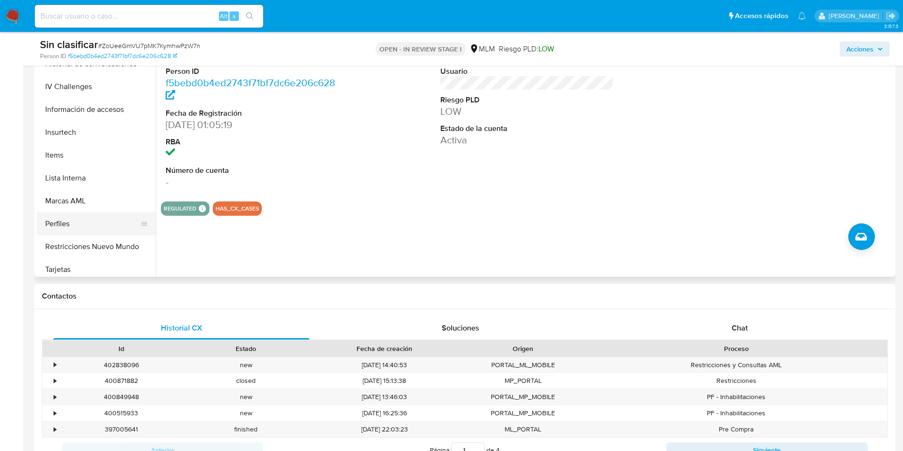
scroll to position [402, 0]
click at [96, 241] on button "Restricciones Nuevo Mundo" at bounding box center [92, 241] width 111 height 23
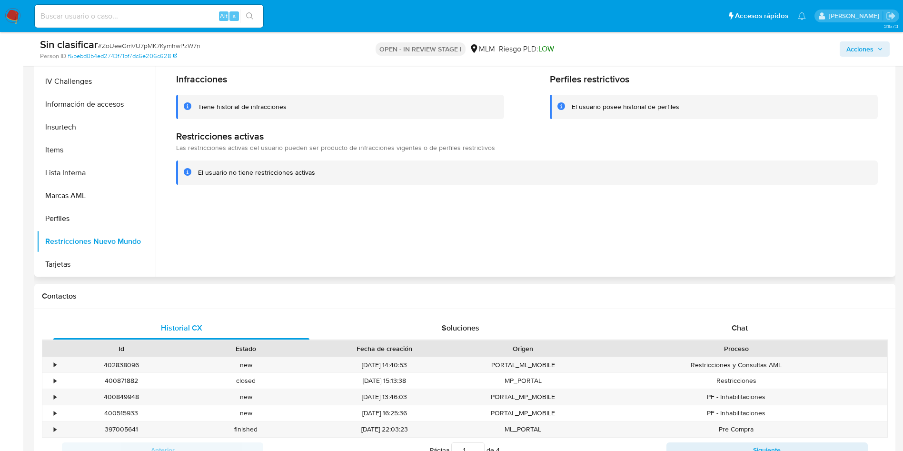
click at [446, 221] on div at bounding box center [524, 155] width 737 height 244
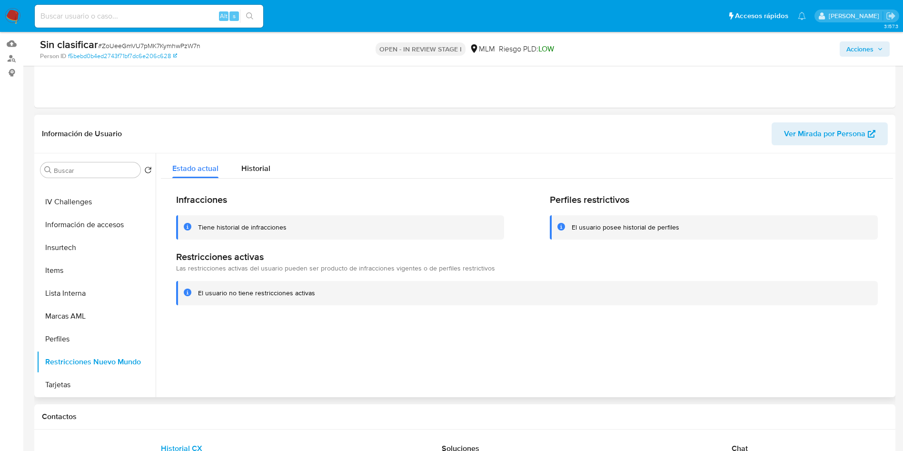
scroll to position [71, 0]
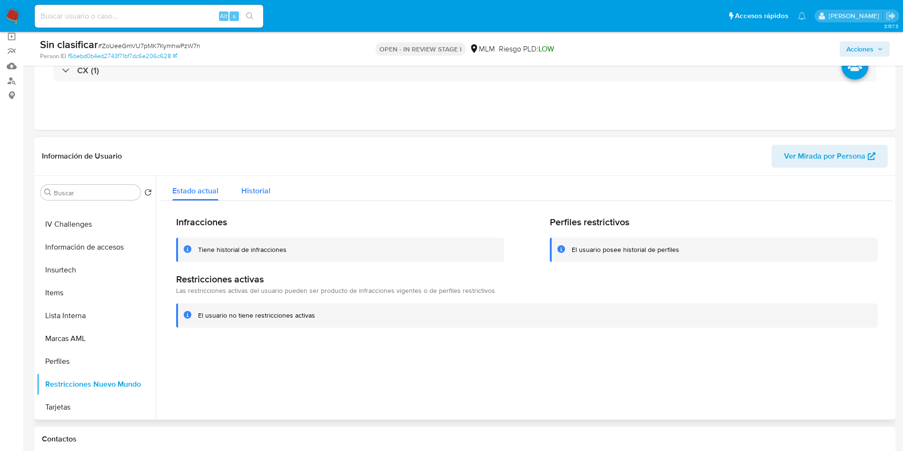
click at [254, 179] on div "Historial" at bounding box center [255, 188] width 29 height 25
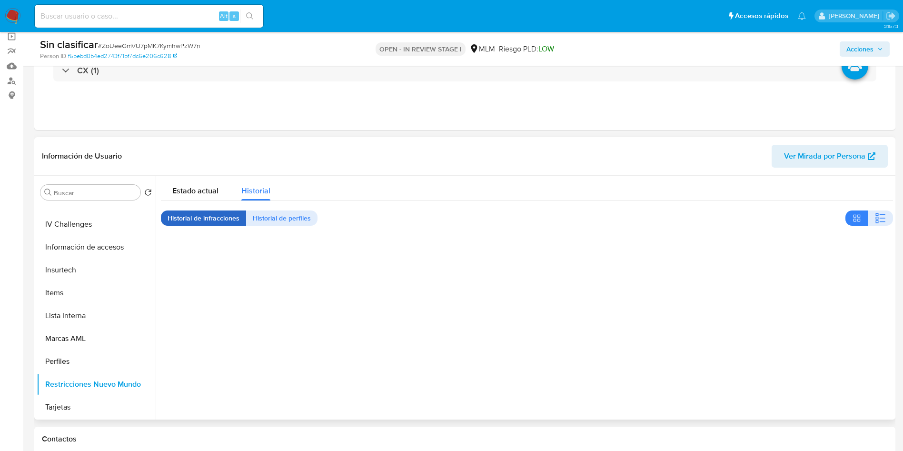
click at [214, 215] on span "Historial de infracciones" at bounding box center [204, 217] width 72 height 13
click at [277, 215] on span "Historial de perfiles" at bounding box center [282, 217] width 58 height 13
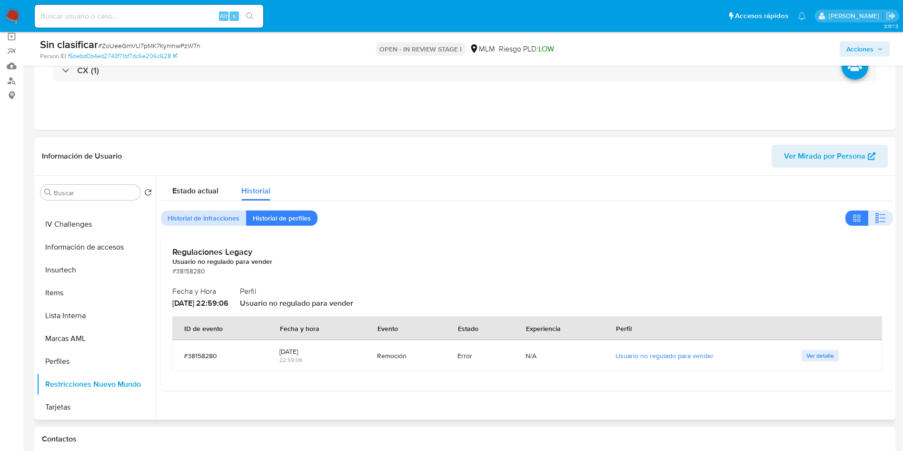
click at [205, 223] on span "Historial de infracciones" at bounding box center [204, 217] width 72 height 13
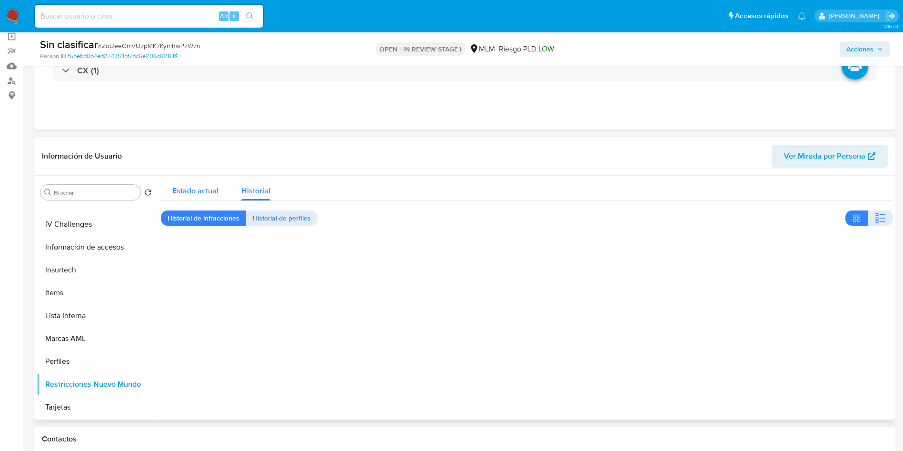
click at [195, 189] on span "Estado actual" at bounding box center [195, 190] width 46 height 11
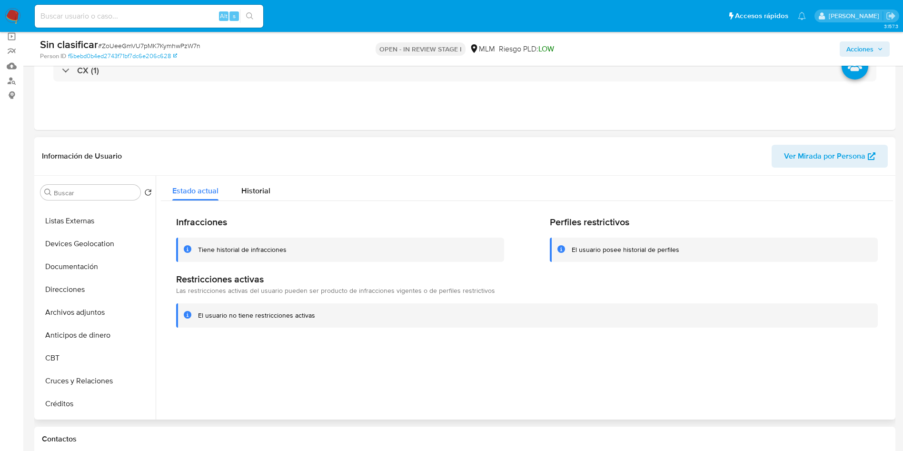
scroll to position [0, 0]
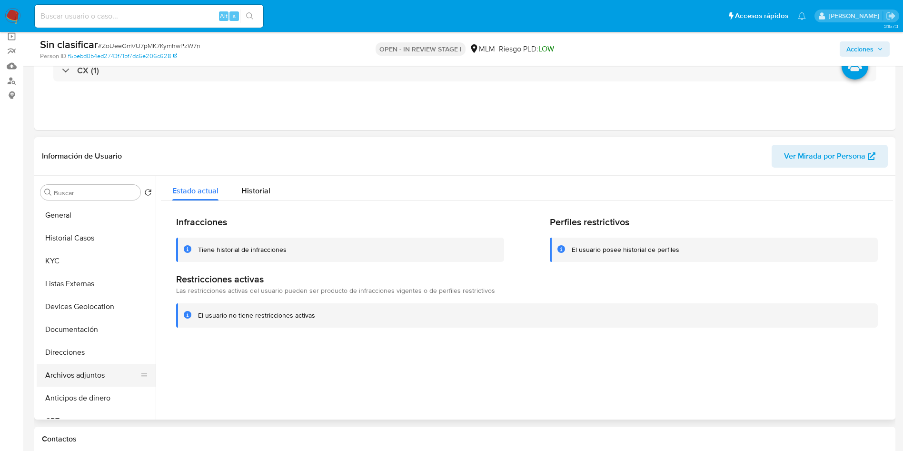
click at [95, 380] on button "Archivos adjuntos" at bounding box center [92, 375] width 111 height 23
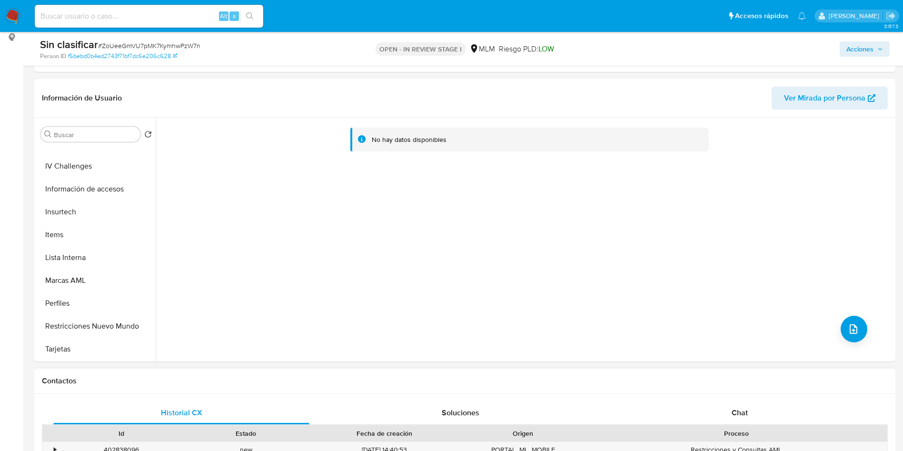
scroll to position [143, 0]
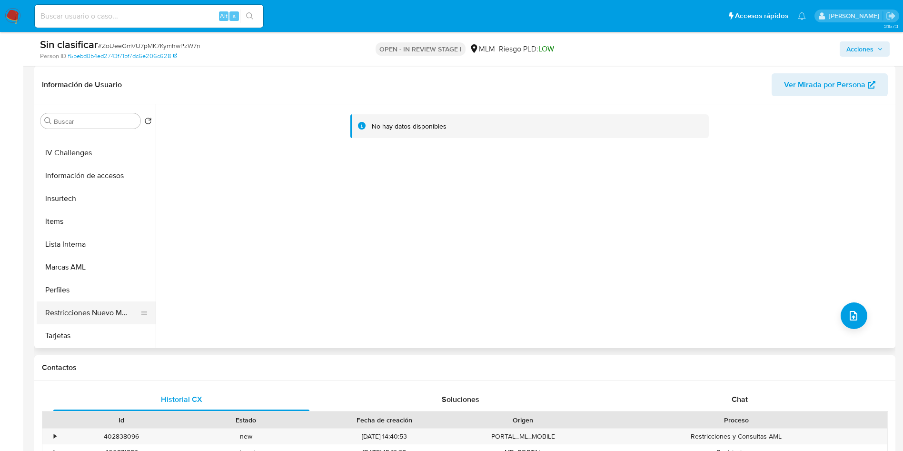
click at [81, 311] on button "Restricciones Nuevo Mundo" at bounding box center [92, 312] width 111 height 23
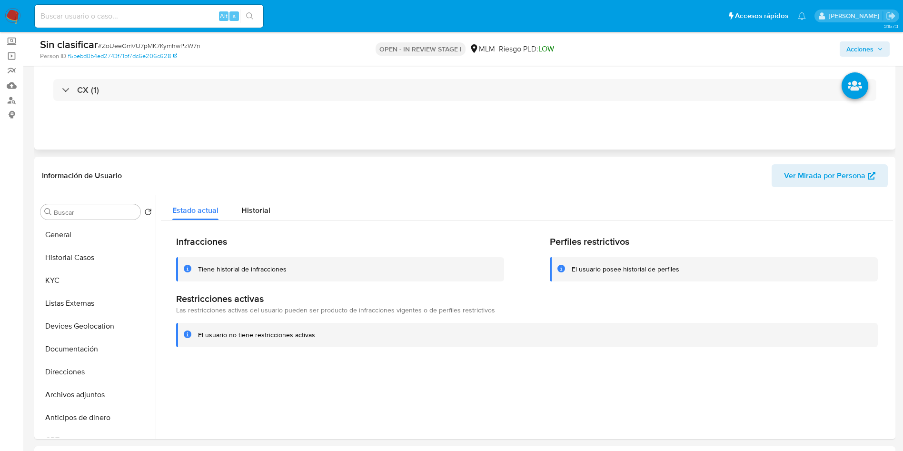
scroll to position [0, 0]
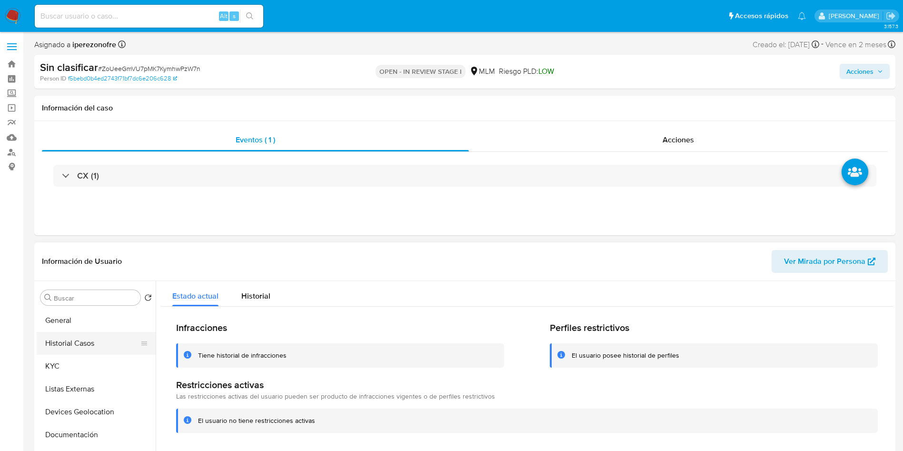
click at [81, 344] on button "Historial Casos" at bounding box center [92, 343] width 111 height 23
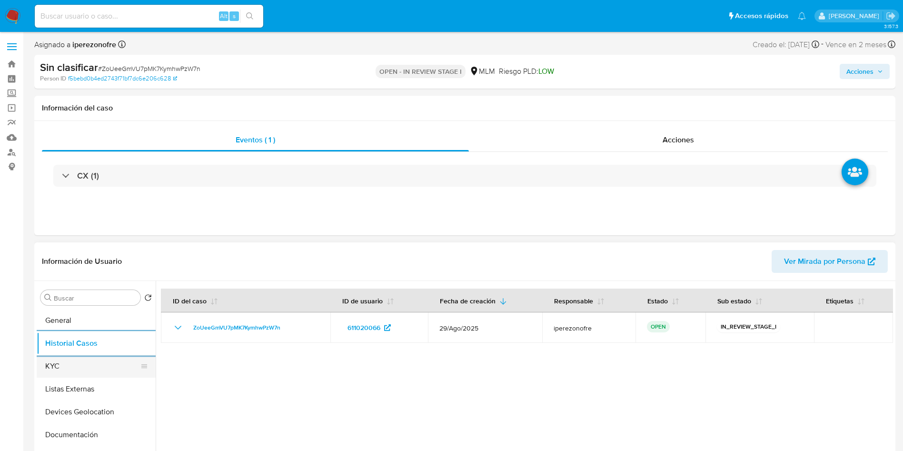
click at [72, 365] on button "KYC" at bounding box center [92, 366] width 111 height 23
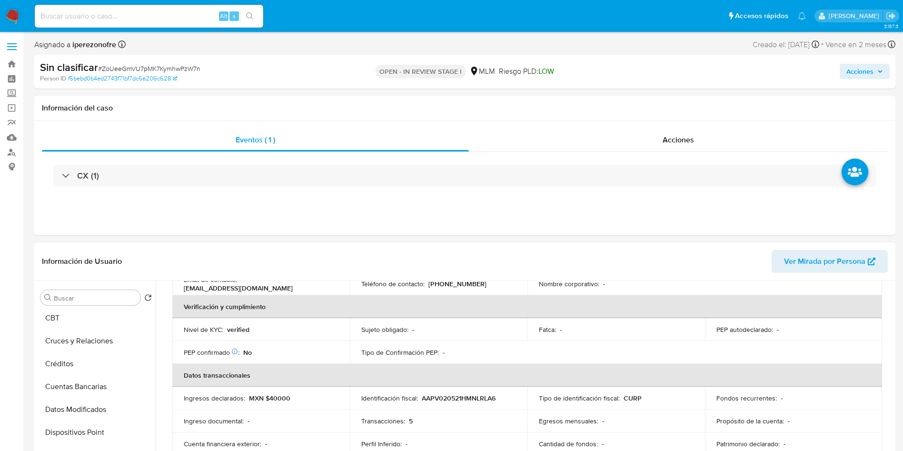
scroll to position [71, 0]
click at [95, 411] on button "Archivos adjuntos" at bounding box center [92, 409] width 111 height 23
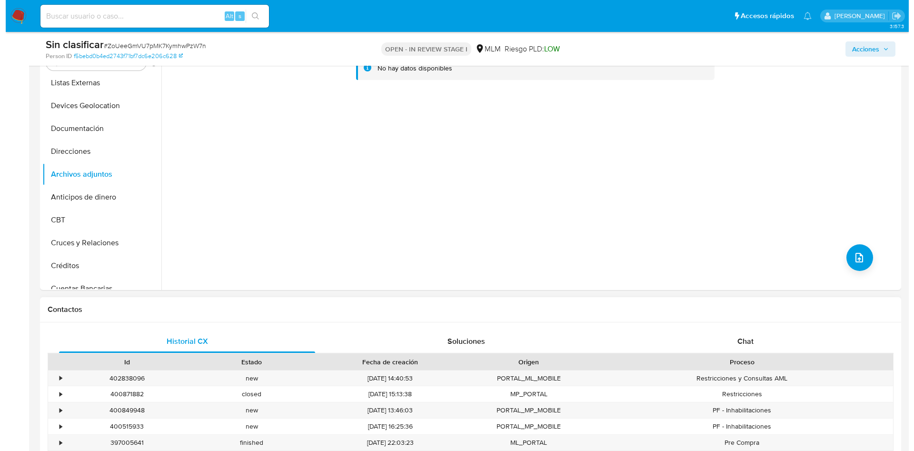
scroll to position [214, 0]
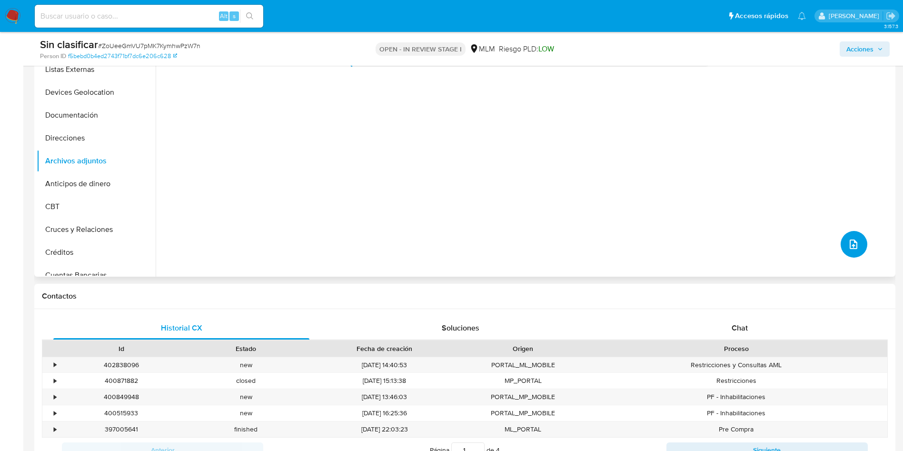
click at [850, 248] on icon "upload-file" at bounding box center [853, 244] width 11 height 11
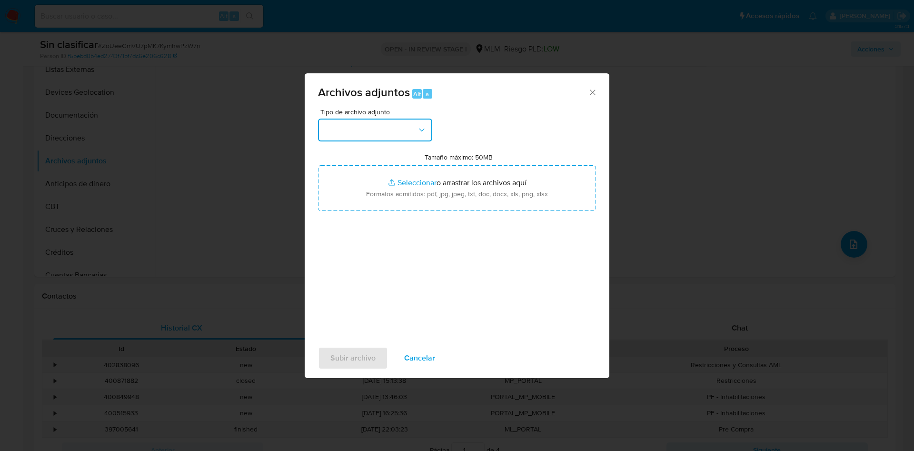
click at [418, 127] on icon "button" at bounding box center [422, 130] width 10 height 10
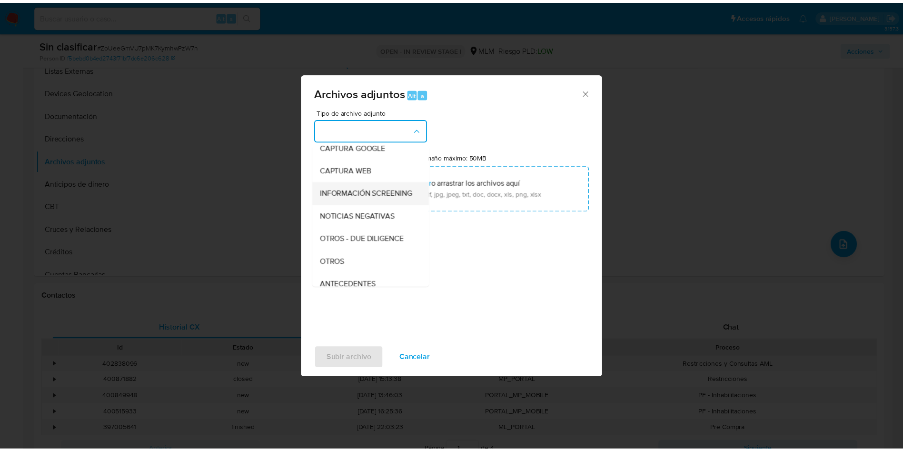
scroll to position [143, 0]
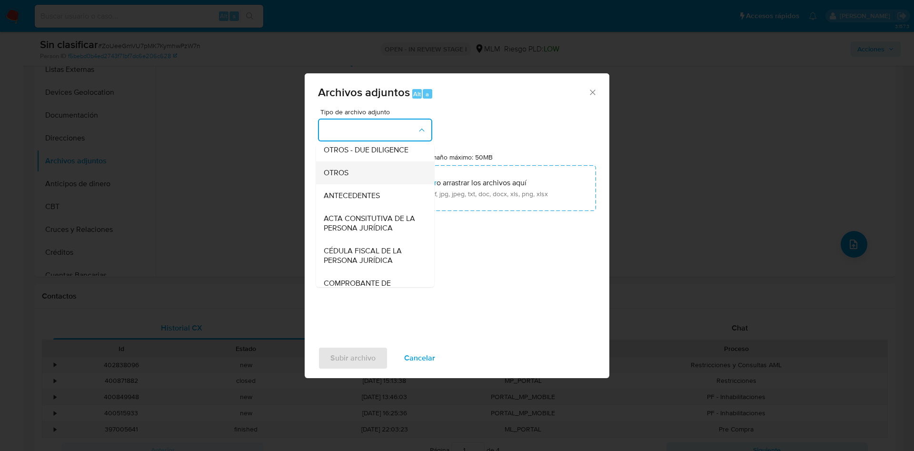
click at [357, 180] on div "OTROS" at bounding box center [372, 172] width 97 height 23
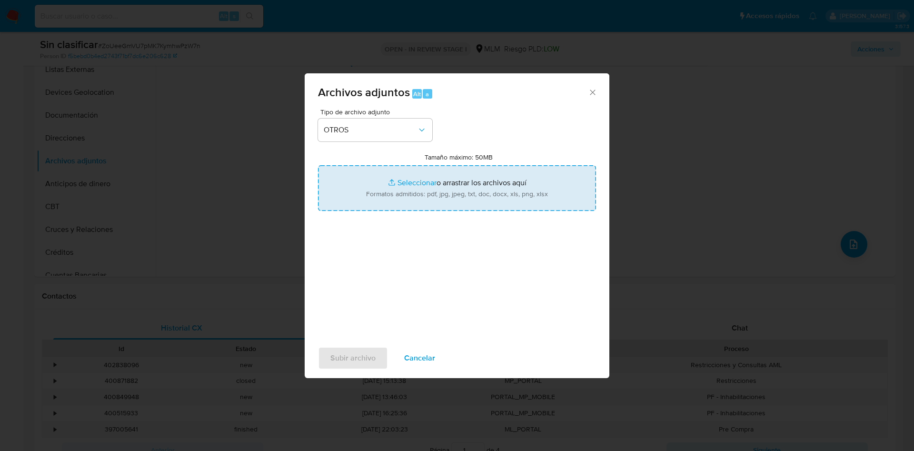
click at [466, 186] on input "Tamaño máximo: 50MB Seleccionar archivos" at bounding box center [457, 188] width 278 height 46
type input "C:\fakepath\CX 611020066_ Voltaire Curicaveri Alvarez Perez_AGO2025.pdf"
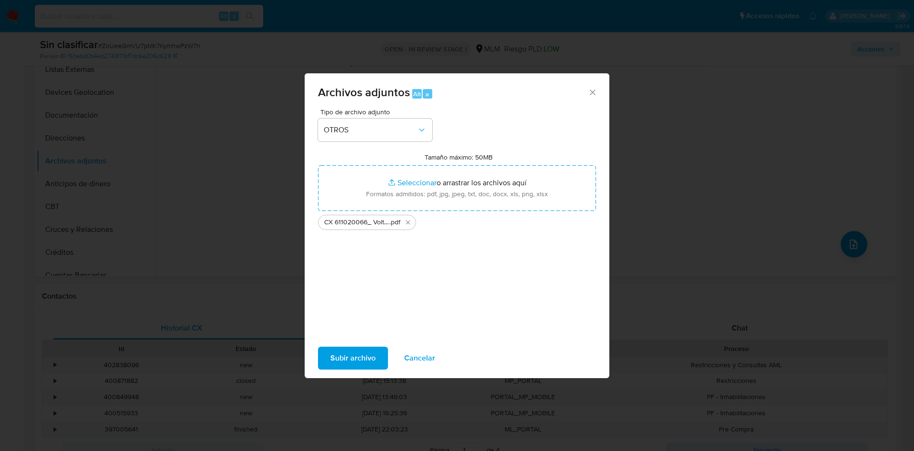
click at [358, 349] on span "Subir archivo" at bounding box center [352, 358] width 45 height 21
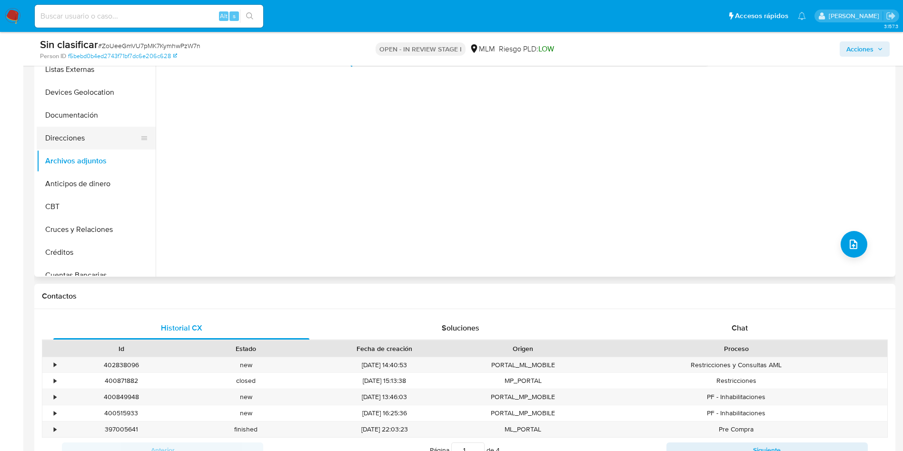
click at [69, 132] on button "Direcciones" at bounding box center [92, 138] width 111 height 23
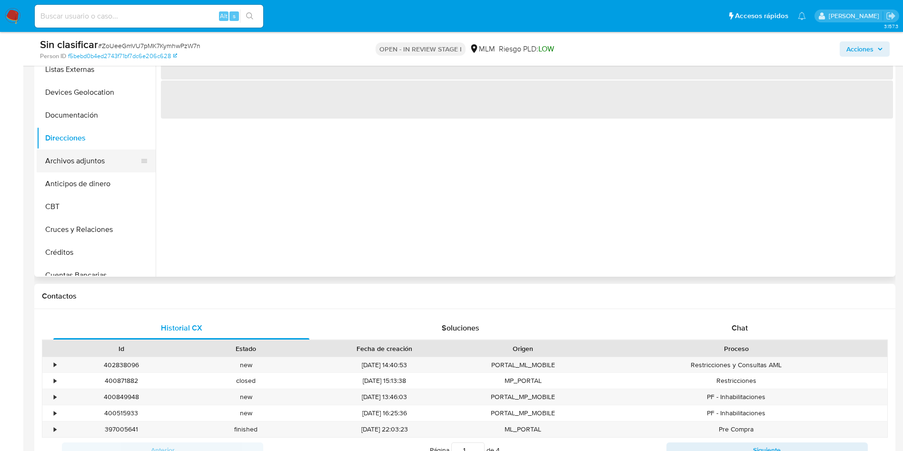
click at [69, 159] on button "Archivos adjuntos" at bounding box center [92, 160] width 111 height 23
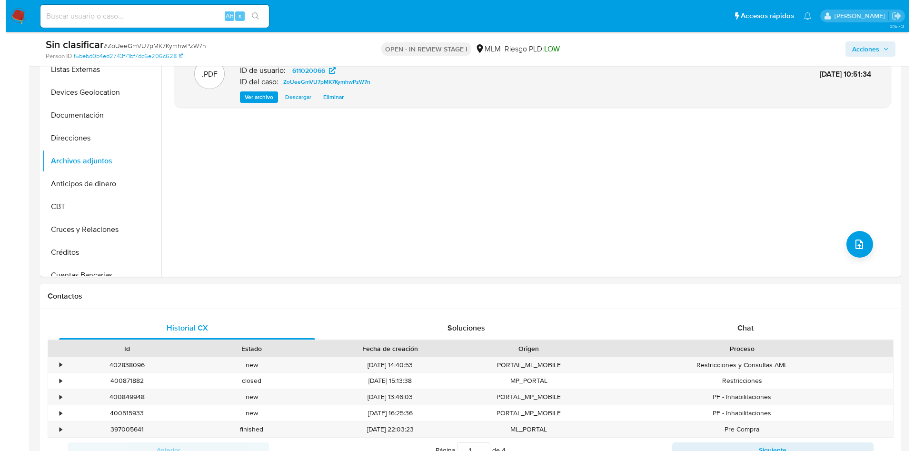
scroll to position [0, 0]
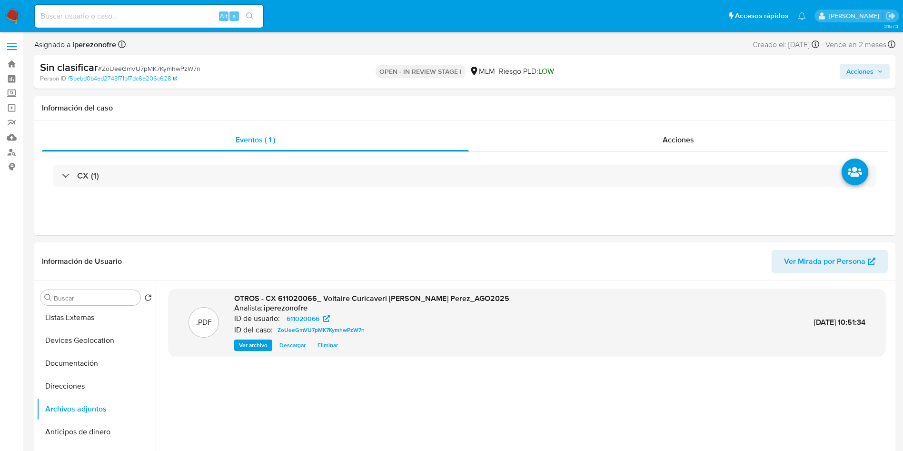
click at [881, 69] on icon "button" at bounding box center [880, 72] width 6 height 6
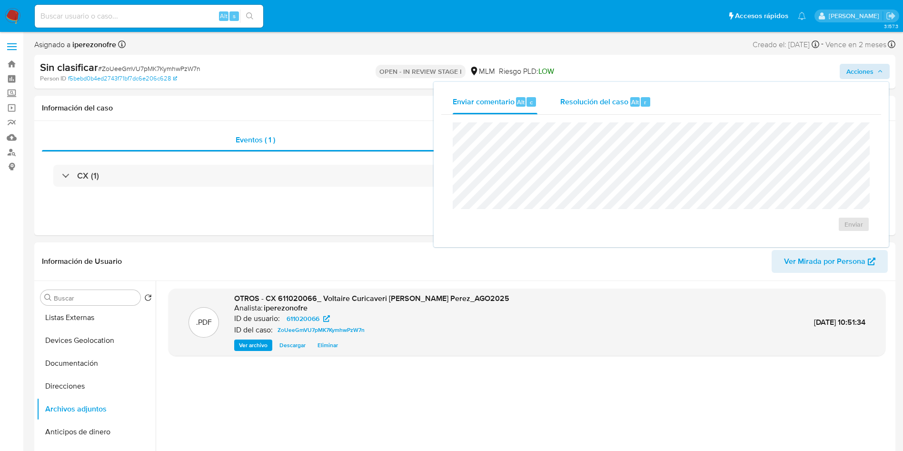
click at [593, 96] on span "Resolución del caso" at bounding box center [594, 101] width 68 height 11
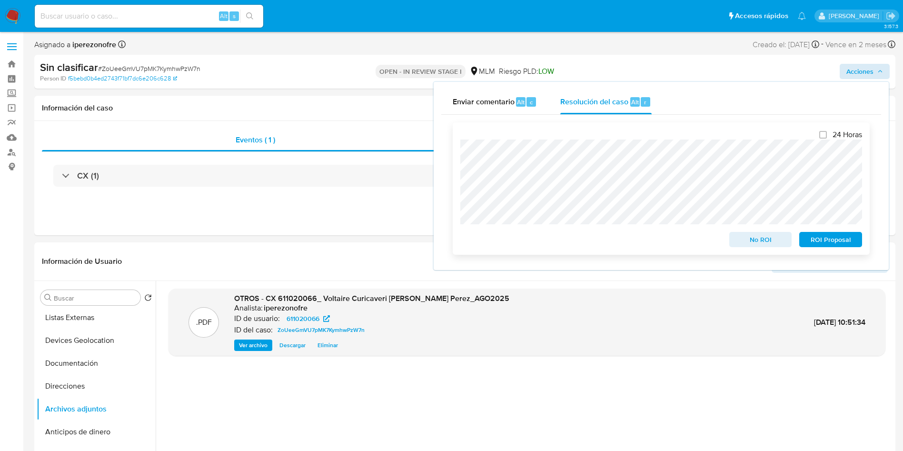
click at [760, 239] on span "No ROI" at bounding box center [761, 239] width 50 height 13
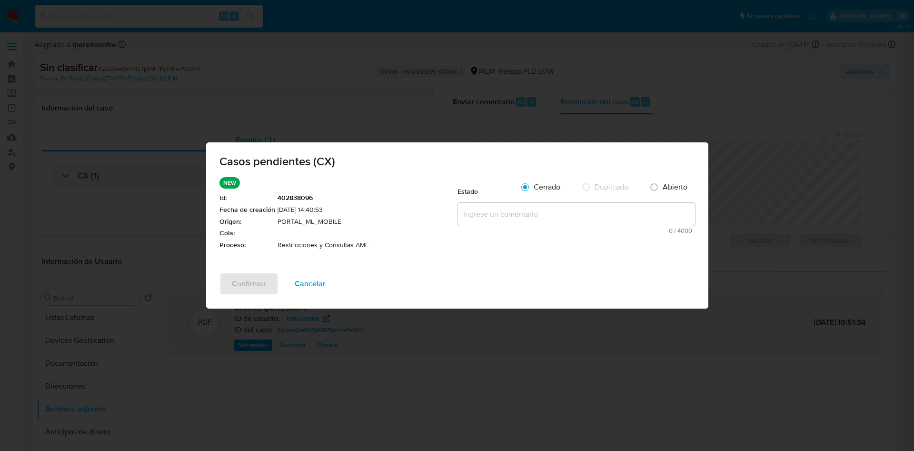
click at [487, 212] on textarea at bounding box center [577, 214] width 238 height 23
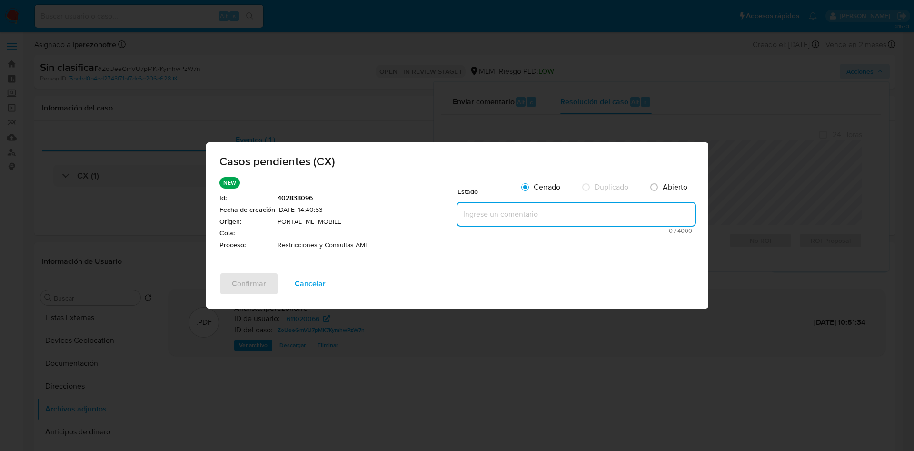
paste textarea "CLIENTE VOLTAIRE CURICAVERI ALVAREZ PEREZ, CON ID USUARIO 611020066 Y 403744494…"
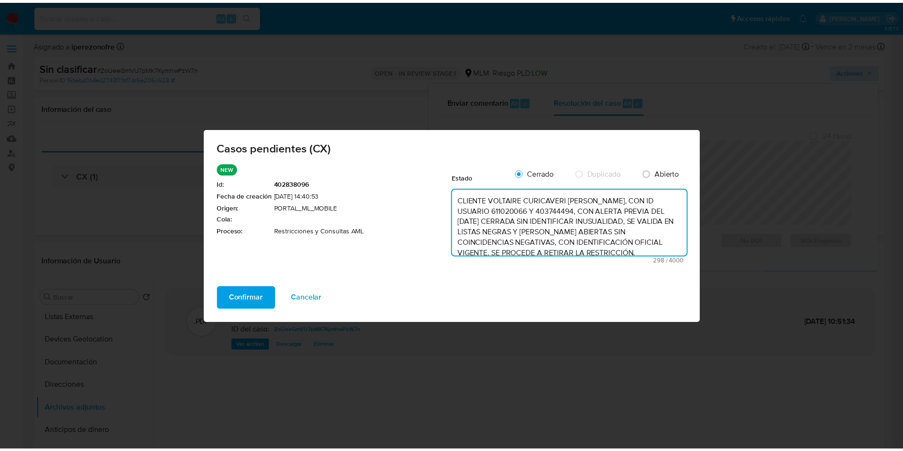
scroll to position [3, 0]
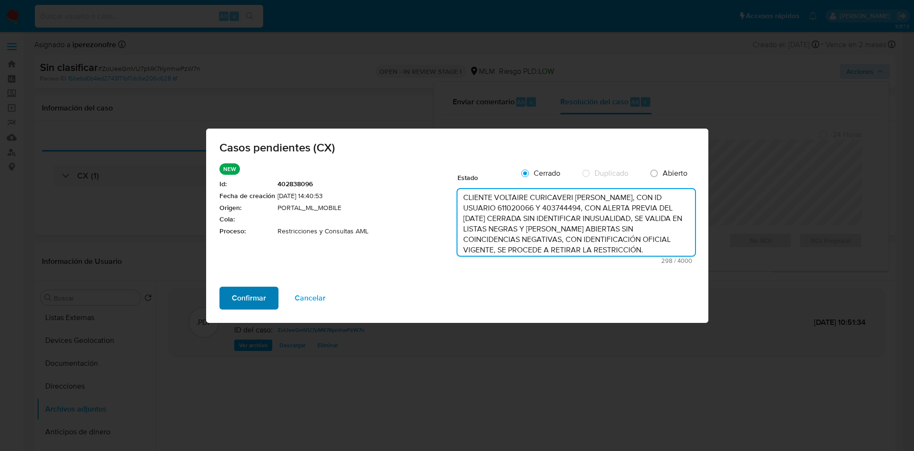
type textarea "CLIENTE VOLTAIRE CURICAVERI ALVAREZ PEREZ, CON ID USUARIO 611020066 Y 403744494…"
click at [252, 298] on span "Confirmar" at bounding box center [249, 298] width 34 height 21
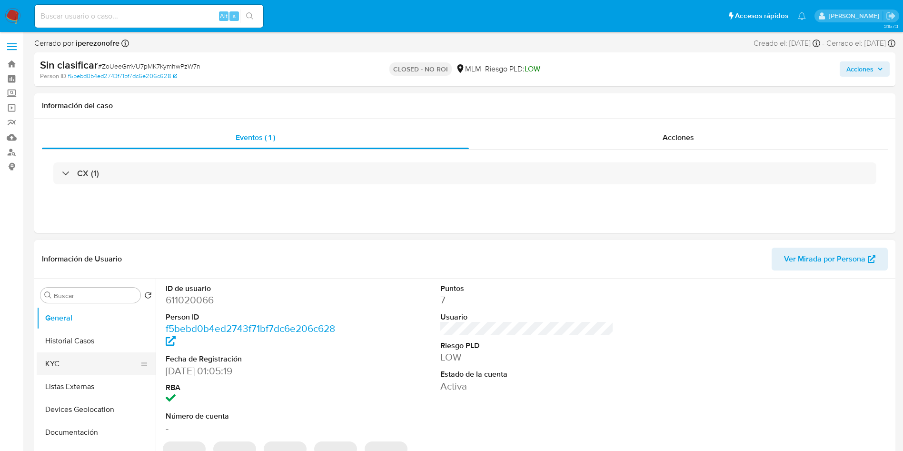
select select "10"
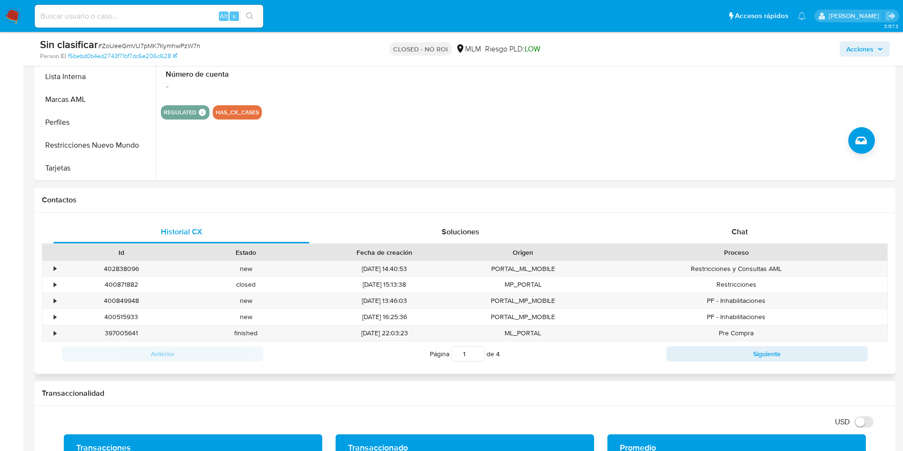
scroll to position [286, 0]
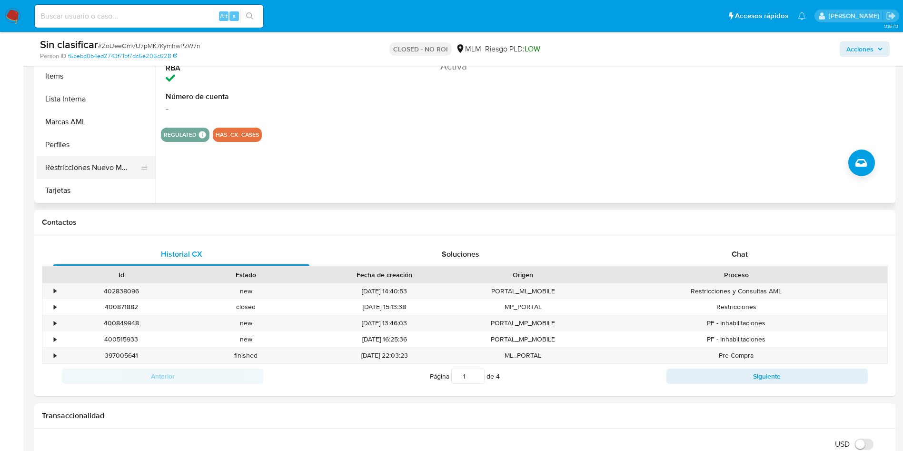
click at [108, 166] on button "Restricciones Nuevo Mundo" at bounding box center [92, 167] width 111 height 23
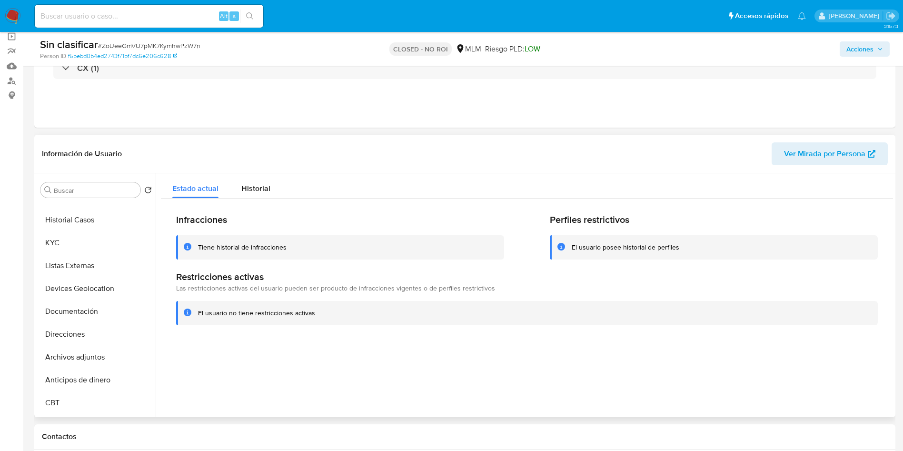
scroll to position [0, 0]
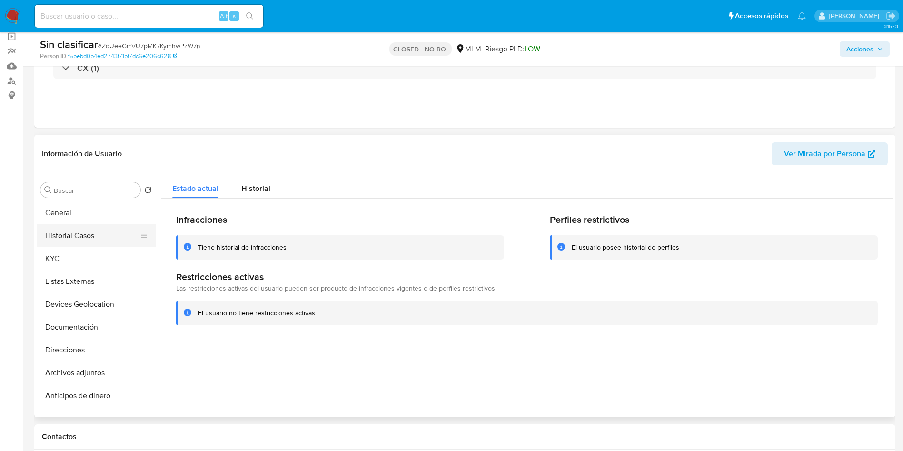
click at [86, 241] on button "Historial Casos" at bounding box center [92, 235] width 111 height 23
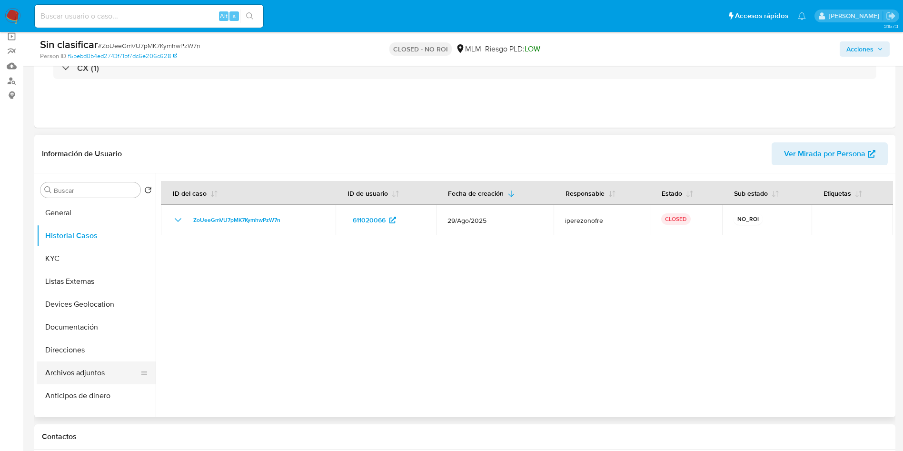
click at [88, 377] on button "Archivos adjuntos" at bounding box center [92, 372] width 111 height 23
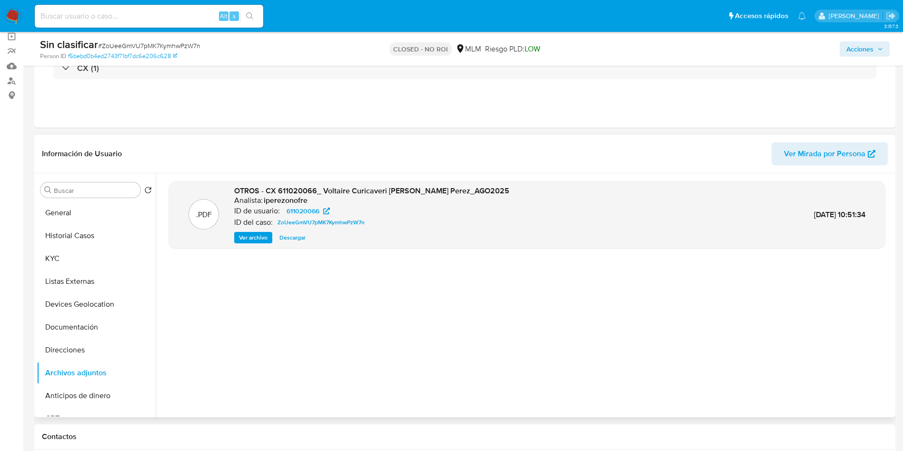
click at [583, 351] on div ".PDF OTROS - CX 611020066_ Voltaire Curicaveri Alvarez Perez_AGO2025 Analista: …" at bounding box center [527, 295] width 717 height 229
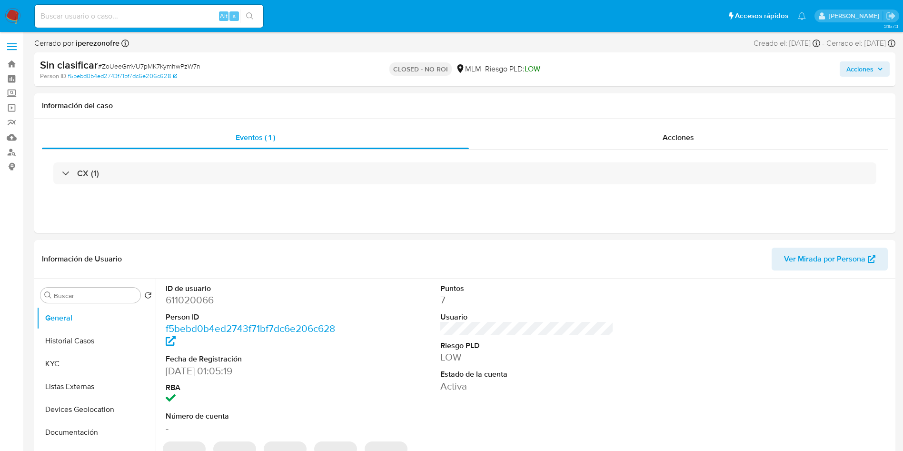
select select "10"
click at [132, 12] on input at bounding box center [149, 16] width 229 height 12
paste input "1021491318"
type input "1021491318"
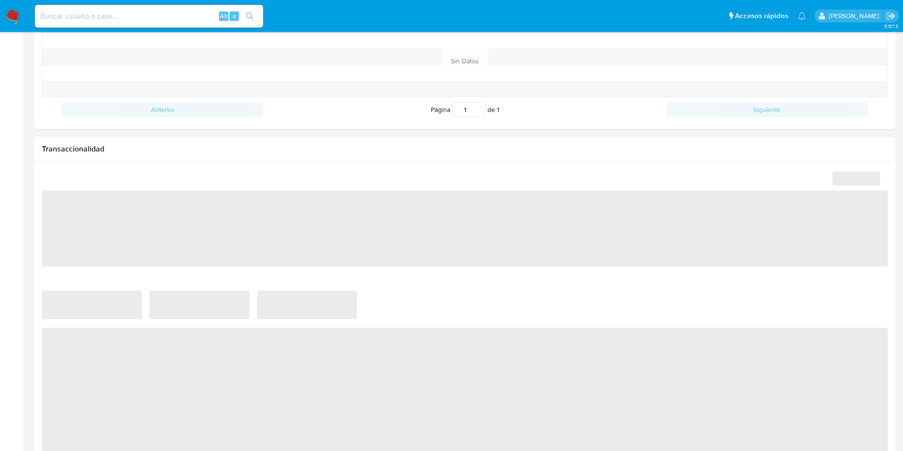
scroll to position [428, 0]
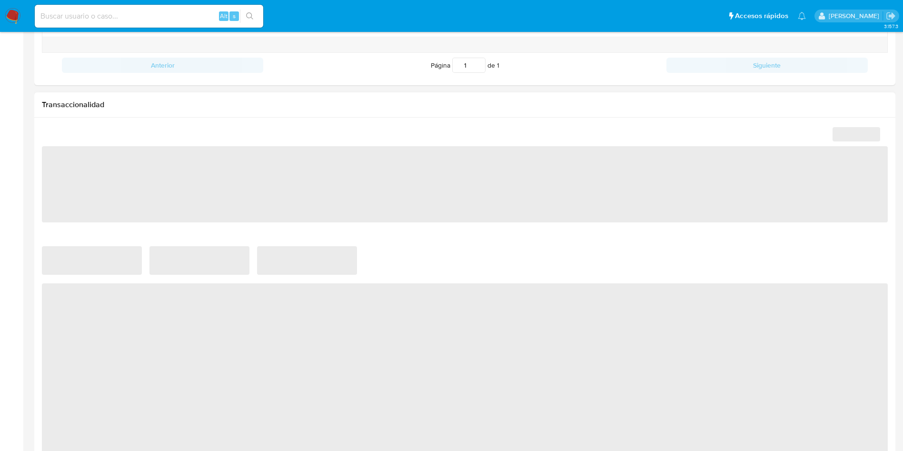
select select "10"
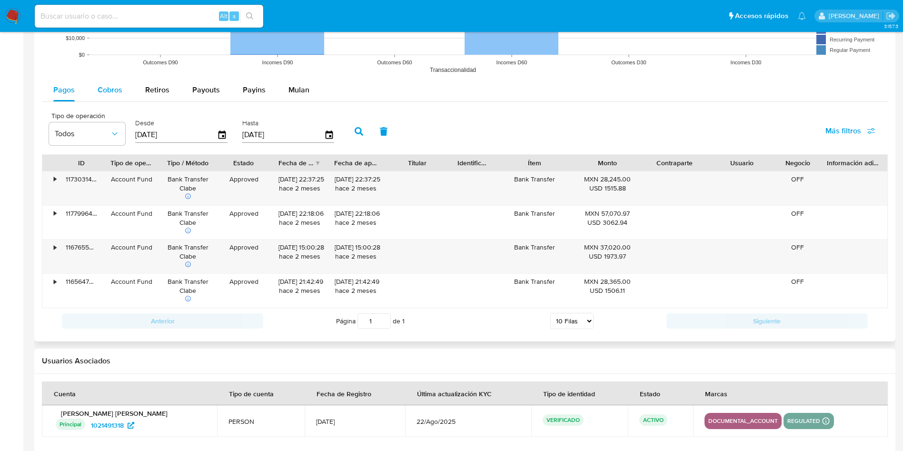
scroll to position [857, 0]
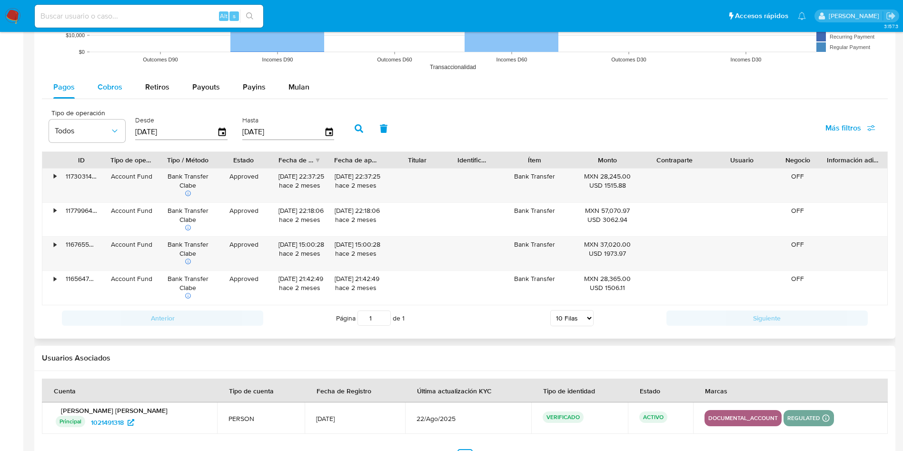
click at [102, 83] on span "Cobros" at bounding box center [110, 86] width 25 height 11
select select "10"
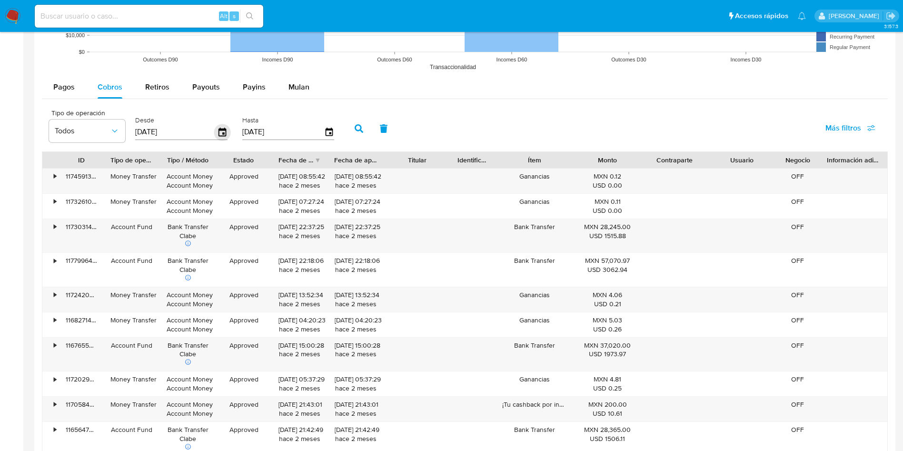
click at [225, 129] on icon "button" at bounding box center [223, 132] width 8 height 9
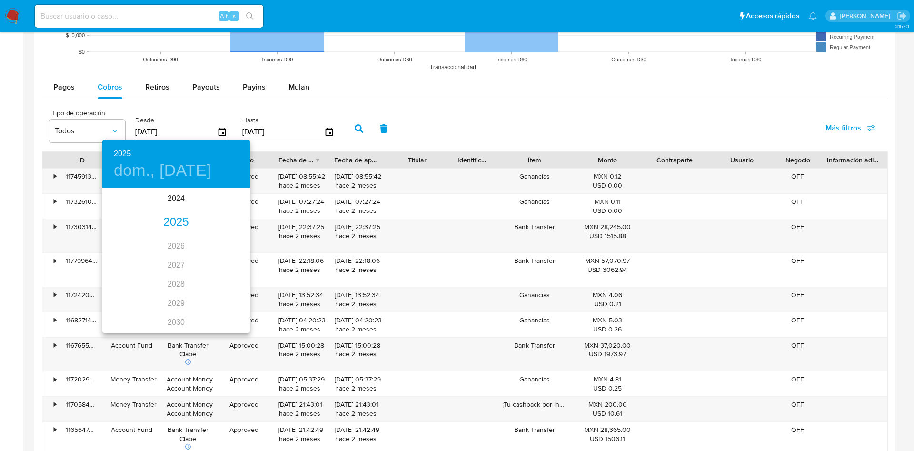
click at [180, 172] on h4 "dom., jun. 8" at bounding box center [163, 170] width 98 height 20
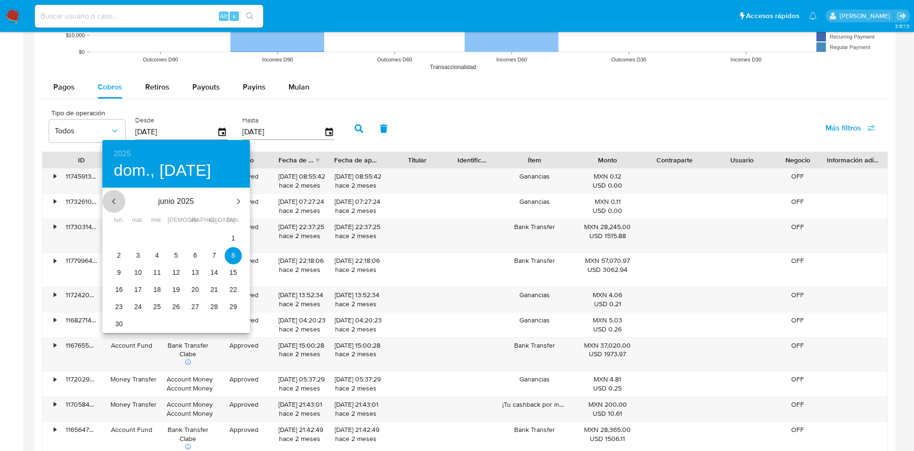
click at [113, 202] on icon "button" at bounding box center [113, 202] width 3 height 6
click at [139, 237] on p "1" at bounding box center [138, 238] width 4 height 10
type input "01/04/2025"
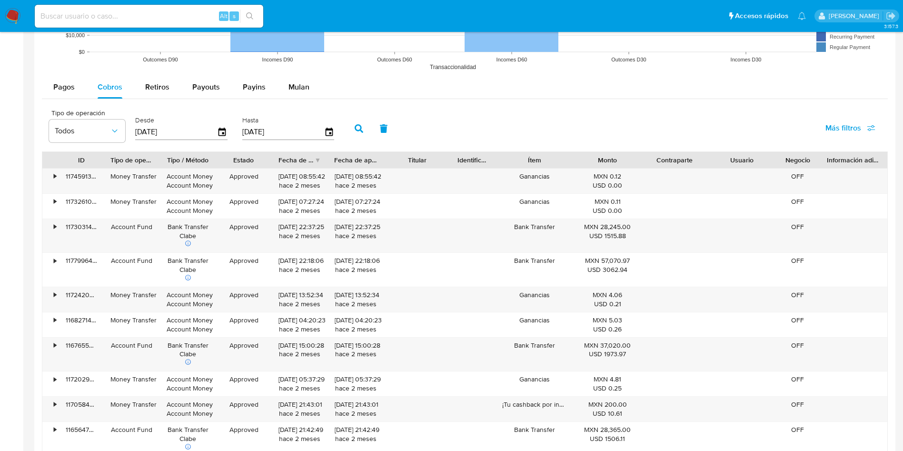
click at [358, 129] on icon "button" at bounding box center [359, 128] width 9 height 9
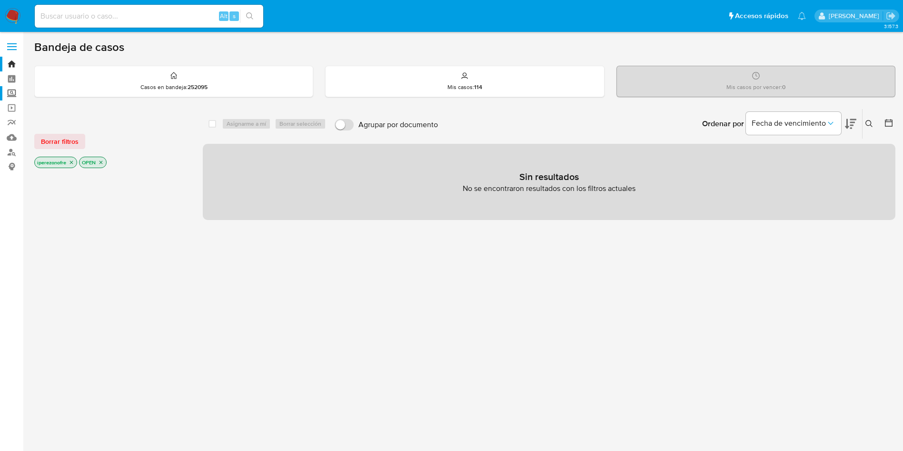
click at [10, 94] on label "Screening" at bounding box center [56, 93] width 113 height 15
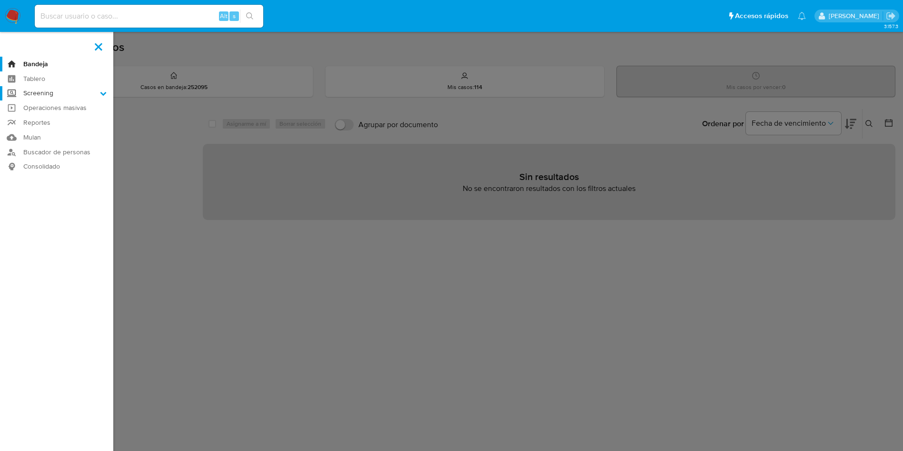
click at [0, 0] on input "Screening" at bounding box center [0, 0] width 0 height 0
click at [55, 133] on link "Herramientas" at bounding box center [56, 131] width 113 height 12
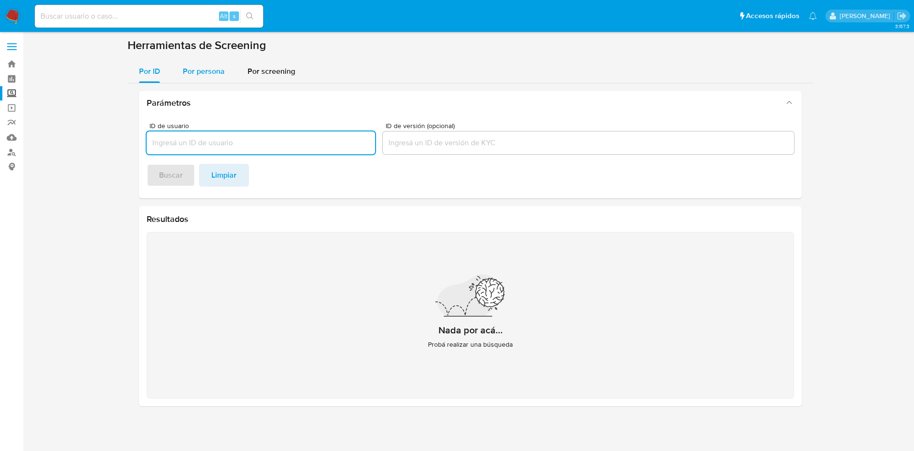
click at [195, 61] on div "Por persona" at bounding box center [204, 71] width 42 height 23
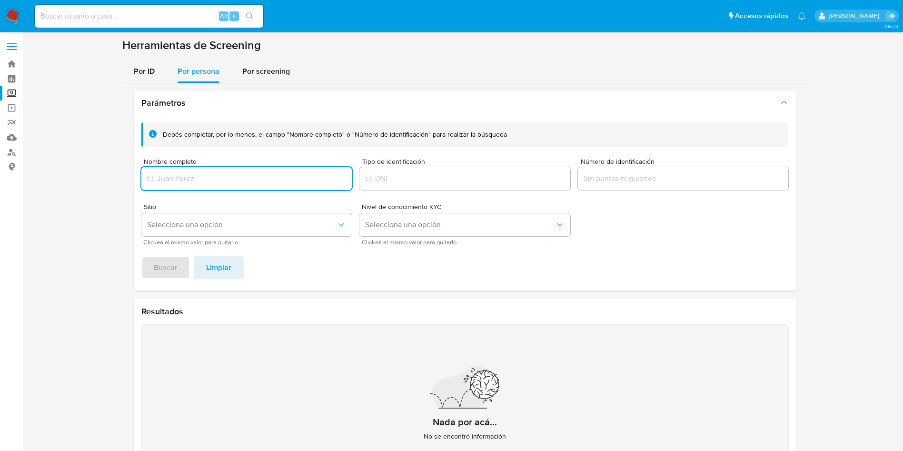
click at [226, 178] on input "Nombre completo" at bounding box center [246, 178] width 211 height 12
type input "Estela Sanchez Carrillo"
click at [155, 275] on span "Buscar" at bounding box center [166, 267] width 24 height 21
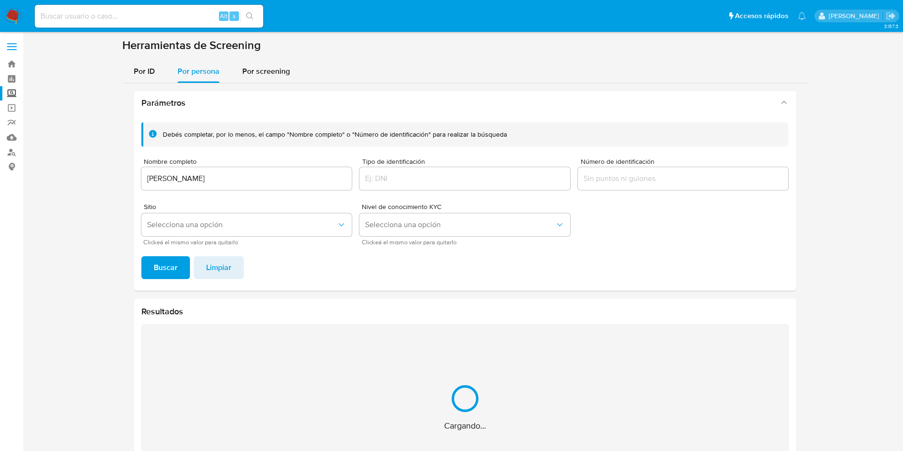
scroll to position [61, 0]
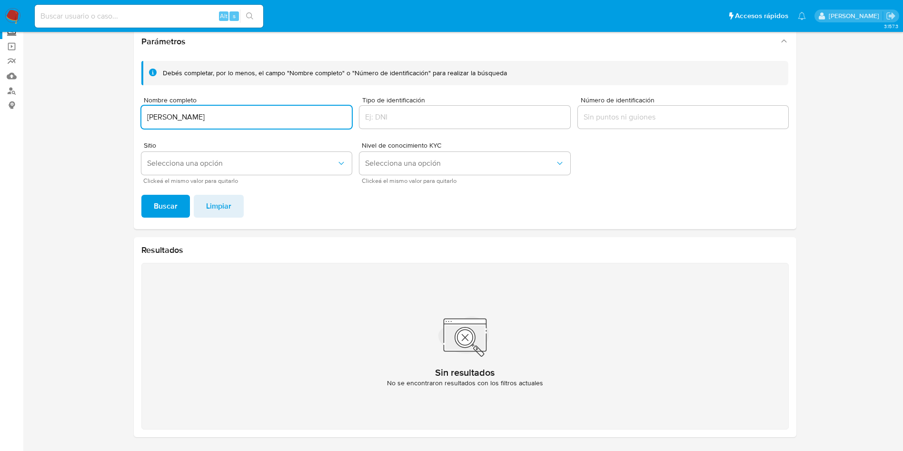
click at [56, 99] on section at bounding box center [464, 211] width 861 height 468
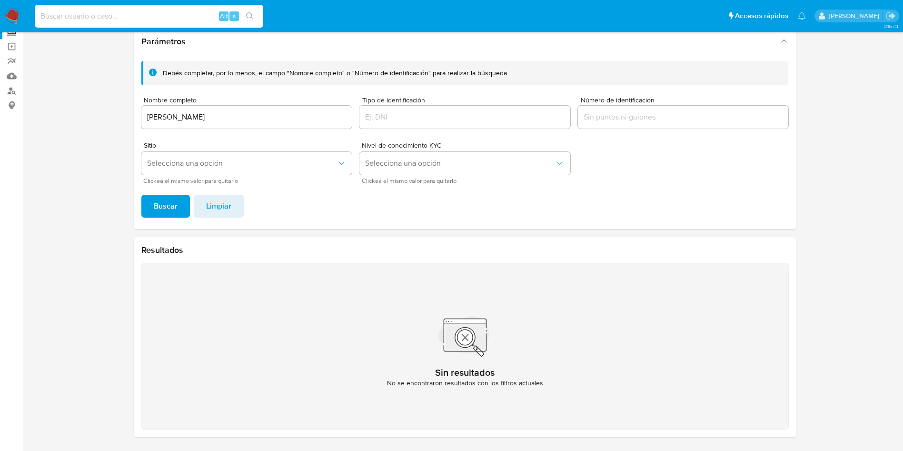
click at [126, 15] on input at bounding box center [149, 16] width 229 height 12
paste input "1924924252"
type input "1924924252"
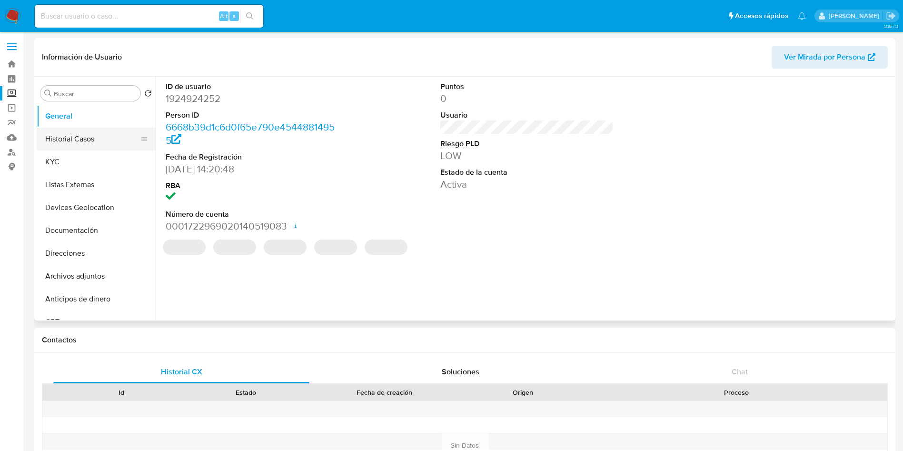
click at [76, 144] on button "Historial Casos" at bounding box center [92, 139] width 111 height 23
select select "10"
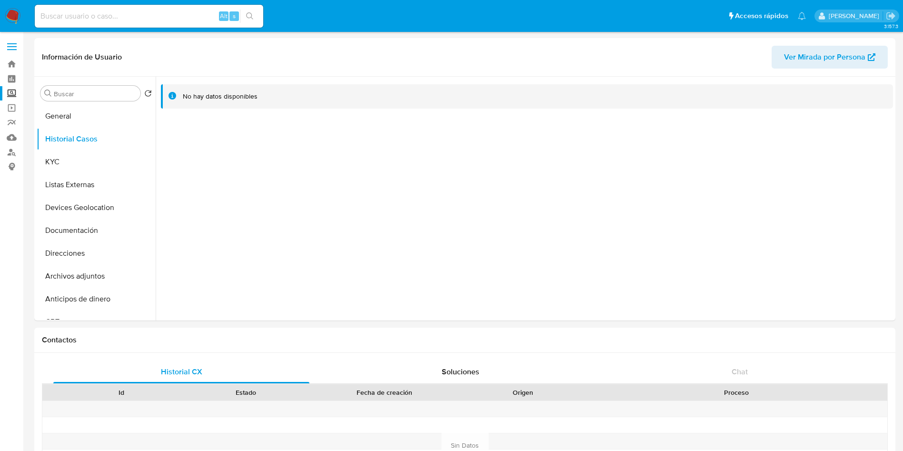
click at [8, 95] on label "Screening" at bounding box center [56, 93] width 113 height 15
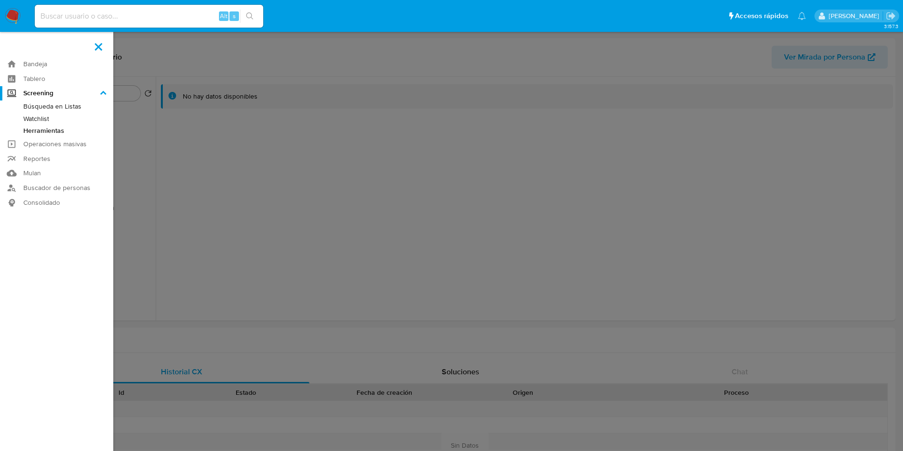
click at [0, 0] on input "Screening" at bounding box center [0, 0] width 0 height 0
click at [52, 133] on link "Herramientas" at bounding box center [56, 131] width 113 height 12
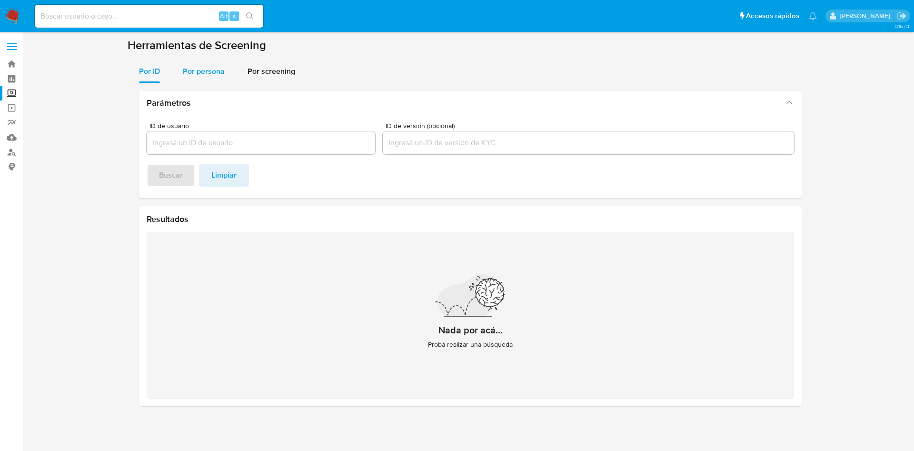
click at [189, 66] on span "Por persona" at bounding box center [204, 71] width 42 height 11
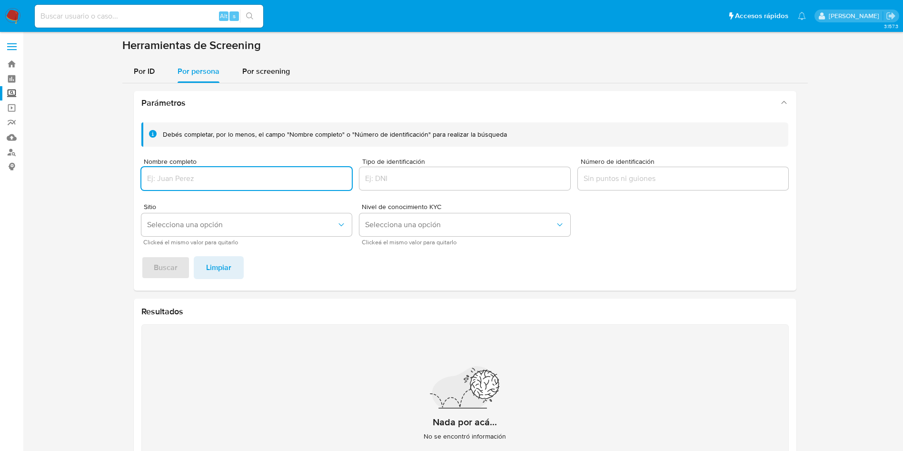
click at [214, 181] on input "Nombre completo" at bounding box center [246, 178] width 211 height 12
type input "[PERSON_NAME] [PERSON_NAME]"
click at [160, 270] on span "Buscar" at bounding box center [166, 267] width 24 height 21
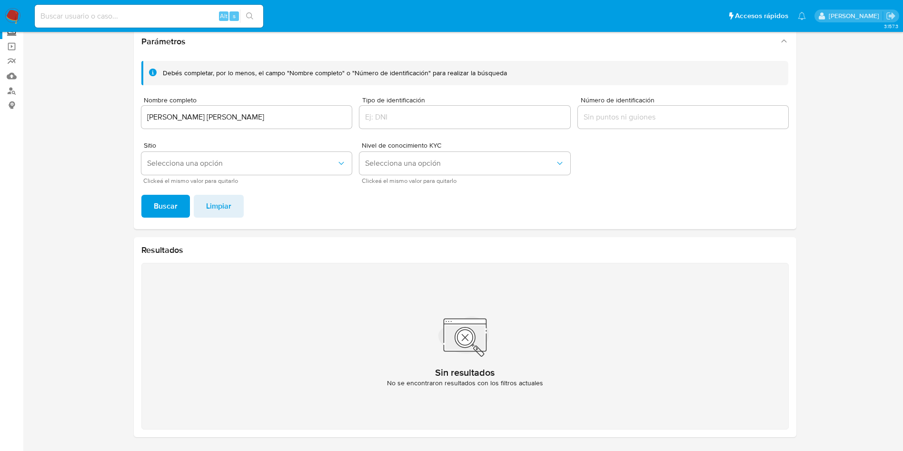
drag, startPoint x: 269, startPoint y: 109, endPoint x: 213, endPoint y: 120, distance: 56.9
click at [214, 120] on div "[PERSON_NAME] [PERSON_NAME]" at bounding box center [246, 117] width 211 height 23
click at [236, 115] on input "[PERSON_NAME] [PERSON_NAME]" at bounding box center [246, 117] width 211 height 12
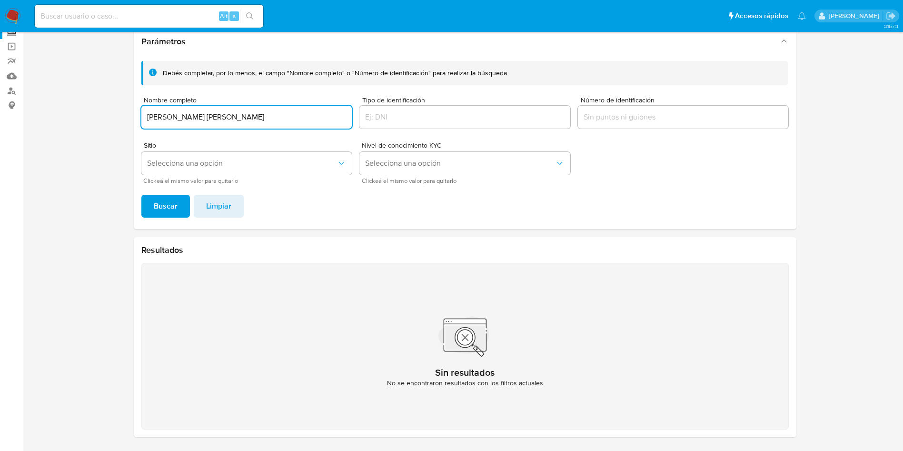
drag, startPoint x: 252, startPoint y: 120, endPoint x: 185, endPoint y: 98, distance: 70.2
click at [59, 95] on section at bounding box center [464, 211] width 861 height 468
